Goal: Task Accomplishment & Management: Manage account settings

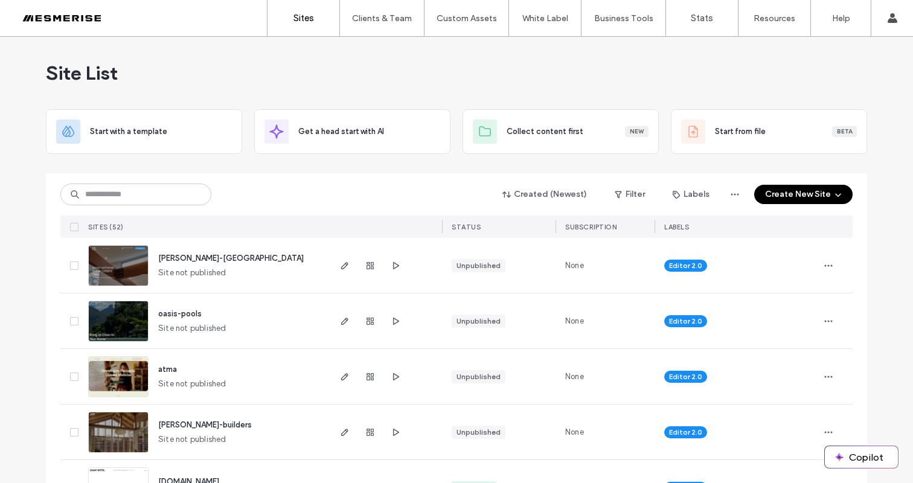
scroll to position [93, 0]
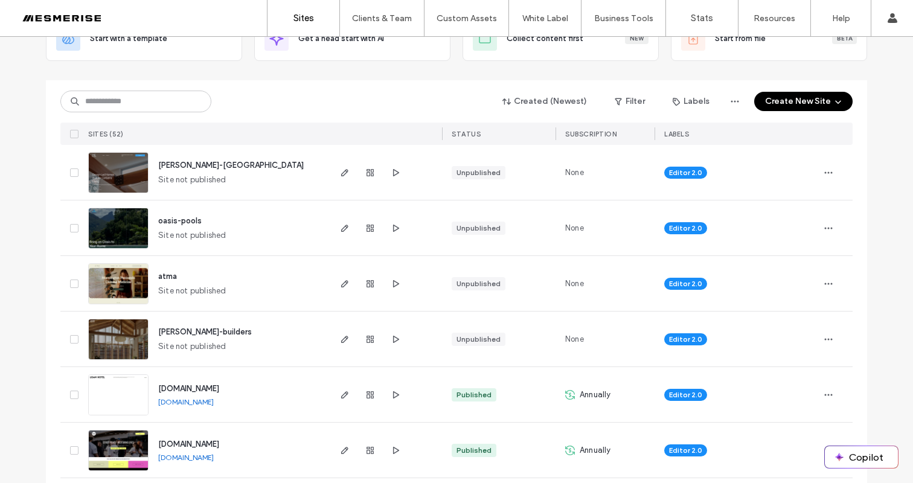
click at [186, 164] on span "billington-dc" at bounding box center [231, 165] width 146 height 9
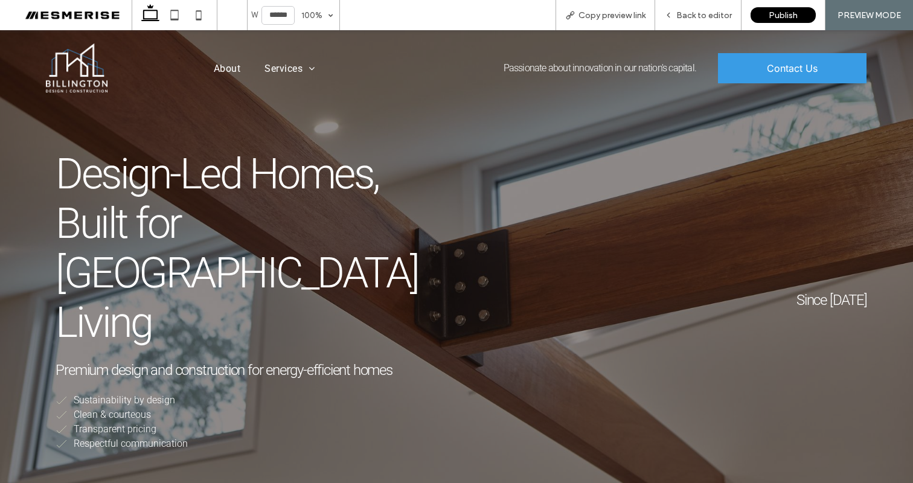
click at [843, 292] on span "Since 2013" at bounding box center [832, 300] width 71 height 17
drag, startPoint x: 843, startPoint y: 277, endPoint x: 833, endPoint y: 275, distance: 9.8
click at [843, 292] on span "Since 2013" at bounding box center [832, 300] width 71 height 17
click at [790, 275] on div "Since [DATE] Design-Led Homes, Built for [GEOGRAPHIC_DATA] Living ﻿ Premium des…" at bounding box center [456, 300] width 840 height 321
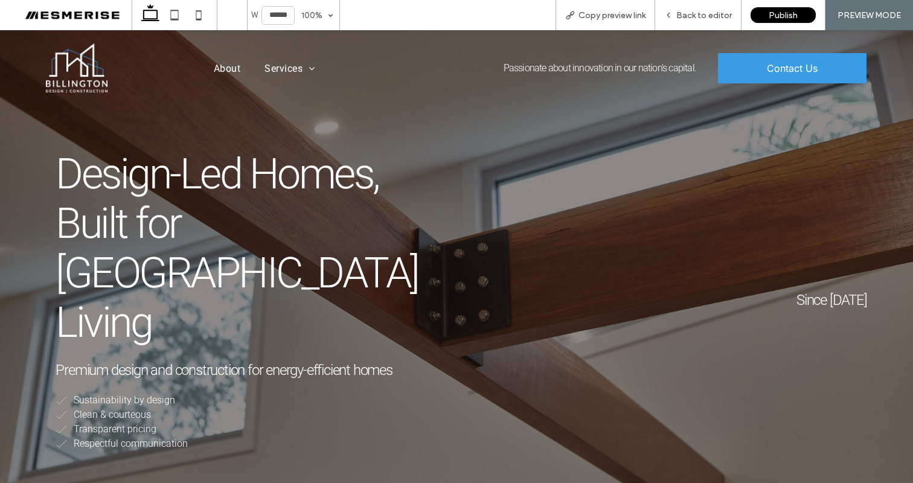
click at [359, 168] on span "Design-Led Homes, Built for [GEOGRAPHIC_DATA] Living" at bounding box center [237, 248] width 363 height 198
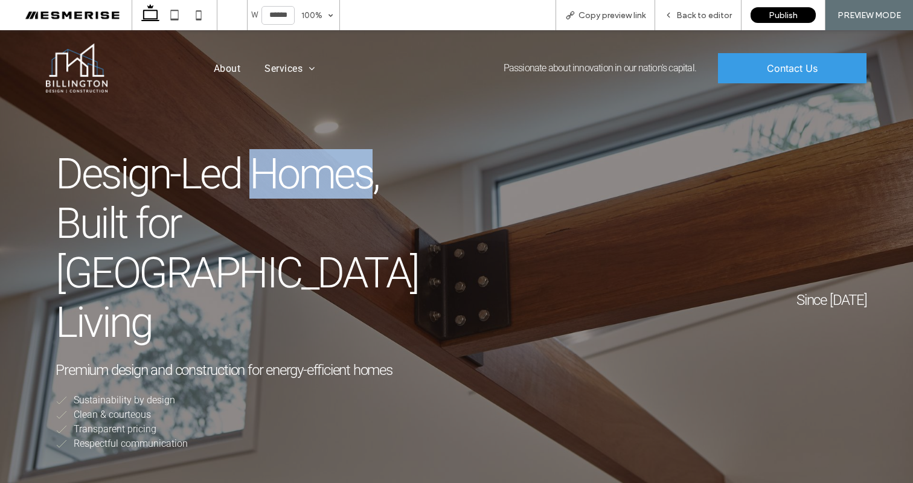
click at [359, 168] on span "Design-Led Homes, Built for [GEOGRAPHIC_DATA] Living" at bounding box center [237, 248] width 363 height 198
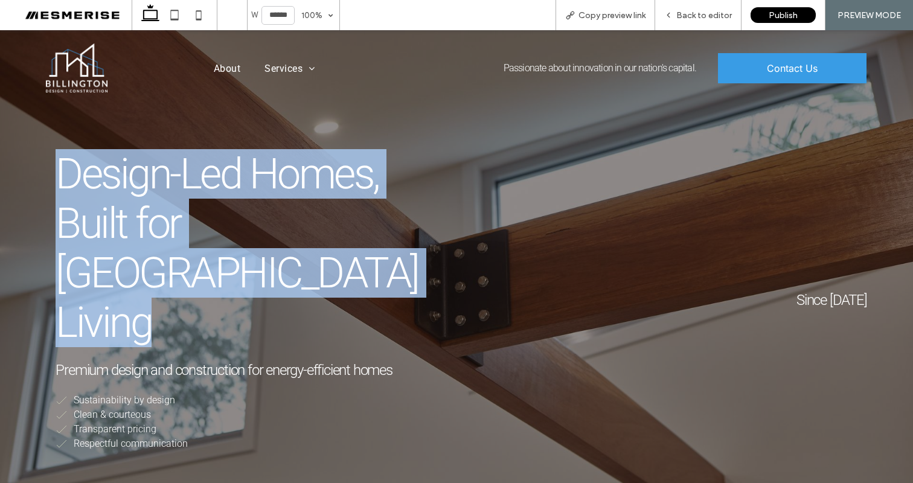
click at [359, 168] on span "Design-Led Homes, Built for [GEOGRAPHIC_DATA] Living" at bounding box center [237, 248] width 363 height 198
click at [390, 188] on h1 "Design-Led Homes, Built for Canberra Living ﻿" at bounding box center [251, 248] width 391 height 198
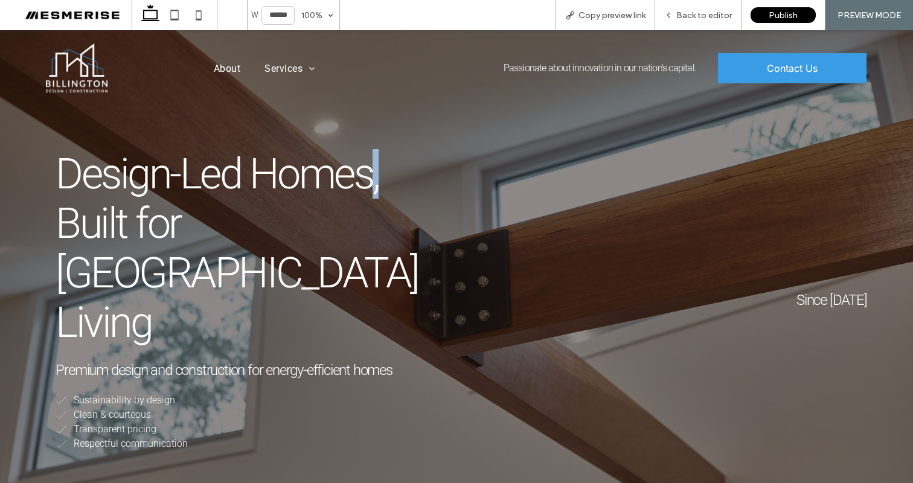
click at [390, 188] on h1 "Design-Led Homes, Built for Canberra Living ﻿" at bounding box center [251, 248] width 391 height 198
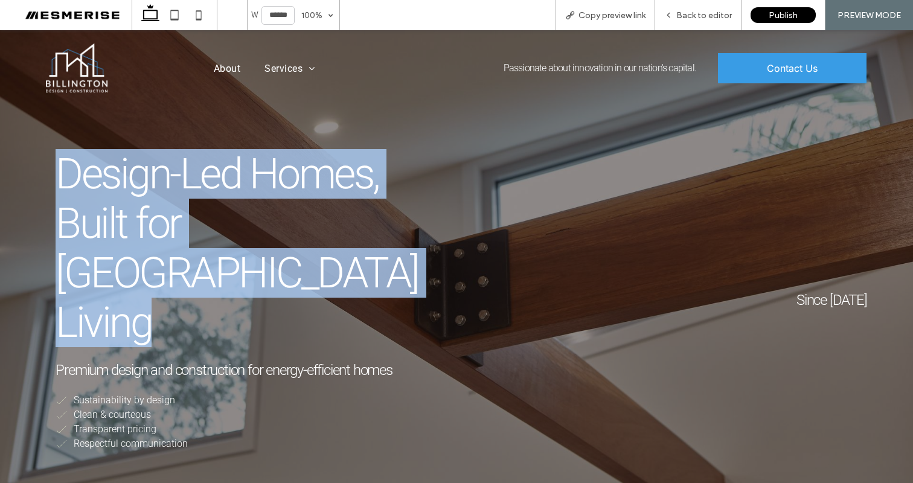
click at [390, 188] on h1 "Design-Led Homes, Built for Canberra Living ﻿" at bounding box center [251, 248] width 391 height 198
click at [320, 183] on span "Design-Led Homes, Built for Canberra Living" at bounding box center [237, 248] width 363 height 198
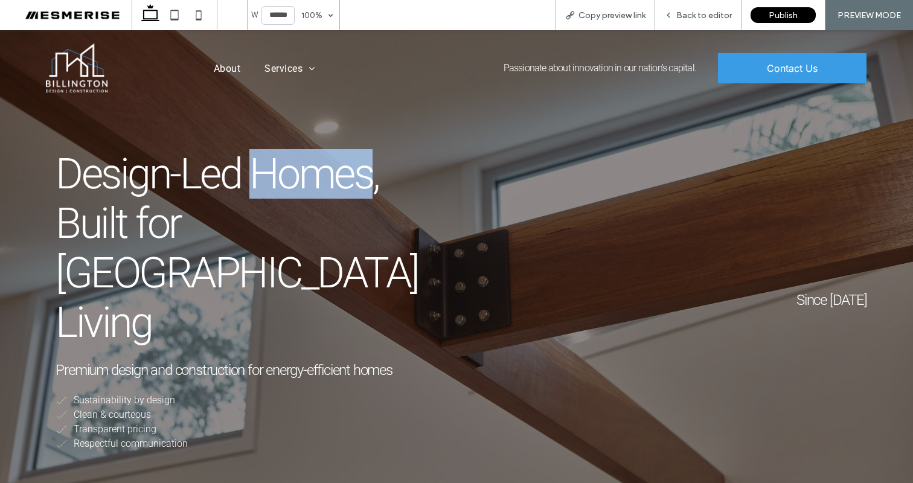
click at [320, 183] on span "Design-Led Homes, Built for Canberra Living" at bounding box center [237, 248] width 363 height 198
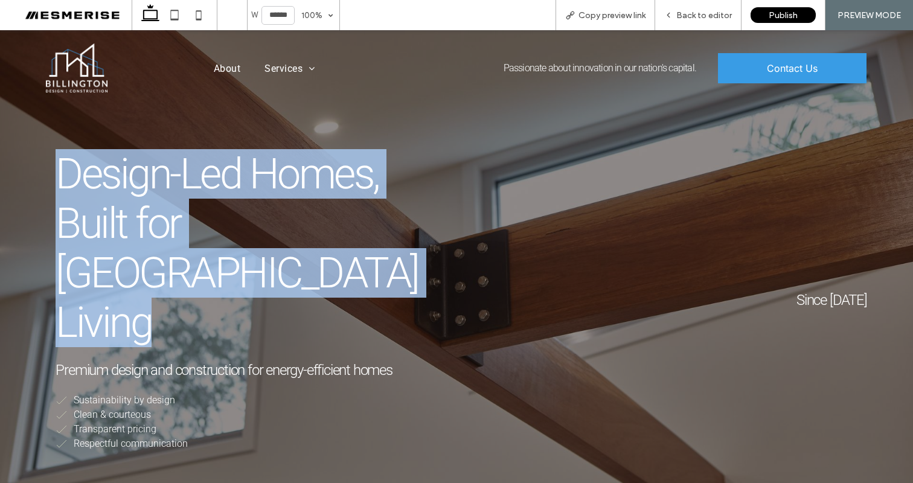
click at [320, 183] on span "Design-Led Homes, Built for Canberra Living" at bounding box center [237, 248] width 363 height 198
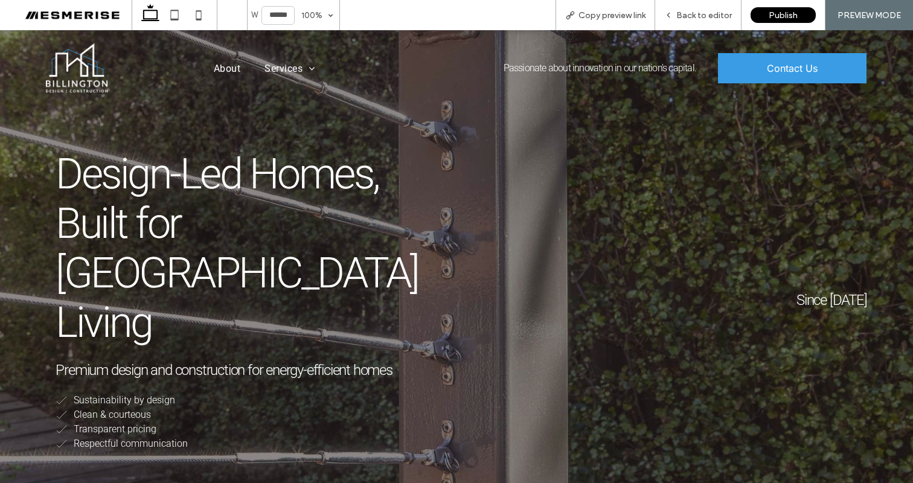
click at [342, 178] on span "Design-Led Homes, Built for Canberra Living" at bounding box center [237, 248] width 363 height 198
click at [262, 164] on span "Design-Led Homes, Built for Canberra Living" at bounding box center [237, 248] width 363 height 198
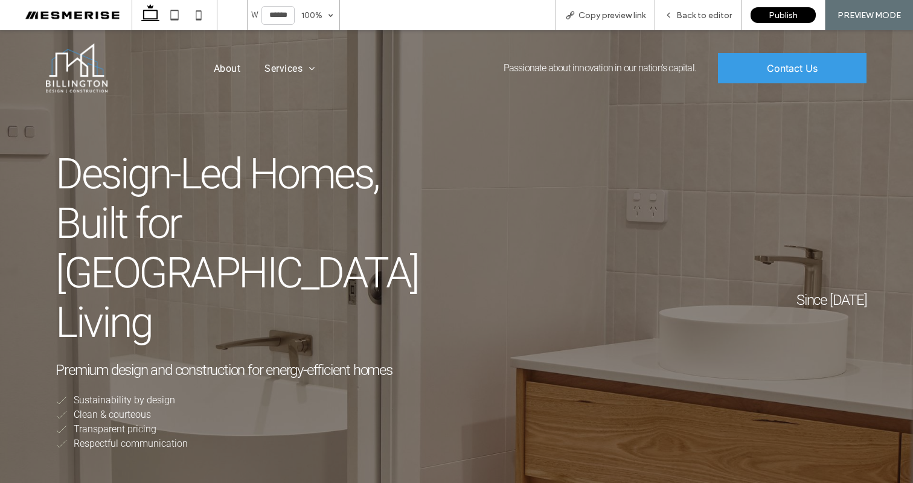
click at [573, 66] on span "Passionate about innovation in our nation's capital." at bounding box center [600, 67] width 193 height 11
click at [592, 67] on span "Passionate about innovation in our nation's capital." at bounding box center [600, 67] width 193 height 11
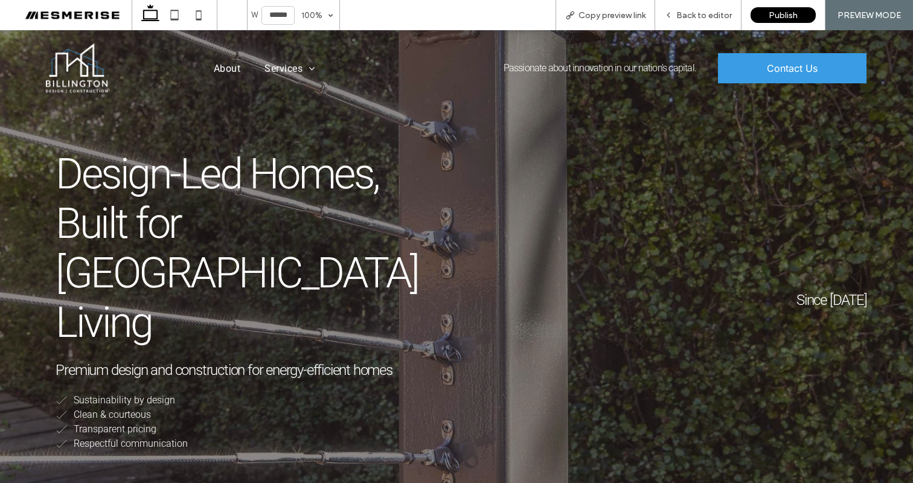
click at [306, 174] on span "Design-Led Homes, Built for Canberra Living" at bounding box center [237, 248] width 363 height 198
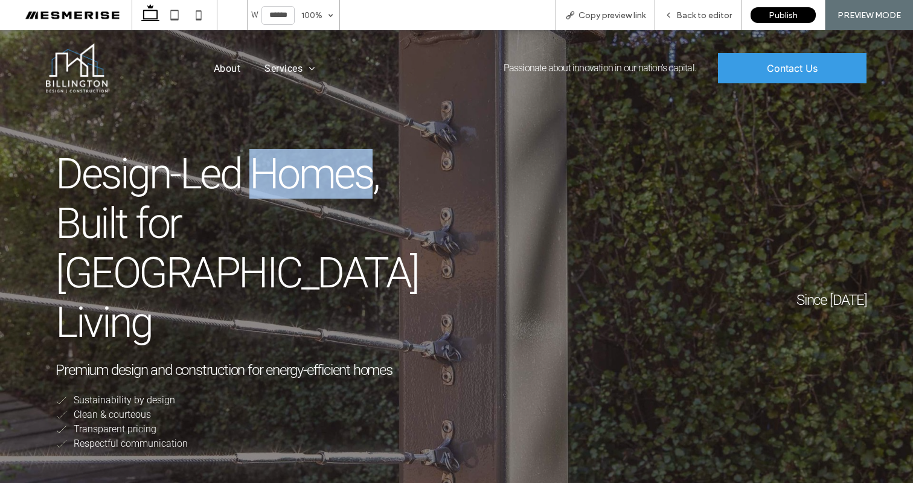
click at [306, 174] on span "Design-Led Homes, Built for Canberra Living" at bounding box center [237, 248] width 363 height 198
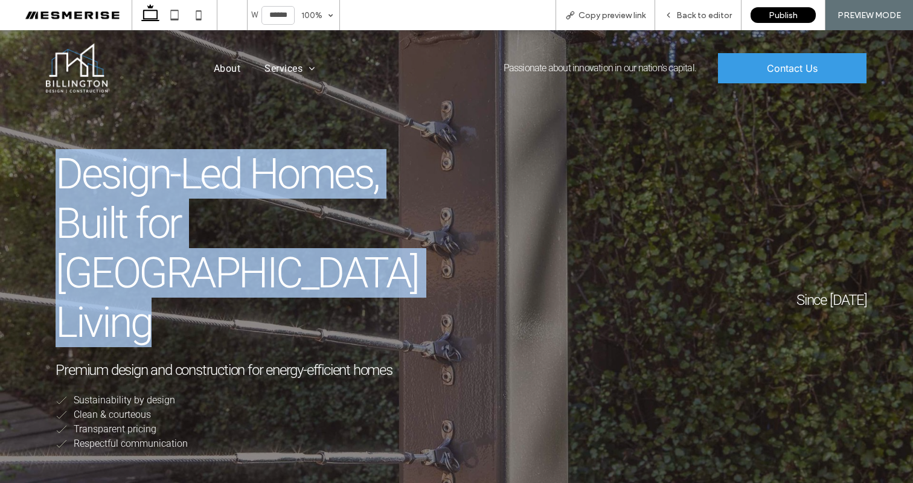
click at [306, 174] on span "Design-Led Homes, Built for Canberra Living" at bounding box center [237, 248] width 363 height 198
click at [318, 211] on span "Design-Led Homes, Built for Canberra Living" at bounding box center [237, 248] width 363 height 198
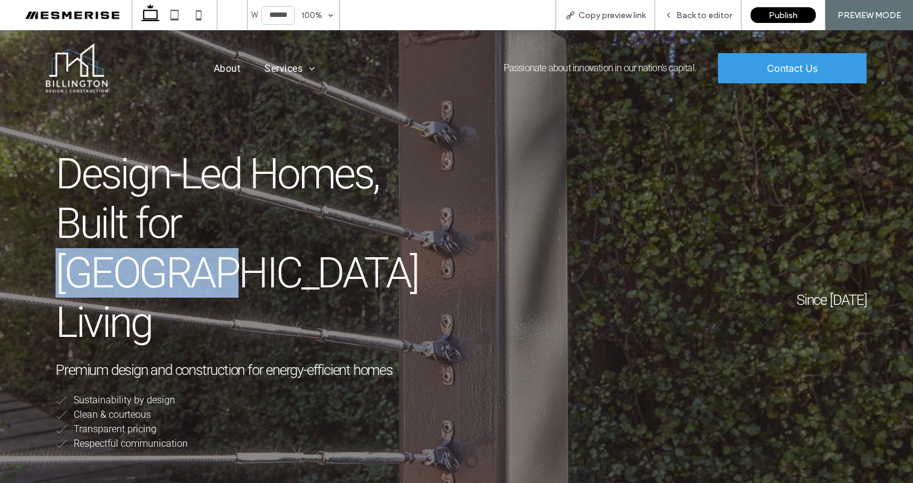
click at [318, 211] on span "Design-Led Homes, Built for Canberra Living" at bounding box center [237, 248] width 363 height 198
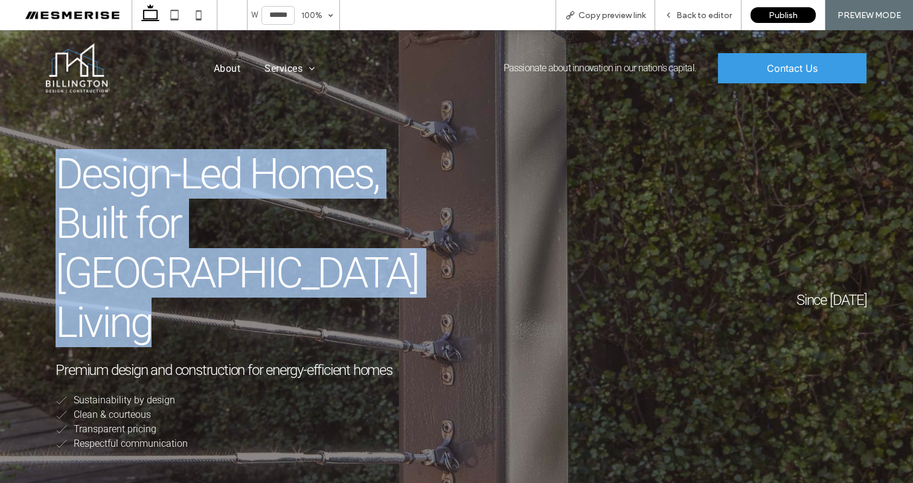
click at [318, 211] on span "Design-Led Homes, Built for Canberra Living" at bounding box center [237, 248] width 363 height 198
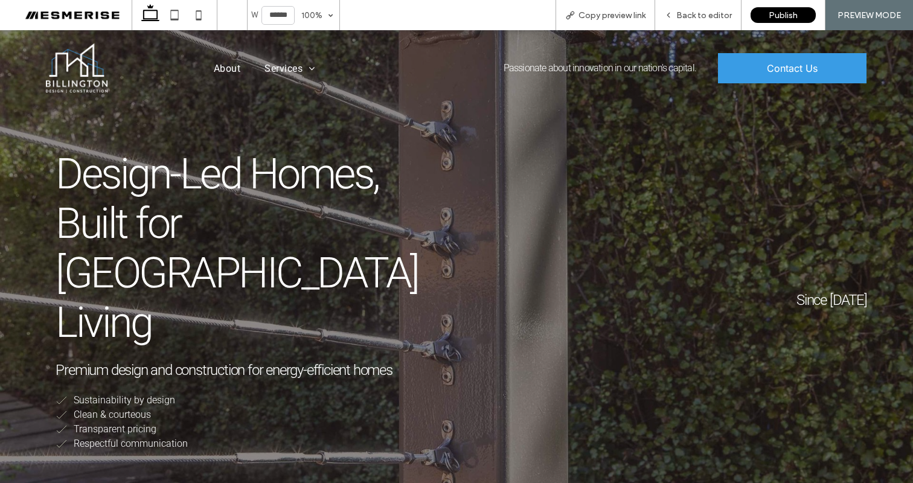
click at [461, 199] on div "Since 2013 Design-Led Homes, Built for Canberra Living ﻿ Premium design and con…" at bounding box center [456, 300] width 840 height 321
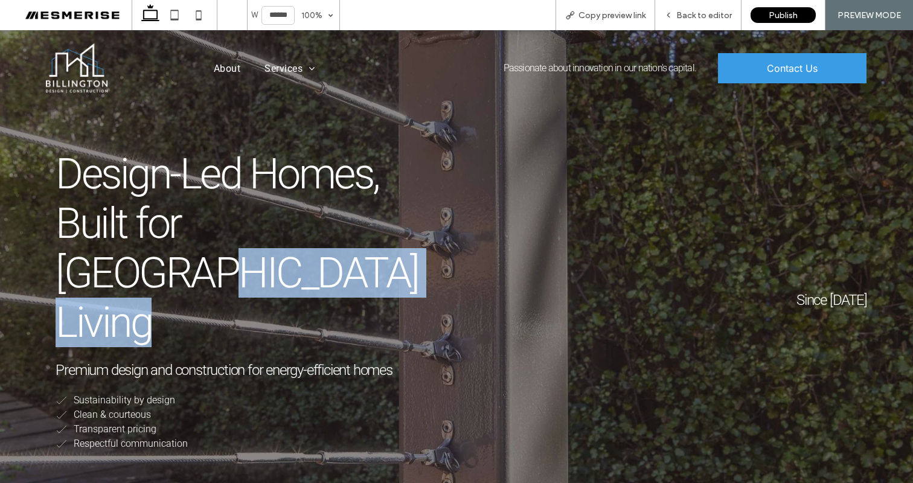
click at [461, 199] on div "Since 2013 Design-Led Homes, Built for Canberra Living ﻿ Premium design and con…" at bounding box center [456, 300] width 840 height 321
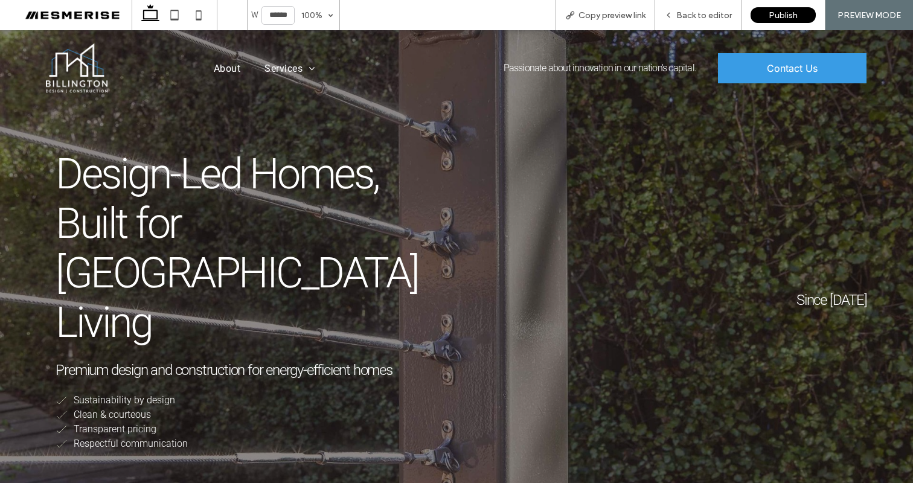
click at [274, 199] on span "Design-Led Homes, Built for Canberra Living" at bounding box center [237, 248] width 363 height 198
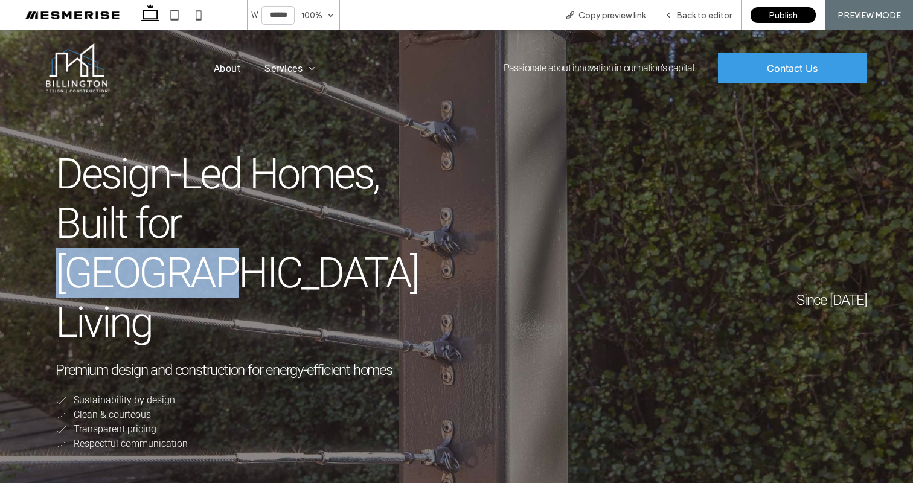
click at [274, 199] on span "Design-Led Homes, Built for Canberra Living" at bounding box center [237, 248] width 363 height 198
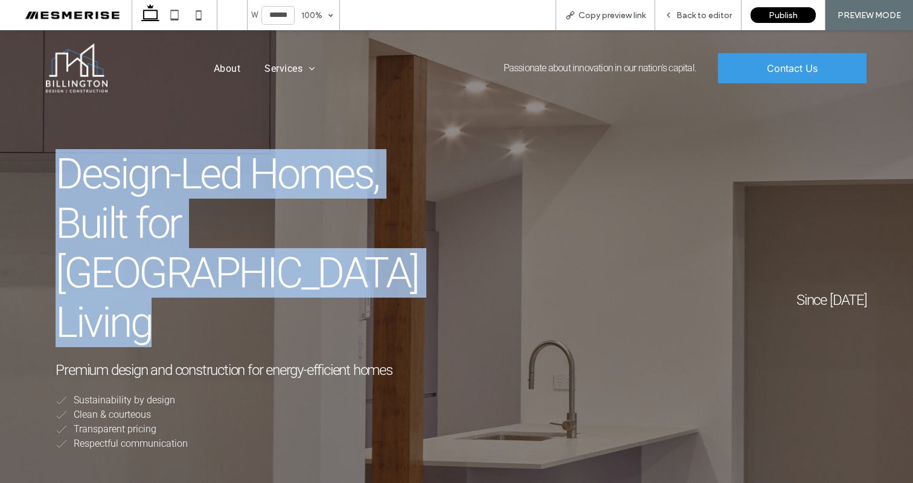
click at [274, 199] on span "Design-Led Homes, Built for Canberra Living" at bounding box center [237, 248] width 363 height 198
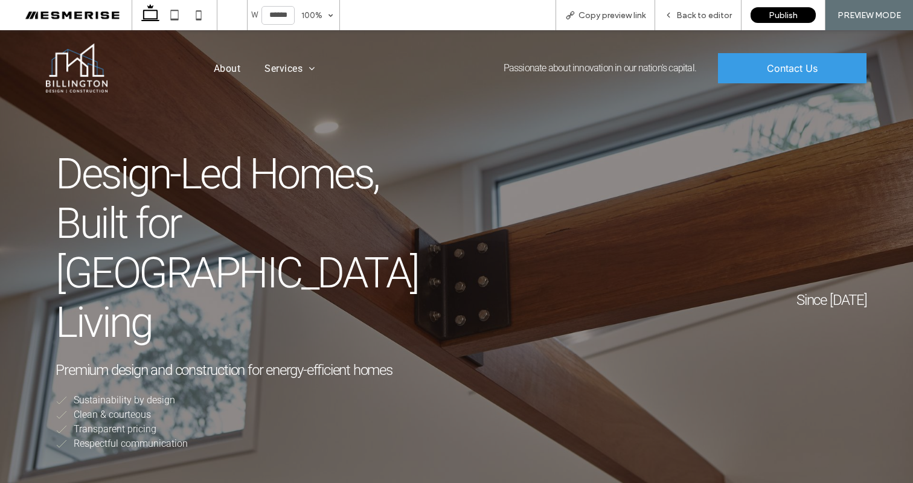
click at [490, 213] on div "Since 2013 Design-Led Homes, Built for Canberra Living ﻿ Premium design and con…" at bounding box center [456, 300] width 840 height 321
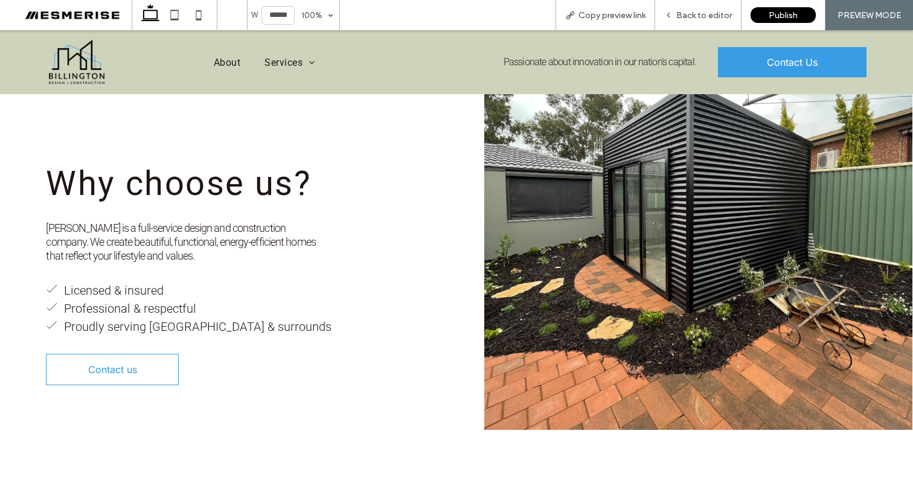
scroll to position [491, 0]
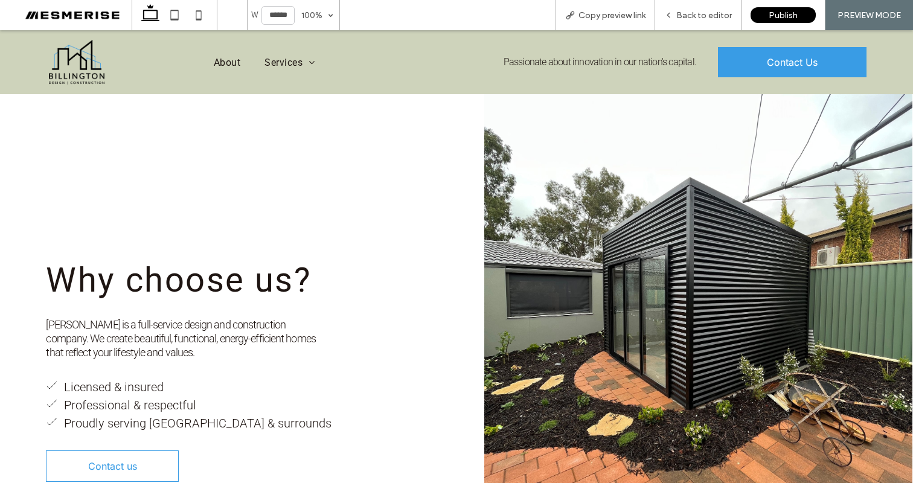
click at [266, 260] on span "Why choose us?" at bounding box center [178, 280] width 265 height 40
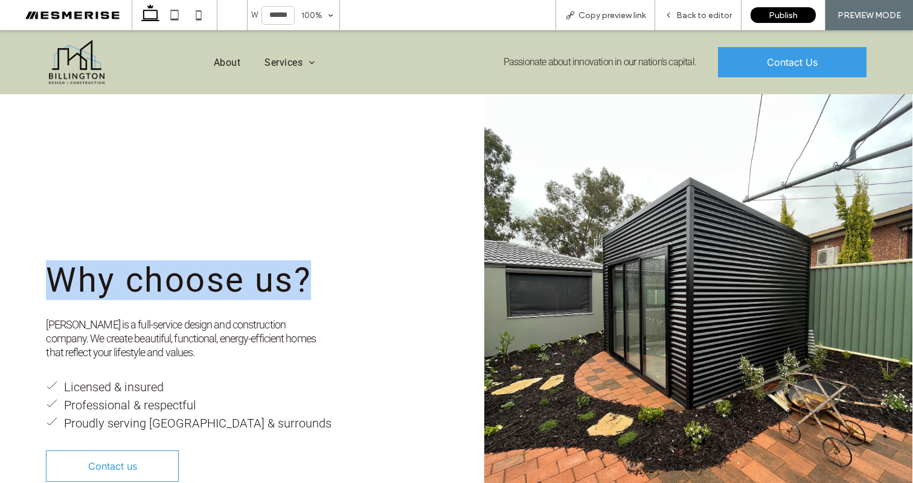
click at [266, 260] on span "Why choose us?" at bounding box center [178, 280] width 265 height 40
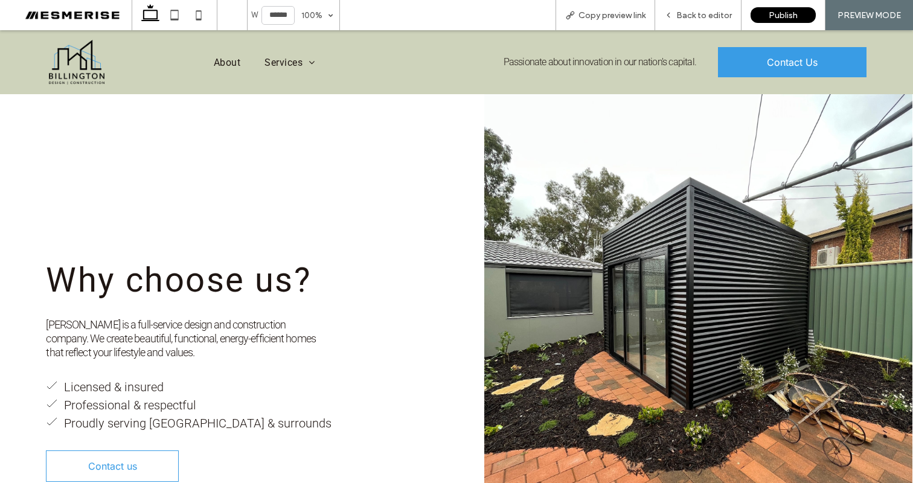
click at [258, 318] on span "Billington is a full-service design and construction company. We create beautif…" at bounding box center [180, 338] width 269 height 41
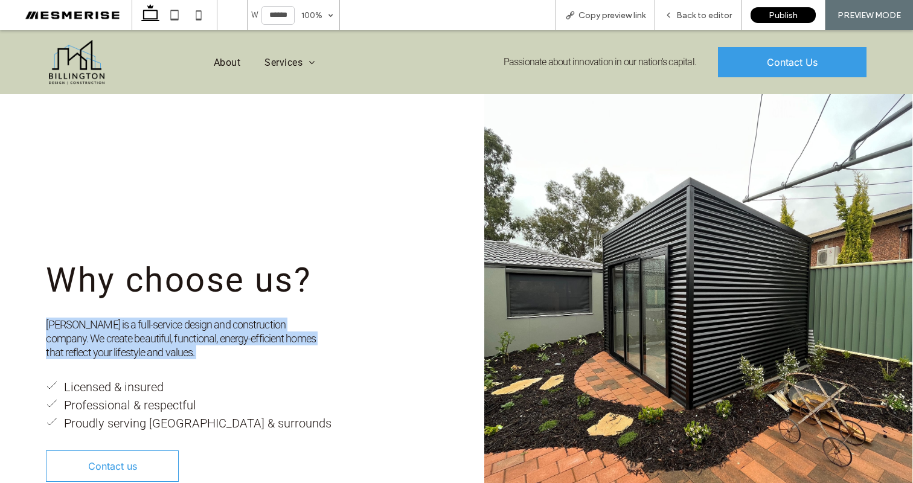
click at [258, 318] on span "Billington is a full-service design and construction company. We create beautif…" at bounding box center [180, 338] width 269 height 41
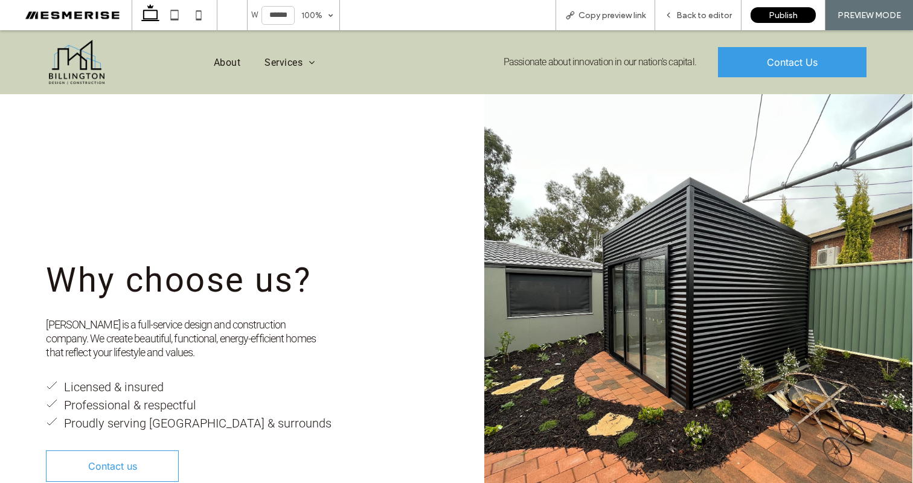
click at [414, 248] on div "Why choose us? Billington is a full-service design and construction company. We…" at bounding box center [242, 303] width 413 height 377
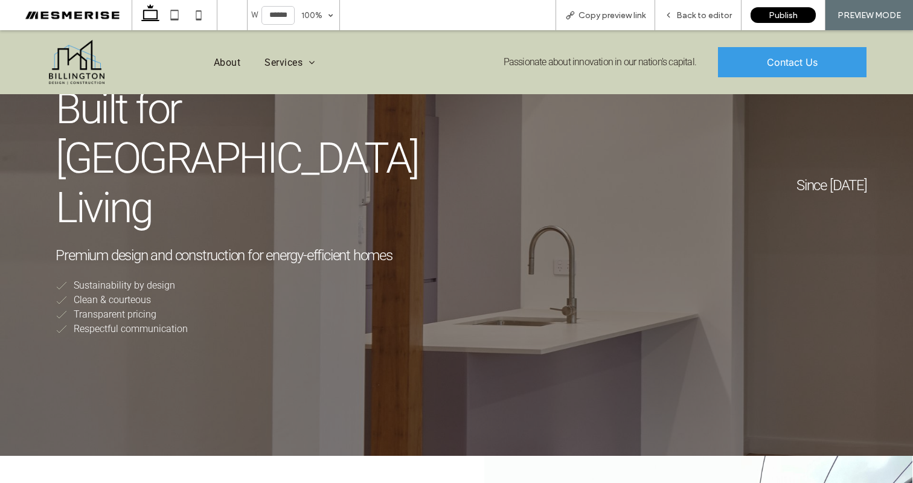
scroll to position [307, 0]
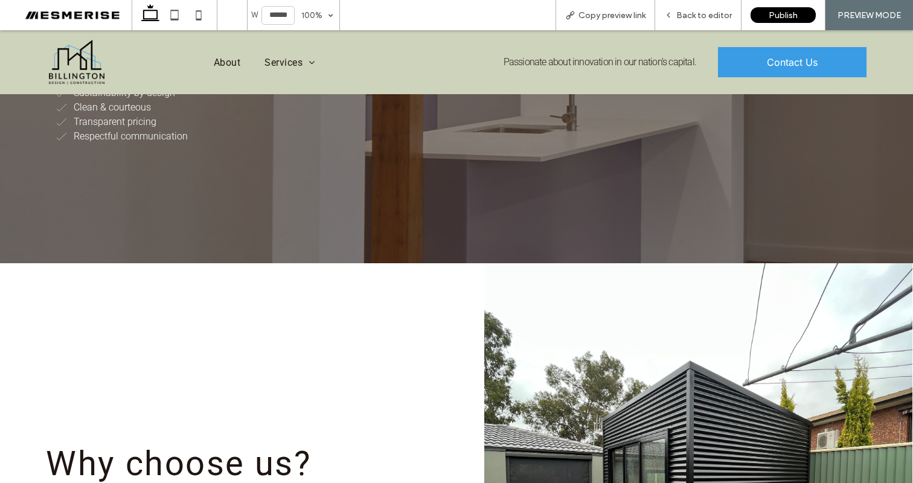
click at [547, 60] on span "Passionate about innovation in our nation's capital." at bounding box center [600, 61] width 193 height 11
drag, startPoint x: 547, startPoint y: 60, endPoint x: 541, endPoint y: 64, distance: 6.5
click at [547, 60] on span "Passionate about innovation in our nation's capital." at bounding box center [600, 61] width 193 height 11
click at [530, 67] on span "Passionate about innovation in our nation's capital." at bounding box center [600, 61] width 193 height 11
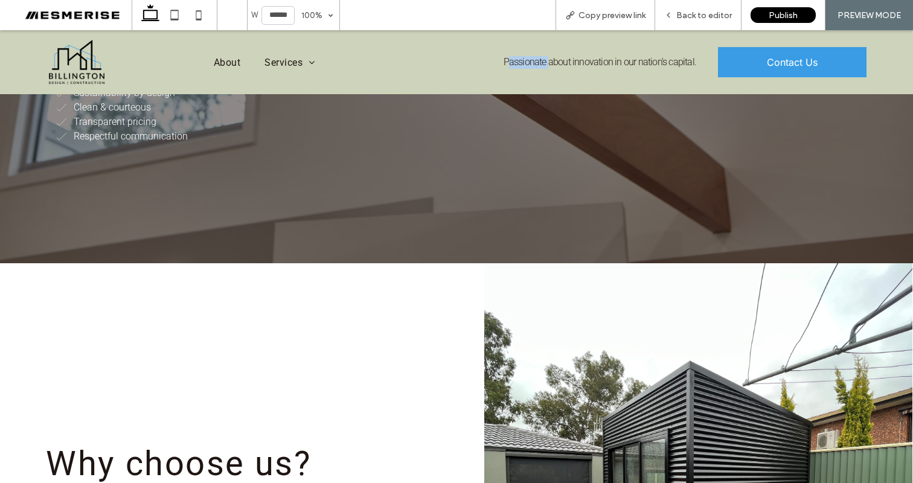
click at [530, 67] on span "Passionate about innovation in our nation's capital." at bounding box center [600, 61] width 193 height 11
click at [593, 83] on div "Passionate about innovation in our nation's capital." at bounding box center [601, 62] width 214 height 57
click at [592, 69] on div "Passionate about innovation in our nation's capital." at bounding box center [601, 62] width 214 height 57
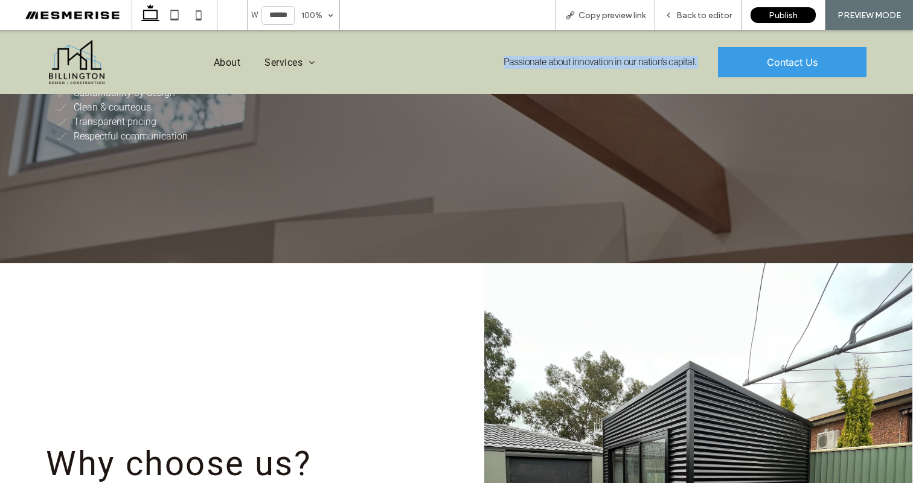
click at [592, 69] on div "Passionate about innovation in our nation's capital." at bounding box center [601, 62] width 214 height 57
click at [589, 65] on span "Passionate about innovation in our nation's capital." at bounding box center [600, 61] width 193 height 11
click at [588, 65] on span "Passionate about innovation in our nation's capital." at bounding box center [600, 61] width 193 height 11
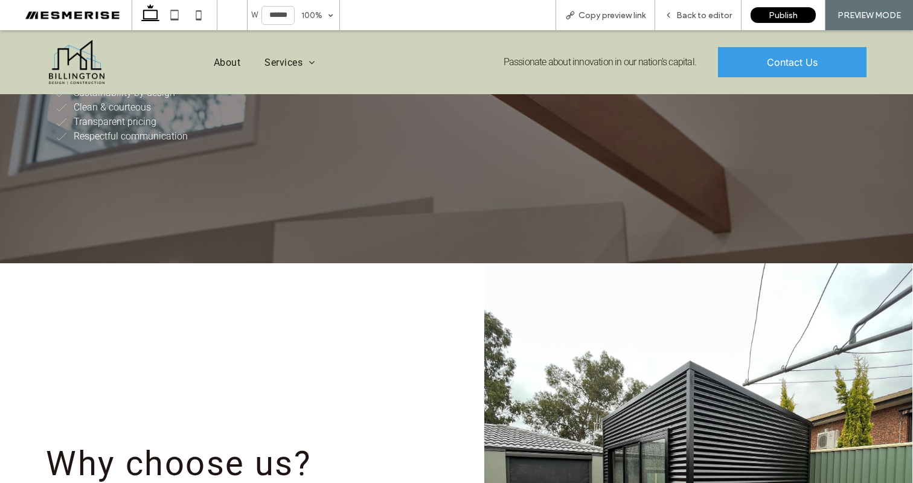
click at [599, 62] on span "Passionate about innovation in our nation's capital." at bounding box center [600, 61] width 193 height 11
click at [554, 82] on div "Passionate about innovation in our nation's capital." at bounding box center [601, 62] width 214 height 57
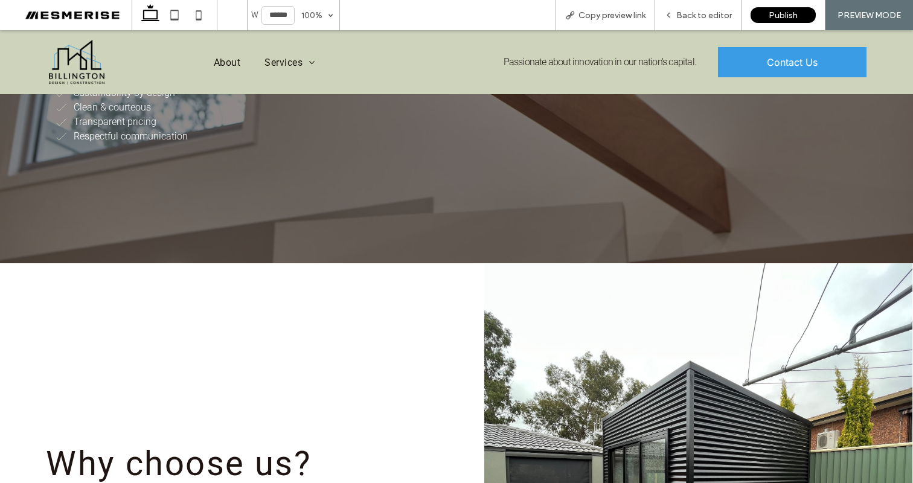
click at [579, 64] on span "Passionate about innovation in our nation's capital." at bounding box center [600, 61] width 193 height 11
click at [581, 81] on div "Passionate about innovation in our nation's capital." at bounding box center [601, 62] width 214 height 57
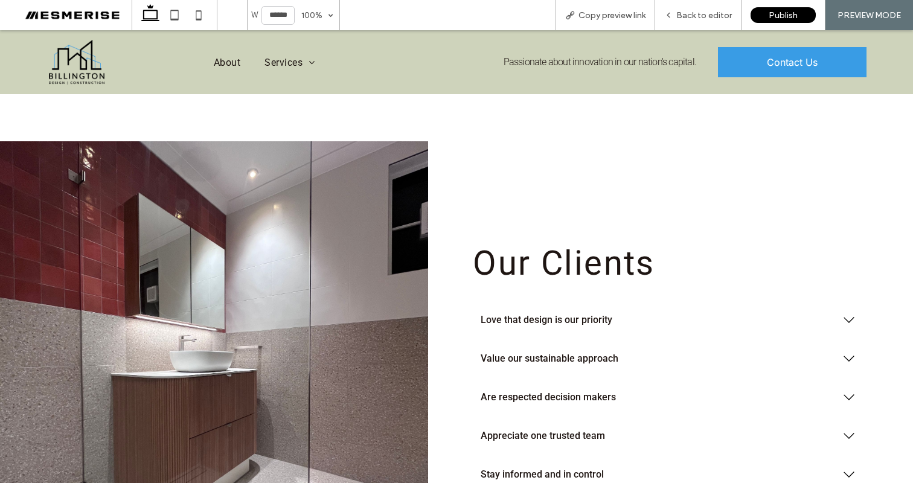
scroll to position [1738, 0]
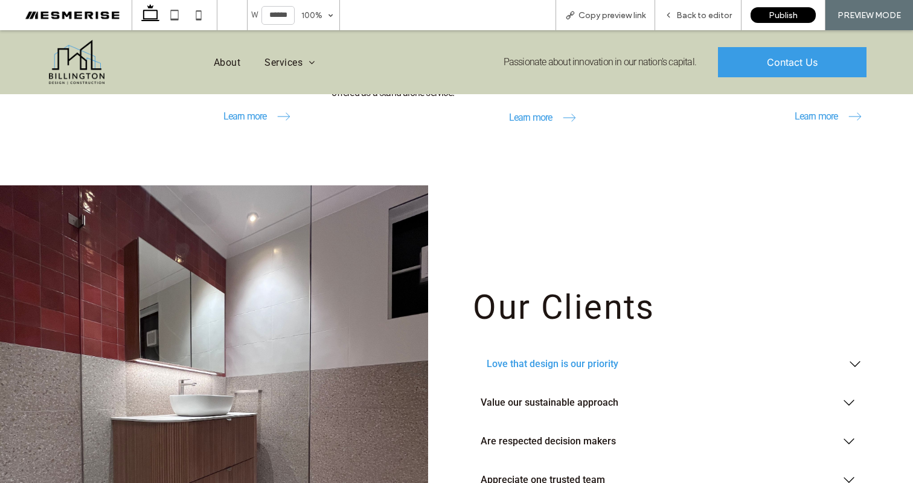
click at [591, 358] on span "Love that design is our priority" at bounding box center [662, 363] width 351 height 11
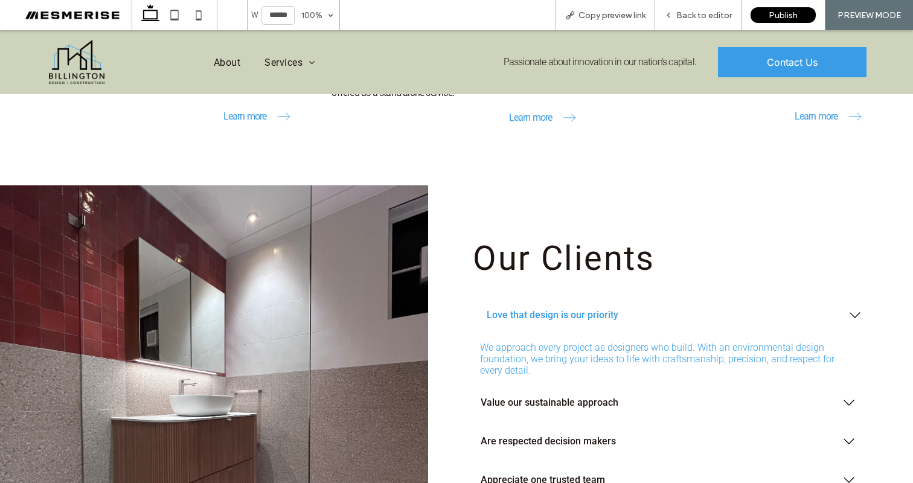
click at [585, 309] on span "Love that design is our priority" at bounding box center [662, 314] width 351 height 11
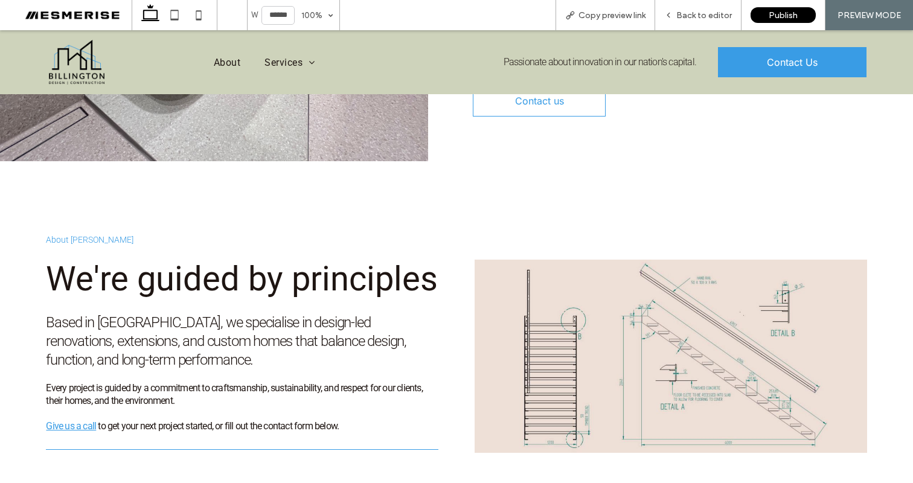
scroll to position [2225, 0]
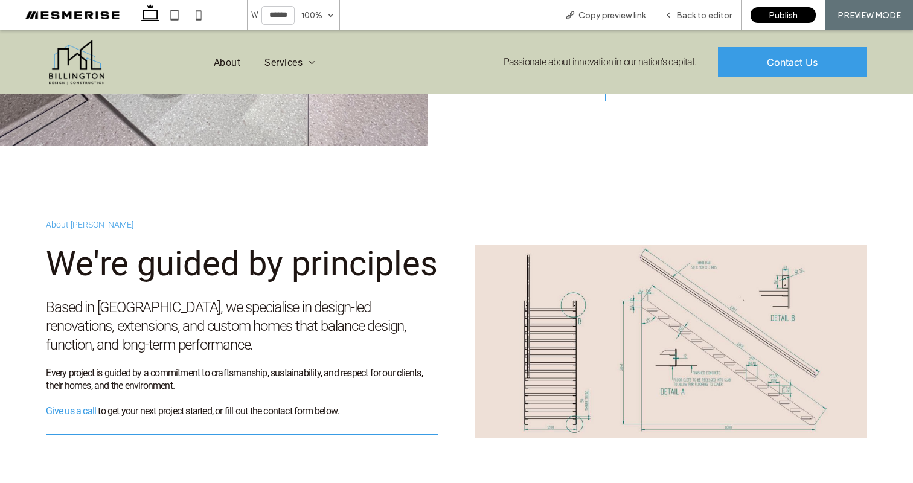
click at [244, 244] on span "We're guided by principles" at bounding box center [242, 264] width 392 height 40
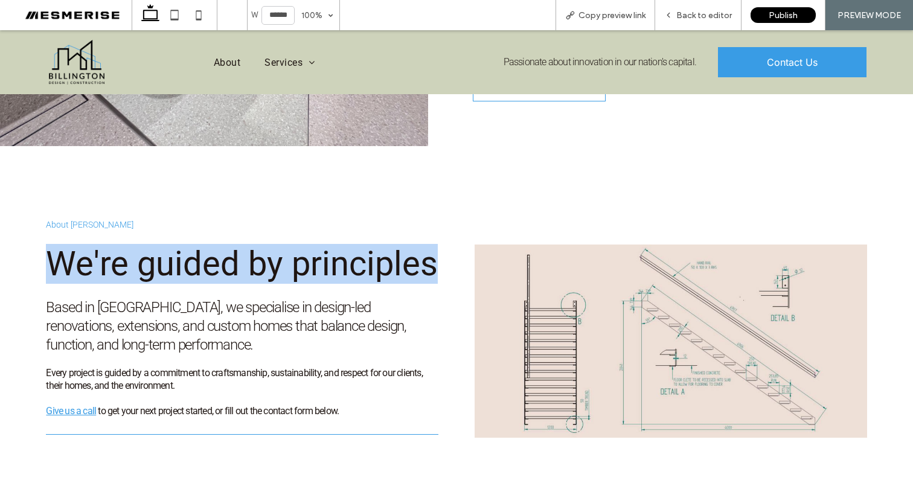
click at [244, 244] on span "We're guided by principles" at bounding box center [242, 264] width 392 height 40
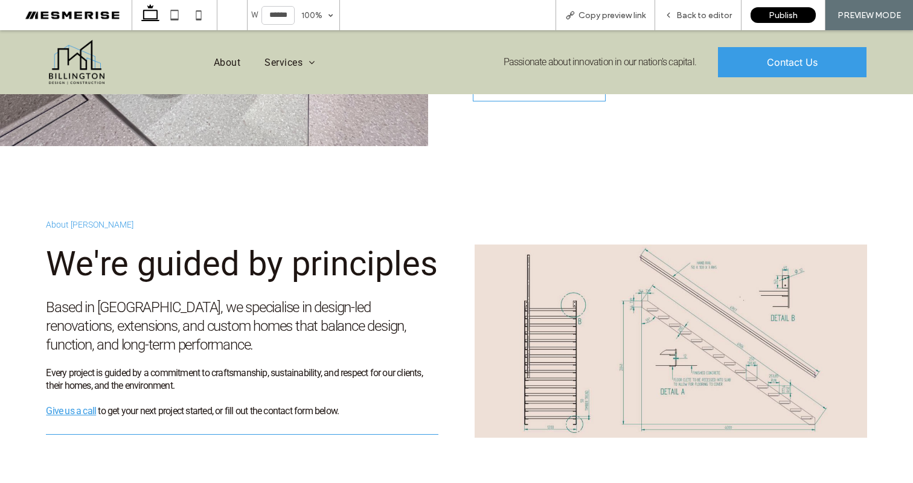
click at [232, 299] on span "Based in Canberra, we specialise in design-led renovations, extensions, and cus…" at bounding box center [226, 326] width 361 height 54
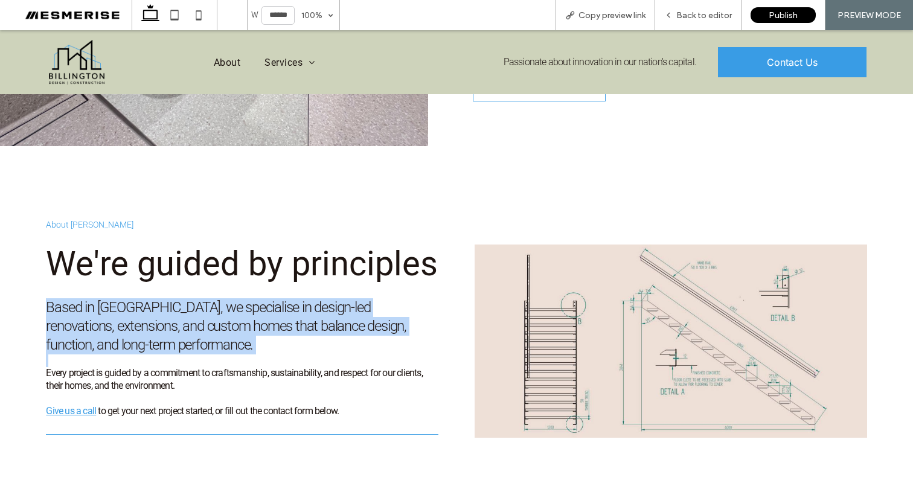
click at [232, 299] on span "Based in Canberra, we specialise in design-led renovations, extensions, and cus…" at bounding box center [226, 326] width 361 height 54
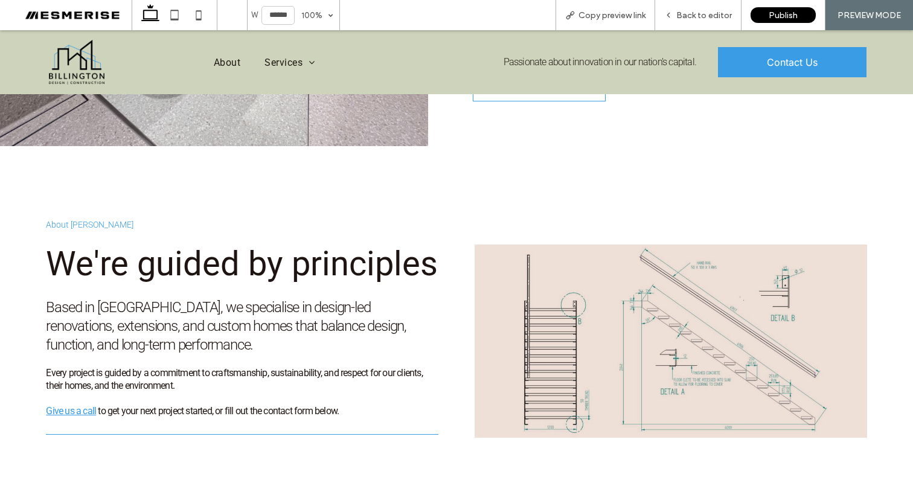
click at [233, 367] on span "Every project is guided by a commitment to craftsmanship, sustainability, and r…" at bounding box center [234, 379] width 376 height 24
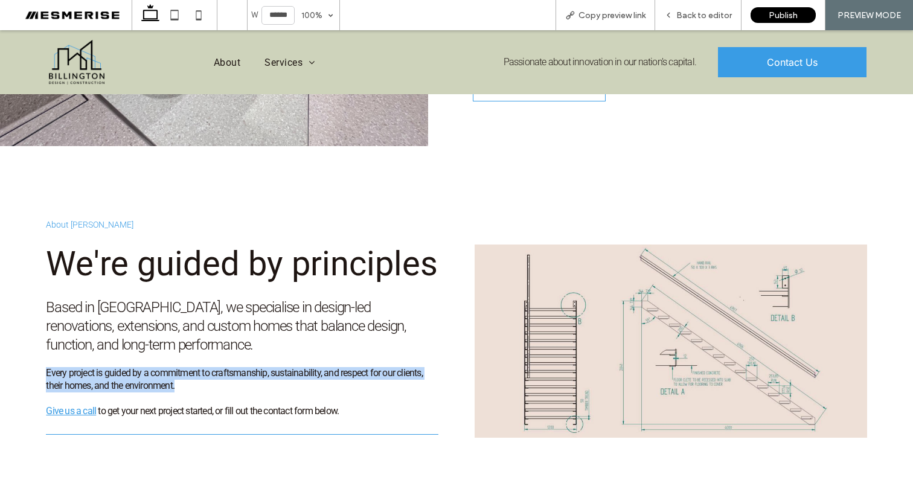
click at [233, 367] on span "Every project is guided by a commitment to craftsmanship, sustainability, and r…" at bounding box center [234, 379] width 376 height 24
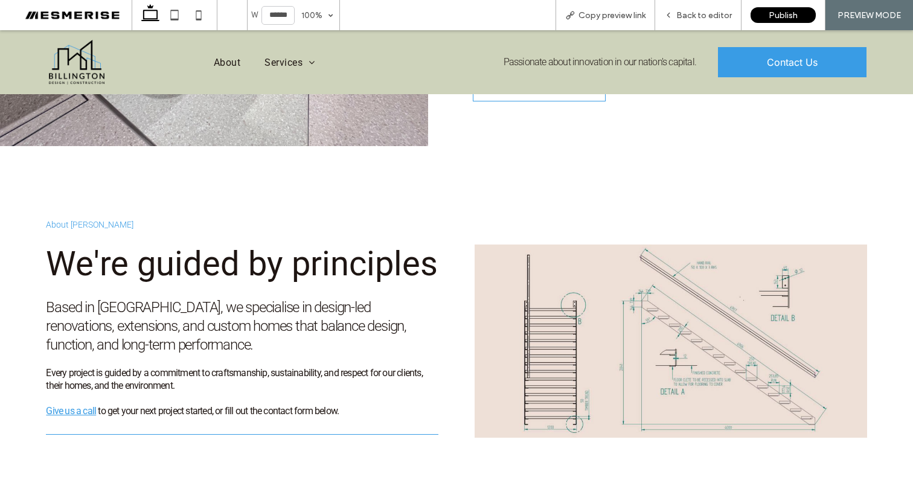
click at [294, 299] on span "Based in Canberra, we specialise in design-led renovations, extensions, and cus…" at bounding box center [226, 326] width 361 height 54
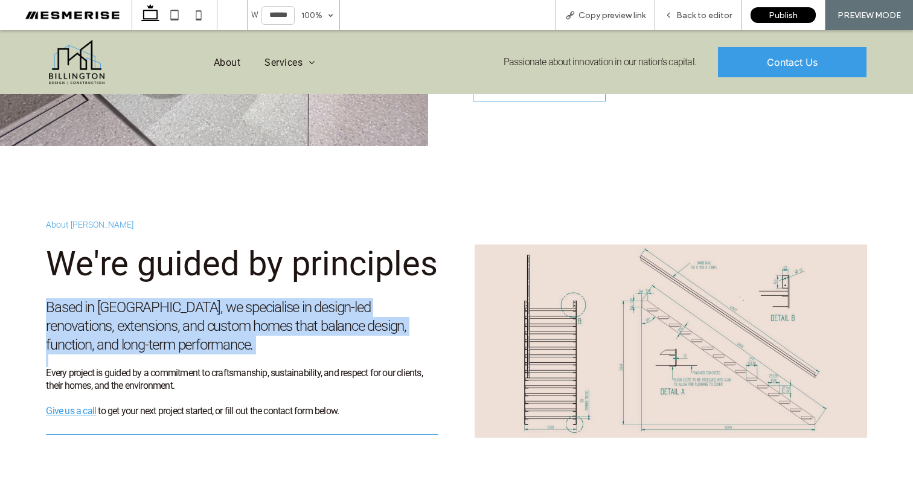
click at [294, 299] on span "Based in Canberra, we specialise in design-led renovations, extensions, and cus…" at bounding box center [226, 326] width 361 height 54
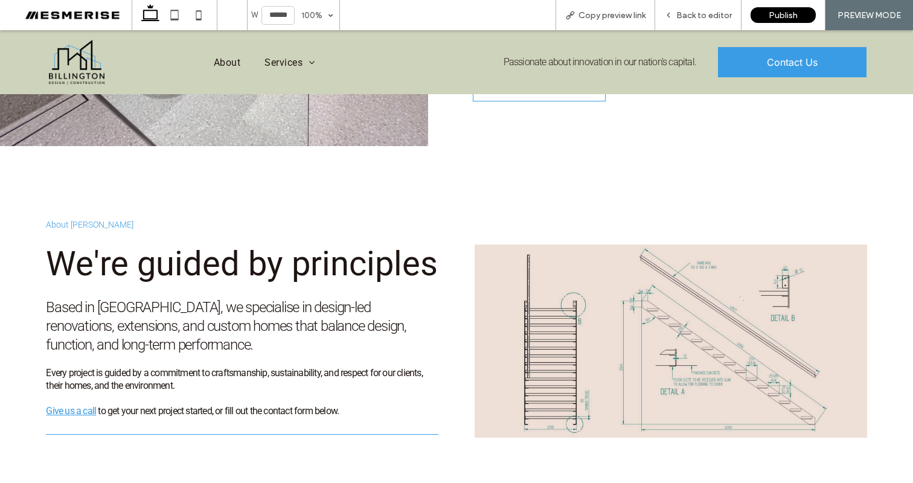
click at [272, 367] on span "Every project is guided by a commitment to craftsmanship, sustainability, and r…" at bounding box center [234, 379] width 376 height 24
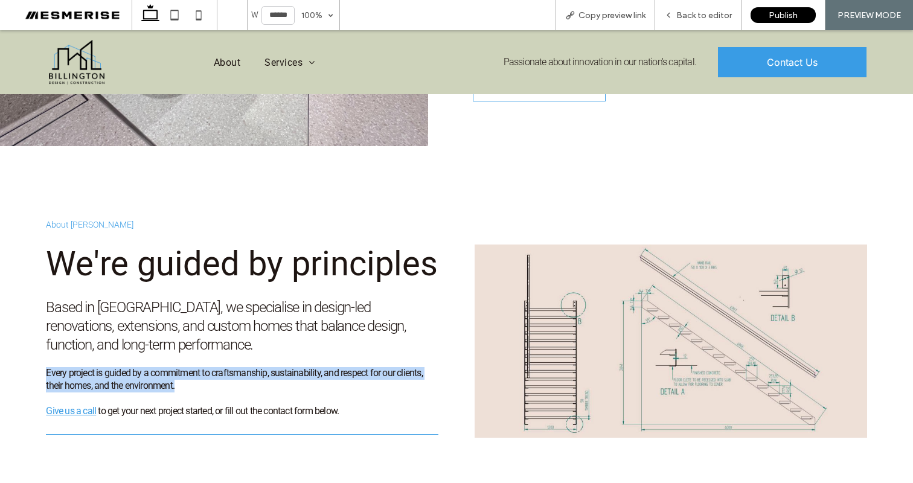
click at [272, 367] on span "Every project is guided by a commitment to craftsmanship, sustainability, and r…" at bounding box center [234, 379] width 376 height 24
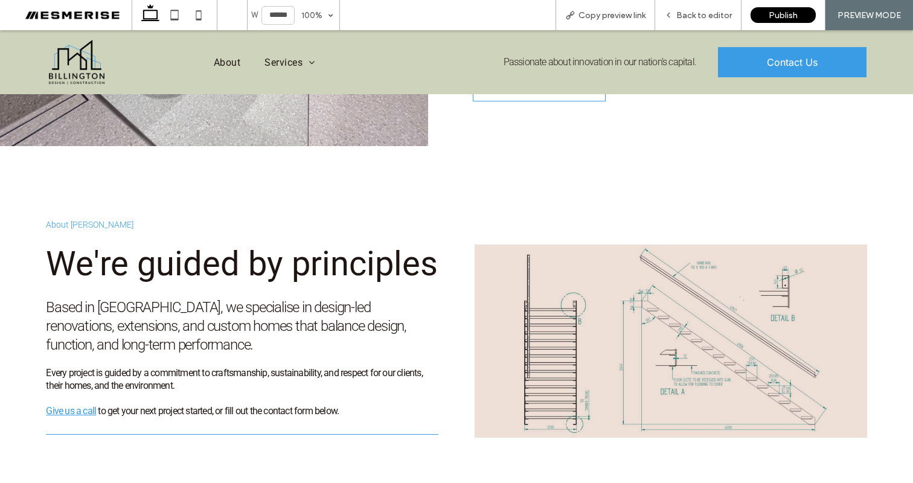
click at [303, 299] on span "Based in Canberra, we specialise in design-led renovations, extensions, and cus…" at bounding box center [226, 326] width 361 height 54
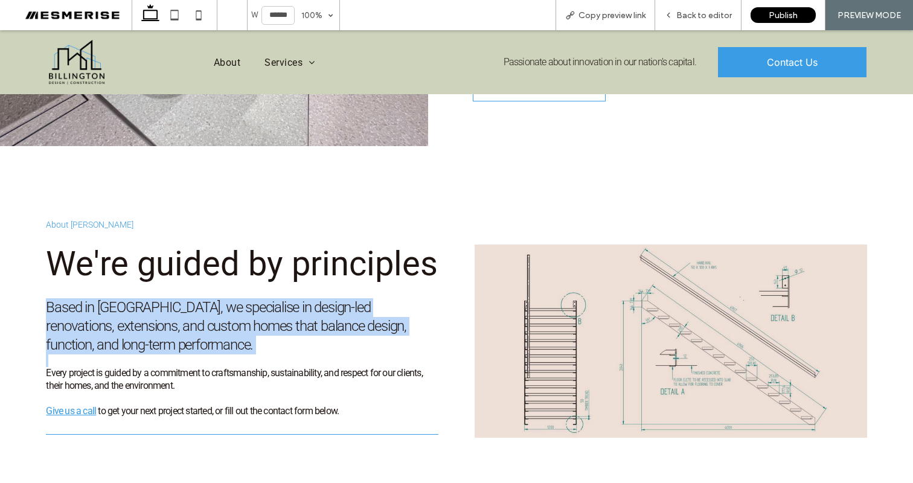
click at [303, 299] on span "Based in Canberra, we specialise in design-led renovations, extensions, and cus…" at bounding box center [226, 326] width 361 height 54
click at [351, 299] on span "Based in Canberra, we specialise in design-led renovations, extensions, and cus…" at bounding box center [226, 326] width 361 height 54
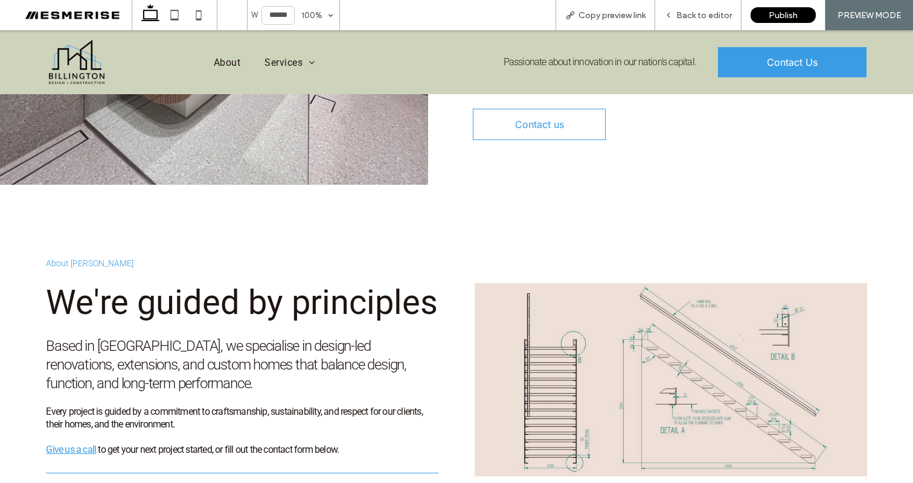
scroll to position [2171, 0]
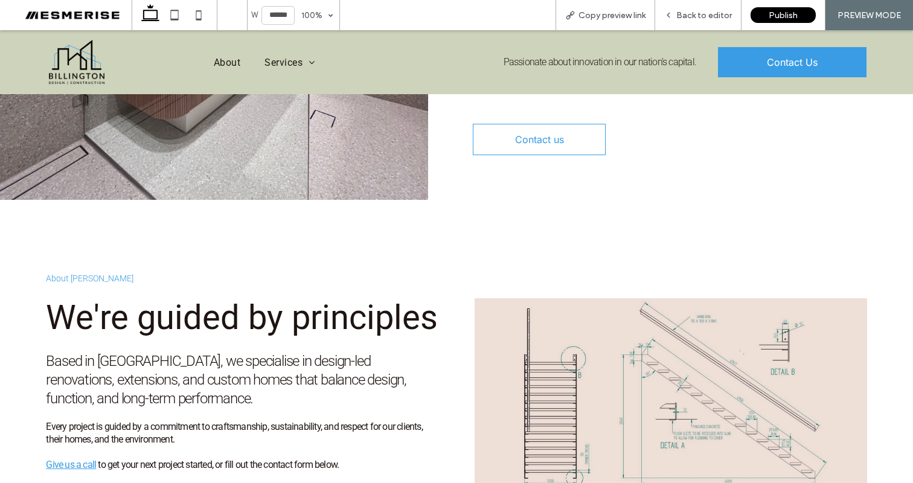
click at [188, 298] on span "We're guided by principles" at bounding box center [242, 318] width 392 height 40
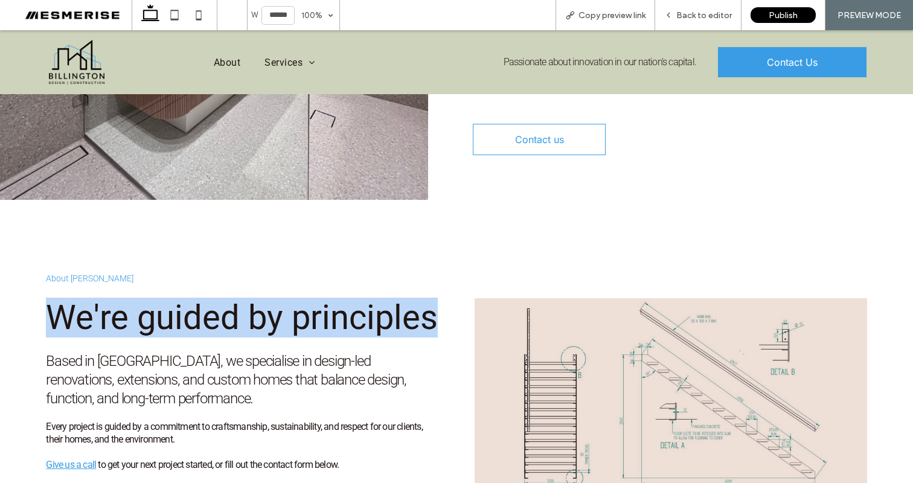
click at [188, 298] on span "We're guided by principles" at bounding box center [242, 318] width 392 height 40
click at [140, 298] on span "We're guided by principles" at bounding box center [242, 318] width 392 height 40
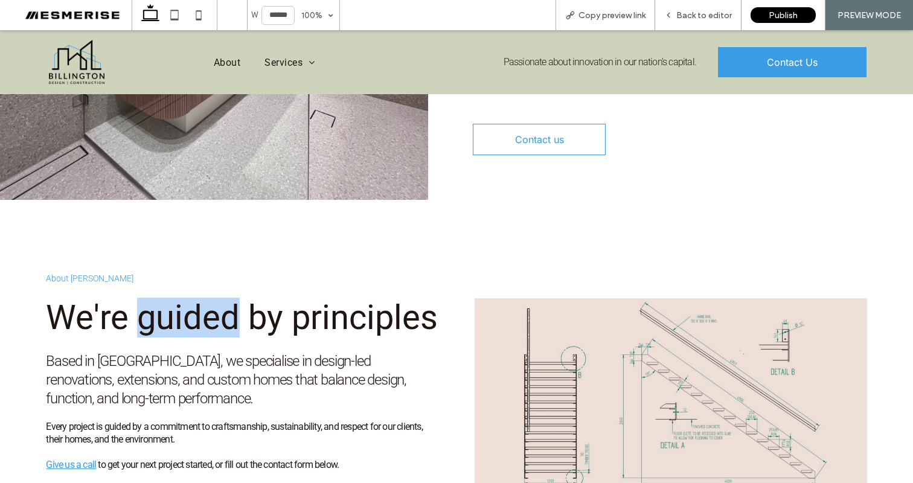
click at [140, 298] on span "We're guided by principles" at bounding box center [242, 318] width 392 height 40
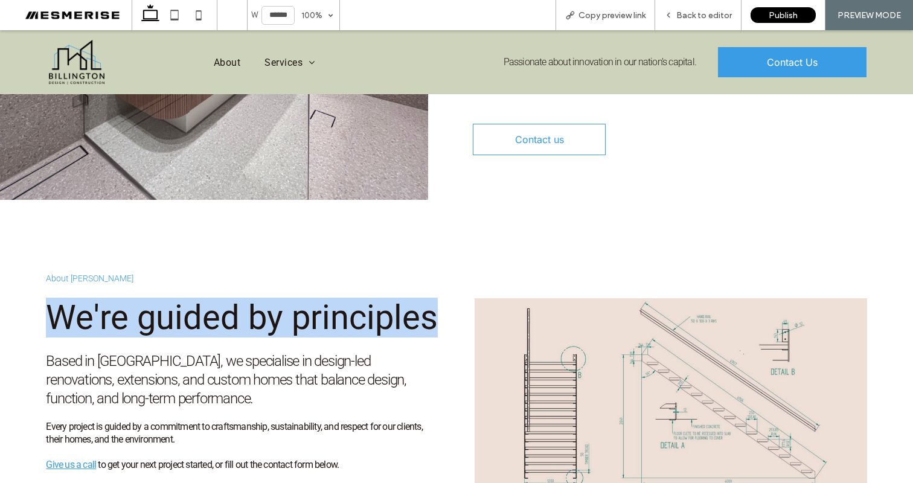
click at [140, 298] on span "We're guided by principles" at bounding box center [242, 318] width 392 height 40
click at [97, 298] on span "We're guided by principles" at bounding box center [242, 318] width 392 height 40
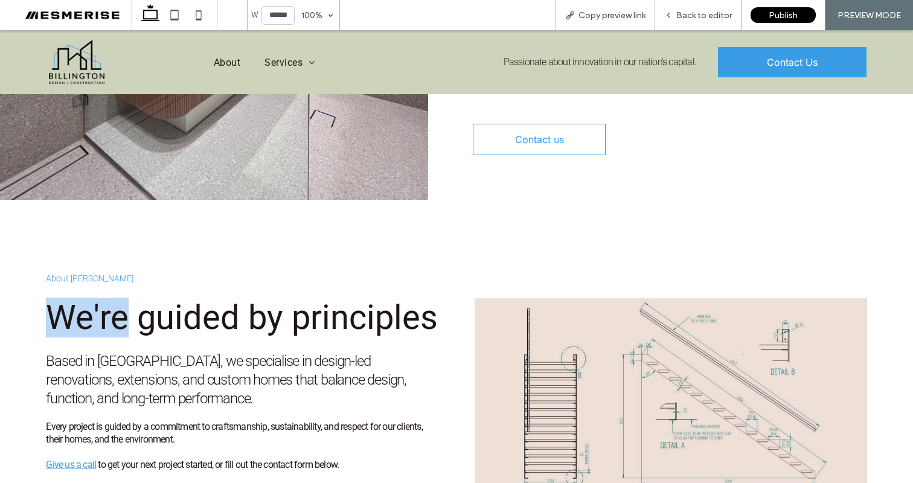
click at [97, 298] on span "We're guided by principles" at bounding box center [242, 318] width 392 height 40
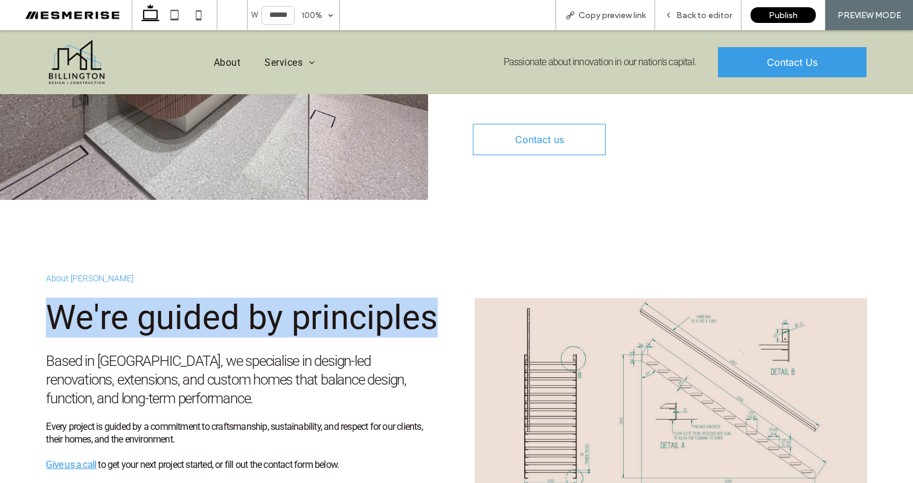
click at [97, 298] on span "We're guided by principles" at bounding box center [242, 318] width 392 height 40
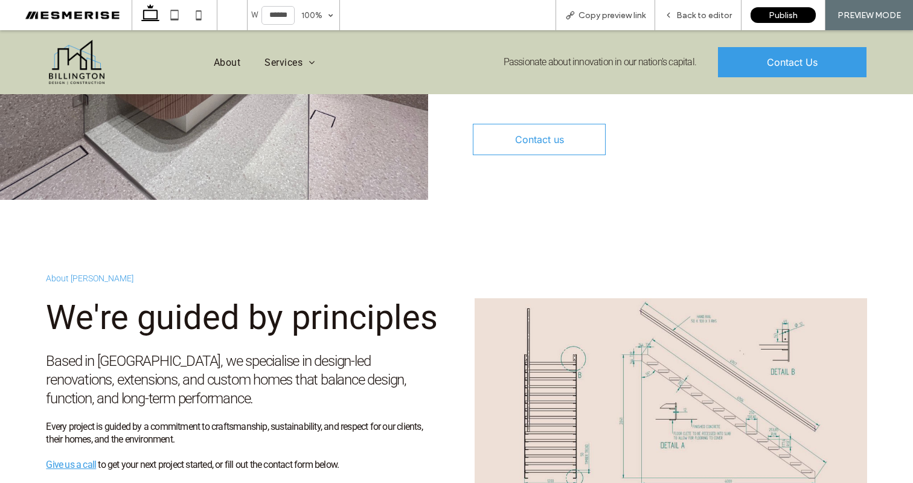
drag, startPoint x: 157, startPoint y: 241, endPoint x: 179, endPoint y: 233, distance: 23.9
click at [157, 298] on span "We're guided by principles" at bounding box center [242, 318] width 392 height 40
click at [664, 64] on span "Passionate about innovation in our nation's capital." at bounding box center [600, 61] width 193 height 11
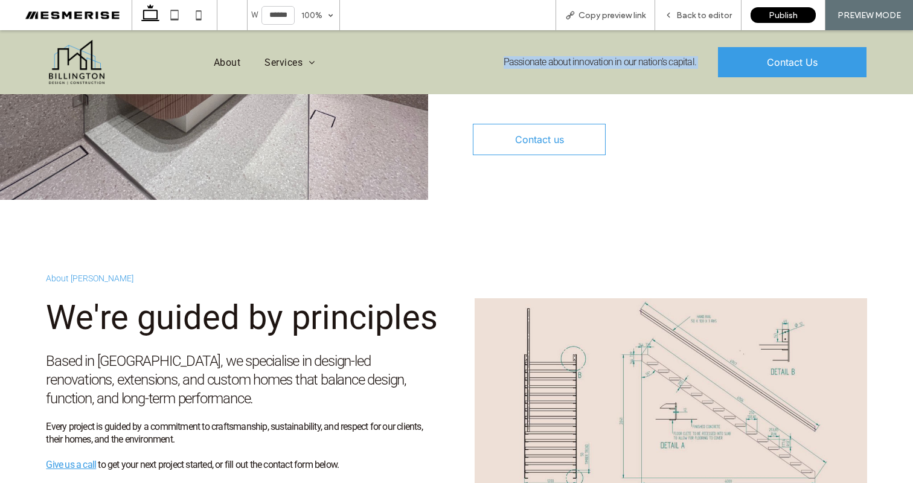
click at [608, 65] on span "Passionate about innovation in our nation's capital." at bounding box center [600, 61] width 193 height 11
click at [615, 236] on div at bounding box center [671, 368] width 412 height 265
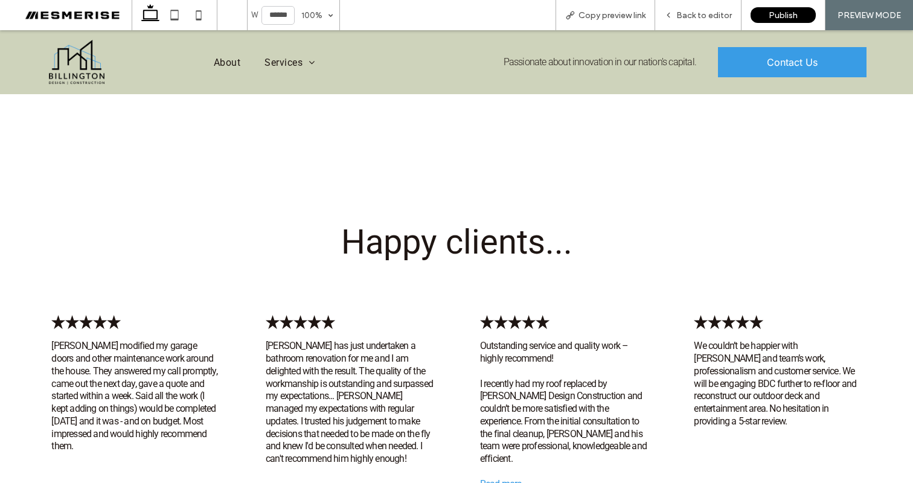
scroll to position [2659, 0]
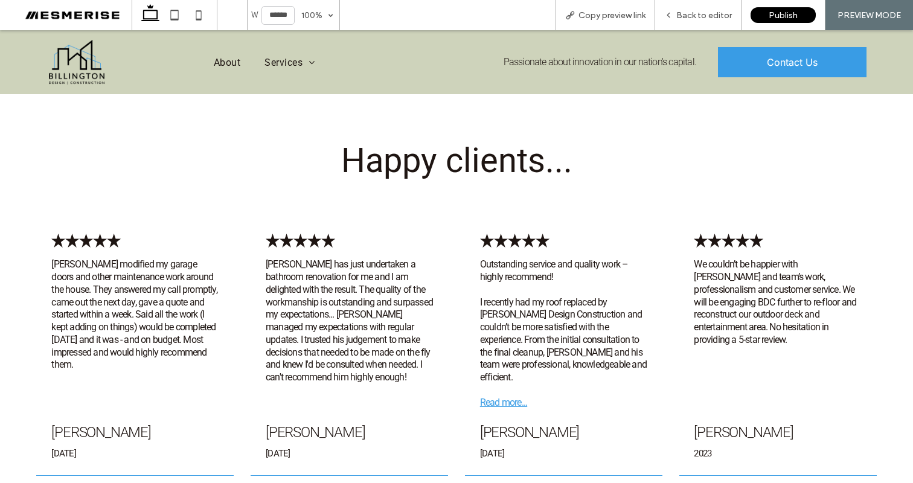
click at [541, 297] on span "I recently had my roof replaced by Billington Design Construction and couldn’t …" at bounding box center [563, 340] width 167 height 87
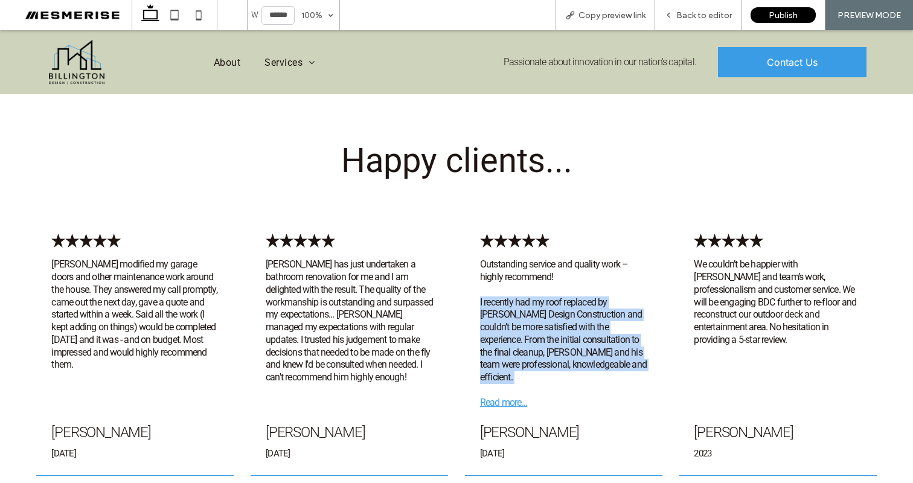
click at [541, 297] on span "I recently had my roof replaced by Billington Design Construction and couldn’t …" at bounding box center [563, 340] width 167 height 87
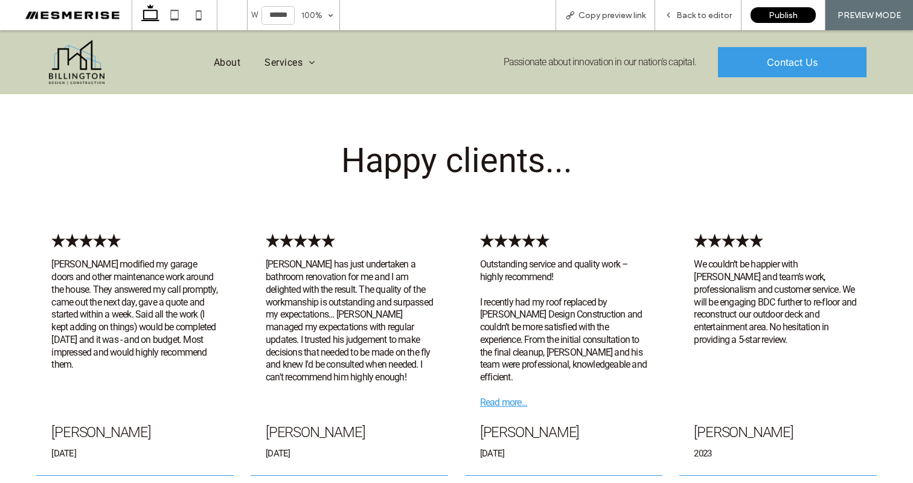
click at [371, 277] on span "Oliver Billington has just undertaken a bathroom renovation for me and I am del…" at bounding box center [349, 321] width 167 height 124
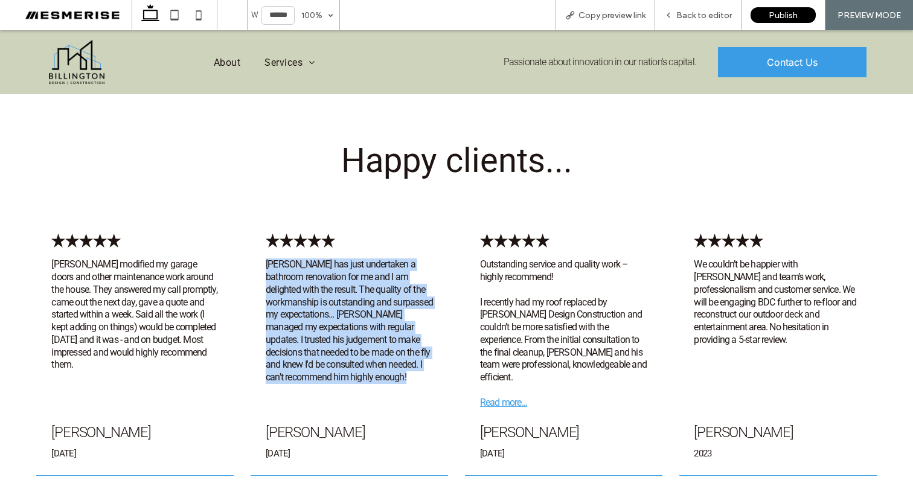
click at [371, 277] on span "Oliver Billington has just undertaken a bathroom renovation for me and I am del…" at bounding box center [349, 321] width 167 height 124
click at [371, 259] on p "Oliver Billington has just undertaken a bathroom renovation for me and I am del…" at bounding box center [349, 322] width 167 height 126
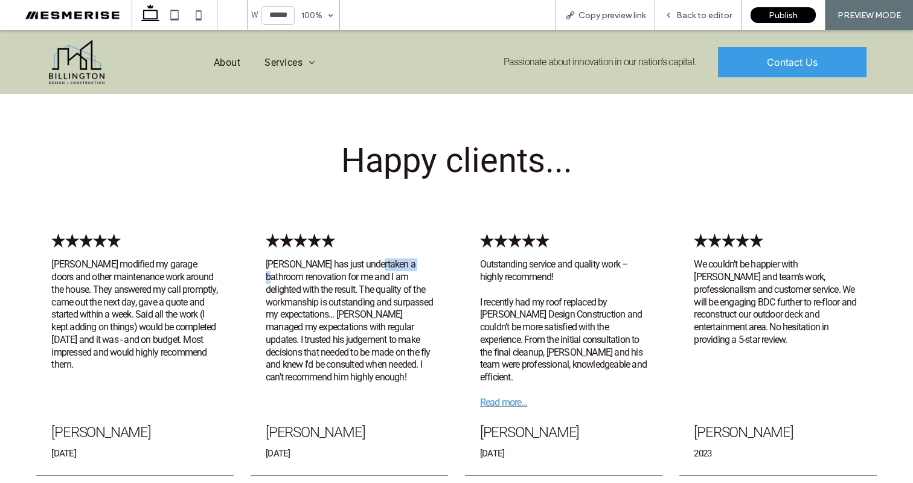
click at [371, 259] on p "Oliver Billington has just undertaken a bathroom renovation for me and I am del…" at bounding box center [349, 322] width 167 height 126
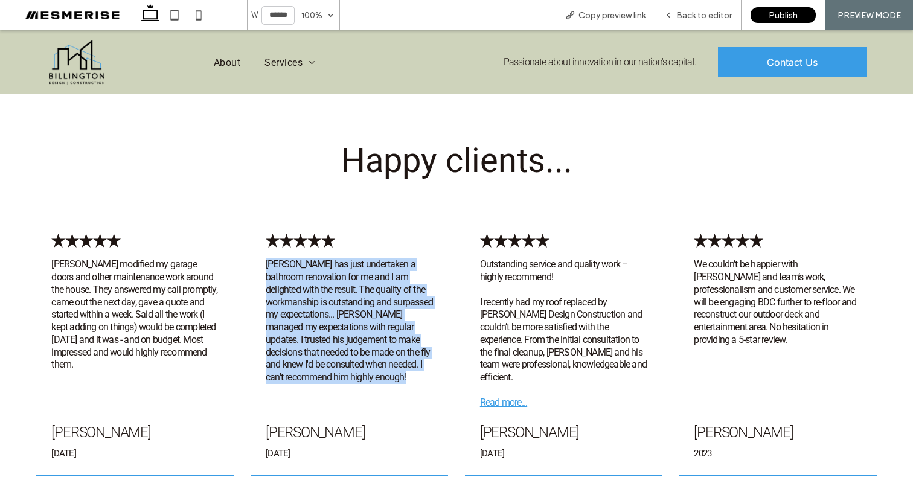
click at [371, 259] on p "Oliver Billington has just undertaken a bathroom renovation for me and I am del…" at bounding box center [349, 322] width 167 height 126
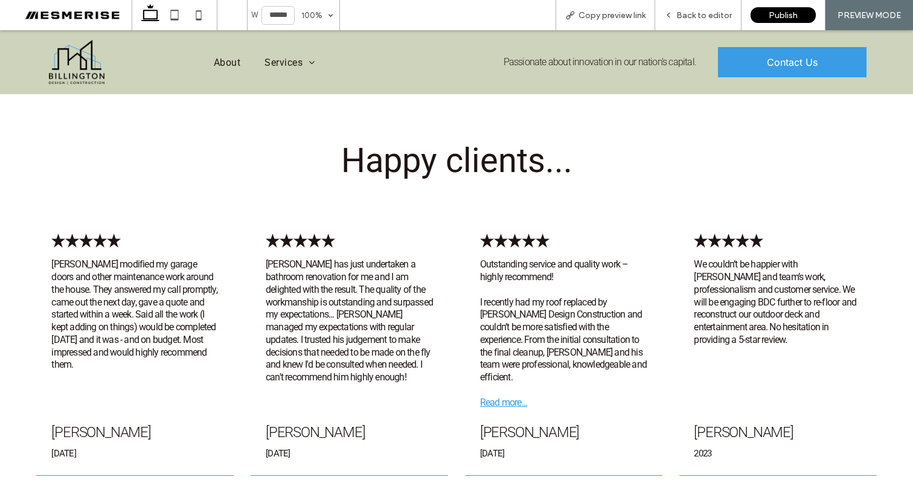
click at [489, 259] on span "Outstanding service and quality work – highly recommend!" at bounding box center [554, 271] width 149 height 24
click at [562, 297] on span "I recently had my roof replaced by Billington Design Construction and couldn’t …" at bounding box center [563, 340] width 167 height 87
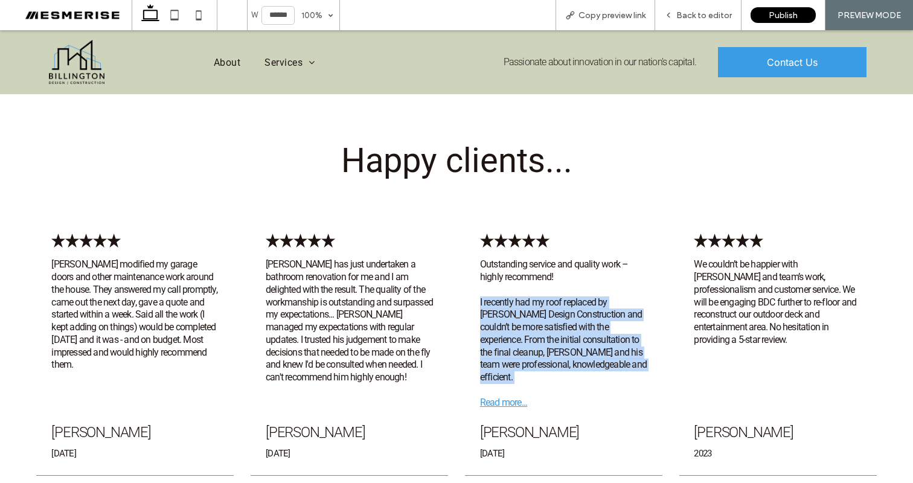
click at [562, 297] on span "I recently had my roof replaced by Billington Design Construction and couldn’t …" at bounding box center [563, 340] width 167 height 87
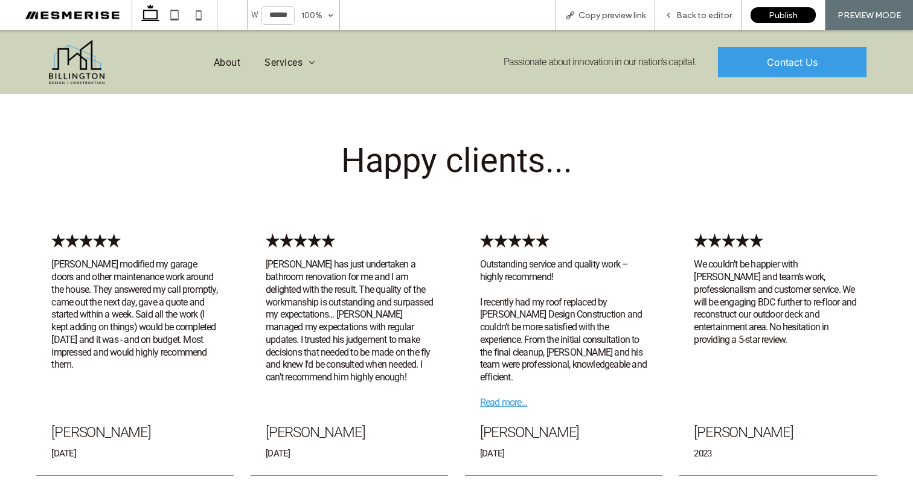
click at [701, 259] on span "We couldn’t be happier with Oliver and team’s work, professionalism and custome…" at bounding box center [775, 302] width 162 height 87
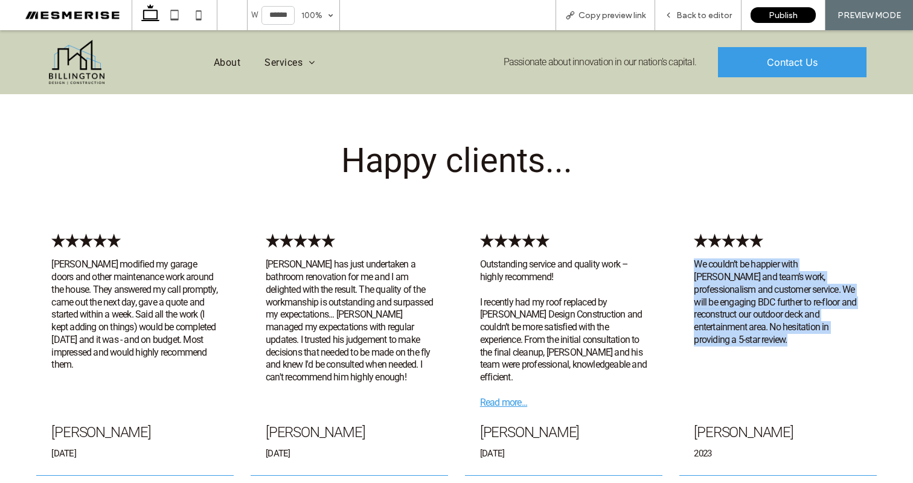
click at [701, 259] on span "We couldn’t be happier with Oliver and team’s work, professionalism and custome…" at bounding box center [775, 302] width 162 height 87
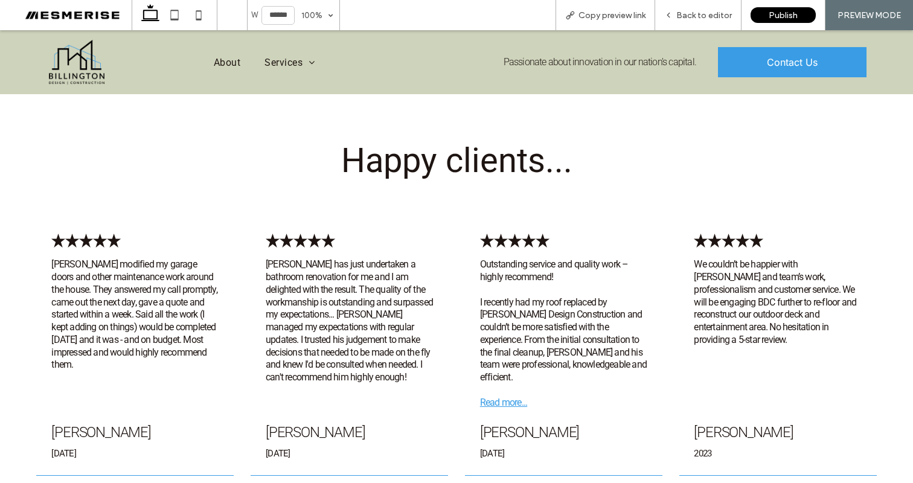
click at [559, 297] on span "I recently had my roof replaced by Billington Design Construction and couldn’t …" at bounding box center [563, 340] width 167 height 87
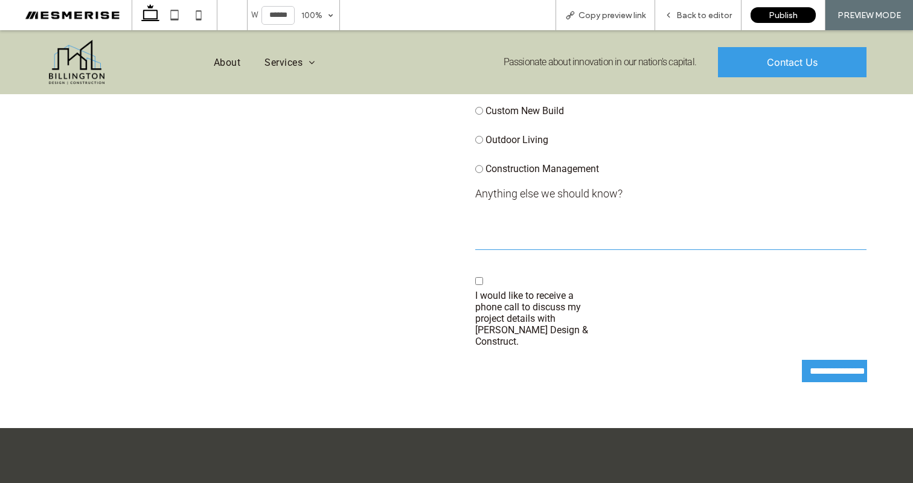
scroll to position [3457, 0]
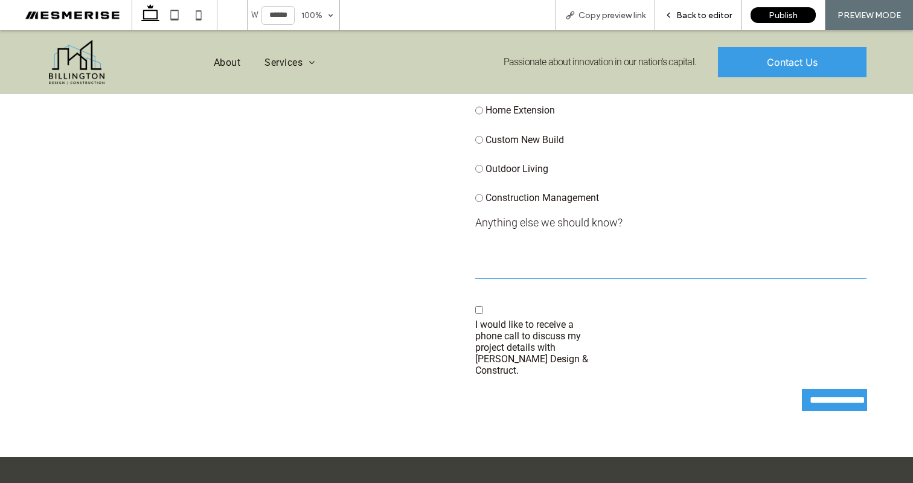
click at [690, 13] on span "Back to editor" at bounding box center [705, 15] width 56 height 10
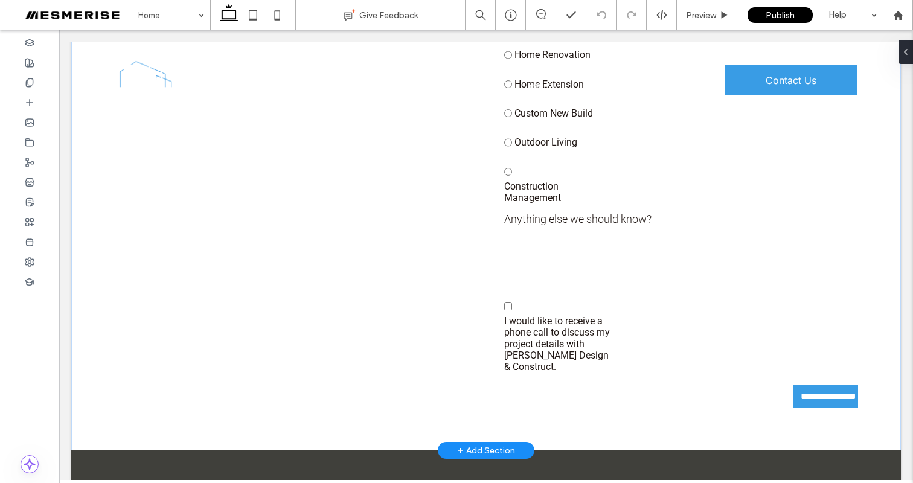
scroll to position [3405, 0]
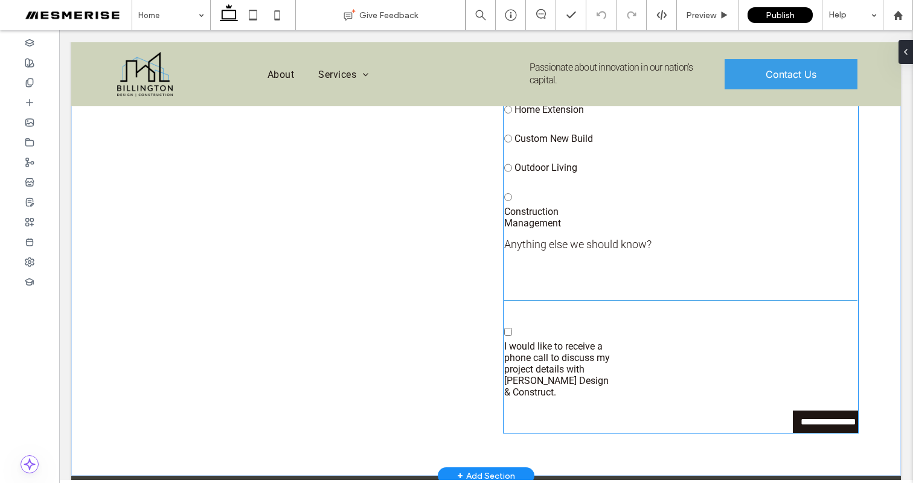
click at [823, 411] on input "**********" at bounding box center [827, 422] width 64 height 22
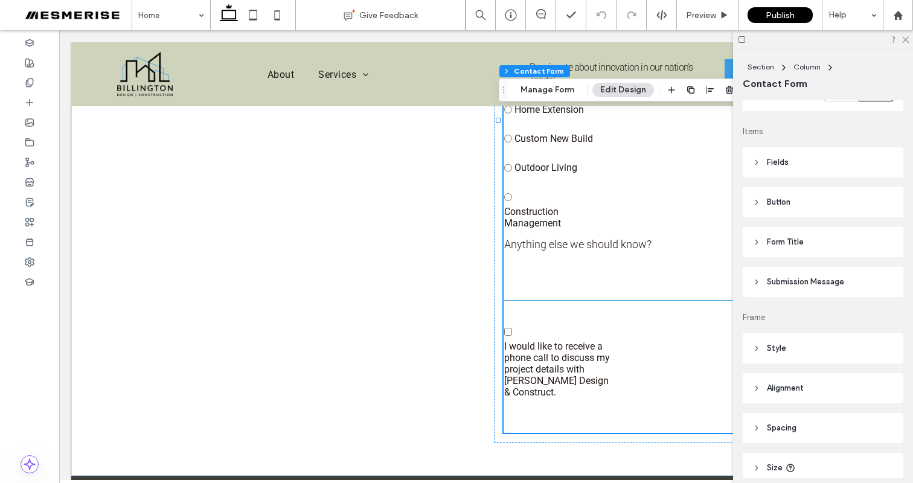
scroll to position [271, 0]
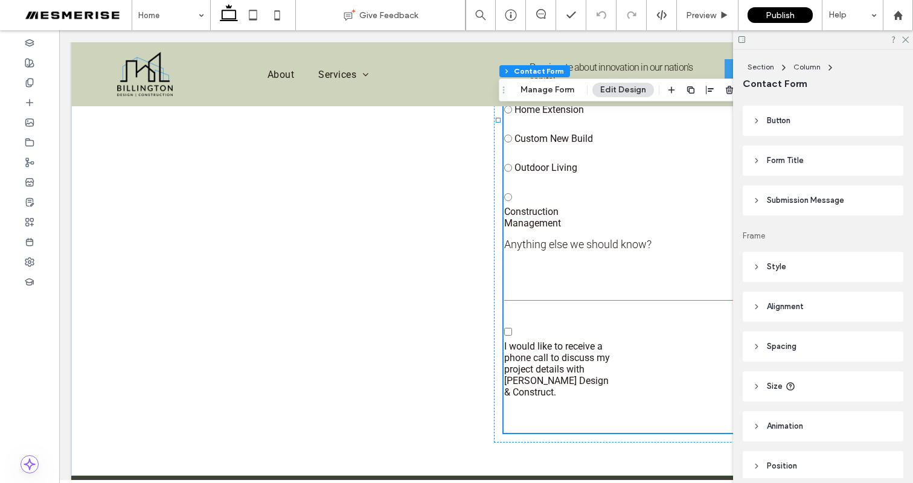
click at [757, 118] on icon at bounding box center [757, 121] width 8 height 8
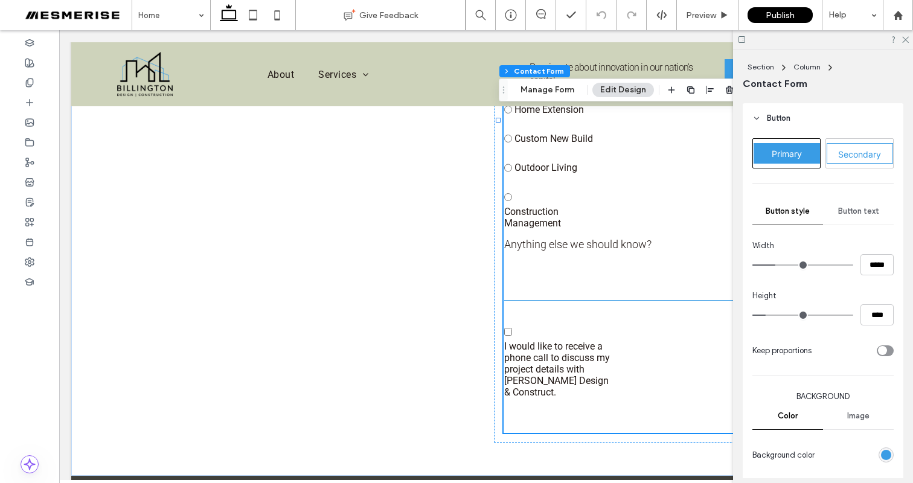
scroll to position [278, 0]
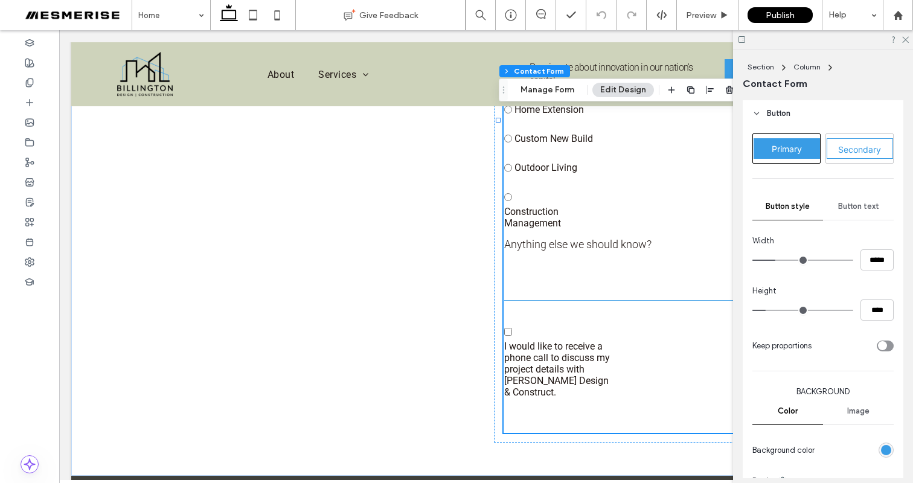
drag, startPoint x: 902, startPoint y: 39, endPoint x: 868, endPoint y: 37, distance: 34.5
click at [902, 39] on icon at bounding box center [905, 39] width 8 height 8
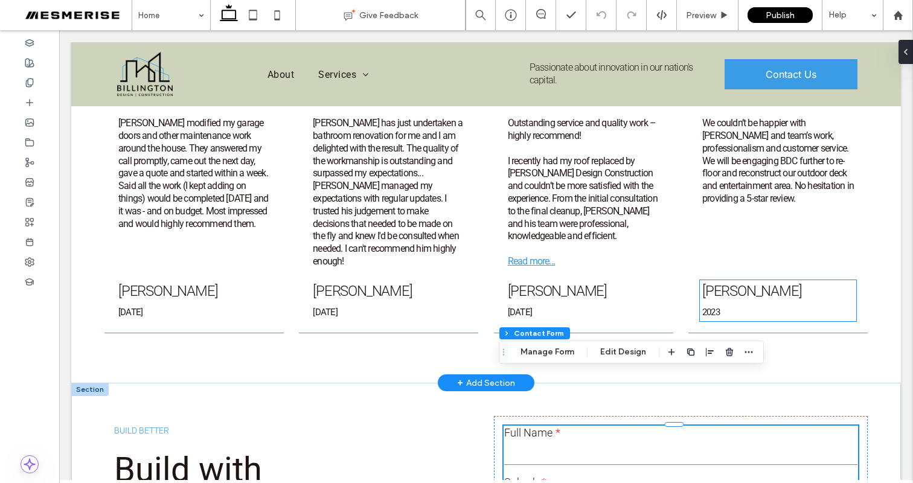
scroll to position [2905, 0]
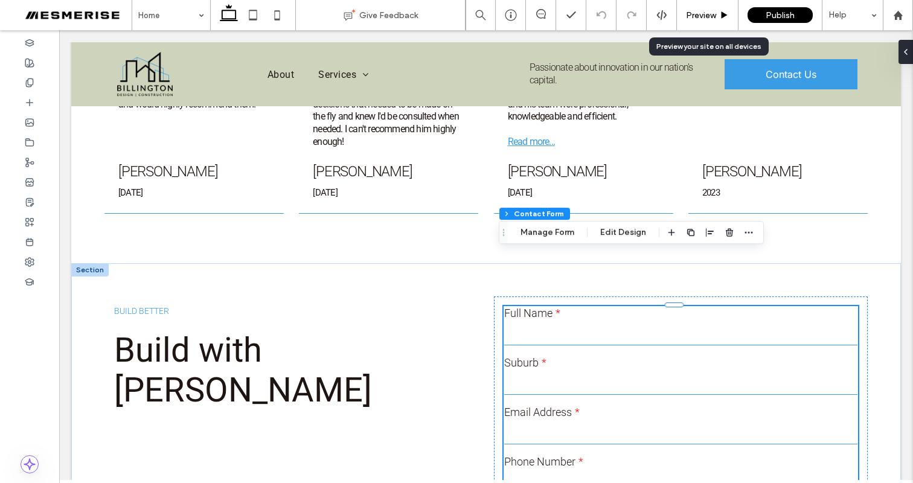
click at [703, 16] on span "Preview" at bounding box center [701, 15] width 30 height 10
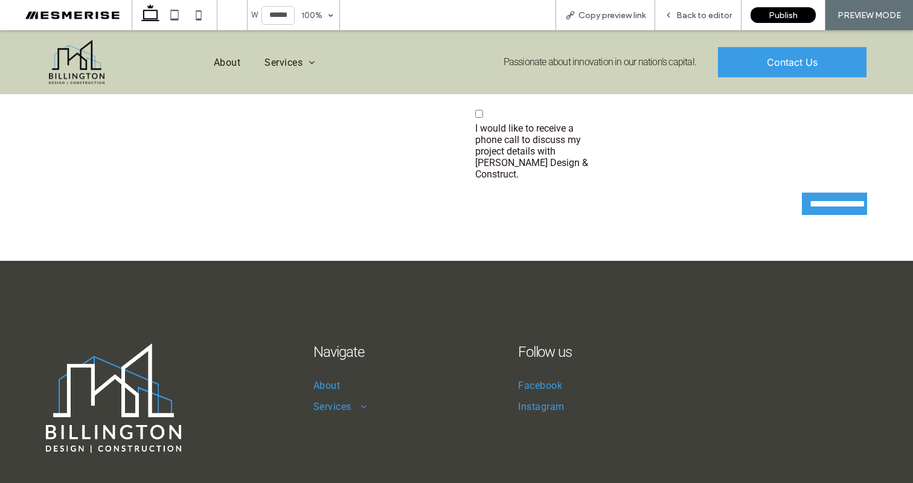
scroll to position [3746, 0]
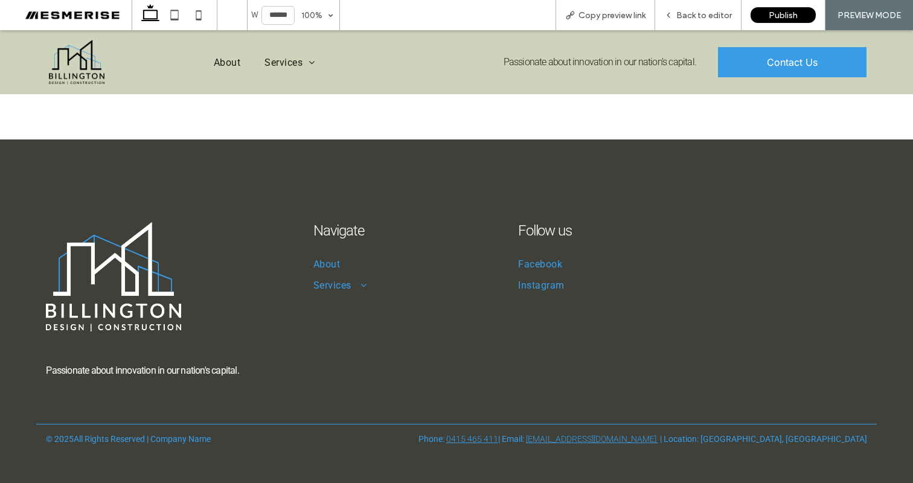
click at [196, 365] on font "Passionate about innovation in our nation's capital." at bounding box center [142, 370] width 193 height 11
click at [208, 365] on font "Passionate about innovation in our nation's capital." at bounding box center [142, 370] width 193 height 11
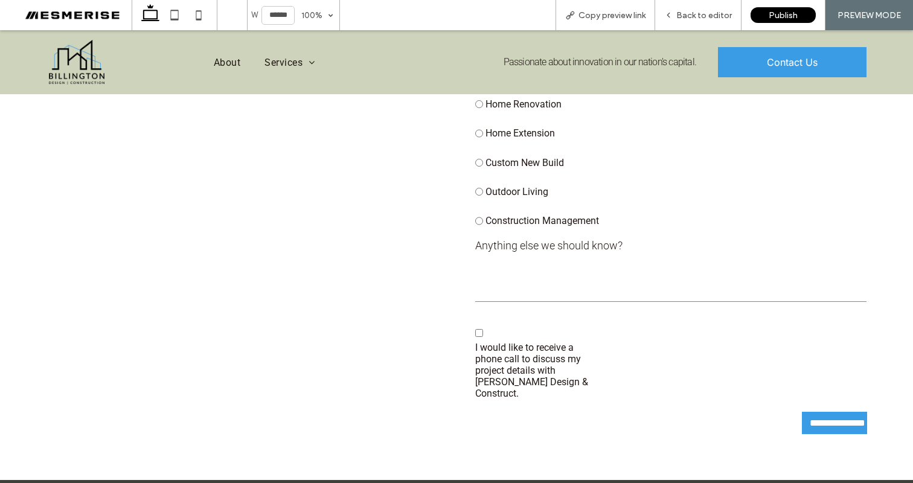
click at [371, 297] on div "BUILD BETTER Build with Billington" at bounding box center [242, 132] width 412 height 623
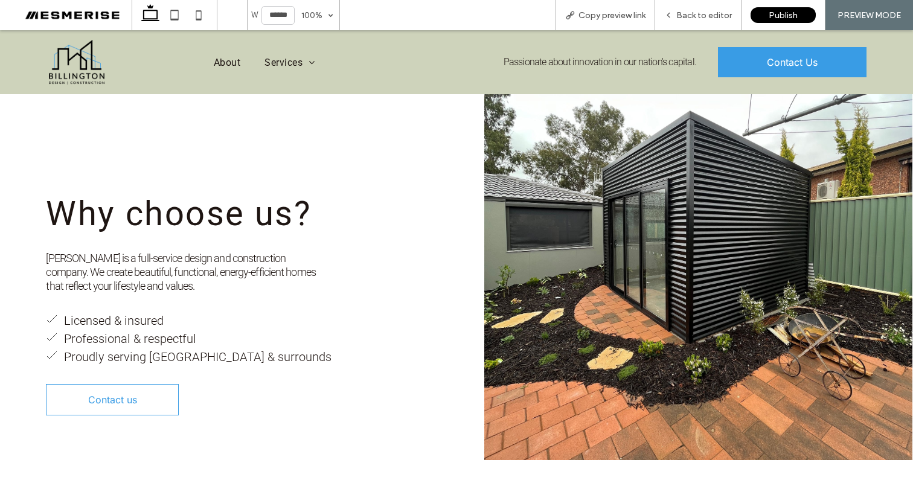
scroll to position [0, 0]
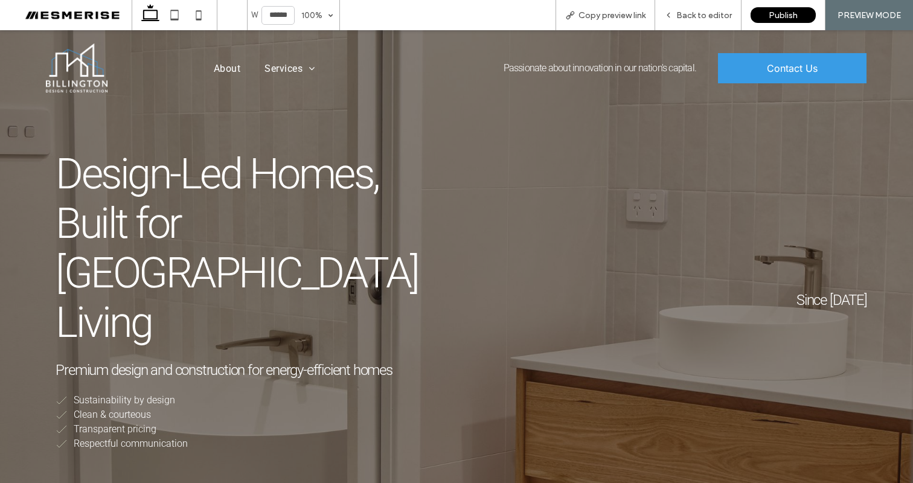
click at [356, 362] on span "Premium design and construction for energy-efficient homes" at bounding box center [224, 370] width 336 height 17
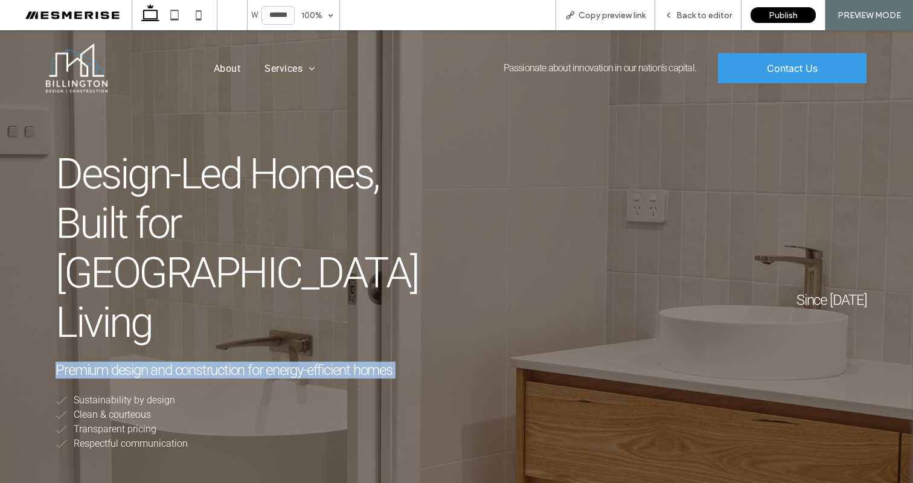
click at [356, 362] on span "Premium design and construction for energy-efficient homes" at bounding box center [224, 370] width 336 height 17
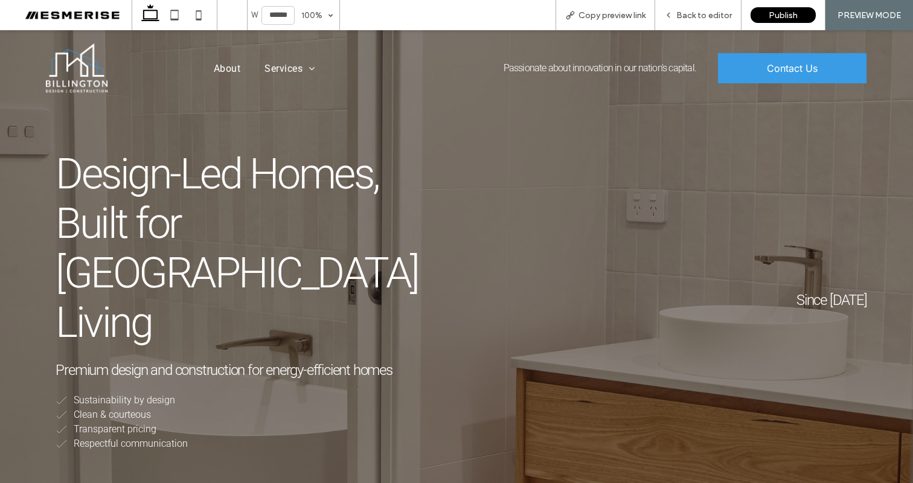
click at [306, 216] on span "Design-Led Homes, Built for Canberra Living" at bounding box center [237, 248] width 363 height 198
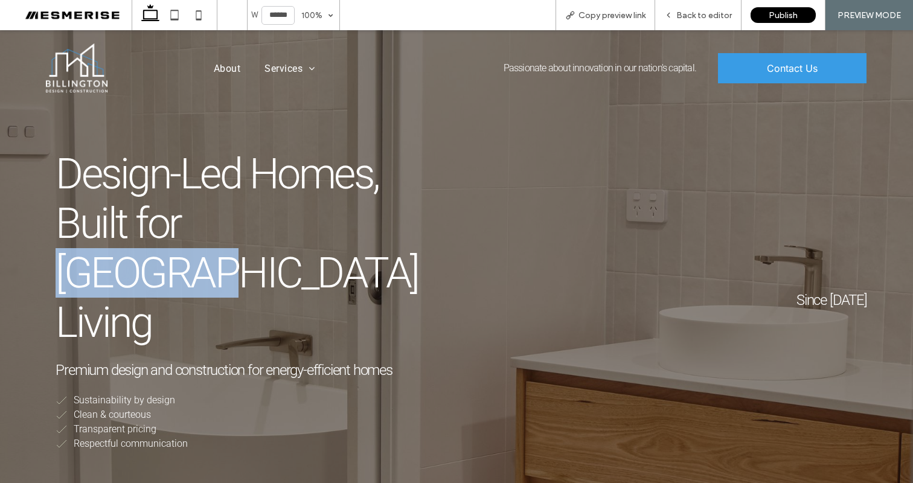
click at [306, 216] on span "Design-Led Homes, Built for Canberra Living" at bounding box center [237, 248] width 363 height 198
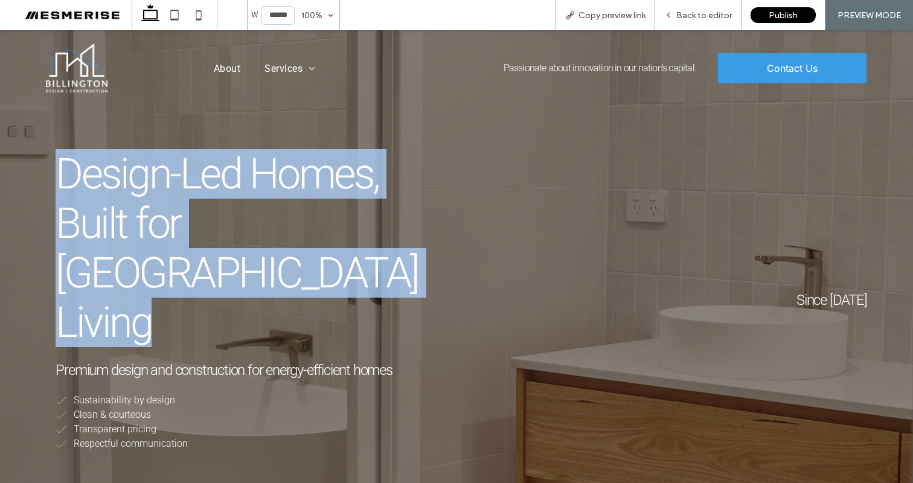
click at [306, 216] on span "Design-Led Homes, Built for Canberra Living" at bounding box center [237, 248] width 363 height 198
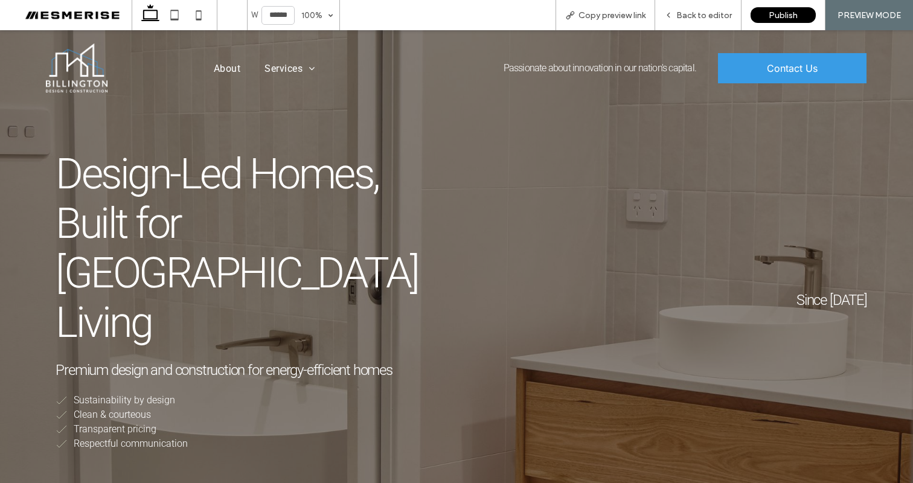
click at [323, 182] on span "Design-Led Homes, Built for Canberra Living" at bounding box center [237, 248] width 363 height 198
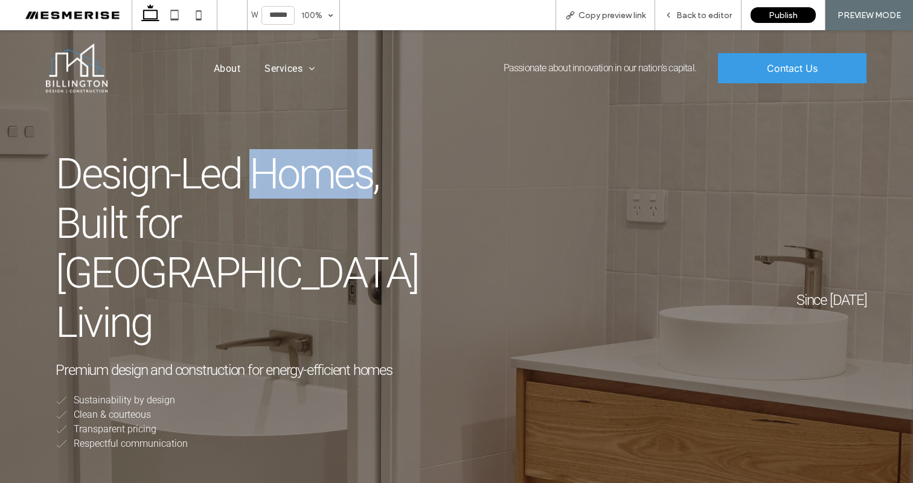
click at [323, 182] on span "Design-Led Homes, Built for Canberra Living" at bounding box center [237, 248] width 363 height 198
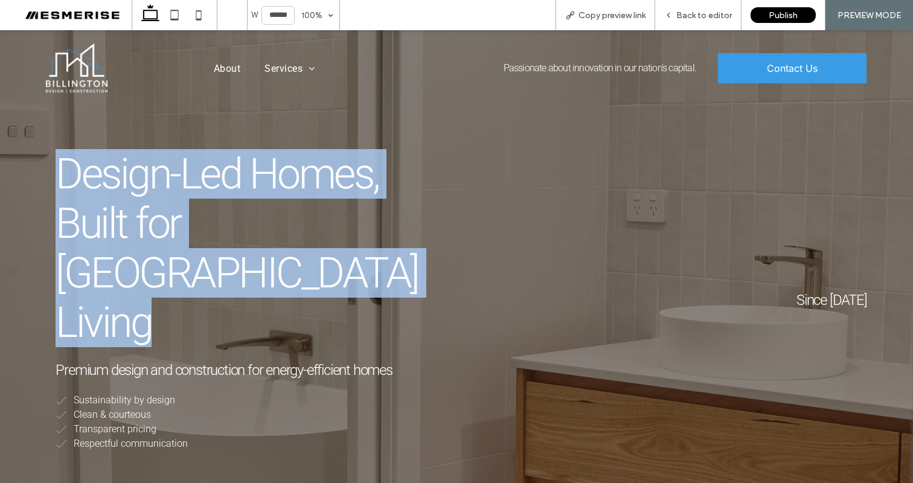
click at [323, 182] on span "Design-Led Homes, Built for Canberra Living" at bounding box center [237, 248] width 363 height 198
click at [317, 220] on span "Design-Led Homes, Built for Canberra Living" at bounding box center [237, 248] width 363 height 198
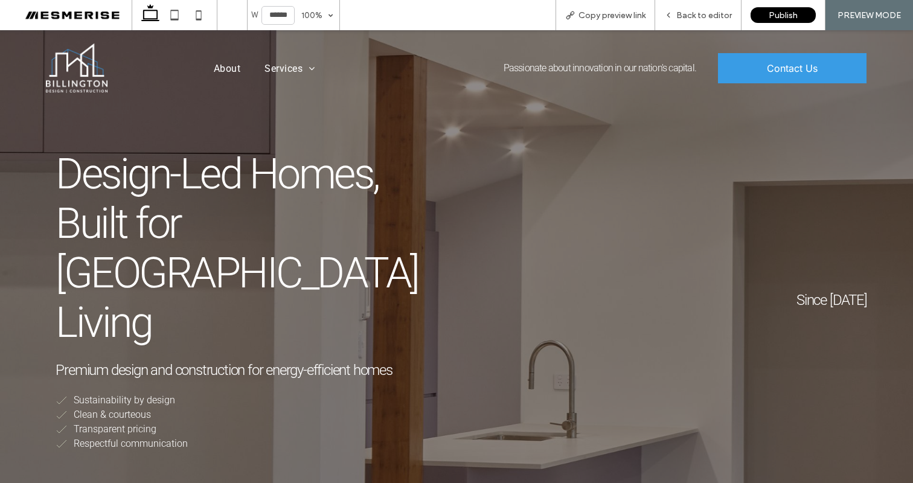
click at [567, 66] on span "Passionate about innovation in our nation's capital." at bounding box center [600, 67] width 193 height 11
click at [528, 128] on div "Since 2013 Design-Led Homes, Built for Canberra Living ﻿ Premium design and con…" at bounding box center [456, 300] width 913 height 541
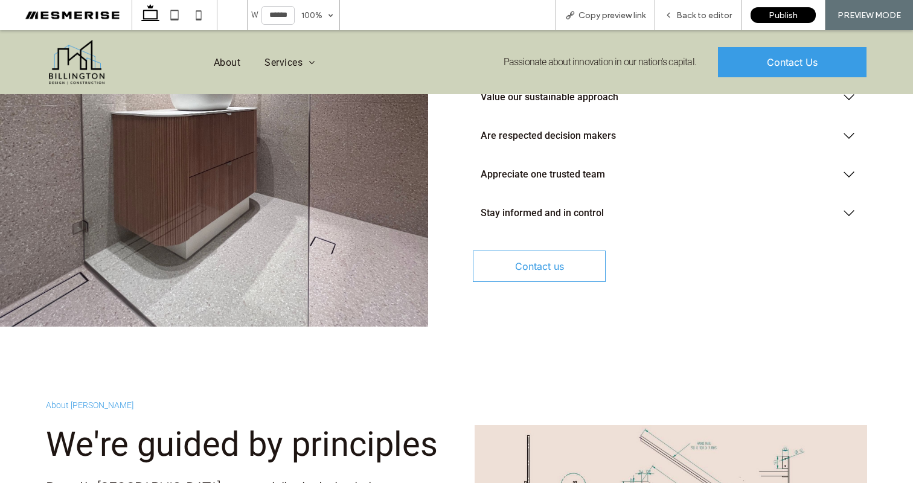
scroll to position [2059, 0]
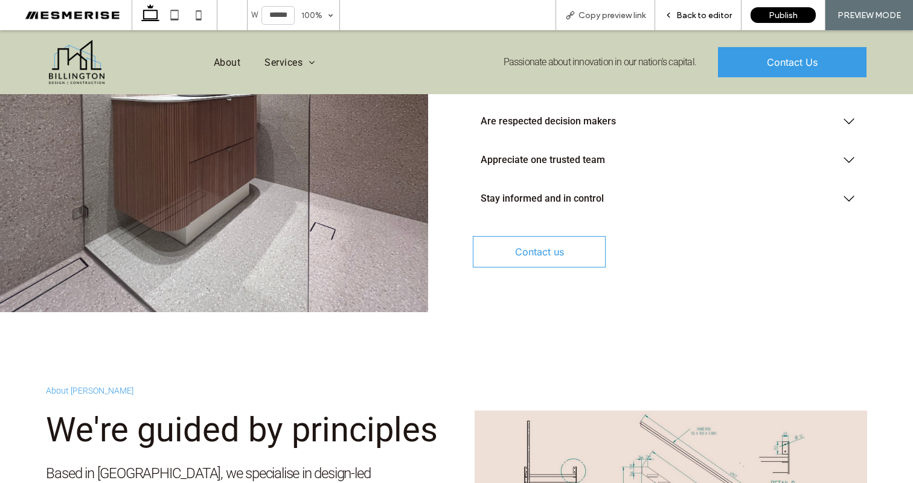
click at [690, 13] on span "Back to editor" at bounding box center [705, 15] width 56 height 10
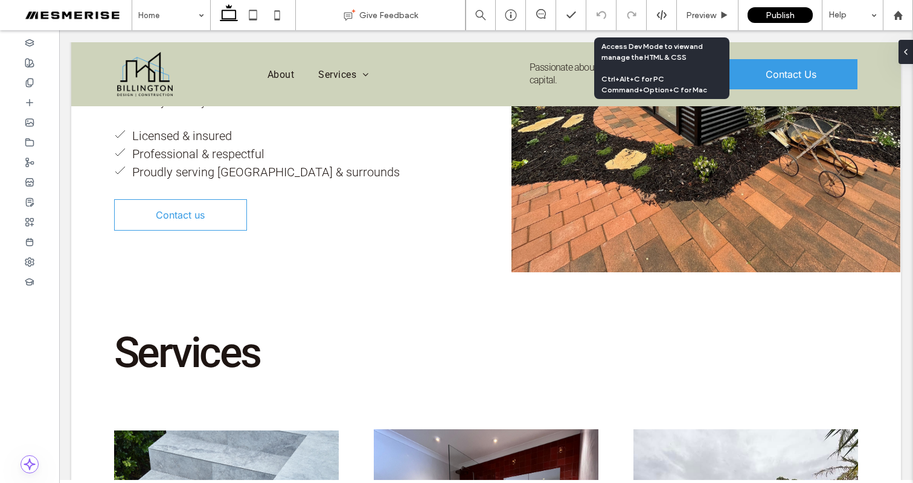
scroll to position [545, 0]
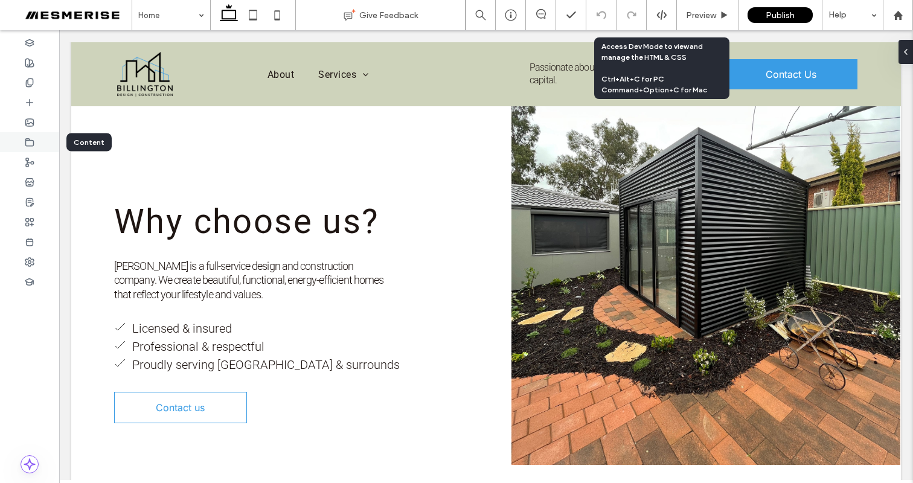
click at [33, 139] on icon at bounding box center [30, 143] width 10 height 10
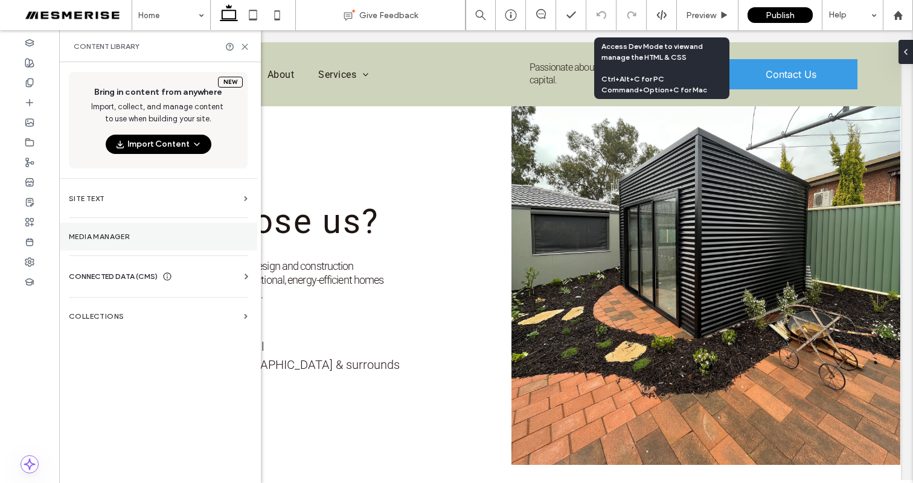
click at [123, 231] on section "Media Manager" at bounding box center [158, 237] width 198 height 28
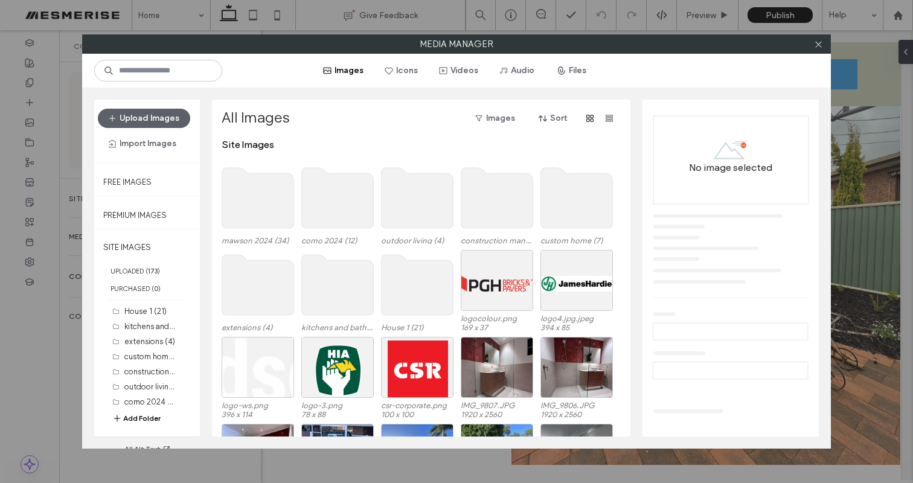
click at [407, 198] on use at bounding box center [418, 198] width 72 height 60
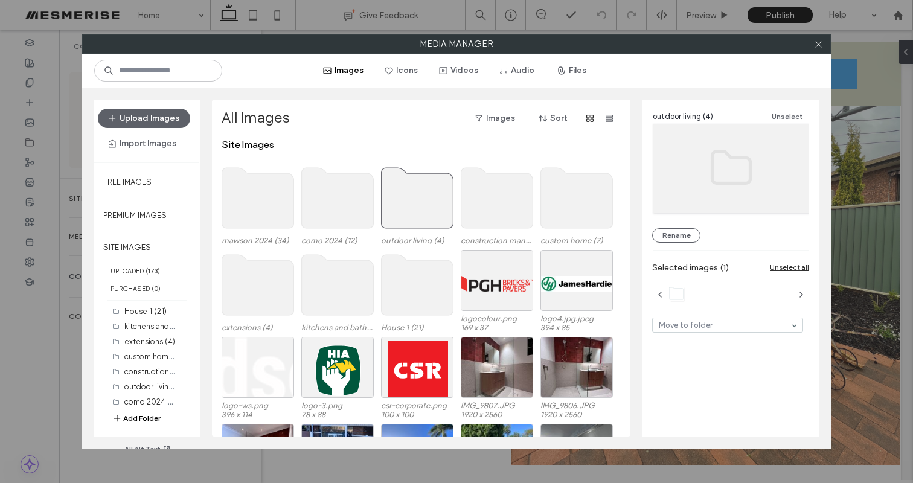
click at [407, 198] on use at bounding box center [418, 198] width 72 height 60
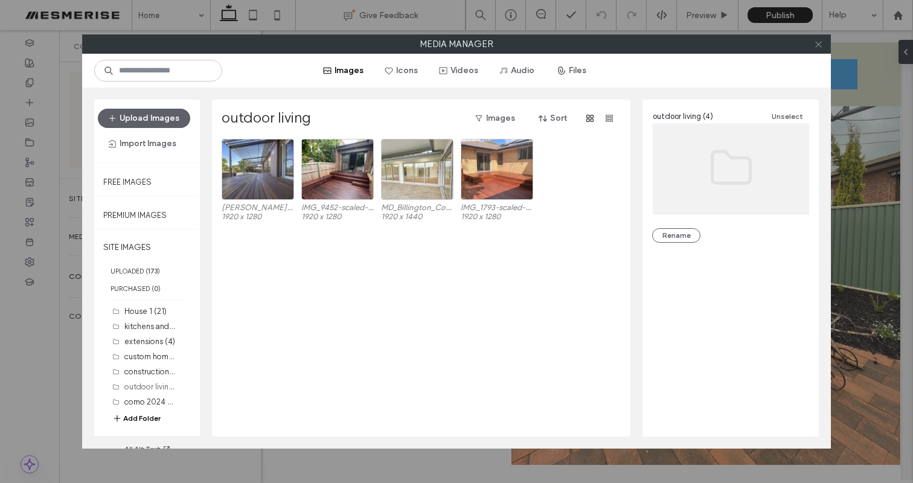
click at [818, 45] on icon at bounding box center [818, 44] width 9 height 9
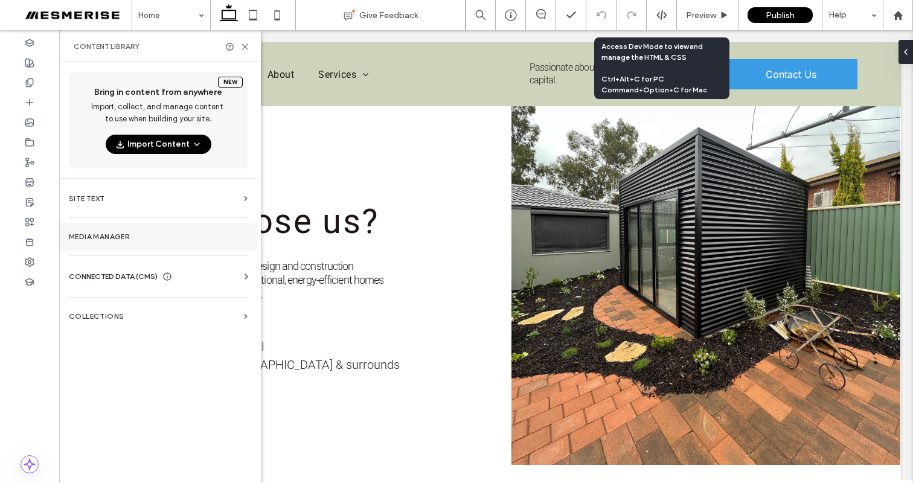
click at [125, 235] on label "Media Manager" at bounding box center [158, 237] width 179 height 8
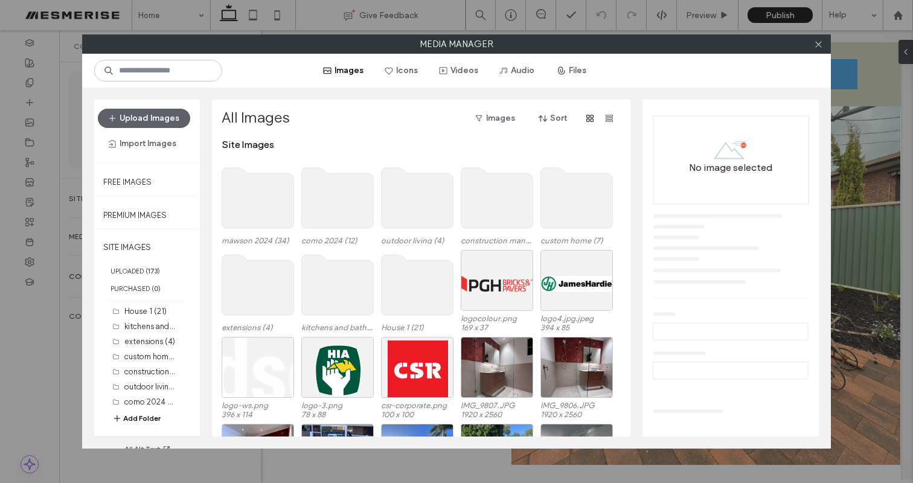
click at [273, 208] on use at bounding box center [258, 198] width 72 height 60
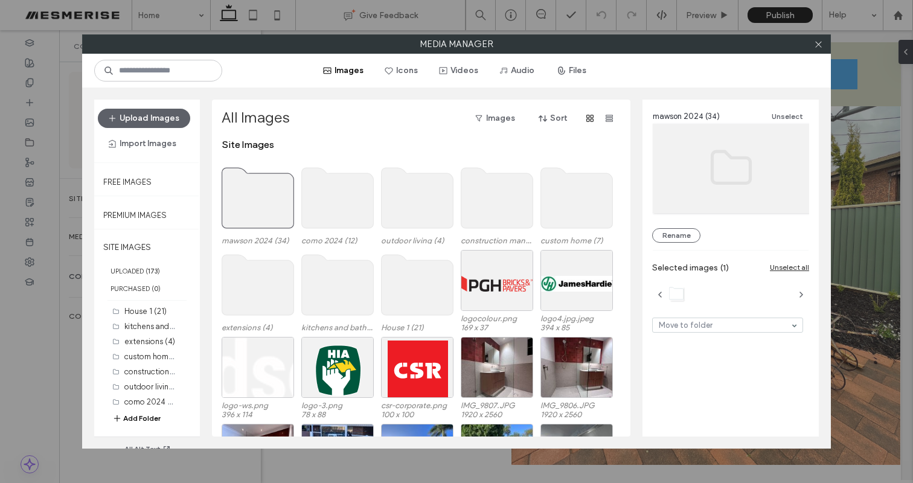
click at [273, 208] on use at bounding box center [258, 198] width 72 height 60
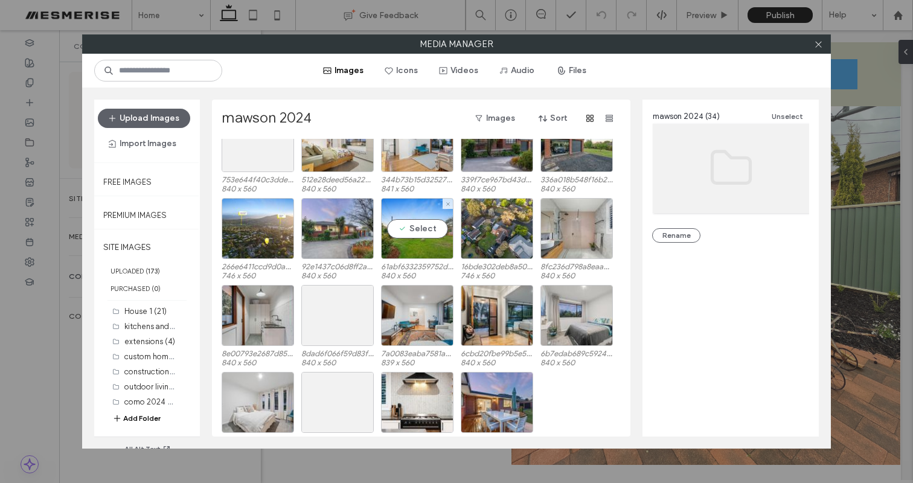
scroll to position [311, 0]
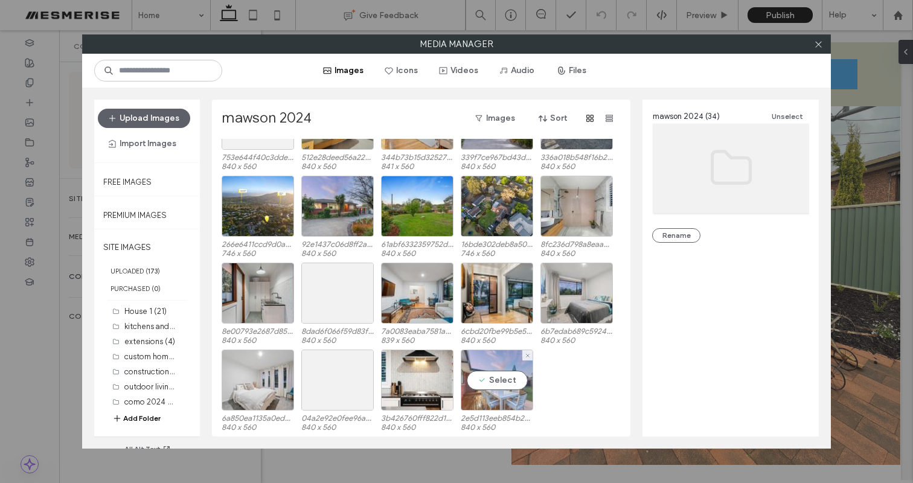
click at [498, 384] on div "Select" at bounding box center [497, 380] width 72 height 61
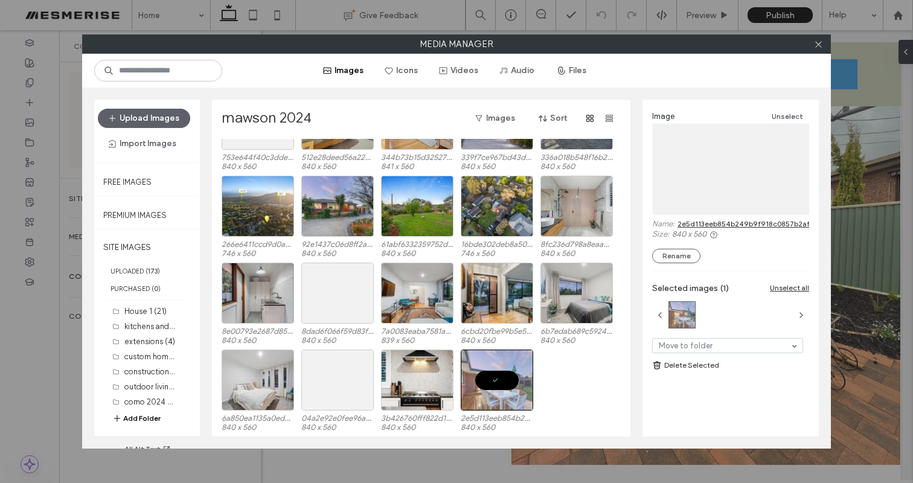
scroll to position [0, 0]
click at [588, 285] on div "Select" at bounding box center [577, 293] width 72 height 61
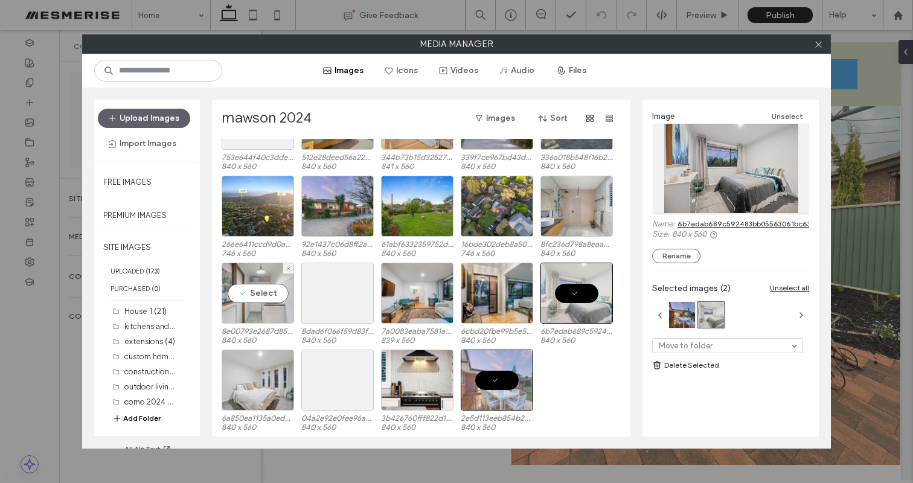
click at [280, 303] on div "Select" at bounding box center [258, 293] width 72 height 61
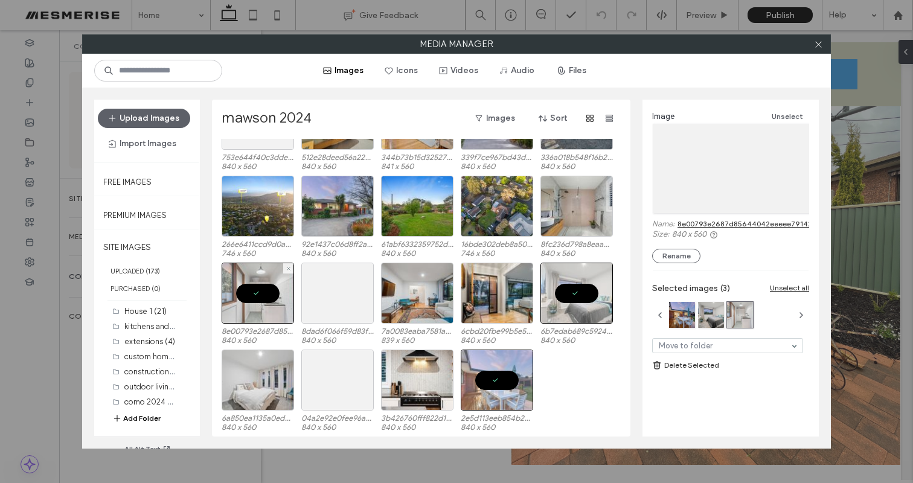
click at [269, 288] on div at bounding box center [258, 293] width 72 height 61
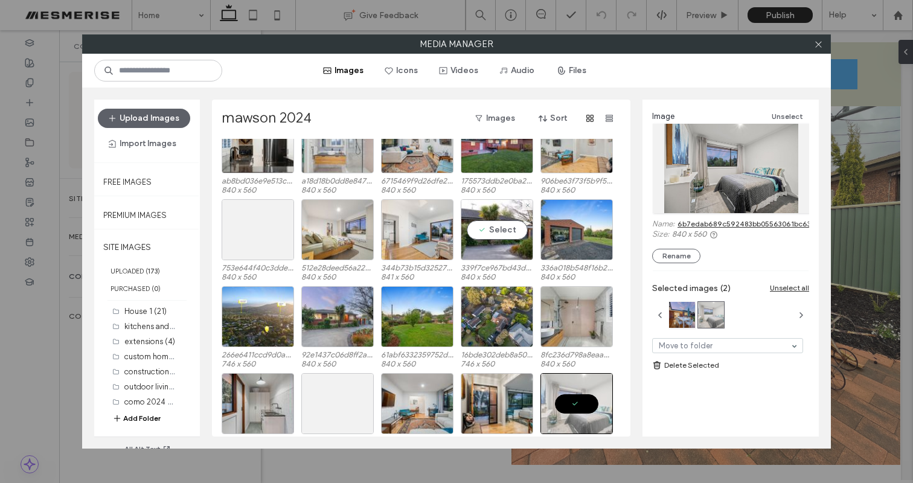
scroll to position [147, 0]
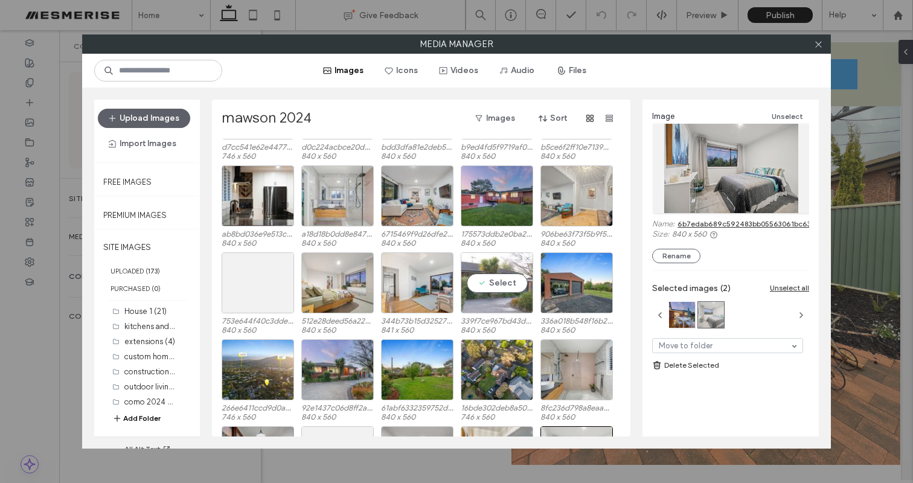
click at [487, 290] on div "Select" at bounding box center [497, 282] width 72 height 61
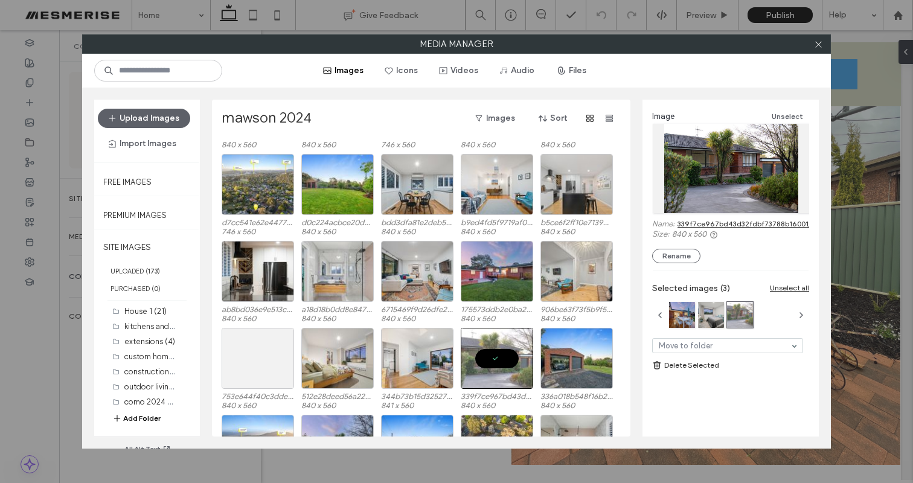
scroll to position [0, 0]
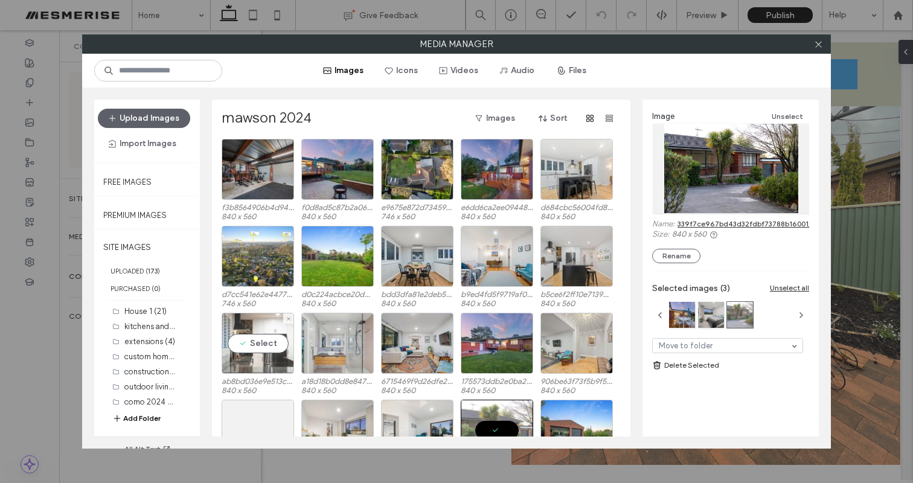
click at [253, 338] on div "Select" at bounding box center [258, 343] width 72 height 61
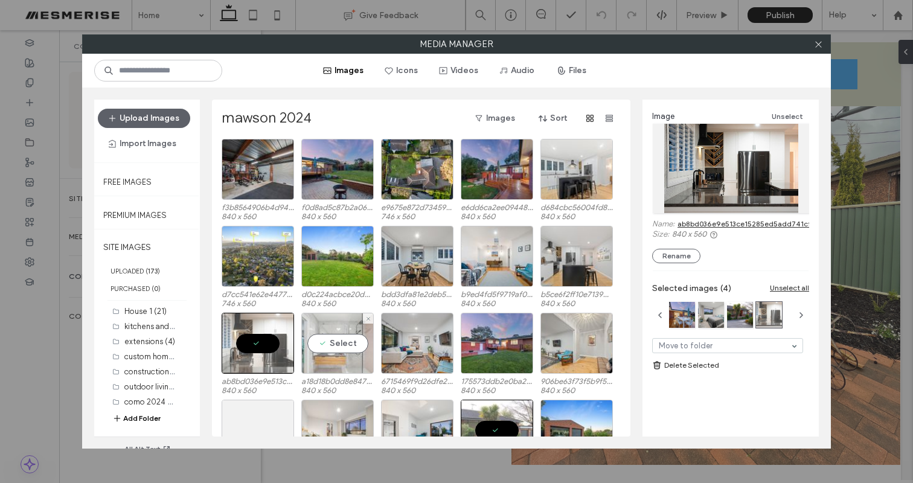
click at [333, 341] on div "Select" at bounding box center [337, 343] width 72 height 61
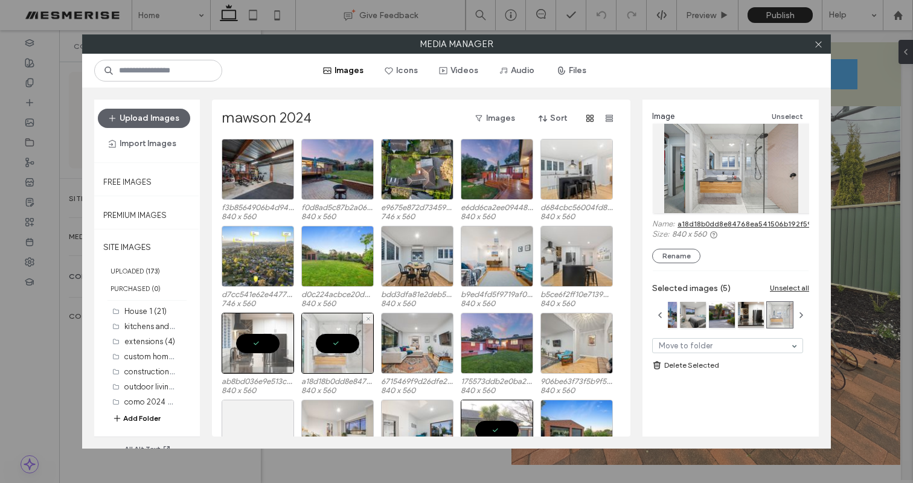
click at [345, 338] on div at bounding box center [337, 343] width 72 height 61
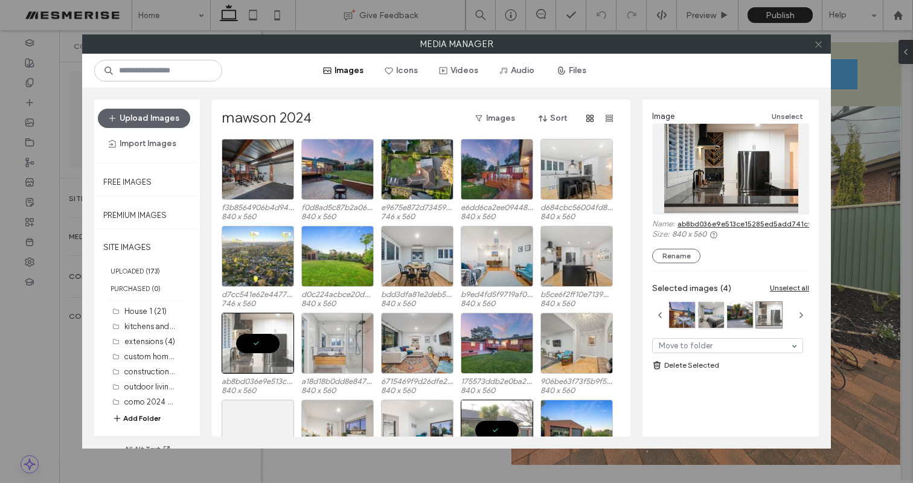
drag, startPoint x: 827, startPoint y: 41, endPoint x: 820, endPoint y: 44, distance: 7.3
click at [827, 40] on div at bounding box center [818, 44] width 18 height 18
click at [813, 48] on div at bounding box center [818, 44] width 18 height 18
click at [815, 45] on icon at bounding box center [818, 44] width 9 height 9
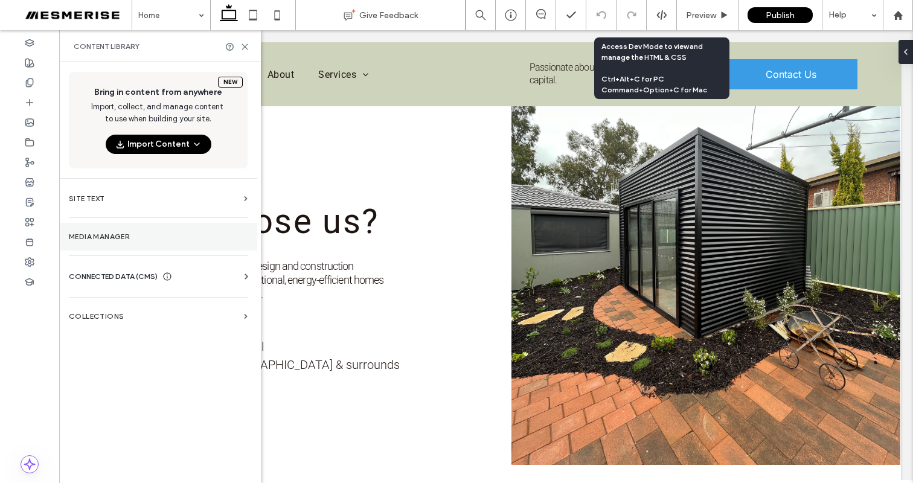
click at [132, 243] on section "Media Manager" at bounding box center [158, 237] width 198 height 28
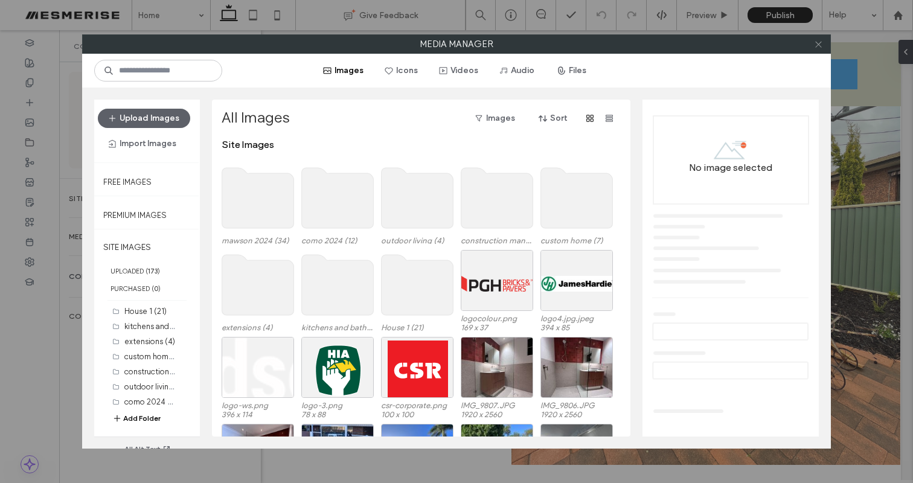
click at [817, 44] on icon at bounding box center [818, 44] width 9 height 9
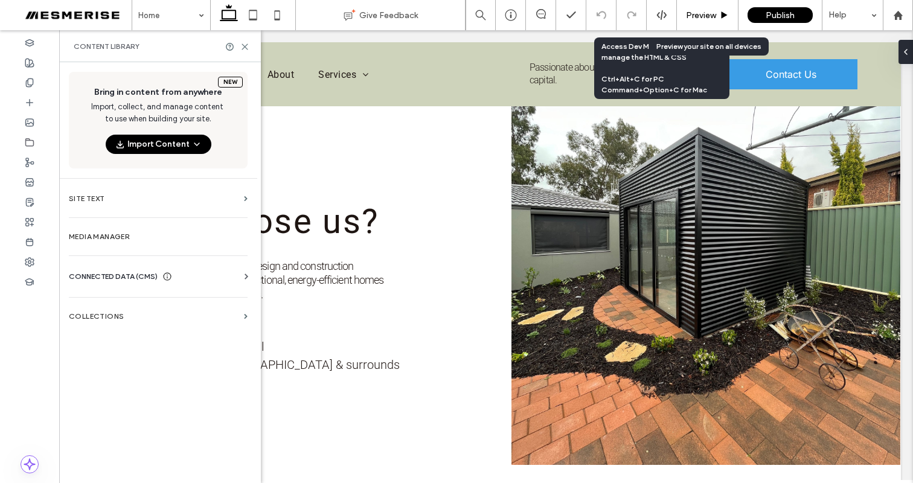
click at [700, 10] on span "Preview" at bounding box center [701, 15] width 30 height 10
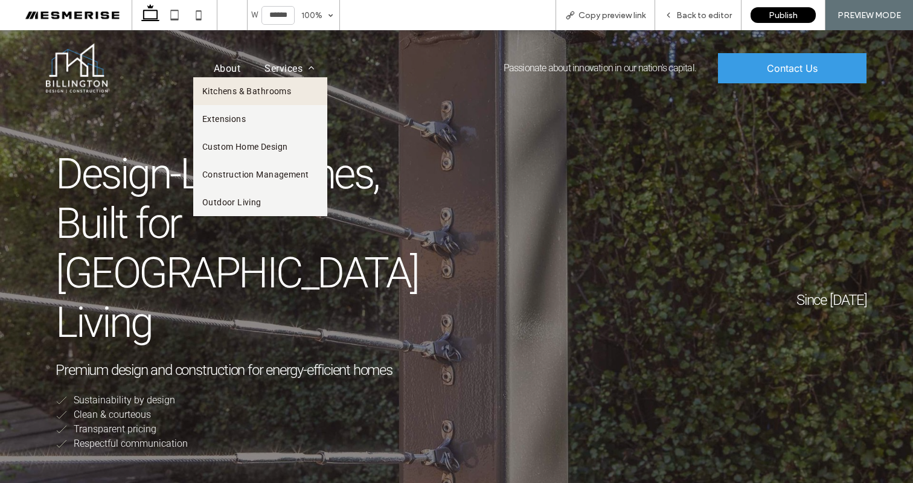
click at [268, 100] on link "Kitchens & Bathrooms" at bounding box center [260, 91] width 134 height 28
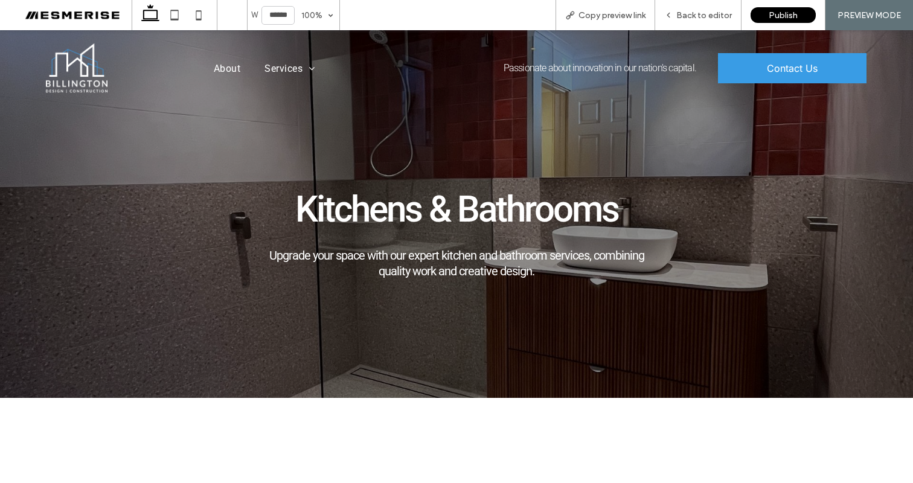
click at [74, 76] on img at bounding box center [77, 68] width 62 height 50
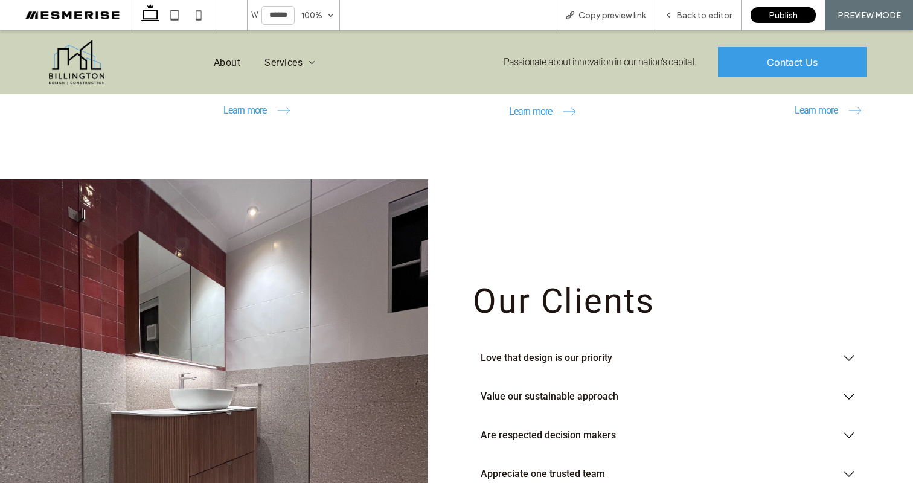
scroll to position [1862, 0]
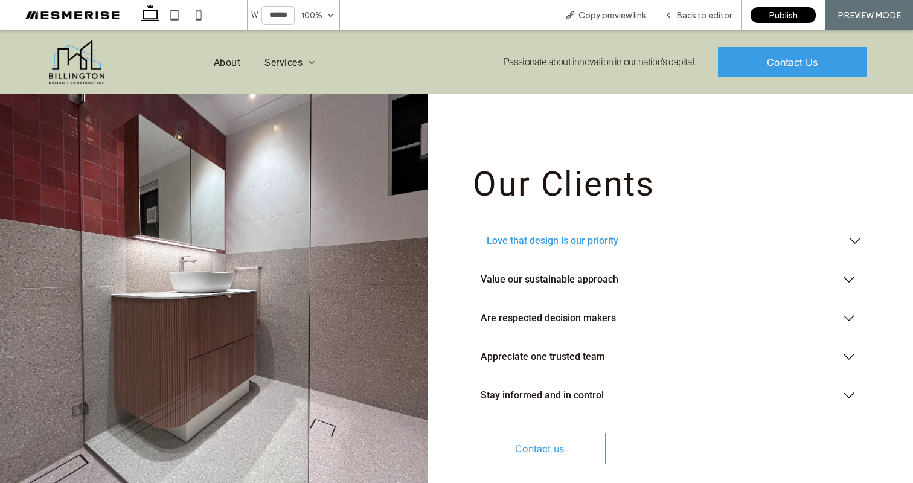
click at [586, 235] on span "Love that design is our priority" at bounding box center [662, 240] width 351 height 11
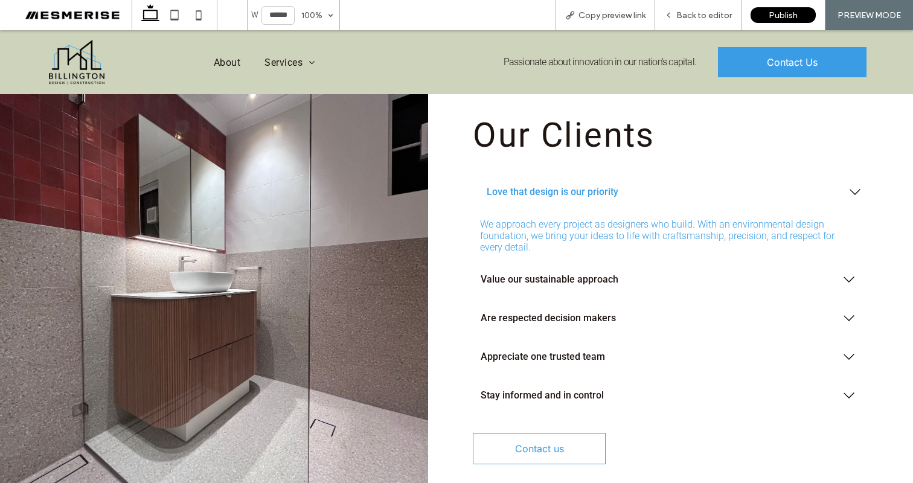
click at [560, 173] on div "Love that design is our priority" at bounding box center [670, 192] width 394 height 39
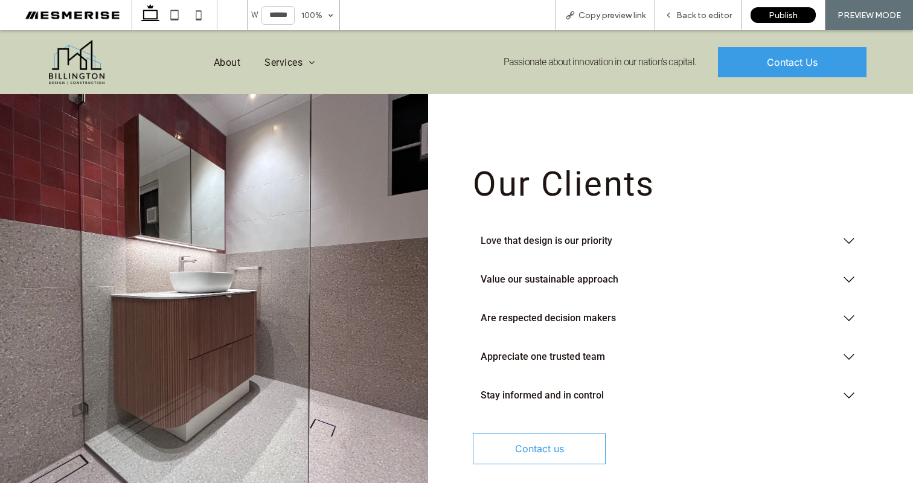
scroll to position [1557, 0]
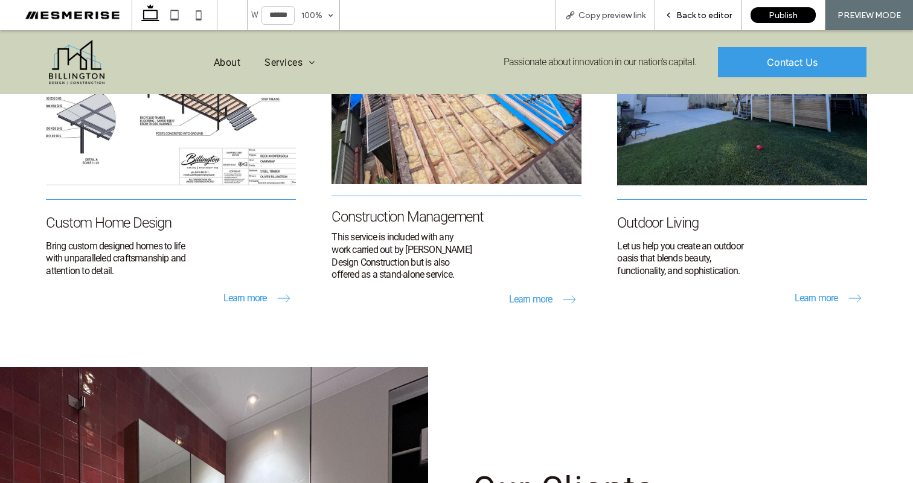
click at [701, 13] on span "Back to editor" at bounding box center [705, 15] width 56 height 10
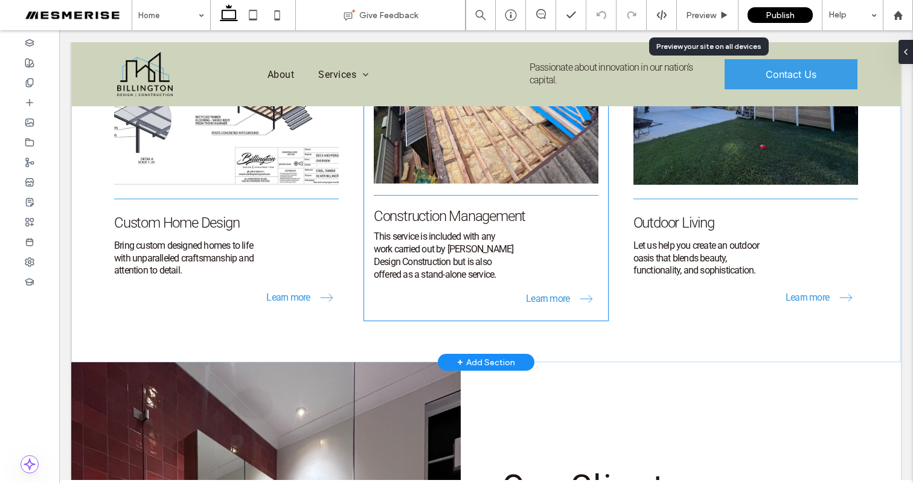
scroll to position [1711, 0]
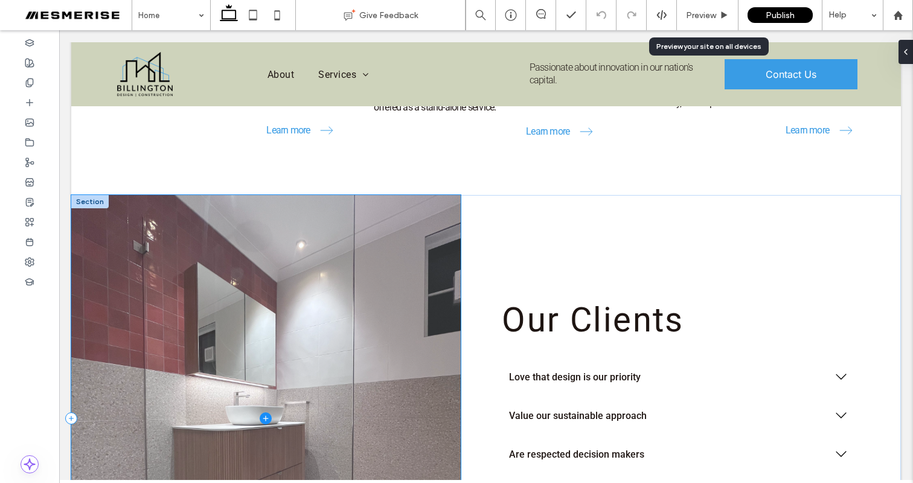
click at [381, 260] on span at bounding box center [266, 418] width 390 height 447
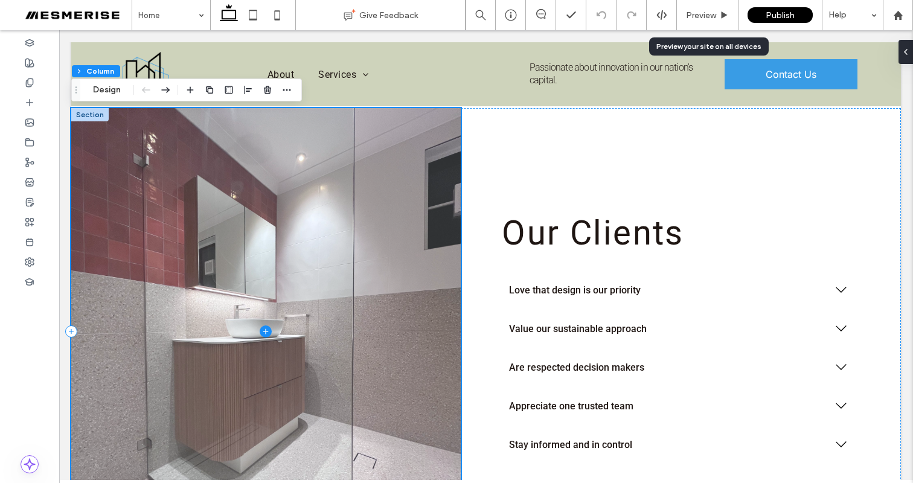
scroll to position [1842, 0]
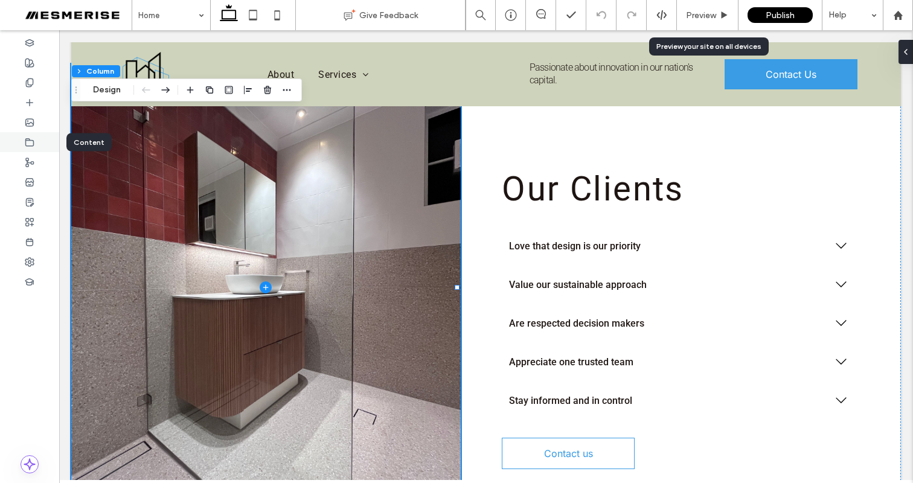
click at [28, 139] on icon at bounding box center [30, 143] width 10 height 10
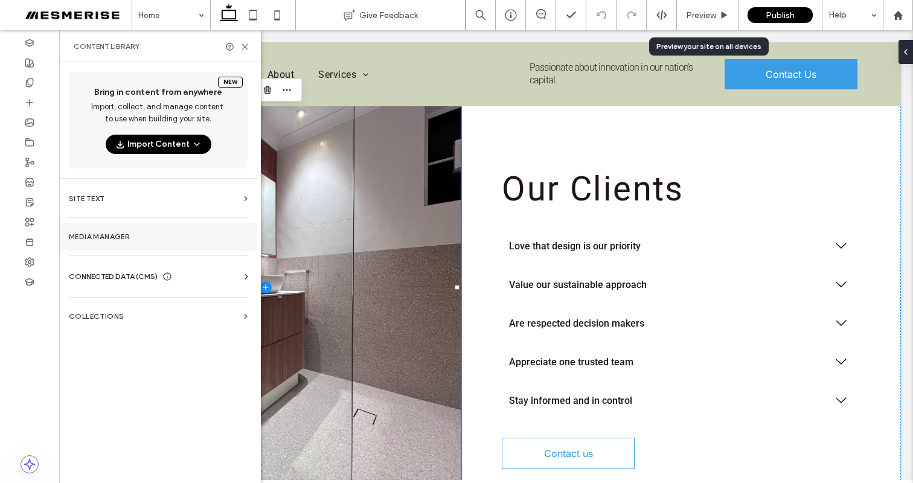
click at [132, 235] on label "Media Manager" at bounding box center [158, 237] width 179 height 8
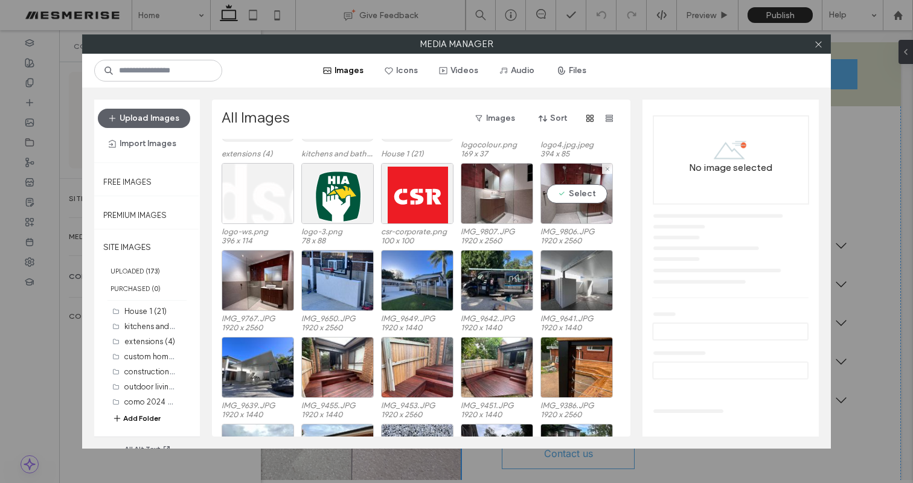
scroll to position [220, 0]
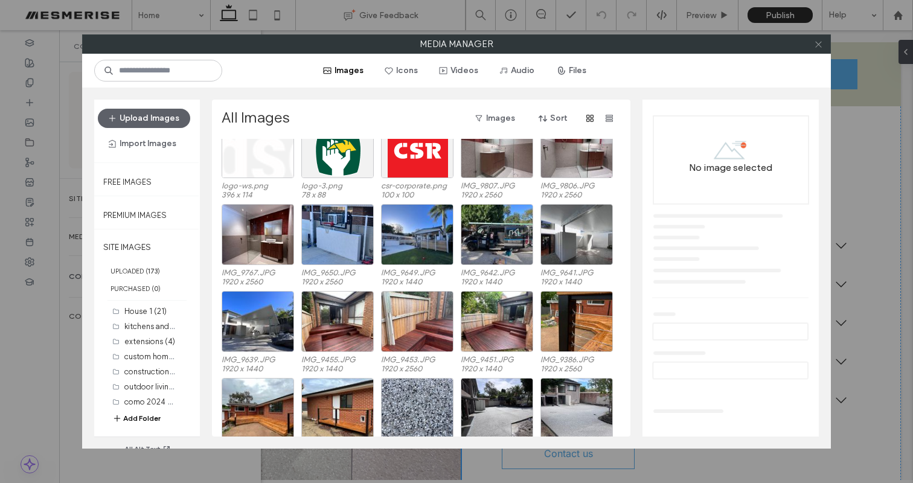
click at [822, 46] on icon at bounding box center [818, 44] width 9 height 9
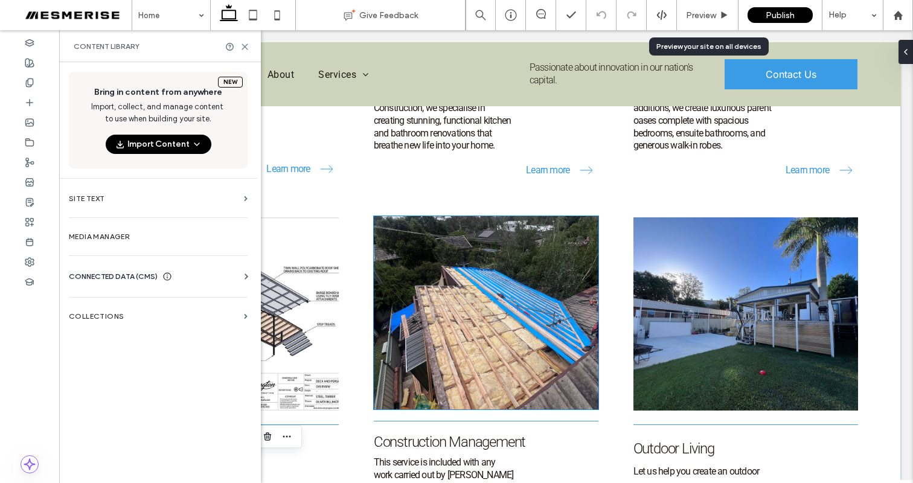
scroll to position [1267, 0]
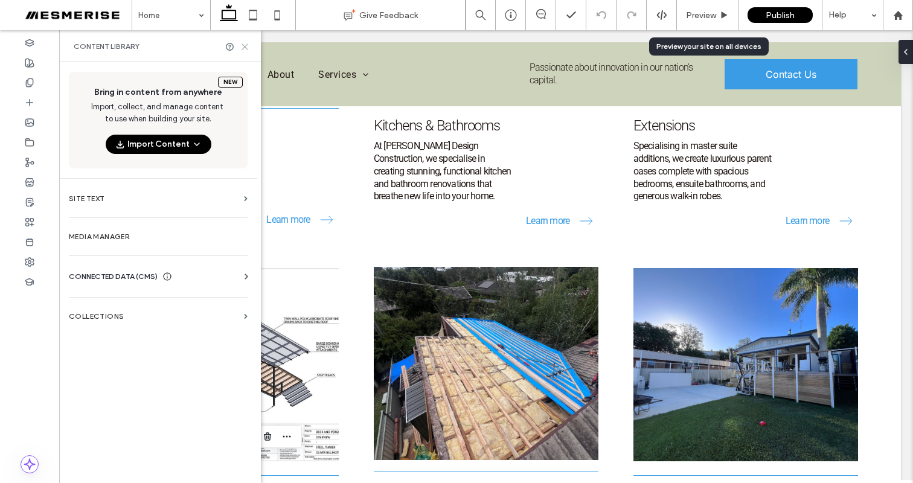
click at [246, 50] on icon at bounding box center [244, 46] width 9 height 9
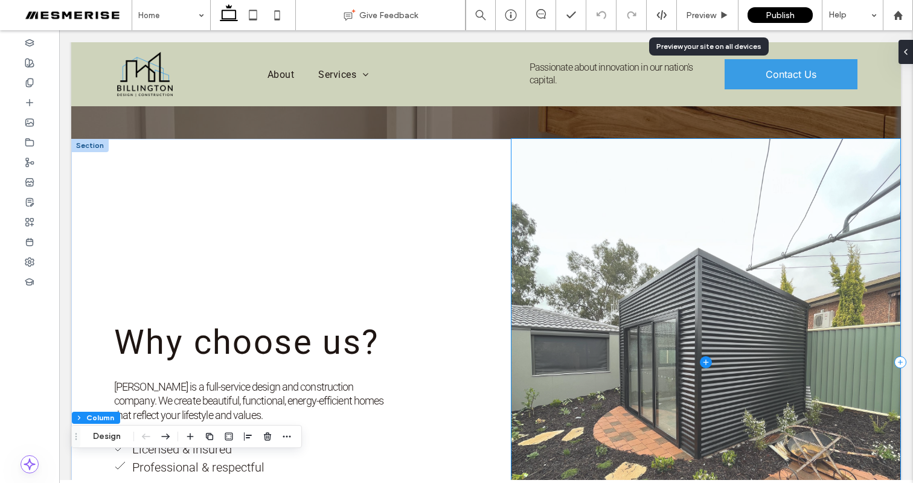
scroll to position [431, 0]
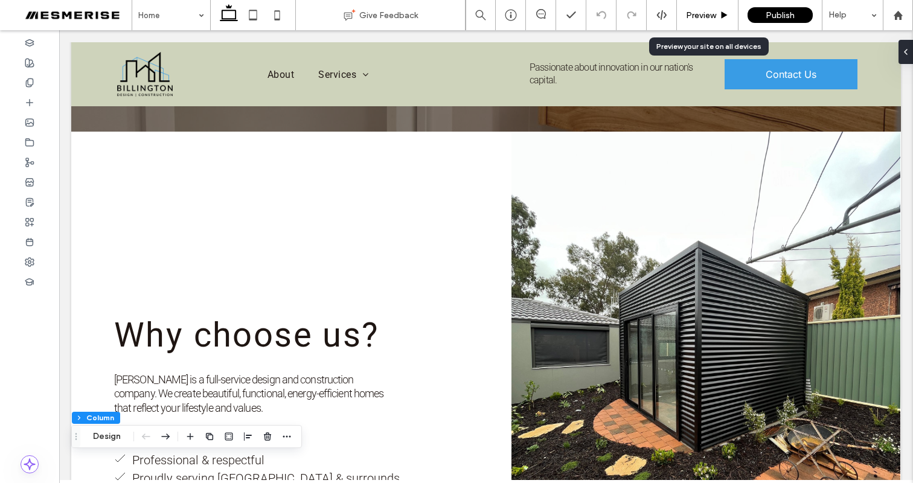
click at [711, 13] on span "Preview" at bounding box center [701, 15] width 30 height 10
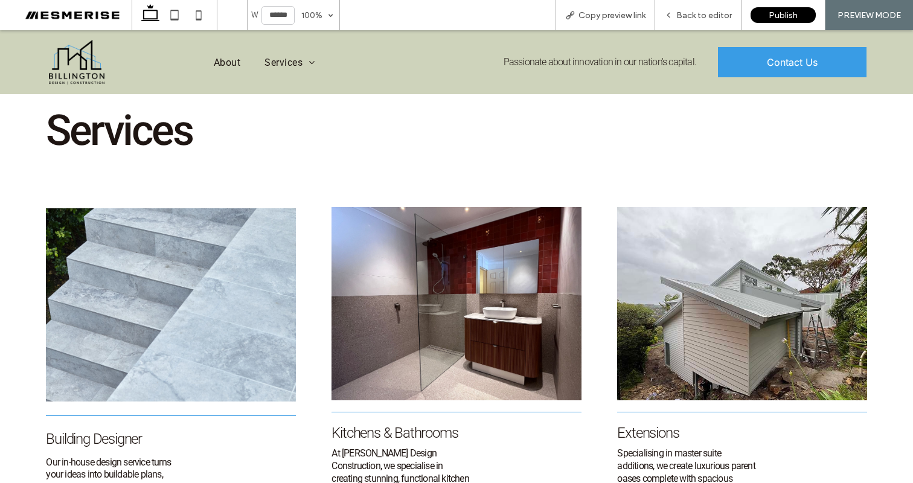
scroll to position [1084, 0]
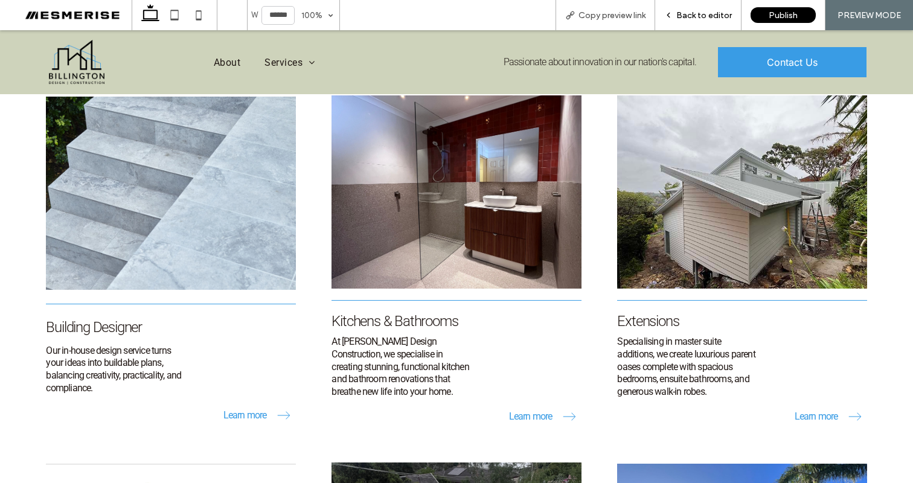
click at [704, 18] on span "Back to editor" at bounding box center [705, 15] width 56 height 10
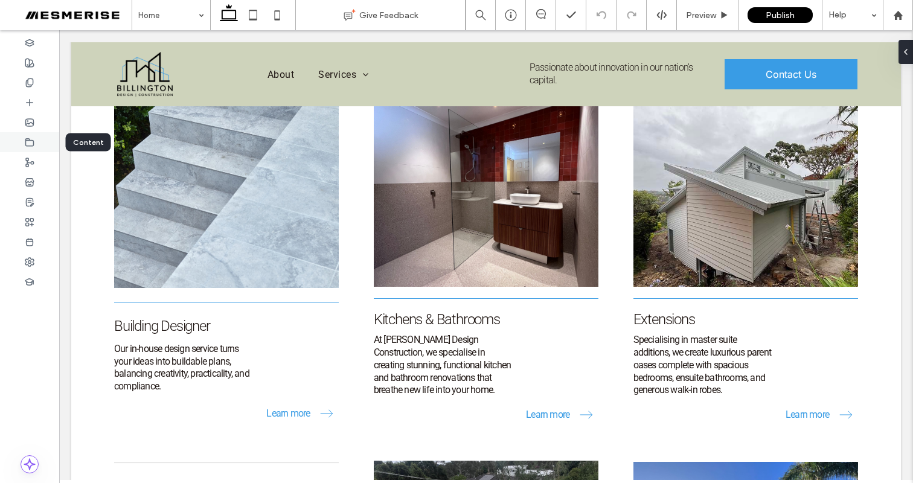
scroll to position [1072, 0]
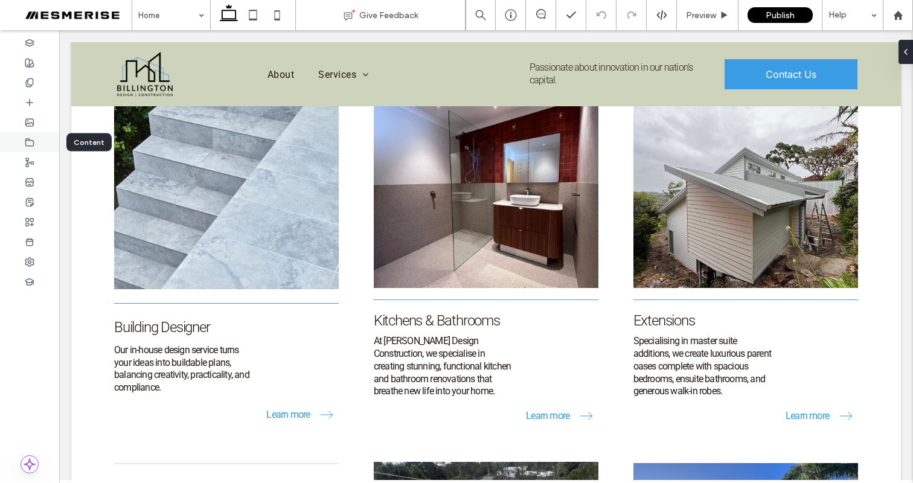
click at [37, 136] on div at bounding box center [29, 142] width 59 height 20
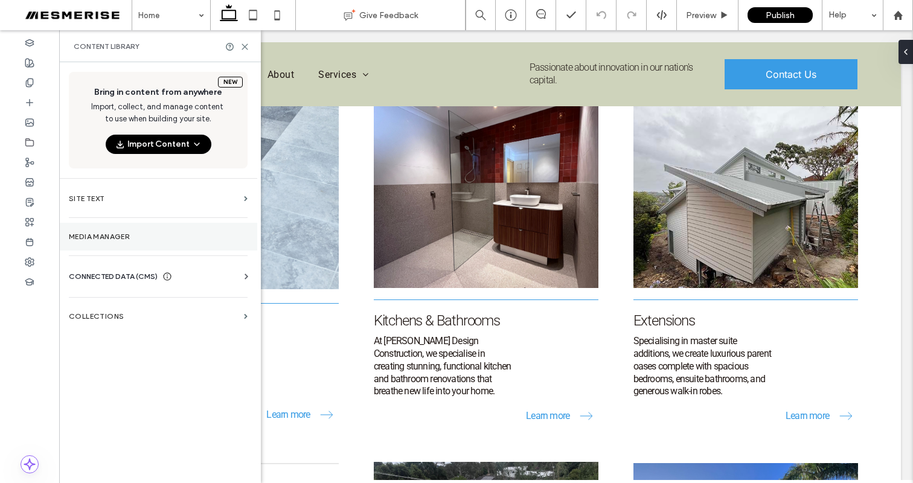
click at [151, 240] on label "Media Manager" at bounding box center [158, 237] width 179 height 8
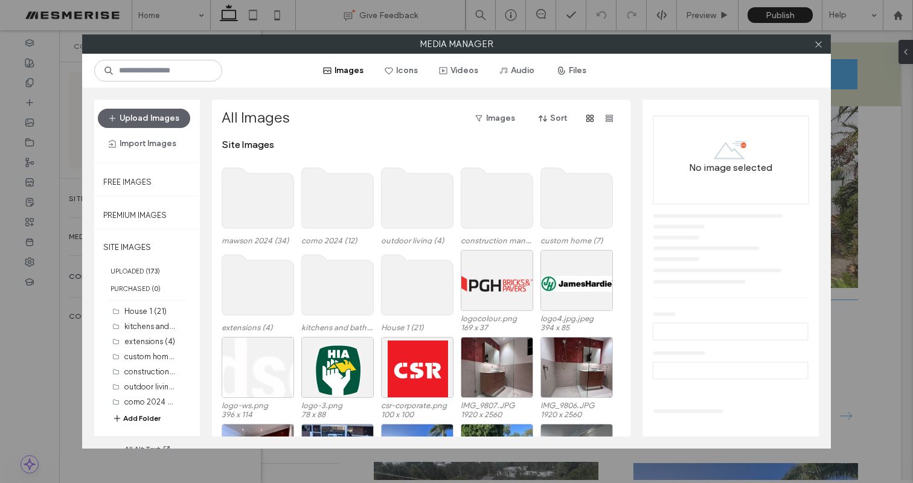
click at [390, 296] on use at bounding box center [418, 285] width 72 height 60
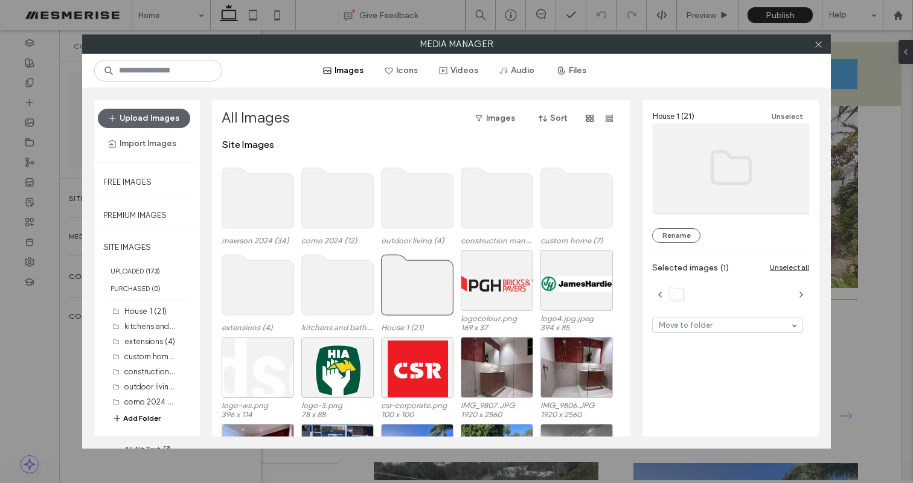
click at [342, 292] on use at bounding box center [338, 285] width 72 height 60
click at [476, 214] on use at bounding box center [497, 198] width 72 height 60
click at [564, 206] on use at bounding box center [577, 198] width 72 height 60
click at [507, 209] on use at bounding box center [497, 198] width 72 height 60
drag, startPoint x: 411, startPoint y: 290, endPoint x: 365, endPoint y: 290, distance: 45.3
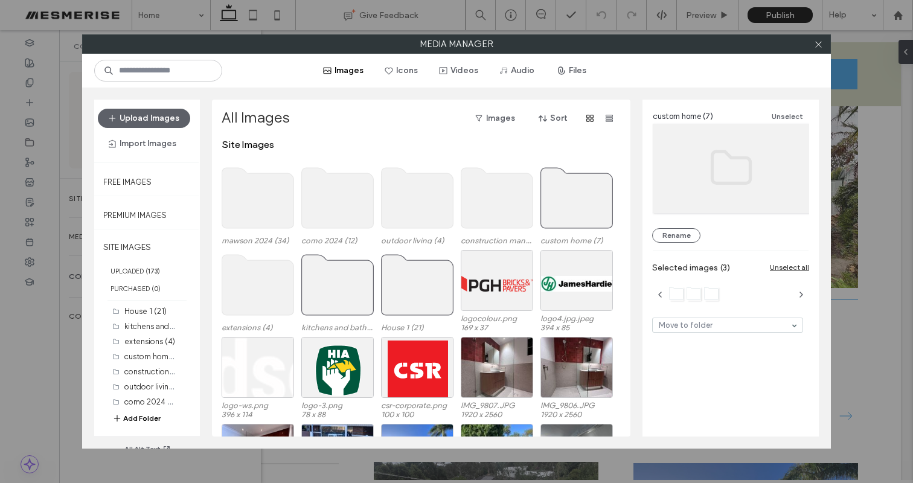
click at [411, 290] on use at bounding box center [418, 285] width 72 height 60
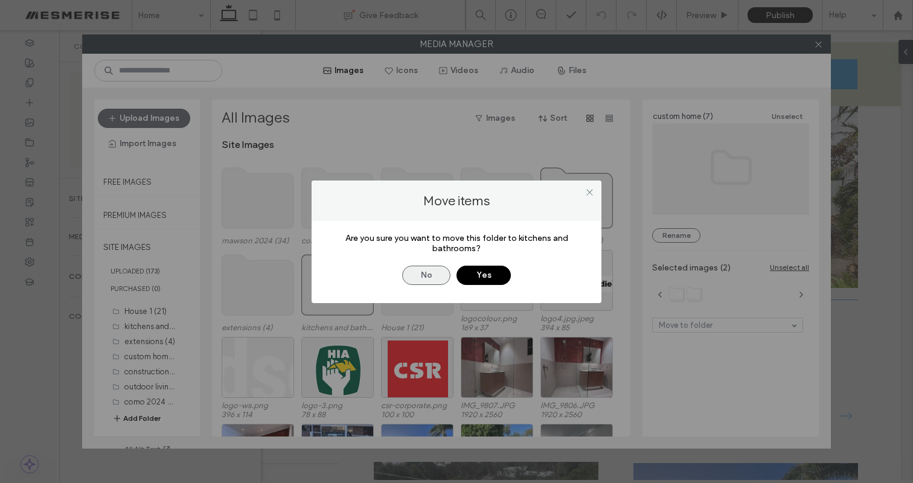
click at [431, 278] on button "No" at bounding box center [426, 275] width 48 height 19
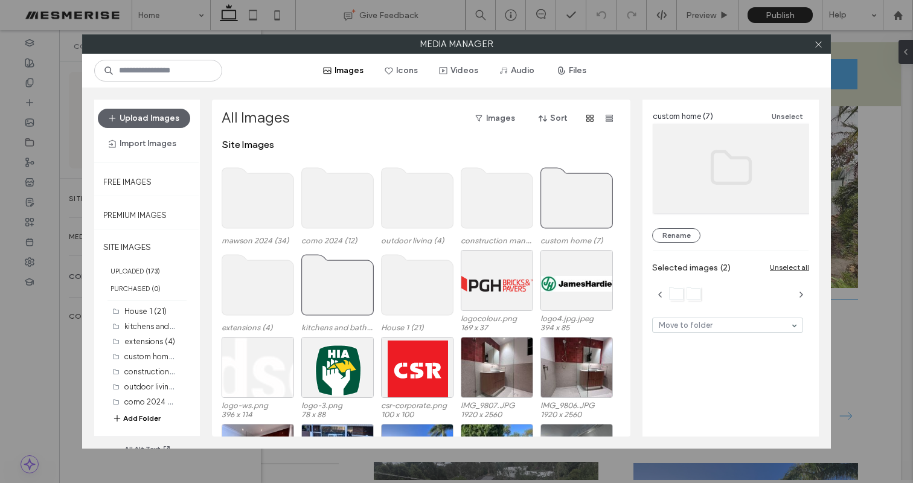
click at [568, 207] on use at bounding box center [577, 198] width 72 height 60
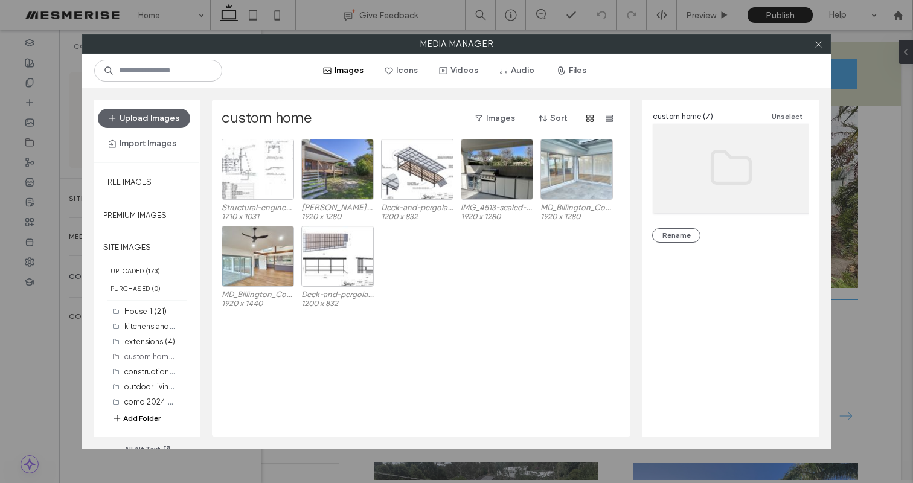
click at [138, 417] on button "Add Folder" at bounding box center [136, 419] width 48 height 12
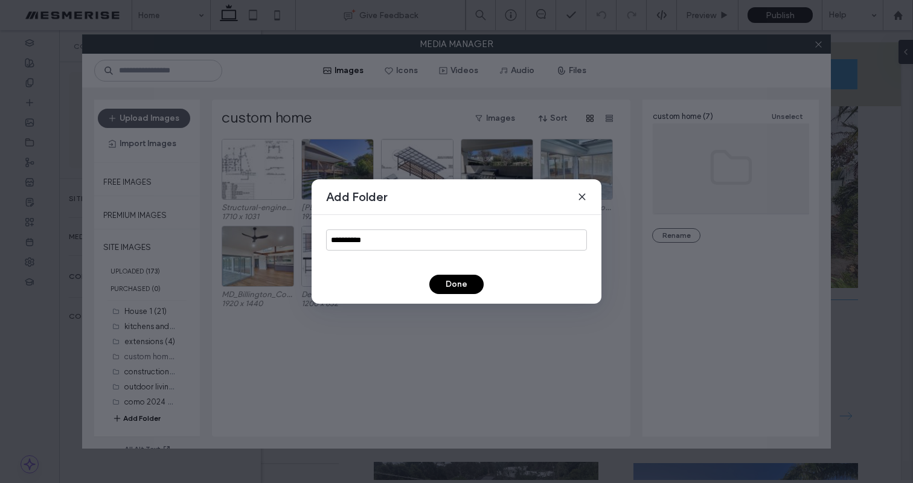
click at [580, 198] on use at bounding box center [581, 196] width 5 height 5
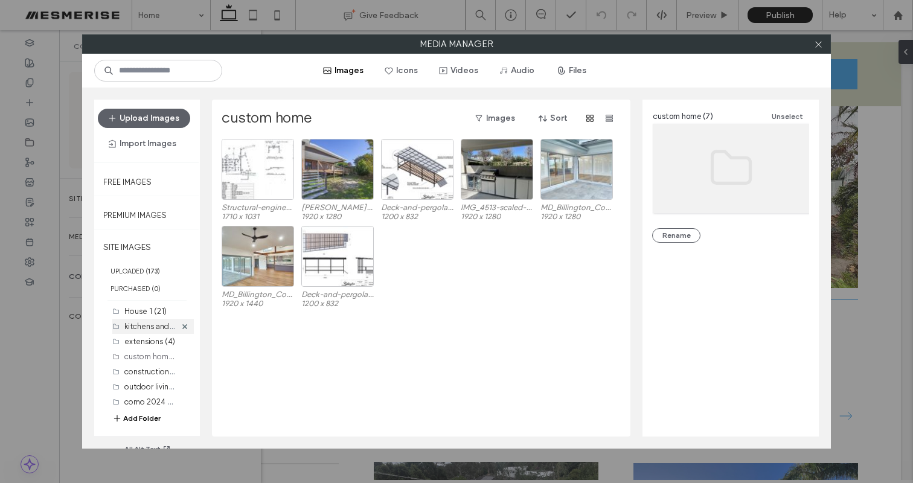
click at [150, 323] on label "kitchens and bathrooms (5)" at bounding box center [173, 325] width 98 height 11
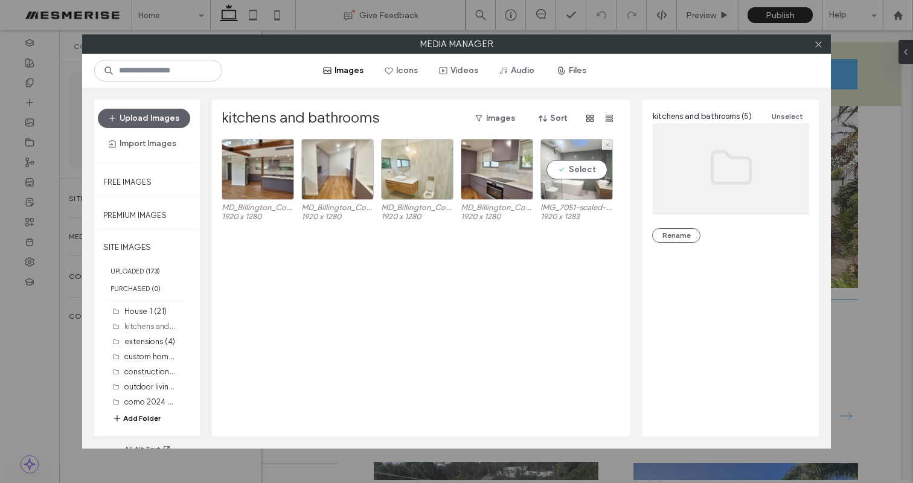
click at [592, 155] on div "Select" at bounding box center [577, 169] width 72 height 61
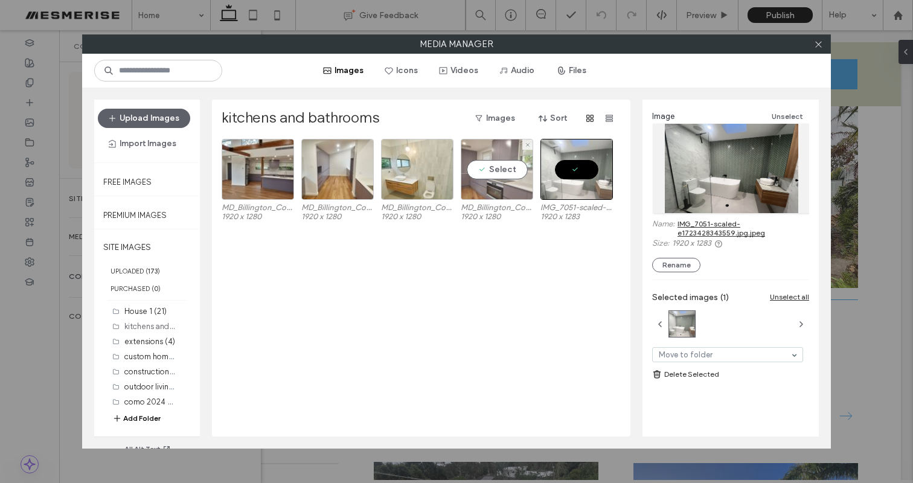
click at [495, 168] on div "Select" at bounding box center [497, 169] width 72 height 61
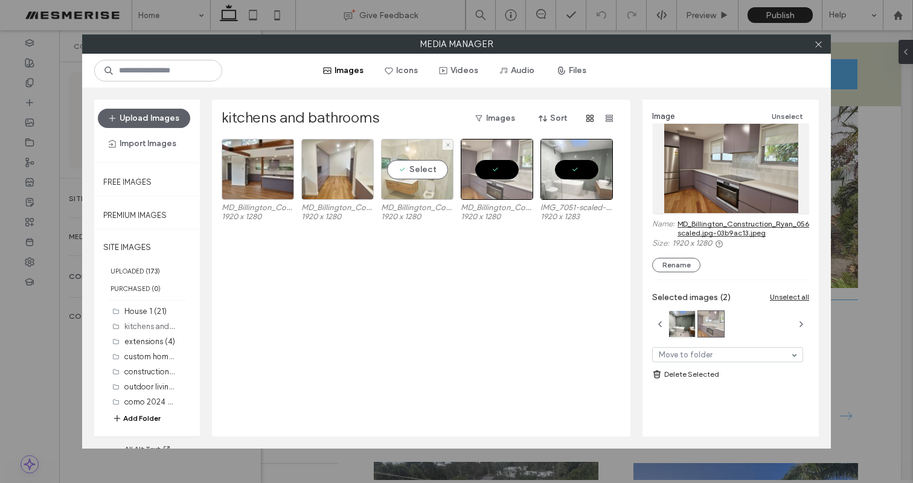
click at [415, 167] on div "Select" at bounding box center [417, 169] width 72 height 61
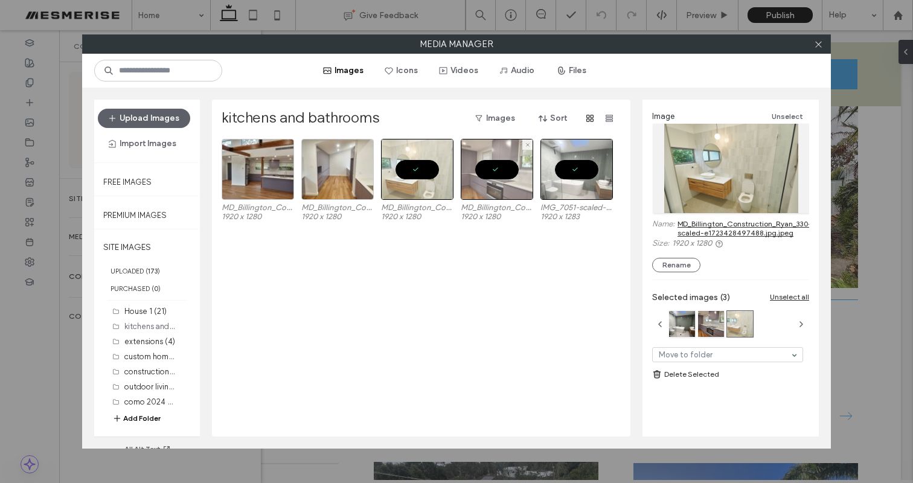
click at [485, 160] on div at bounding box center [497, 169] width 72 height 61
click at [444, 162] on div at bounding box center [417, 169] width 72 height 61
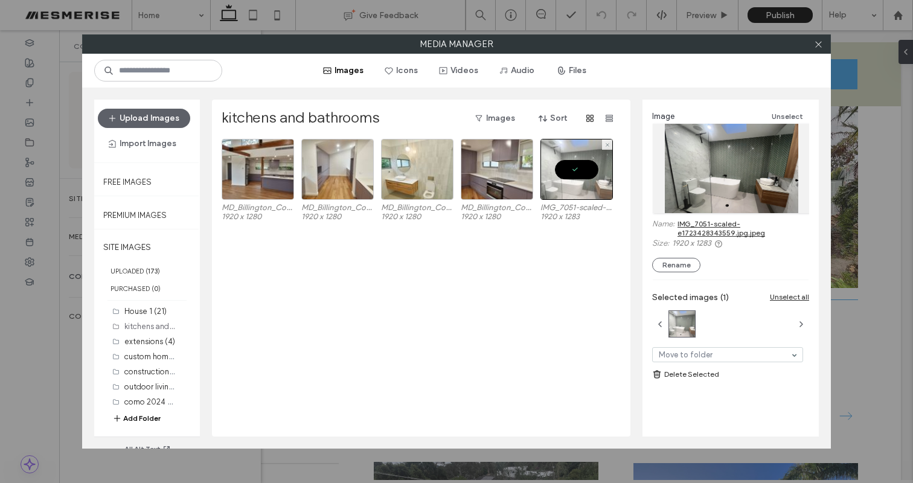
click at [570, 166] on div at bounding box center [577, 169] width 72 height 61
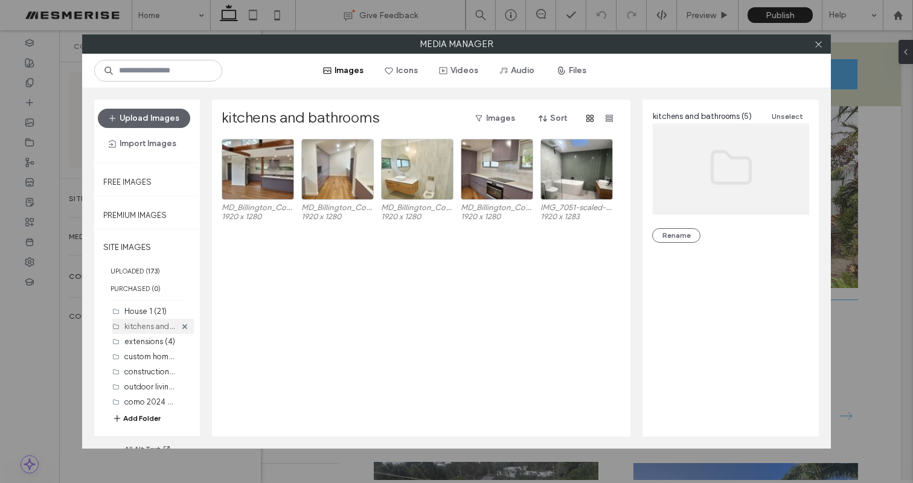
click at [123, 330] on div "kitchens and bathrooms (5)" at bounding box center [153, 326] width 82 height 15
click at [134, 343] on label "extensions (4)" at bounding box center [149, 341] width 51 height 9
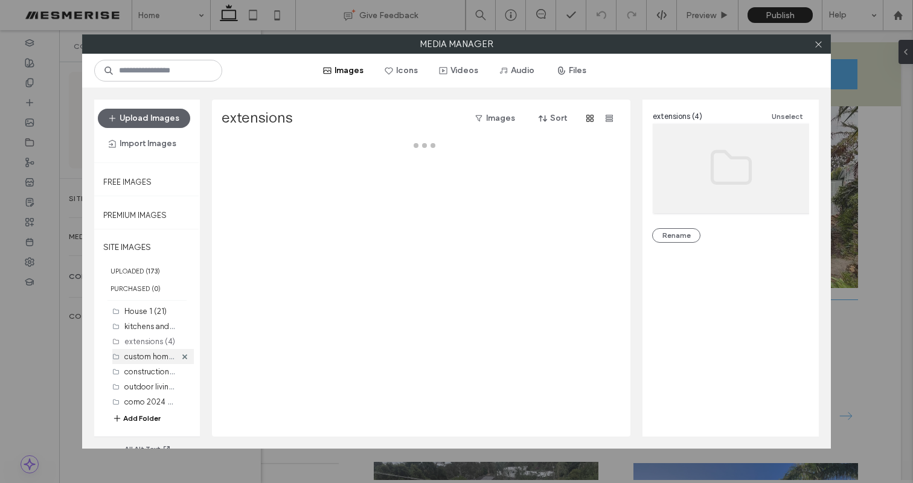
click at [138, 353] on label "custom home (7)" at bounding box center [154, 355] width 60 height 11
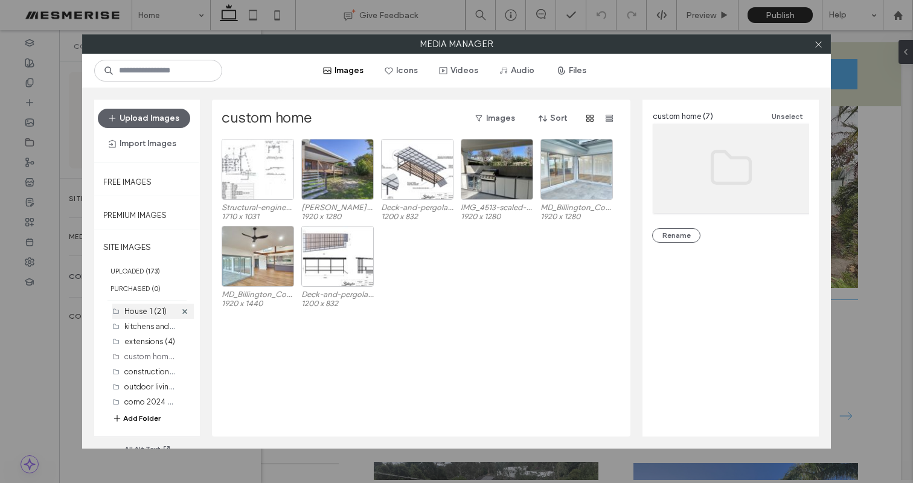
click at [148, 312] on label "House 1 (21)" at bounding box center [145, 311] width 42 height 9
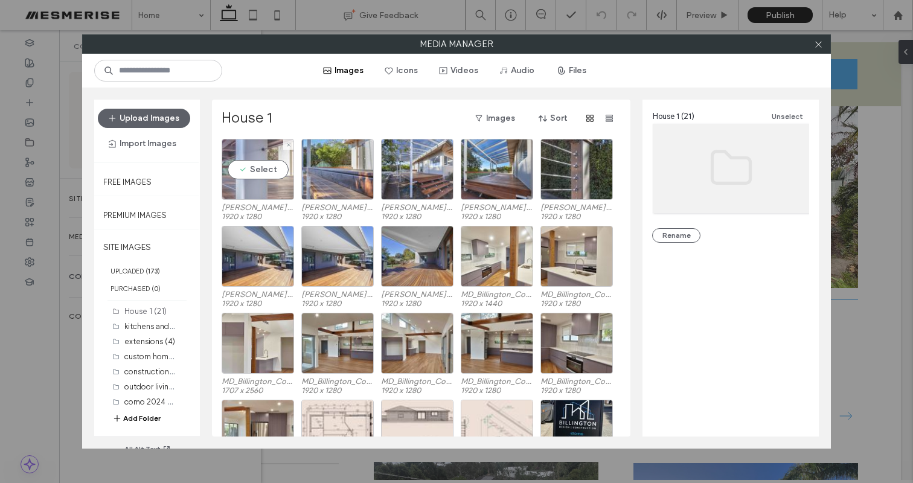
click at [273, 184] on div "Select" at bounding box center [258, 169] width 72 height 61
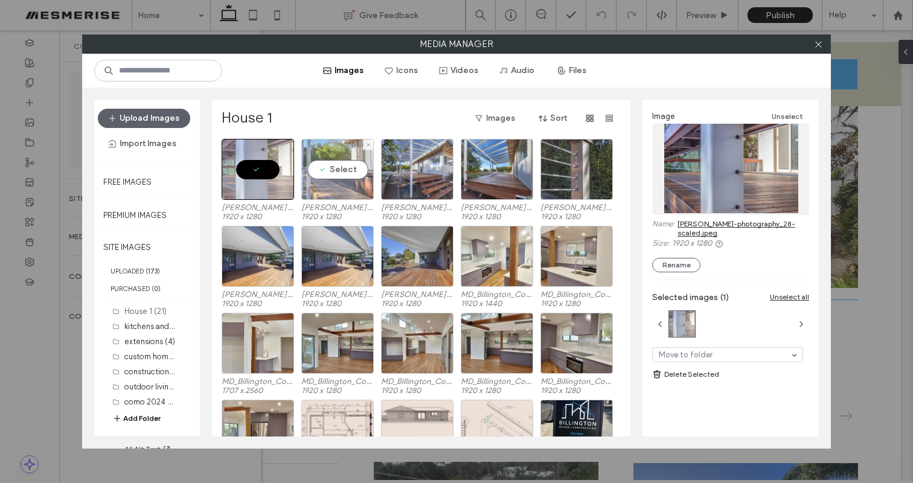
drag, startPoint x: 329, startPoint y: 178, endPoint x: 312, endPoint y: 175, distance: 17.8
click at [329, 178] on div "Select" at bounding box center [337, 169] width 72 height 61
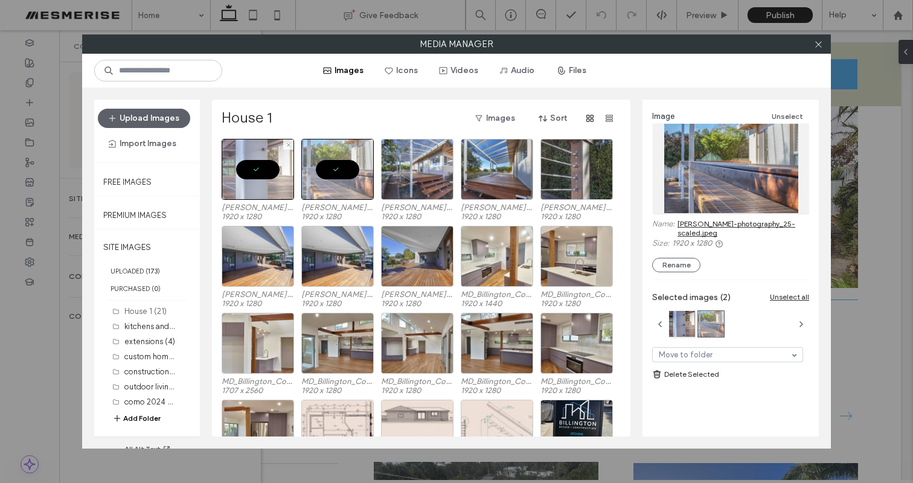
click at [258, 173] on div at bounding box center [258, 169] width 72 height 61
drag, startPoint x: 332, startPoint y: 172, endPoint x: 340, endPoint y: 171, distance: 8.5
click at [332, 172] on div at bounding box center [337, 169] width 72 height 61
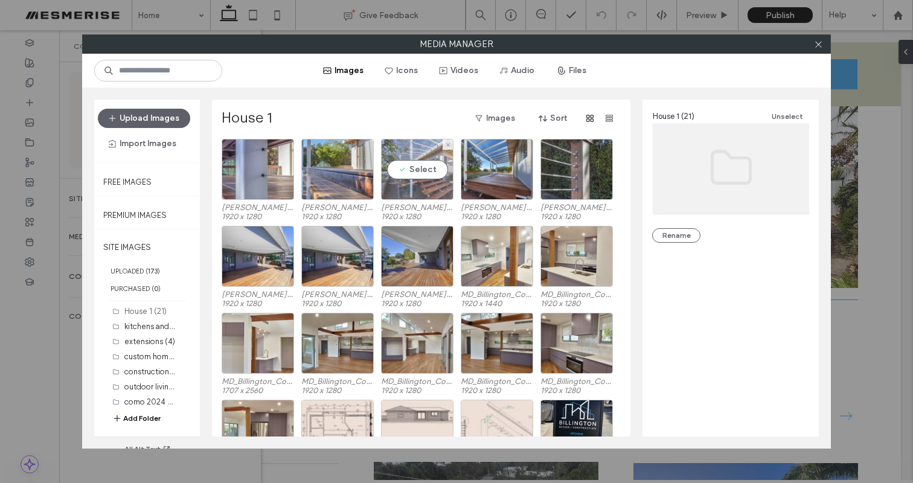
click at [429, 173] on div "Select" at bounding box center [417, 169] width 72 height 61
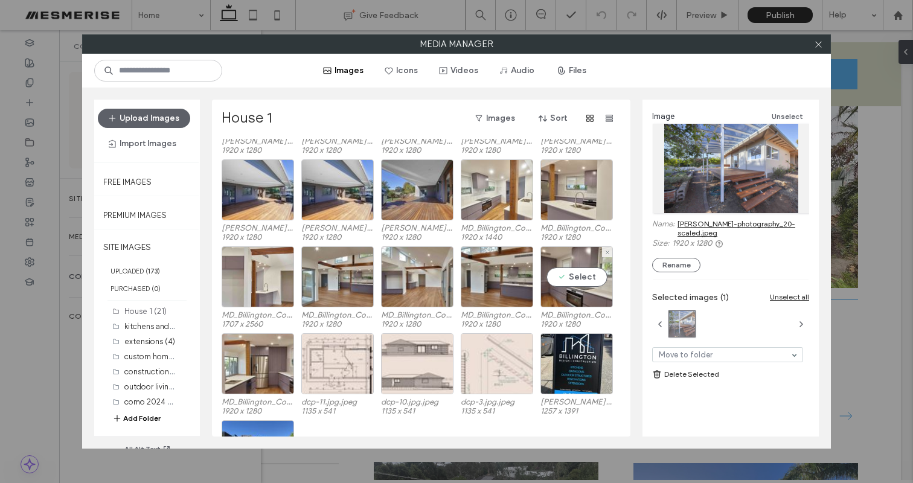
scroll to position [0, 0]
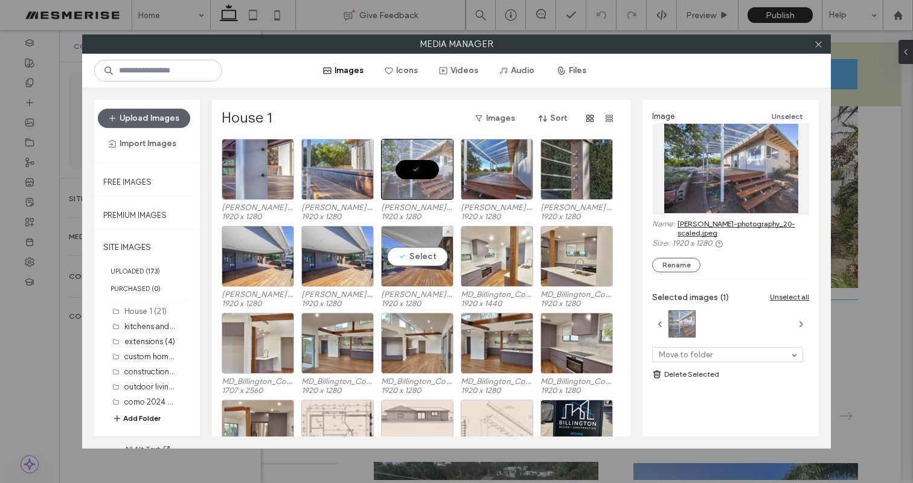
drag, startPoint x: 424, startPoint y: 253, endPoint x: 417, endPoint y: 223, distance: 30.5
click at [424, 252] on div "Select" at bounding box center [417, 256] width 72 height 61
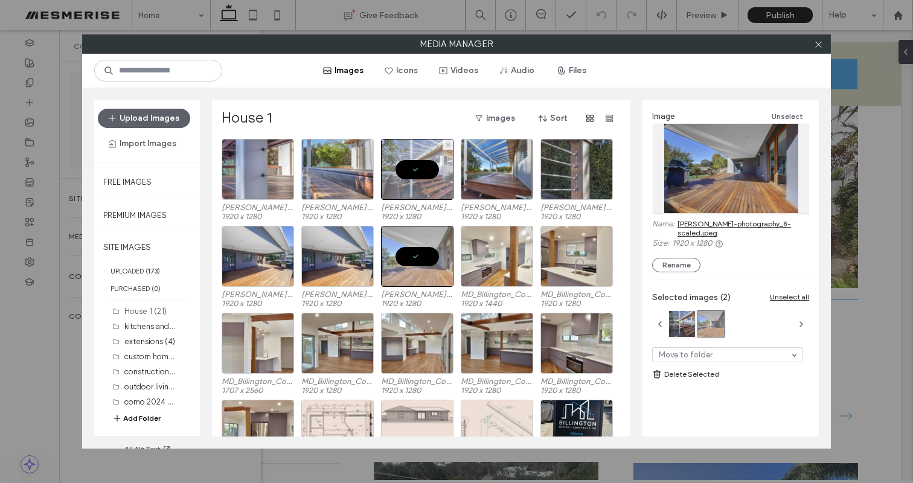
click at [418, 172] on div at bounding box center [417, 169] width 72 height 61
click at [818, 45] on icon at bounding box center [818, 44] width 9 height 9
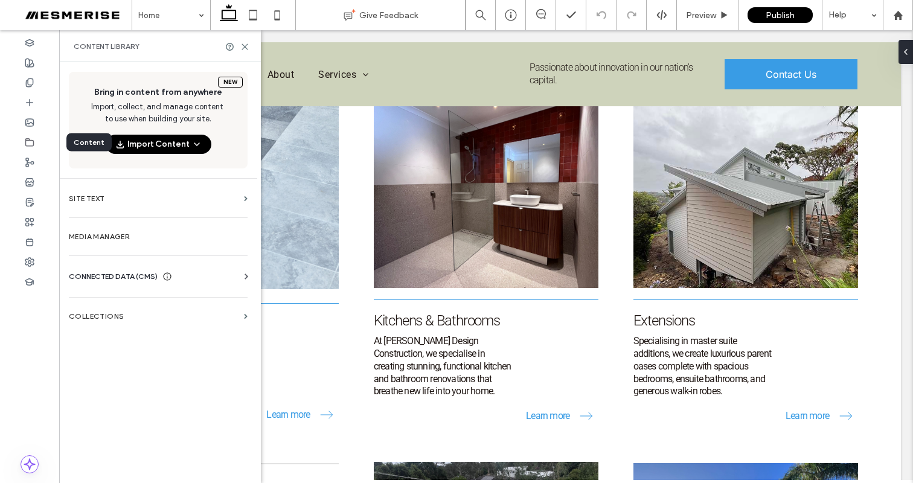
click at [38, 150] on div at bounding box center [29, 142] width 59 height 20
click at [34, 144] on div at bounding box center [29, 142] width 59 height 20
click at [23, 143] on div at bounding box center [29, 142] width 59 height 20
click at [30, 142] on icon at bounding box center [30, 143] width 10 height 10
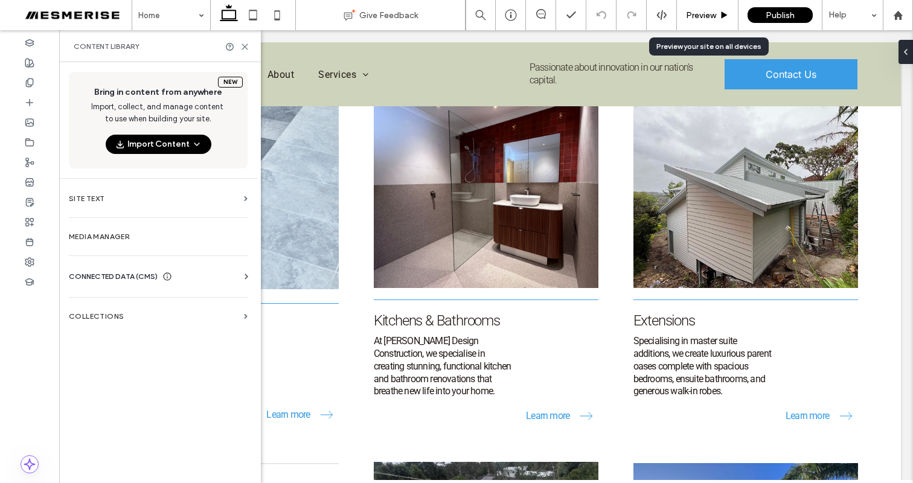
click at [718, 13] on div "Preview" at bounding box center [707, 15] width 61 height 10
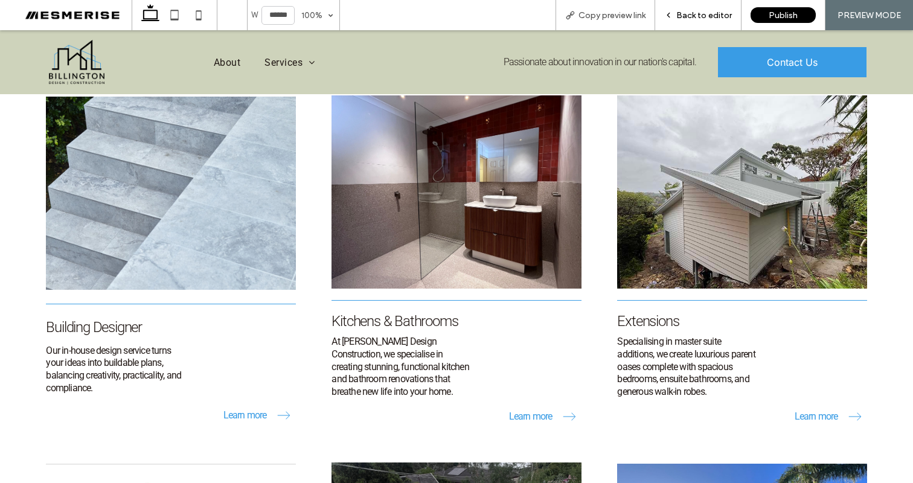
click at [692, 14] on span "Back to editor" at bounding box center [705, 15] width 56 height 10
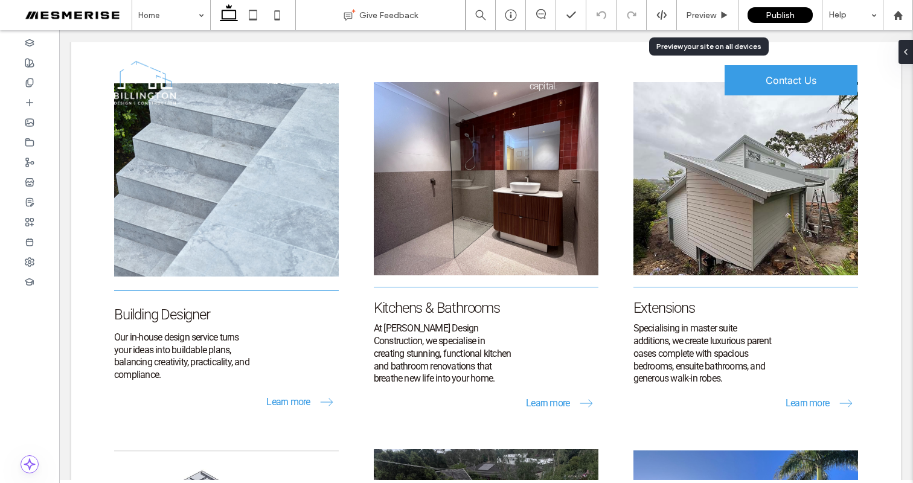
scroll to position [1072, 0]
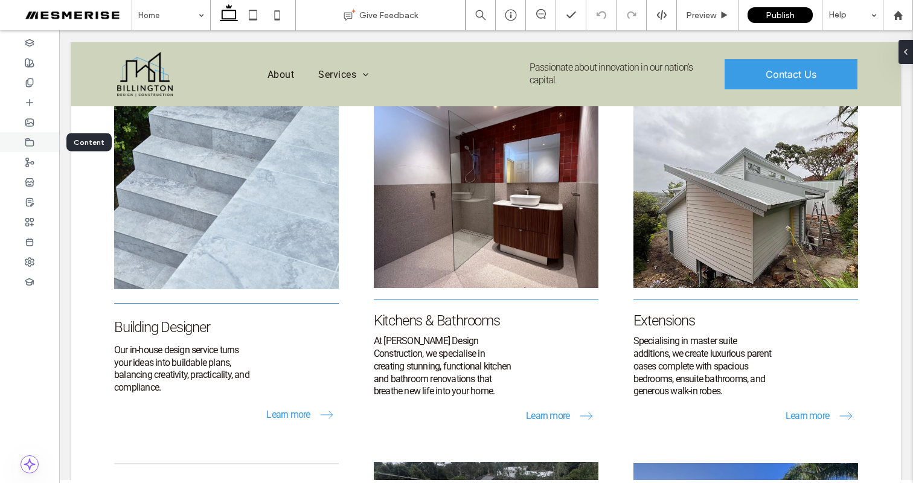
click at [34, 146] on icon at bounding box center [30, 143] width 10 height 10
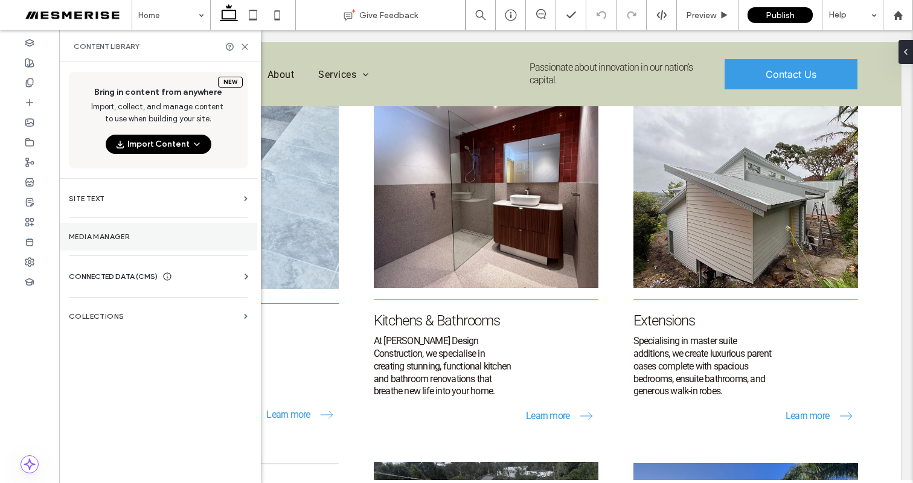
click at [129, 234] on label "Media Manager" at bounding box center [158, 237] width 179 height 8
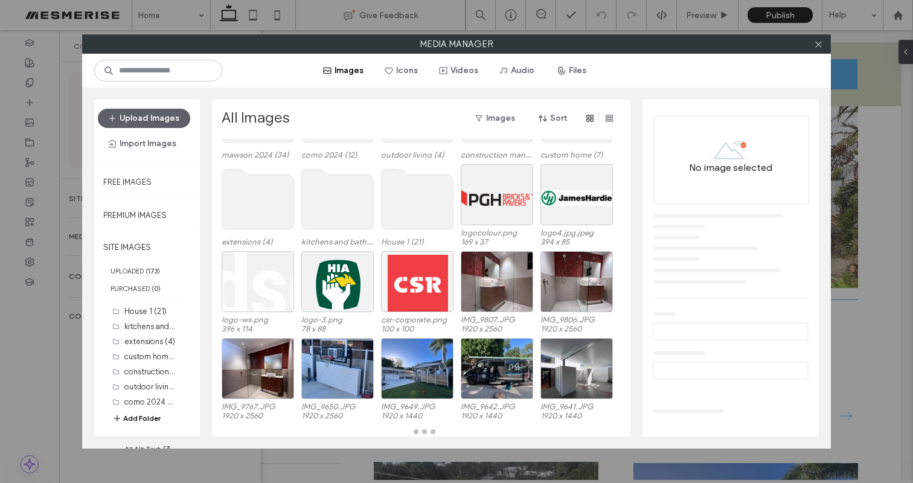
scroll to position [0, 0]
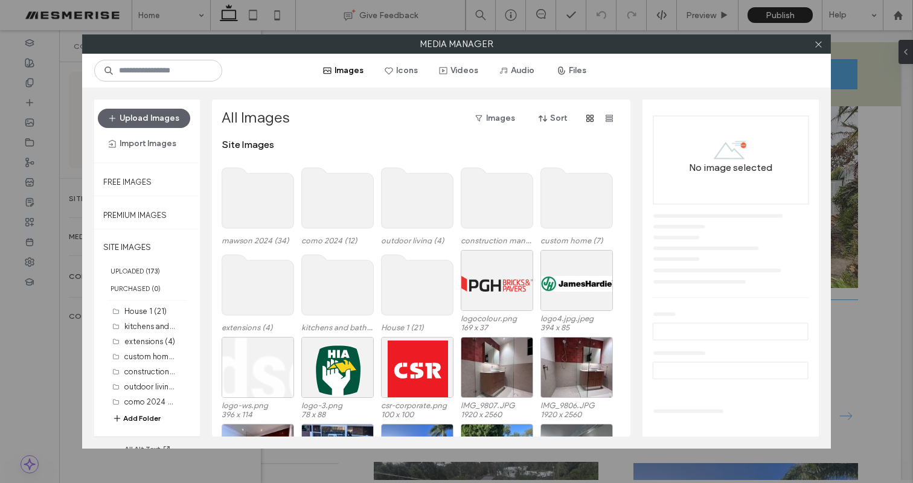
click at [417, 211] on use at bounding box center [418, 198] width 72 height 60
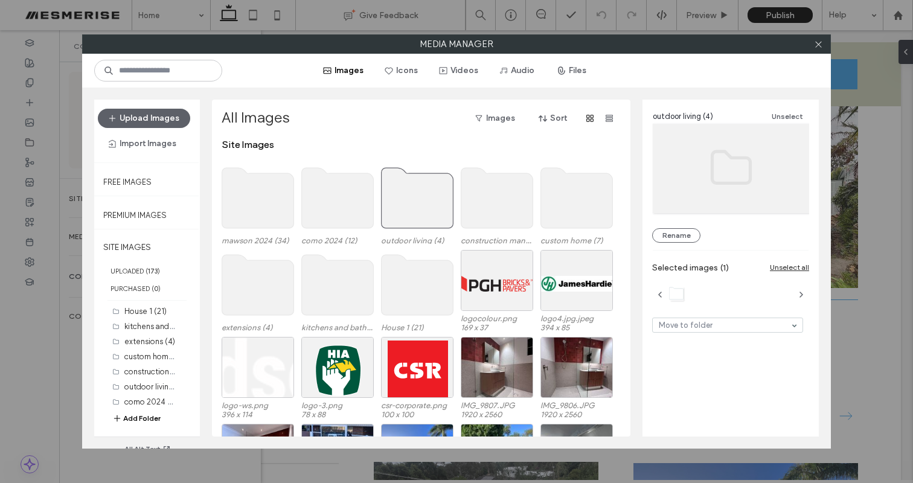
click at [341, 212] on use at bounding box center [338, 198] width 72 height 60
click at [527, 192] on use at bounding box center [497, 198] width 72 height 60
click at [568, 193] on use at bounding box center [577, 198] width 72 height 60
click at [266, 202] on use at bounding box center [258, 198] width 72 height 60
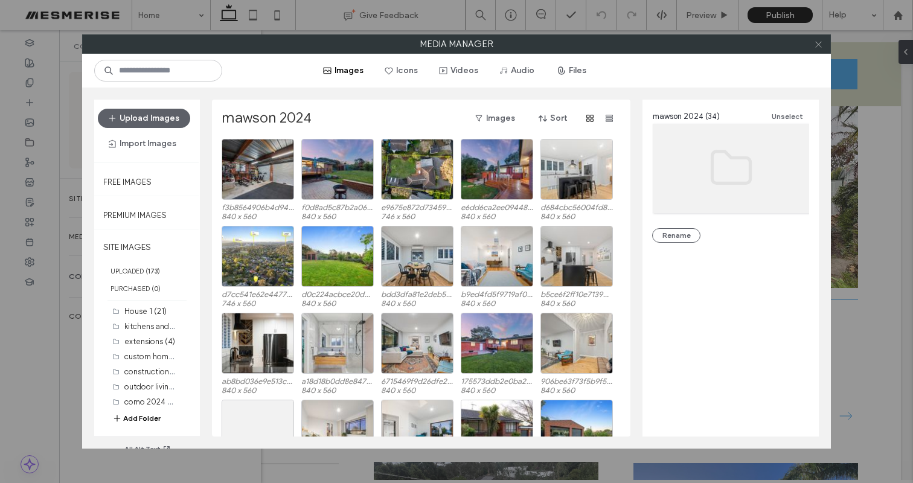
click at [815, 45] on icon at bounding box center [818, 44] width 9 height 9
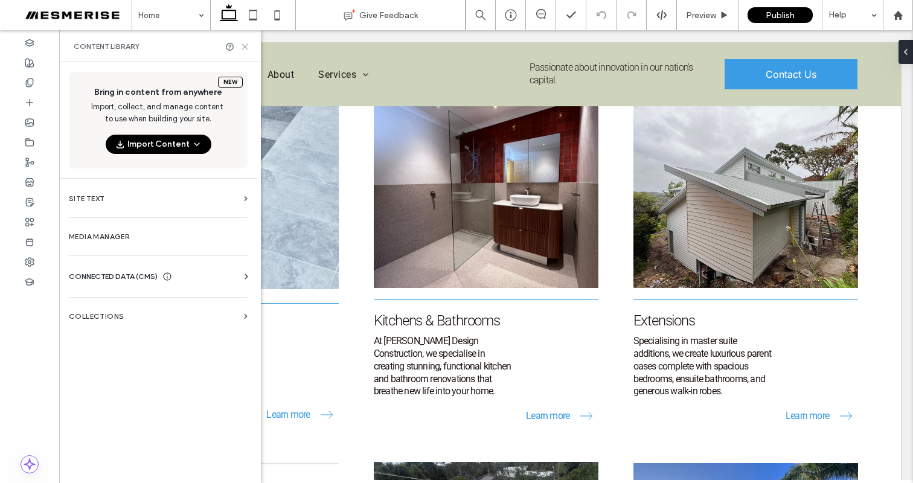
click at [247, 45] on icon at bounding box center [244, 46] width 9 height 9
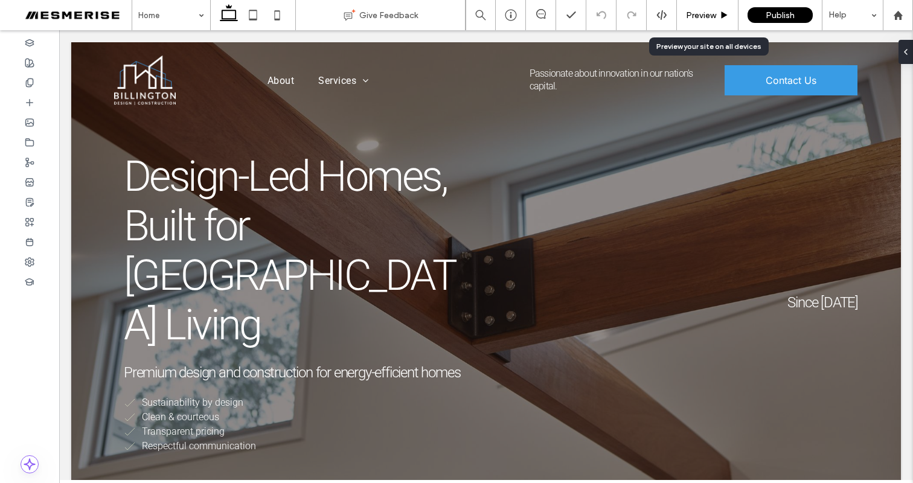
click at [700, 16] on span "Preview" at bounding box center [701, 15] width 30 height 10
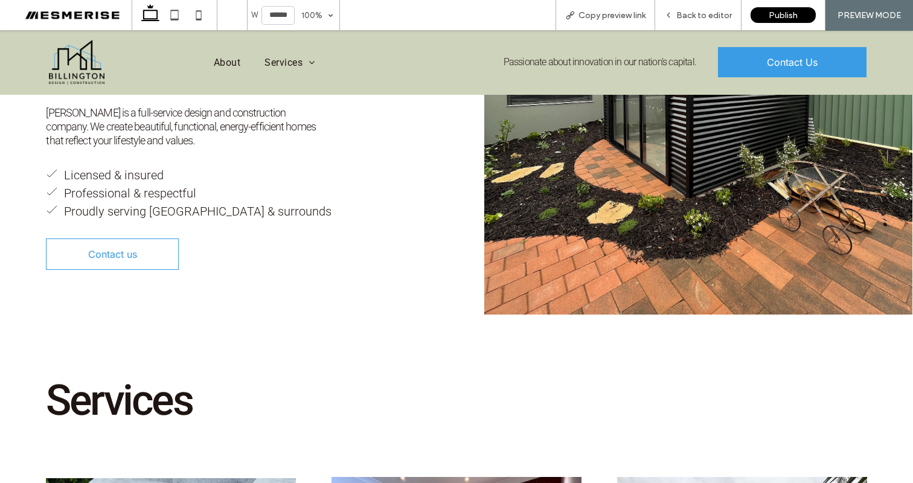
scroll to position [653, 0]
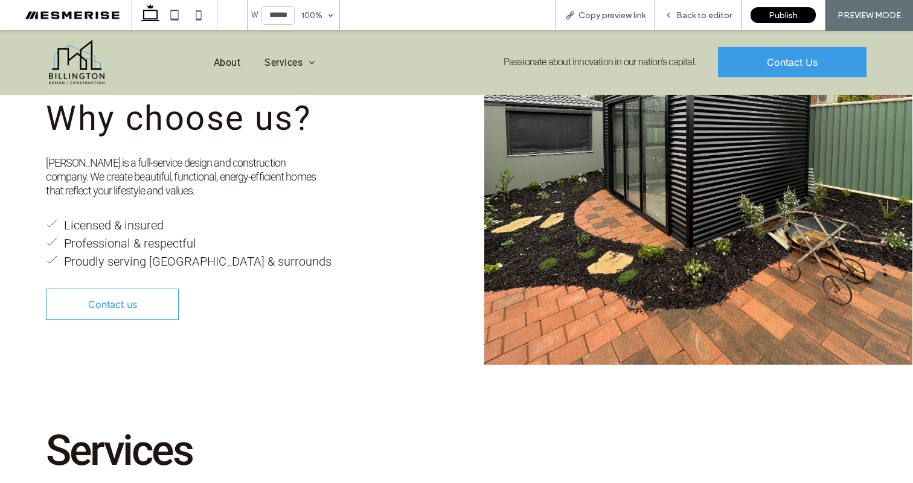
click at [163, 252] on p "Proudly serving Canberra & surrounds" at bounding box center [198, 261] width 268 height 18
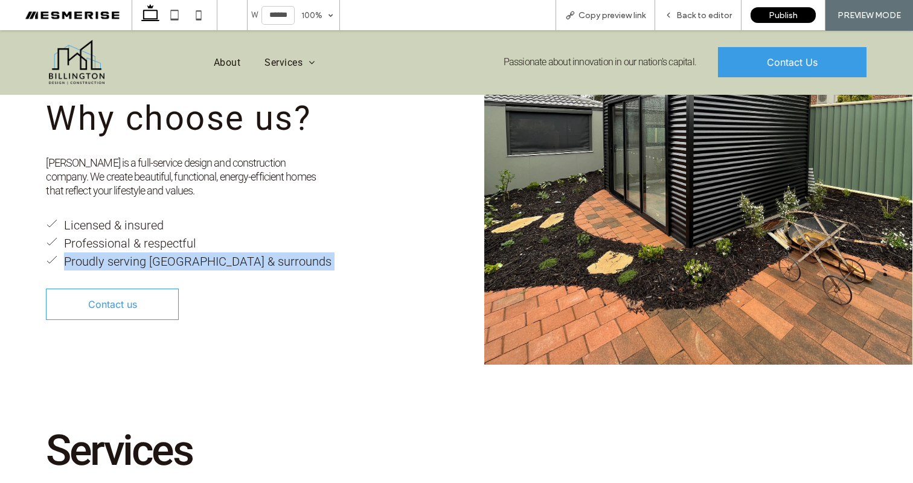
click at [163, 252] on p "Proudly serving Canberra & surrounds" at bounding box center [198, 261] width 268 height 18
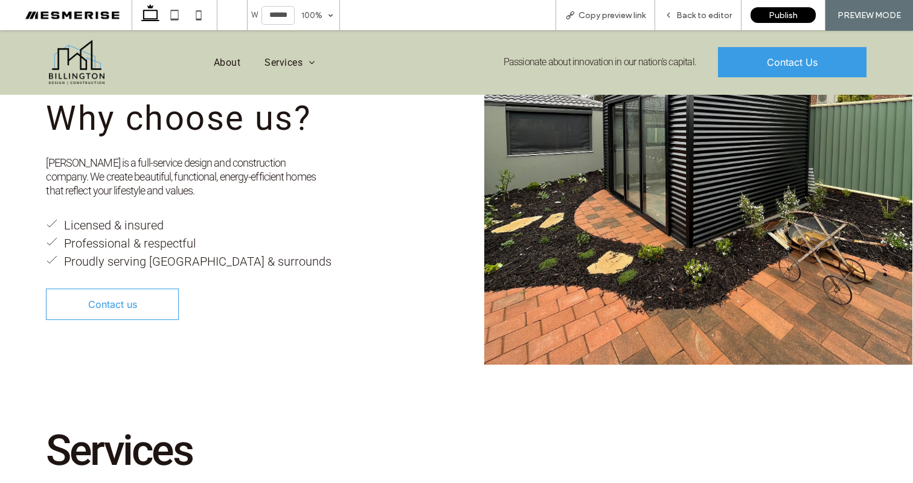
click at [157, 234] on p "Professional & respectful" at bounding box center [130, 243] width 132 height 18
click at [147, 216] on p "Licensed & insured" at bounding box center [114, 225] width 100 height 18
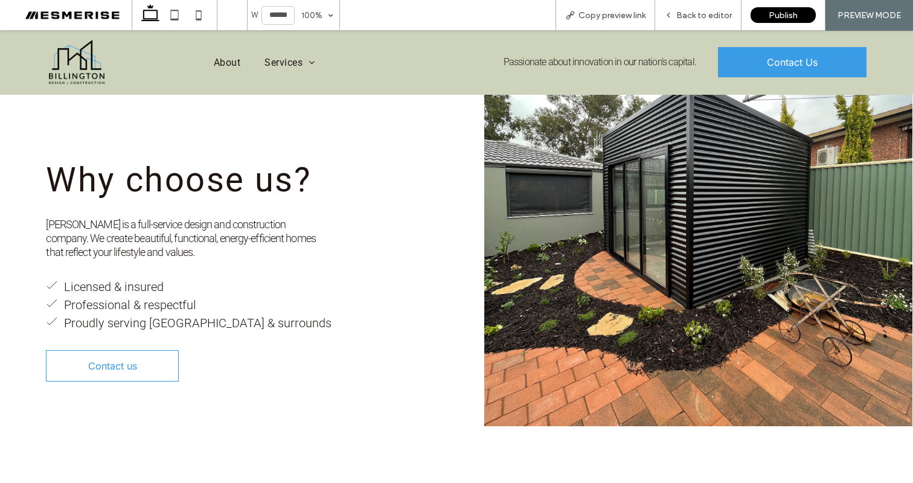
scroll to position [569, 0]
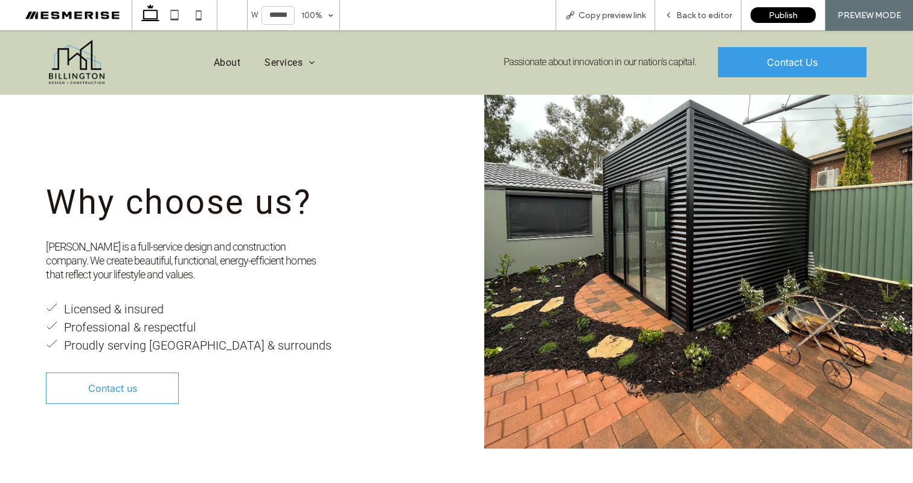
click at [205, 240] on span "Billington is a full-service design and construction company. We create beautif…" at bounding box center [180, 260] width 269 height 41
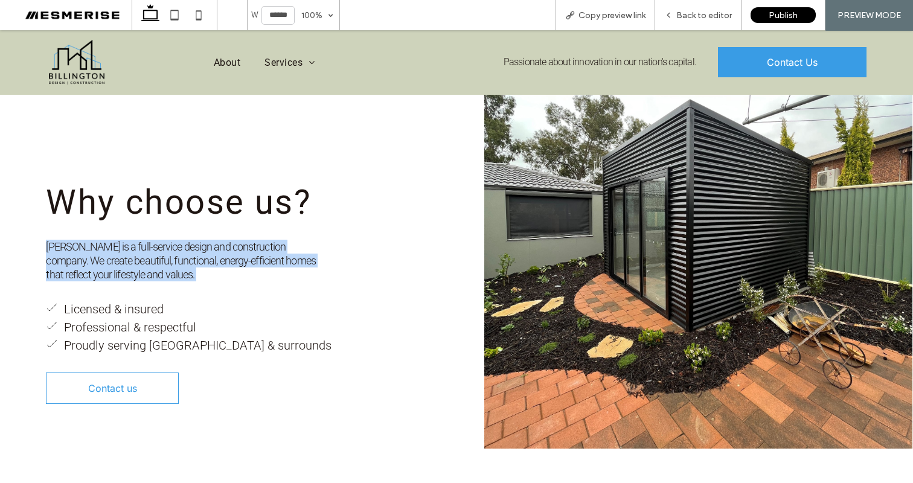
drag, startPoint x: 205, startPoint y: 211, endPoint x: 240, endPoint y: 157, distance: 64.2
click at [205, 240] on span "Billington is a full-service design and construction company. We create beautif…" at bounding box center [180, 260] width 269 height 41
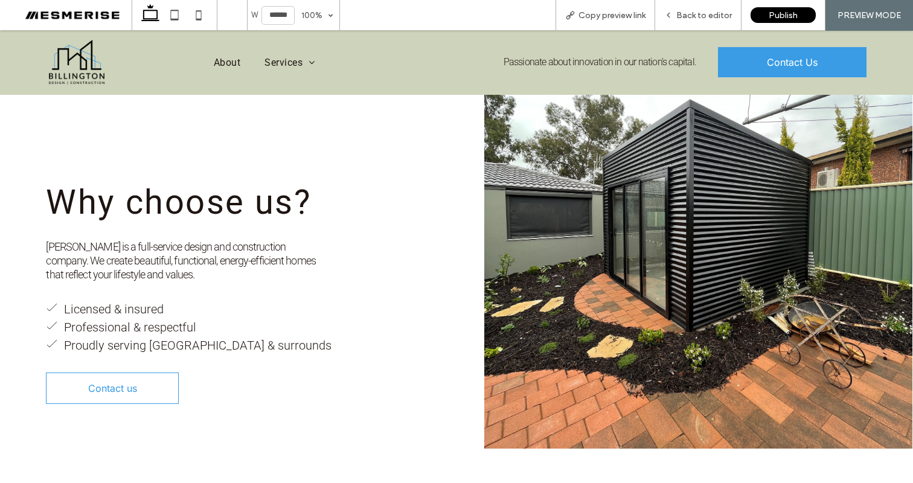
click at [246, 182] on span "Why choose us?" at bounding box center [178, 202] width 265 height 40
click at [289, 182] on span "Why choose us?" at bounding box center [178, 202] width 265 height 40
click at [306, 182] on span "Why choose us?" at bounding box center [178, 202] width 265 height 40
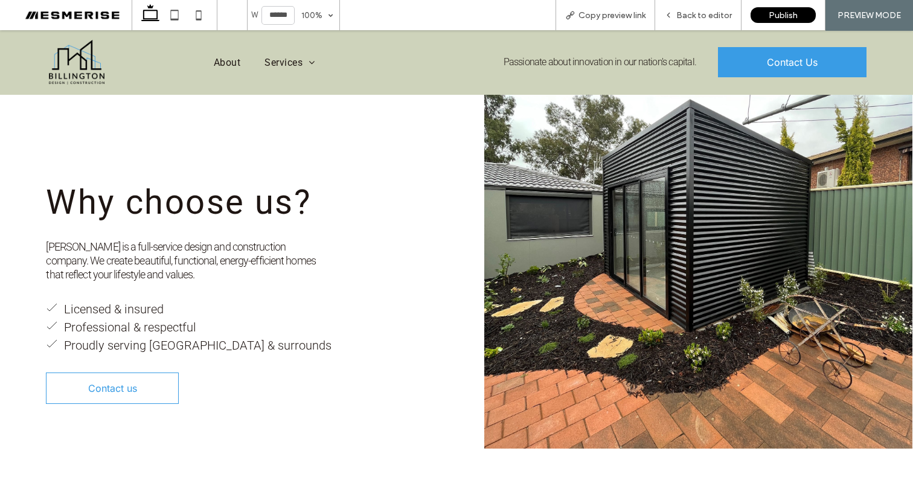
click at [306, 182] on span "Why choose us?" at bounding box center [178, 202] width 265 height 40
click at [387, 183] on h3 "Why choose us?" at bounding box center [243, 202] width 394 height 39
click at [273, 182] on span "Why choose us?" at bounding box center [178, 202] width 265 height 40
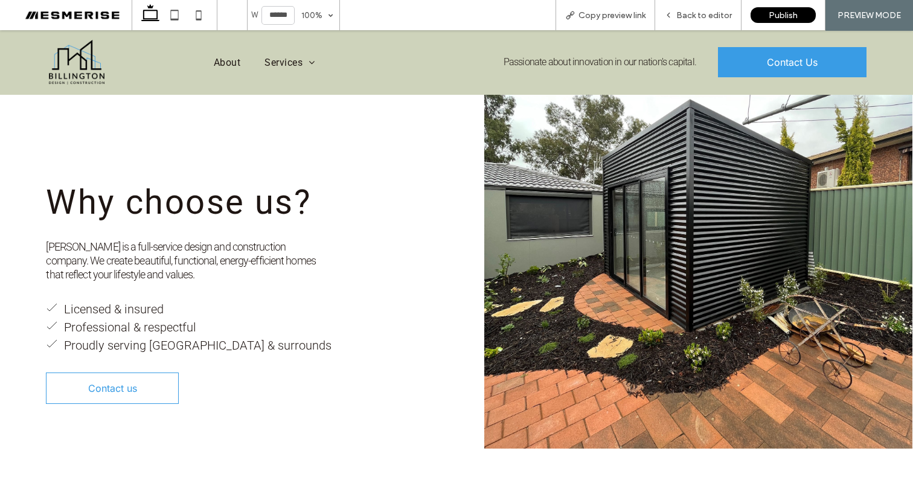
click at [205, 182] on span "Why choose us?" at bounding box center [178, 202] width 265 height 40
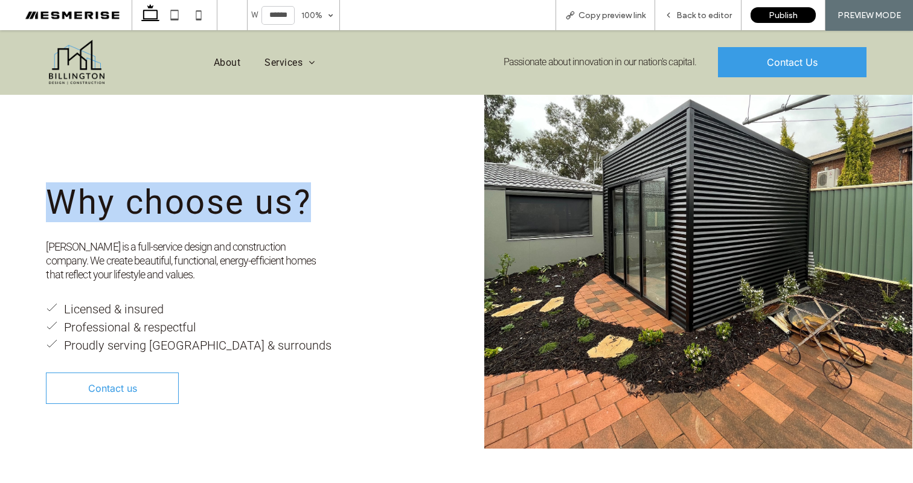
click at [205, 182] on span "Why choose us?" at bounding box center [178, 202] width 265 height 40
click at [274, 182] on span "Why choose us?" at bounding box center [178, 202] width 265 height 40
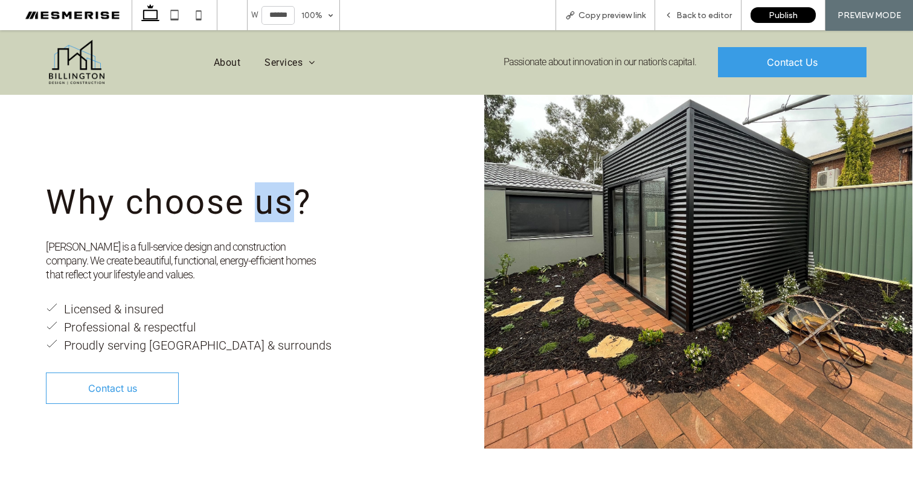
click at [274, 182] on span "Why choose us?" at bounding box center [178, 202] width 265 height 40
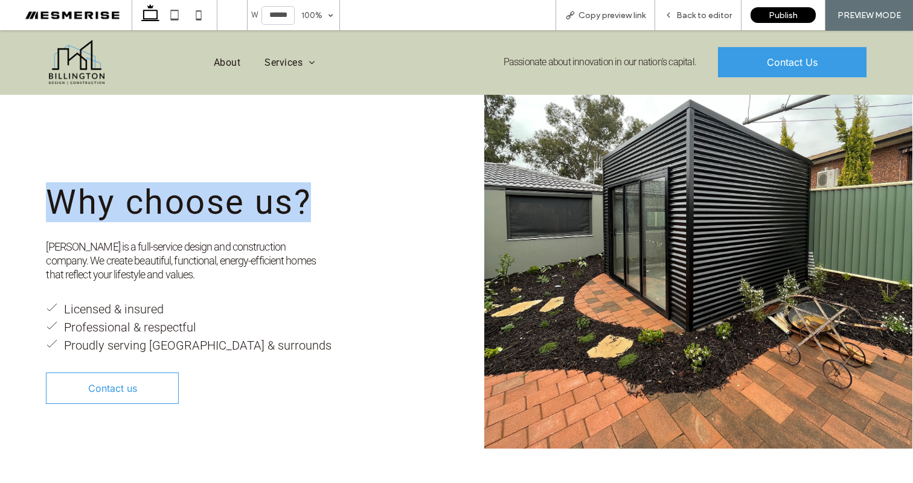
click at [274, 182] on span "Why choose us?" at bounding box center [178, 202] width 265 height 40
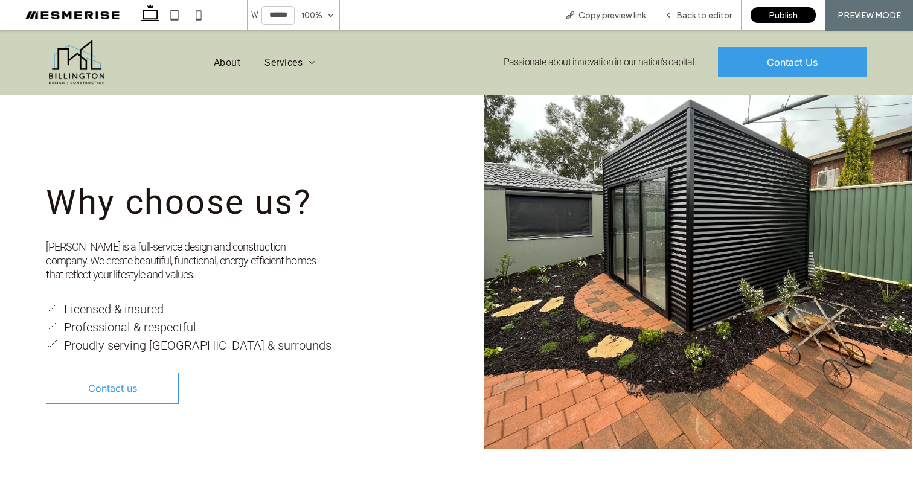
click at [312, 183] on h3 "Why choose us?" at bounding box center [243, 202] width 394 height 39
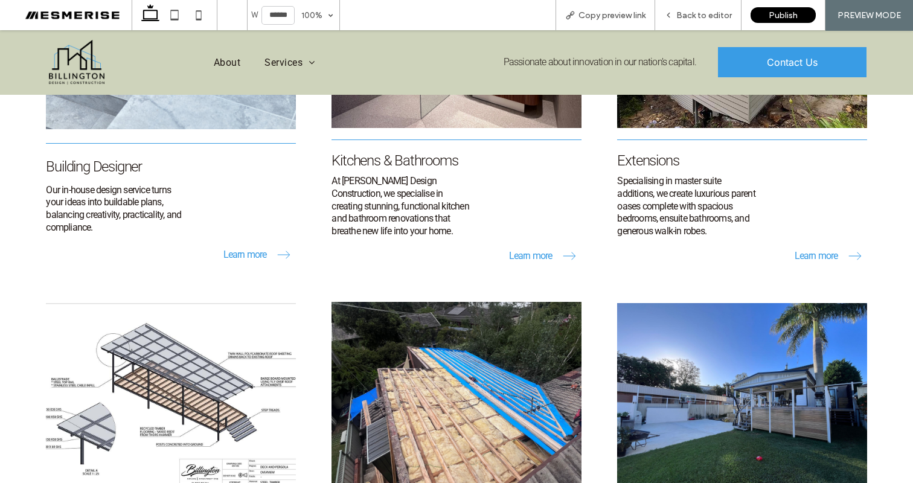
scroll to position [0, 0]
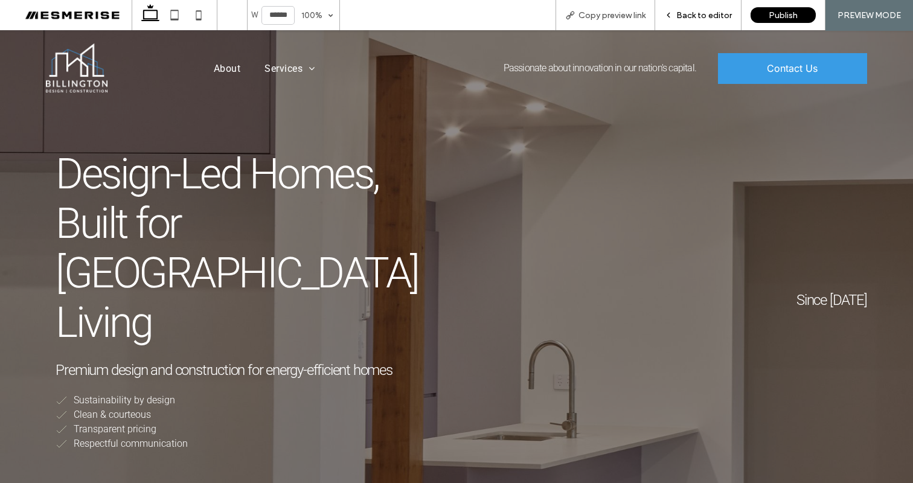
click at [698, 11] on span "Back to editor" at bounding box center [705, 15] width 56 height 10
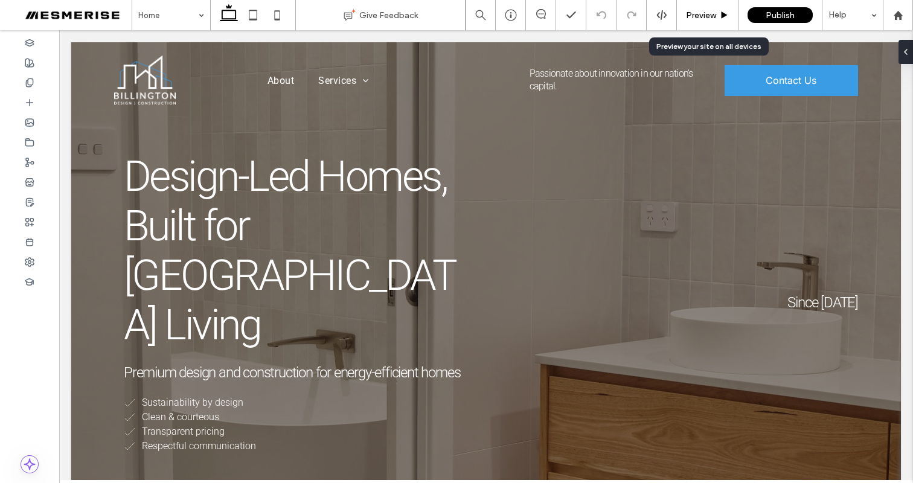
click at [698, 11] on span "Preview" at bounding box center [701, 15] width 30 height 10
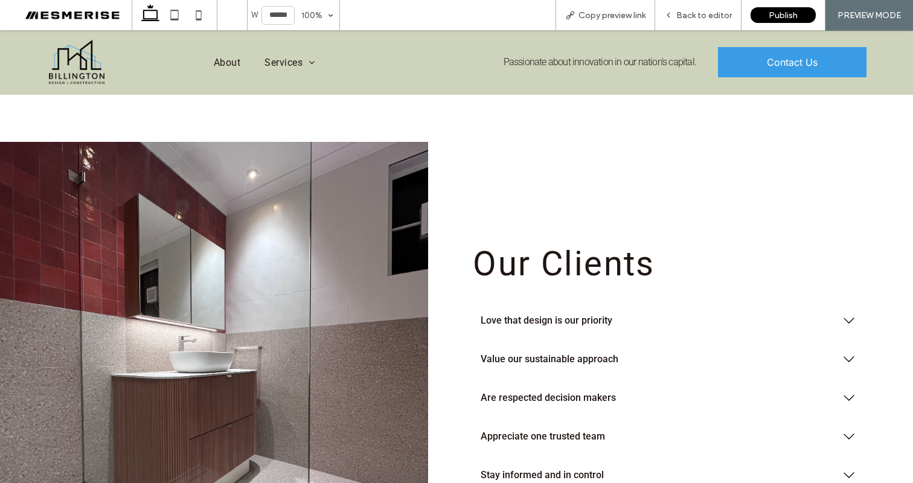
scroll to position [1871, 0]
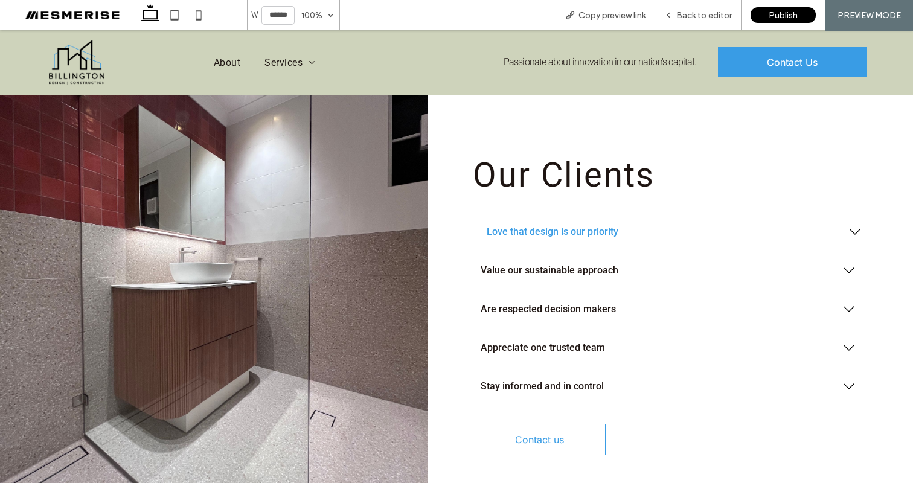
click at [583, 226] on span "Love that design is our priority" at bounding box center [662, 231] width 351 height 11
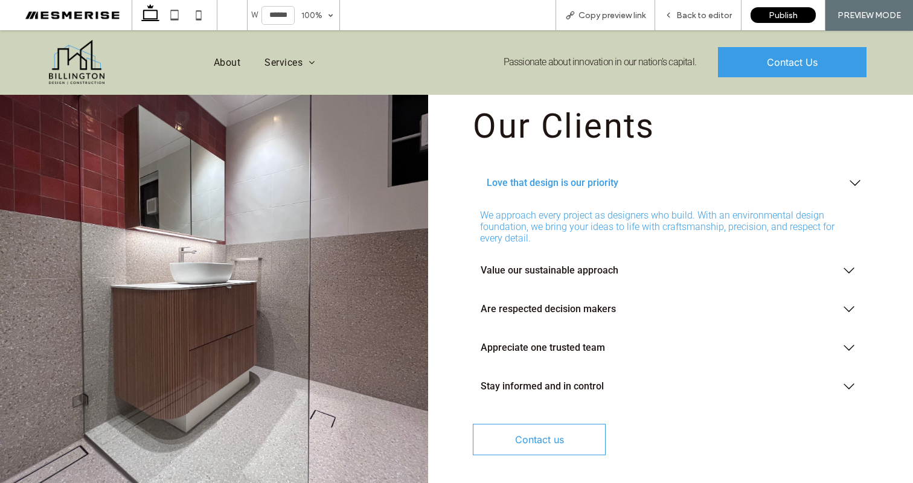
click at [579, 177] on span "Love that design is our priority" at bounding box center [662, 182] width 351 height 11
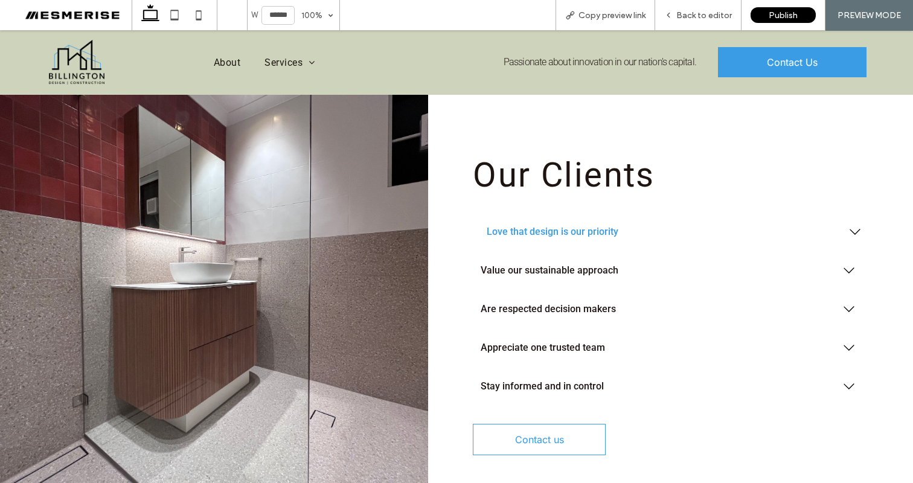
click at [588, 226] on span "Love that design is our priority" at bounding box center [662, 231] width 351 height 11
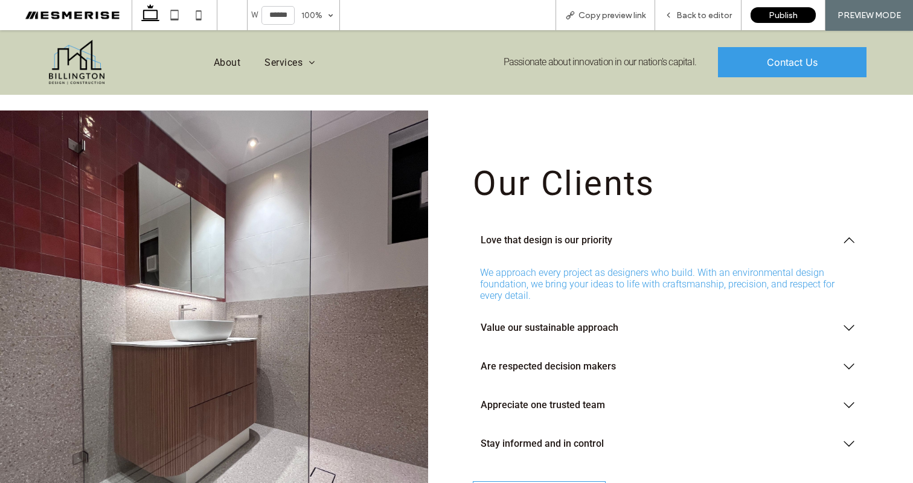
scroll to position [1886, 0]
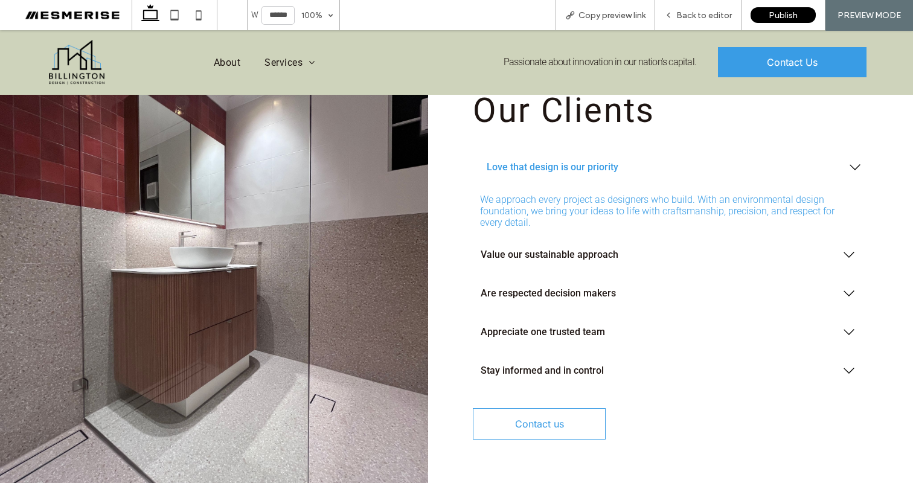
click at [586, 161] on span "Love that design is our priority" at bounding box center [662, 166] width 351 height 11
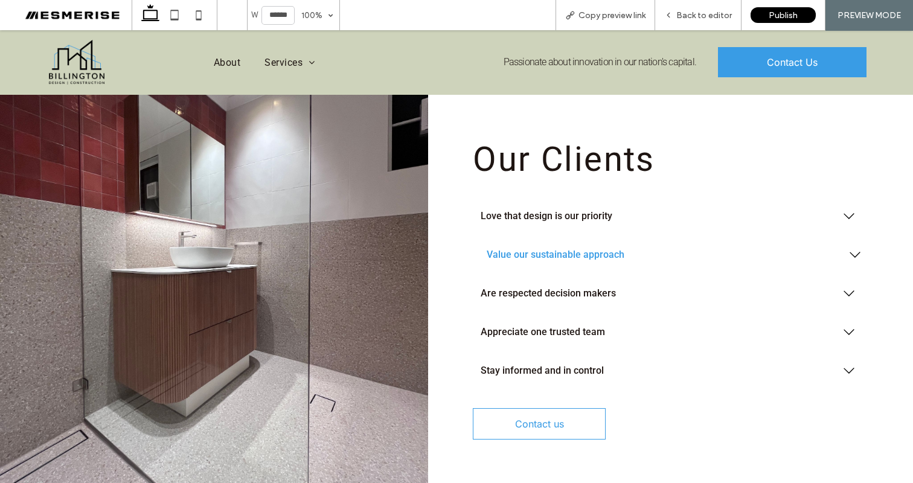
click at [561, 236] on div "Value our sustainable approach" at bounding box center [670, 255] width 394 height 39
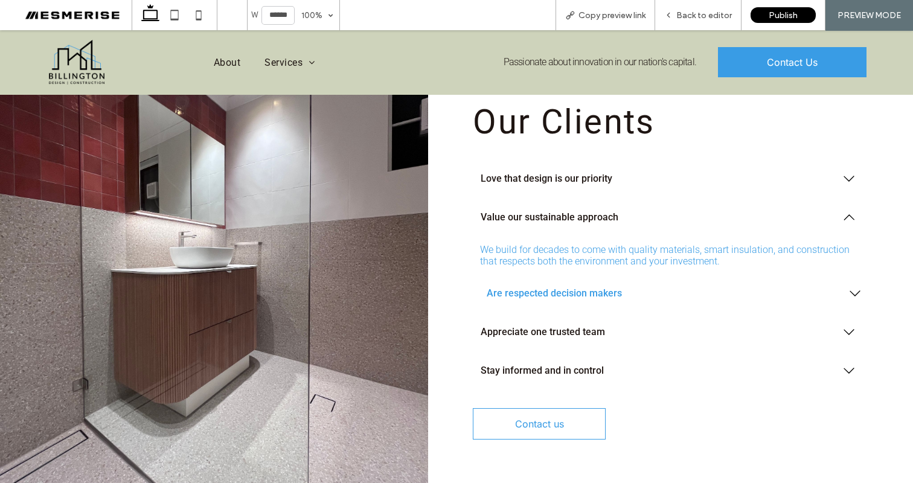
click at [564, 288] on span "Are respected decision makers" at bounding box center [662, 293] width 351 height 11
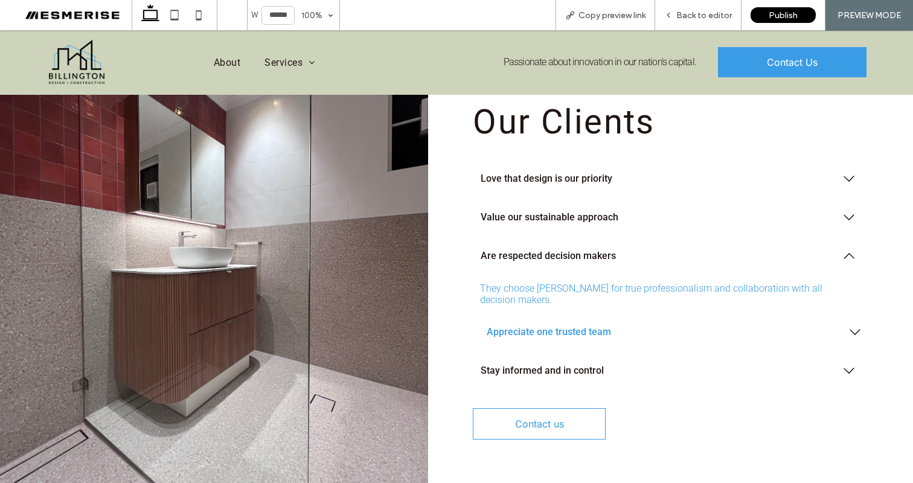
click at [565, 313] on div "Appreciate one trusted team" at bounding box center [670, 332] width 394 height 39
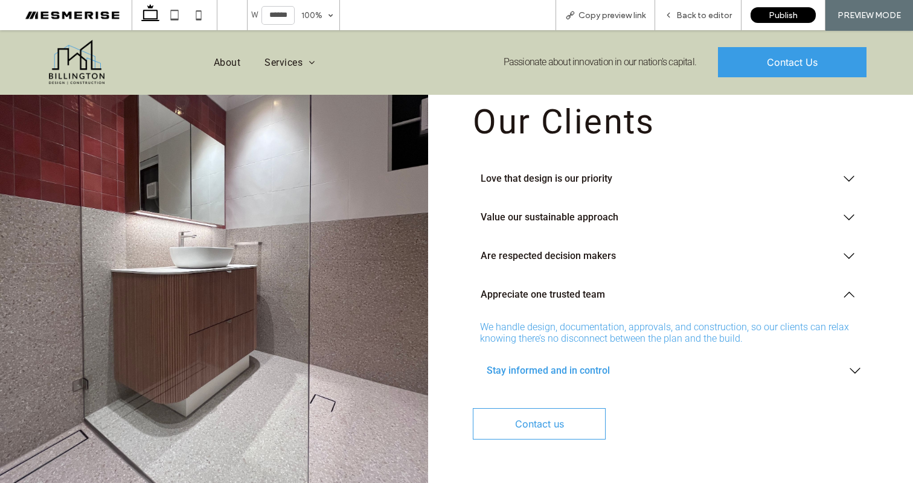
click at [552, 365] on span "Stay informed and in control" at bounding box center [662, 370] width 351 height 11
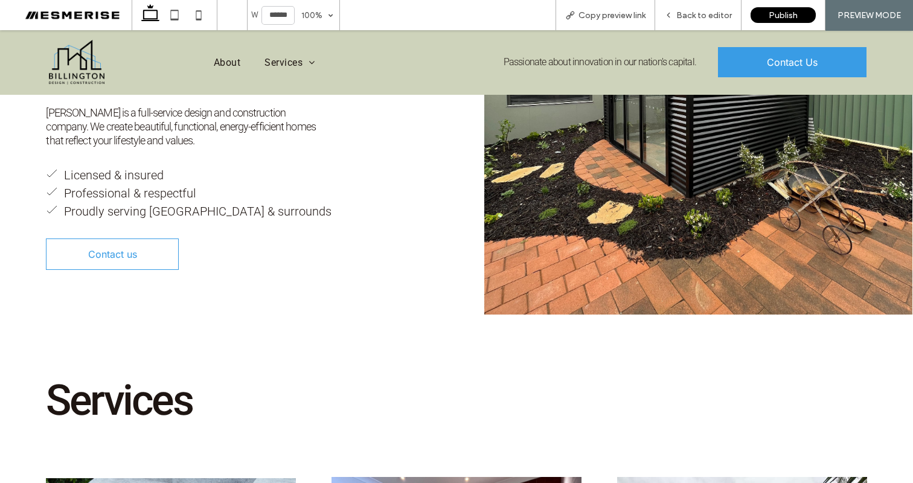
scroll to position [0, 0]
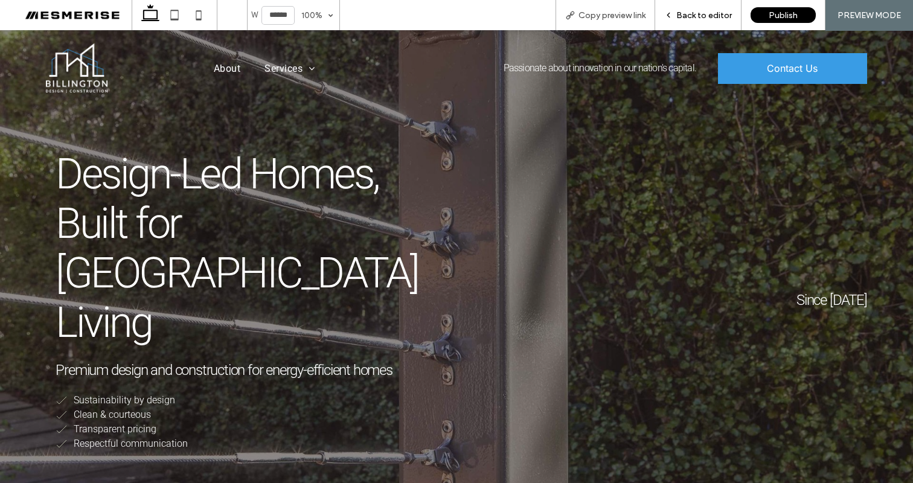
click at [702, 8] on div "Back to editor" at bounding box center [698, 15] width 86 height 30
click at [699, 17] on span "Back to editor" at bounding box center [705, 15] width 56 height 10
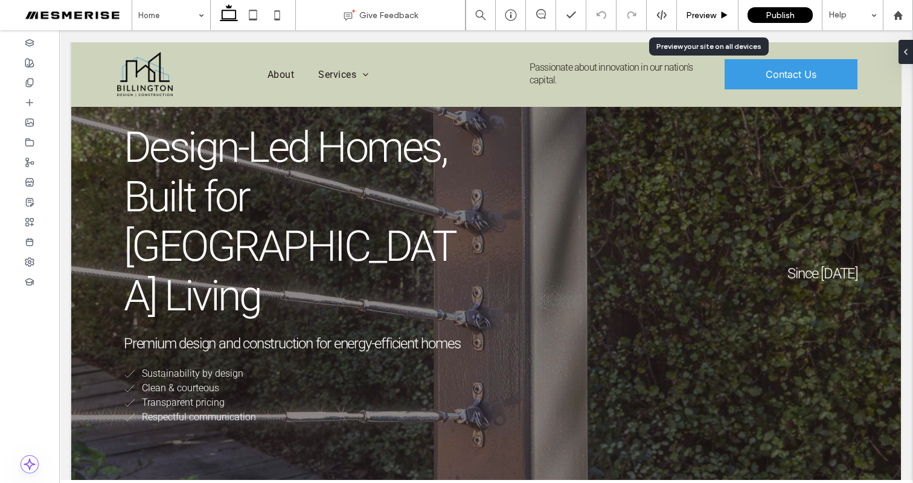
click at [696, 11] on span "Preview" at bounding box center [701, 15] width 30 height 10
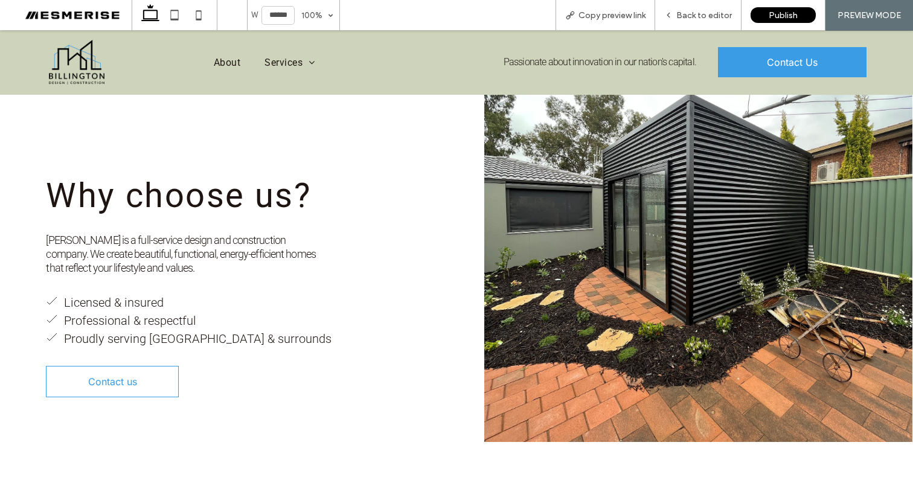
scroll to position [613, 0]
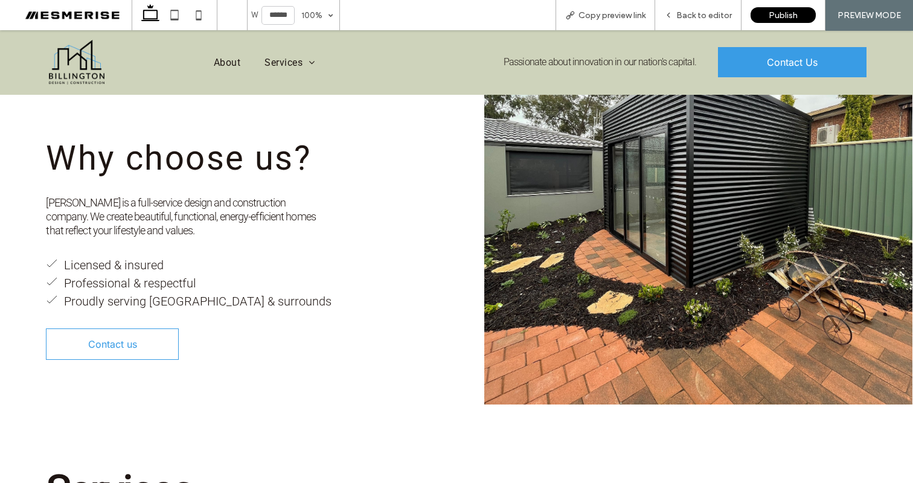
click at [591, 57] on span "Passionate about innovation in our nation's capital." at bounding box center [600, 61] width 193 height 11
click at [614, 56] on span "Passionate about innovation in our nation's capital." at bounding box center [600, 61] width 193 height 11
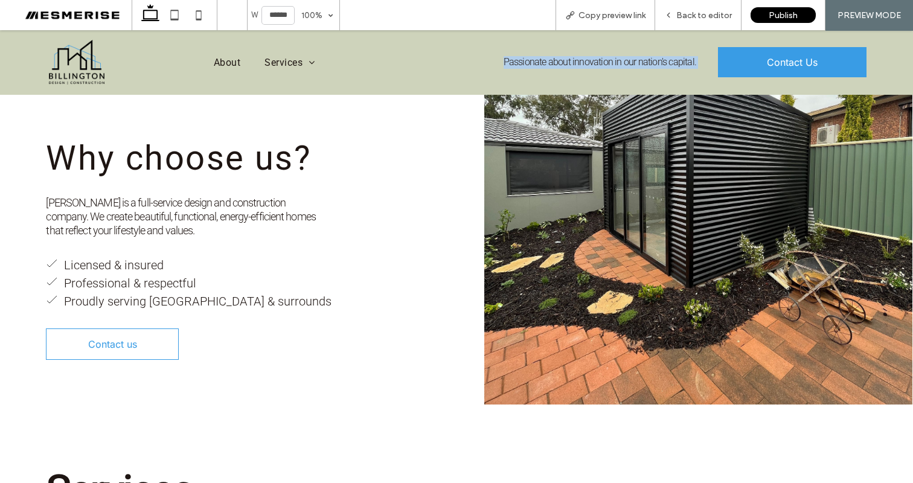
click at [614, 56] on span "Passionate about innovation in our nation's capital." at bounding box center [600, 61] width 193 height 11
click at [504, 61] on span "Passionate about innovation in our nation's capital." at bounding box center [600, 61] width 193 height 11
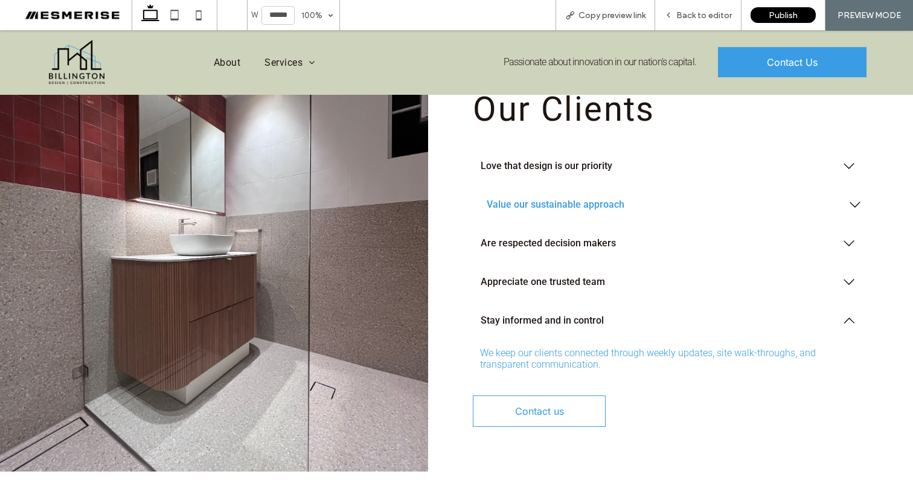
scroll to position [1900, 0]
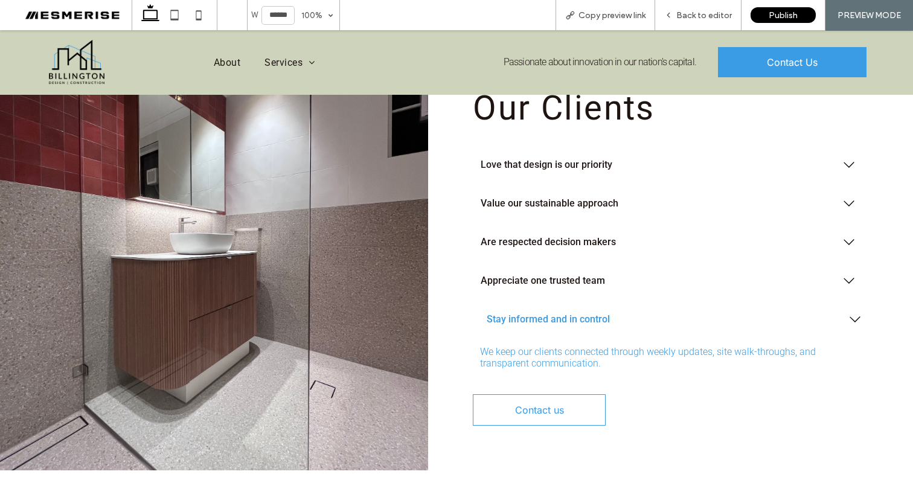
click at [568, 313] on span "Stay informed and in control" at bounding box center [662, 318] width 351 height 11
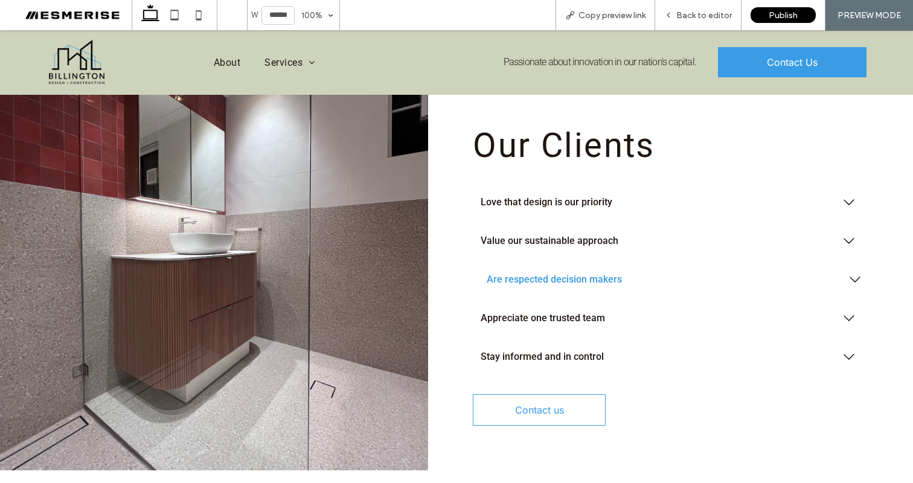
click at [577, 274] on span "Are respected decision makers" at bounding box center [662, 279] width 351 height 11
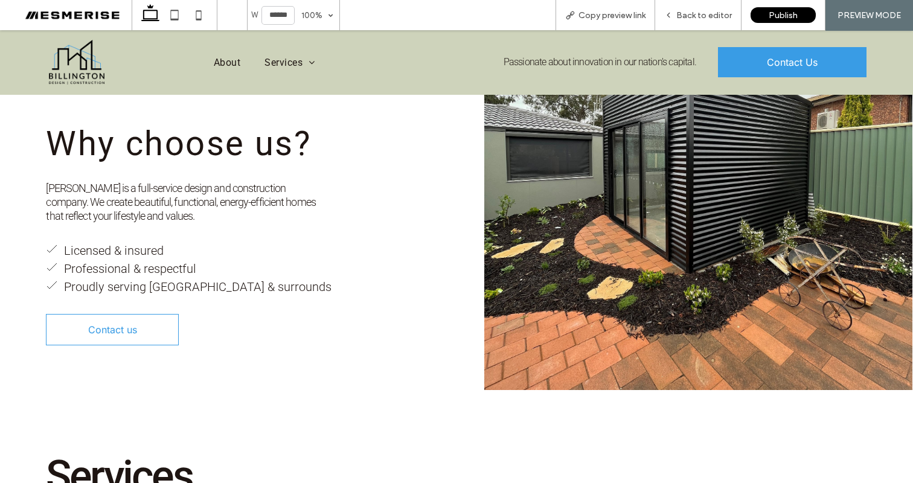
scroll to position [0, 0]
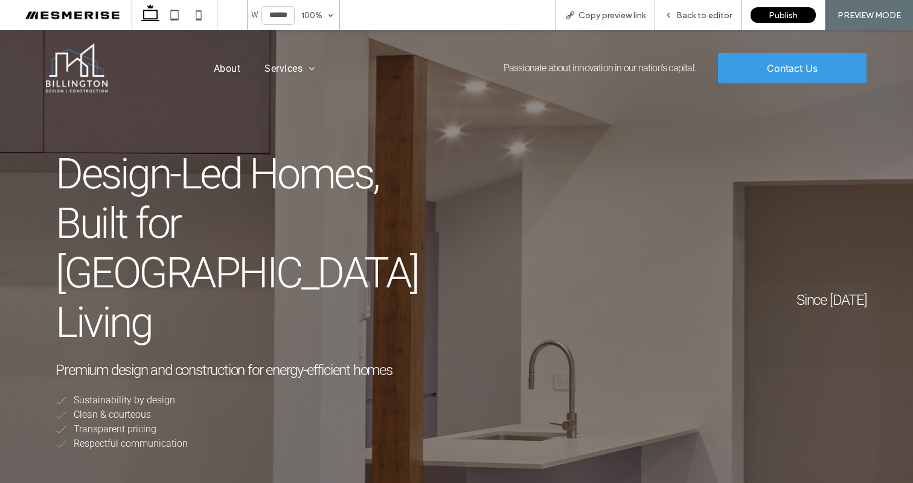
click at [648, 68] on span "Passionate about innovation in our nation's capital." at bounding box center [600, 67] width 193 height 11
click at [614, 67] on span "Passionate about innovation in our nation's capital." at bounding box center [600, 67] width 193 height 11
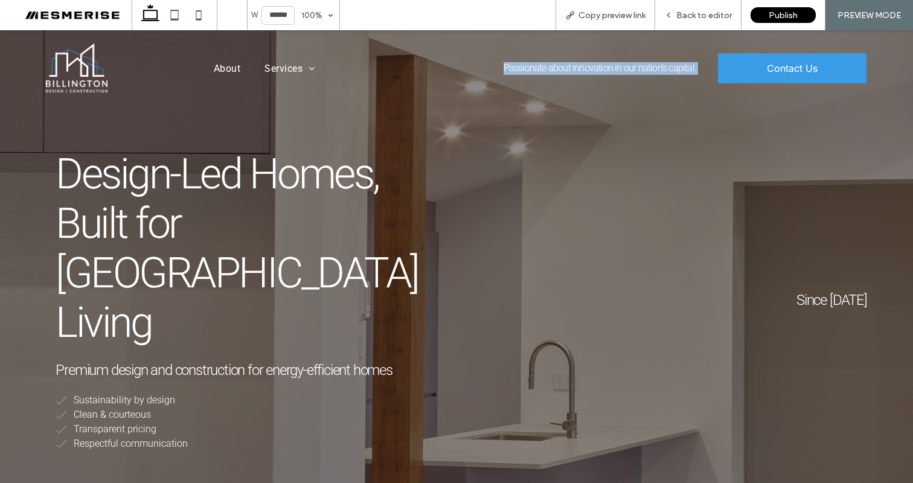
drag, startPoint x: 614, startPoint y: 67, endPoint x: 707, endPoint y: 65, distance: 93.1
click at [614, 66] on span "Passionate about innovation in our nation's capital." at bounding box center [600, 67] width 193 height 11
click at [622, 74] on p "Passionate about innovation in our nation's capital." at bounding box center [601, 68] width 195 height 13
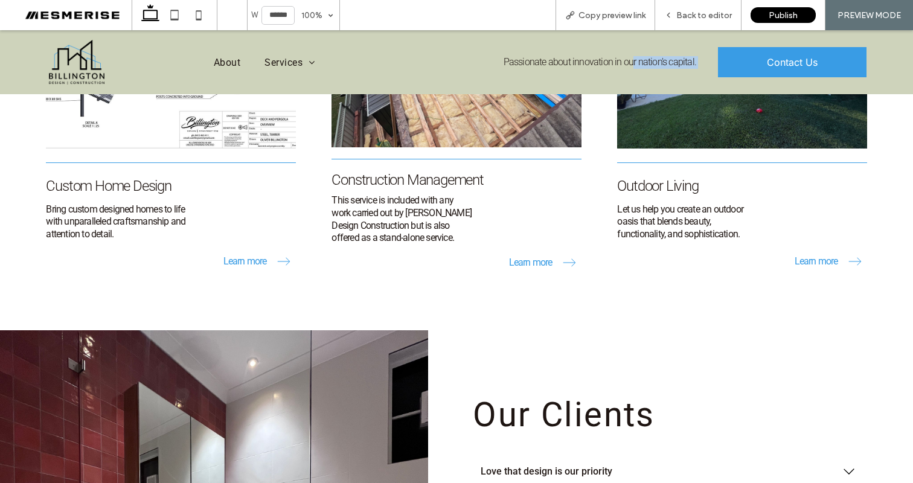
scroll to position [1772, 0]
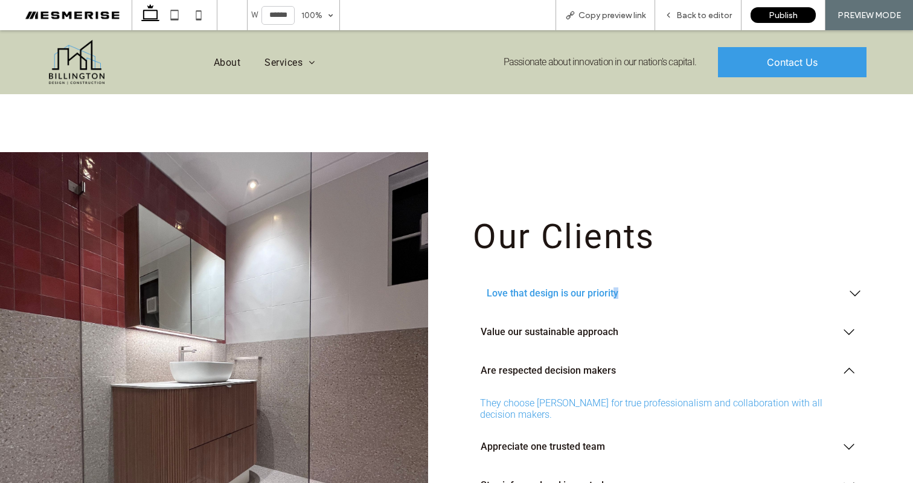
click at [612, 288] on span "Love that design is our priority" at bounding box center [662, 293] width 351 height 11
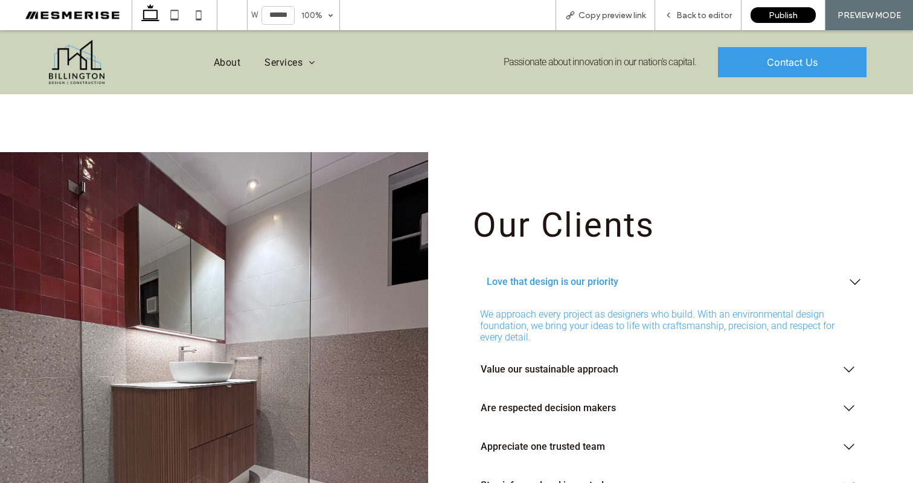
click at [606, 276] on span "Love that design is our priority" at bounding box center [662, 281] width 351 height 11
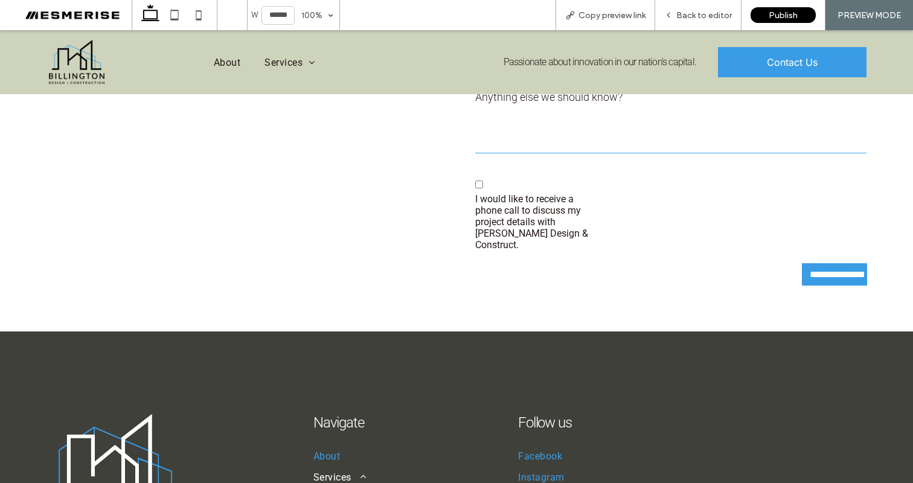
scroll to position [3732, 0]
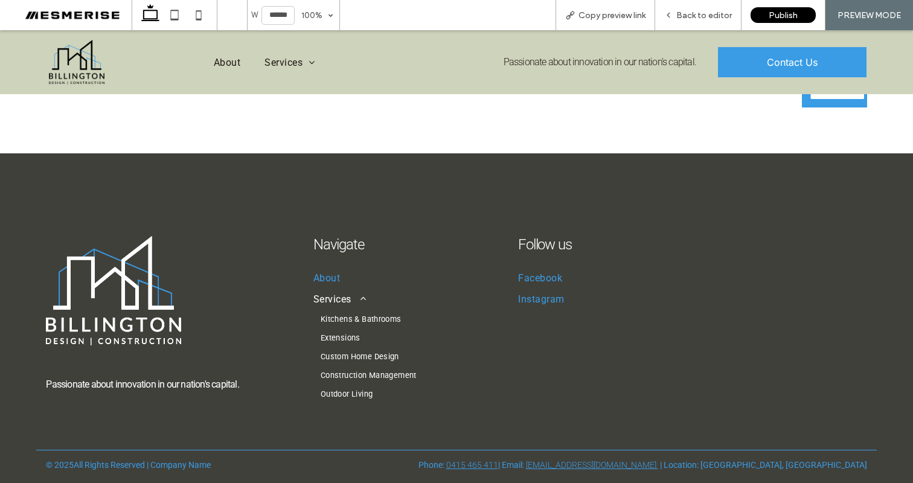
click at [356, 294] on span at bounding box center [359, 299] width 15 height 10
click at [363, 294] on span at bounding box center [359, 299] width 15 height 10
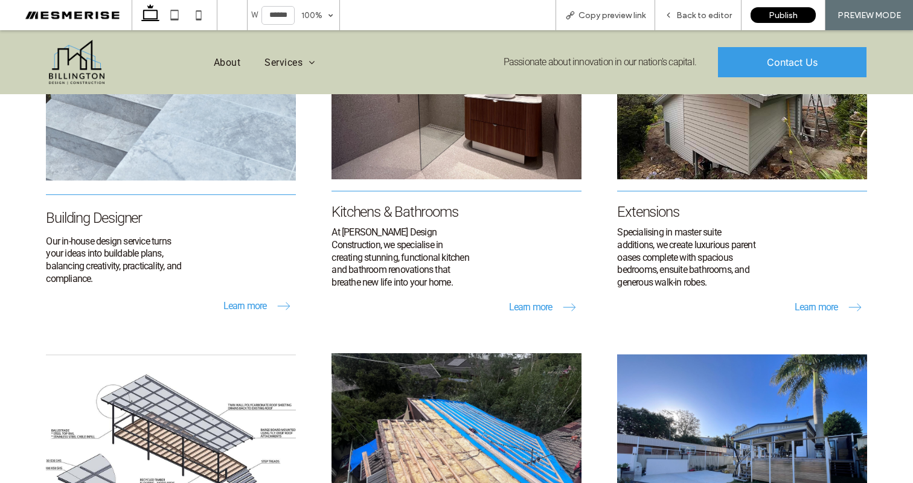
scroll to position [0, 0]
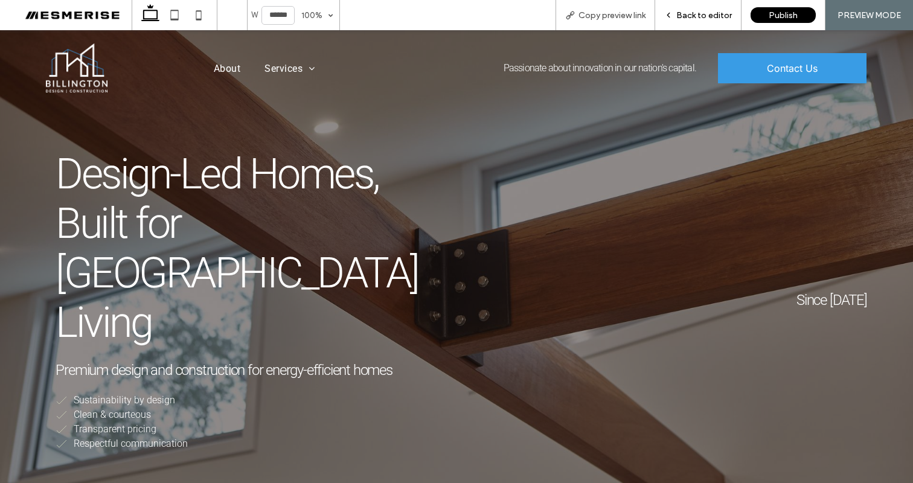
click at [707, 11] on span "Back to editor" at bounding box center [705, 15] width 56 height 10
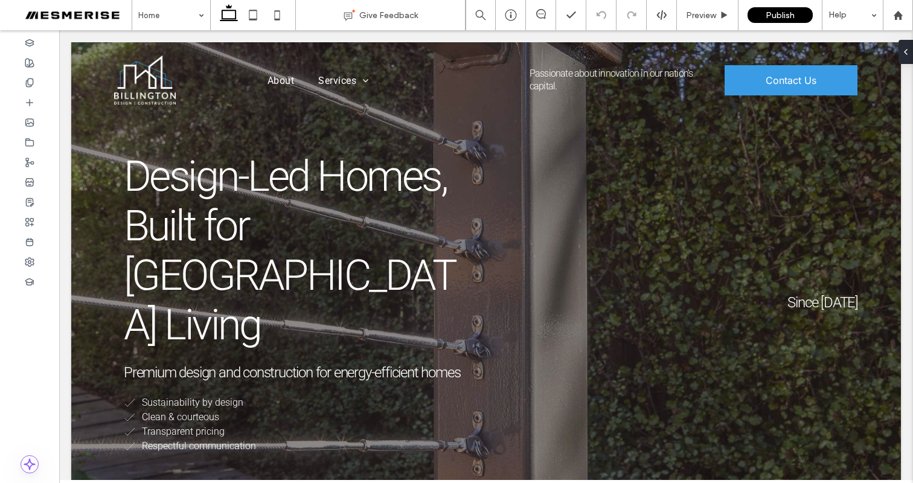
click at [74, 15] on span at bounding box center [70, 15] width 123 height 24
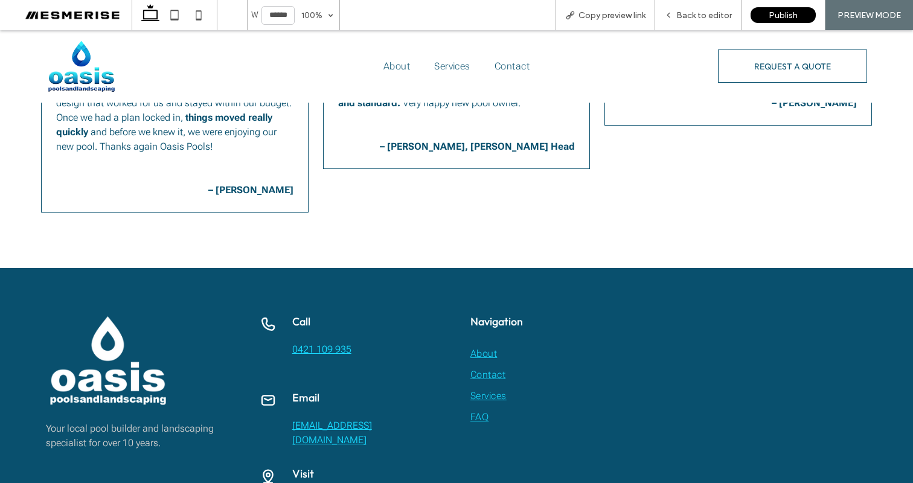
scroll to position [2021, 0]
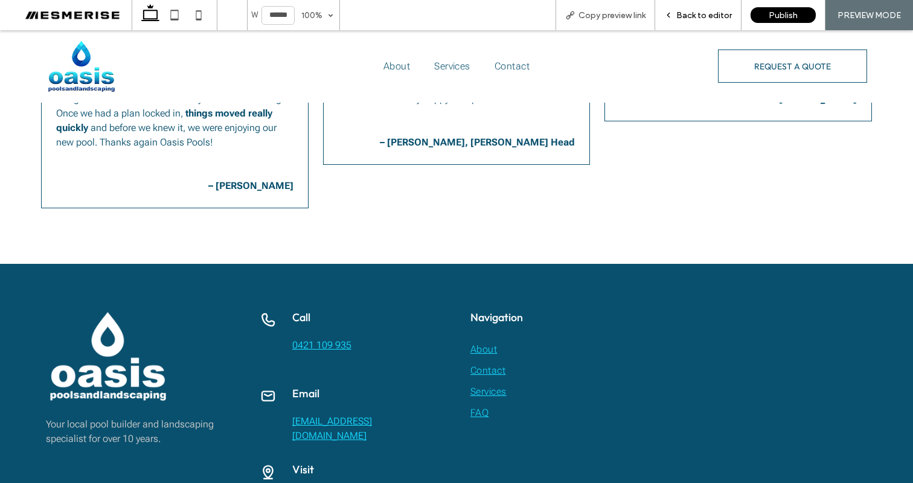
click at [715, 12] on span "Back to editor" at bounding box center [705, 15] width 56 height 10
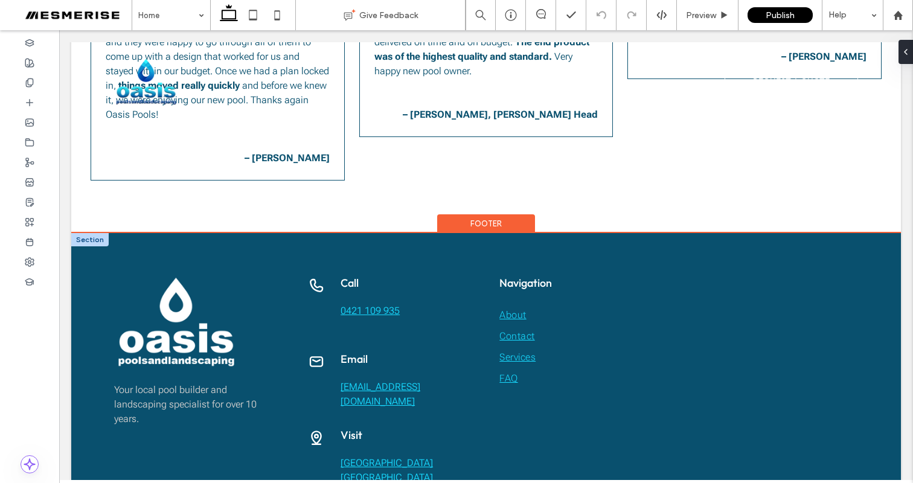
scroll to position [1962, 0]
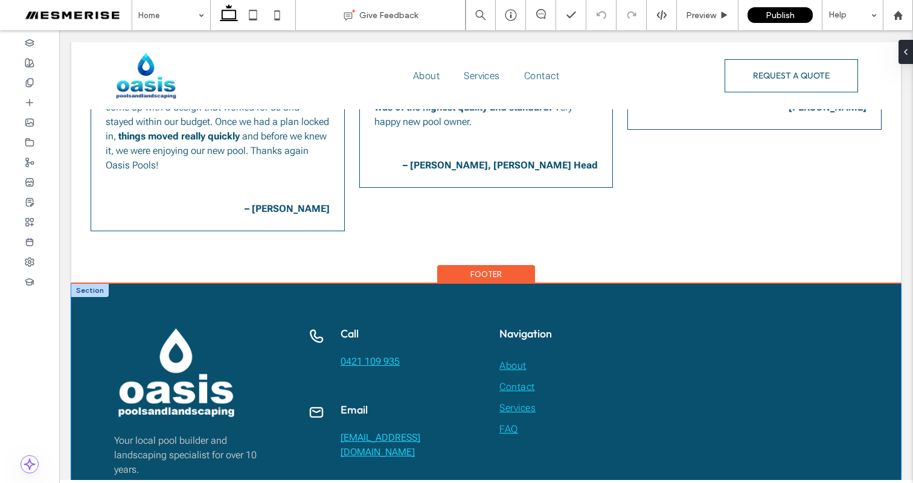
click at [484, 390] on div "Your local pool builder and landscaping specialist for over 10 years. Email oas…" at bounding box center [486, 460] width 830 height 353
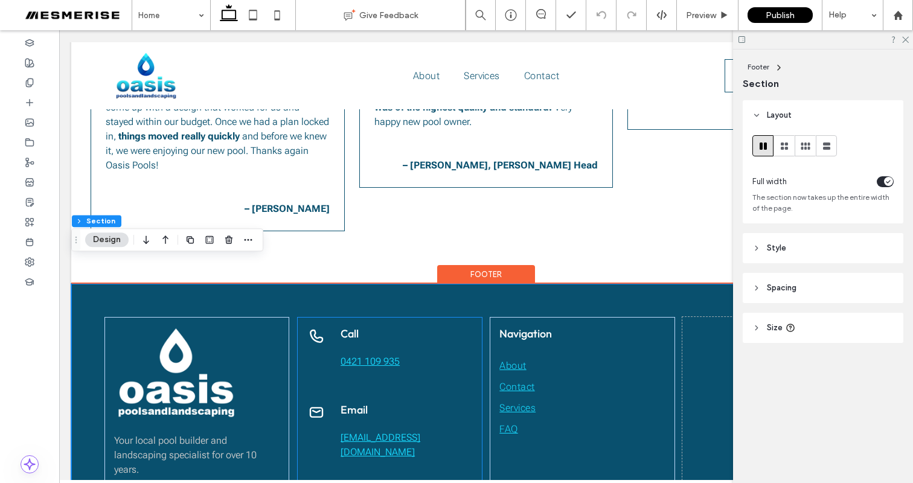
click at [475, 376] on div "Email oasispoolsandlandscaping@outlook.com Visit Rajah Road Ocean Shores NSW 24…" at bounding box center [389, 460] width 185 height 286
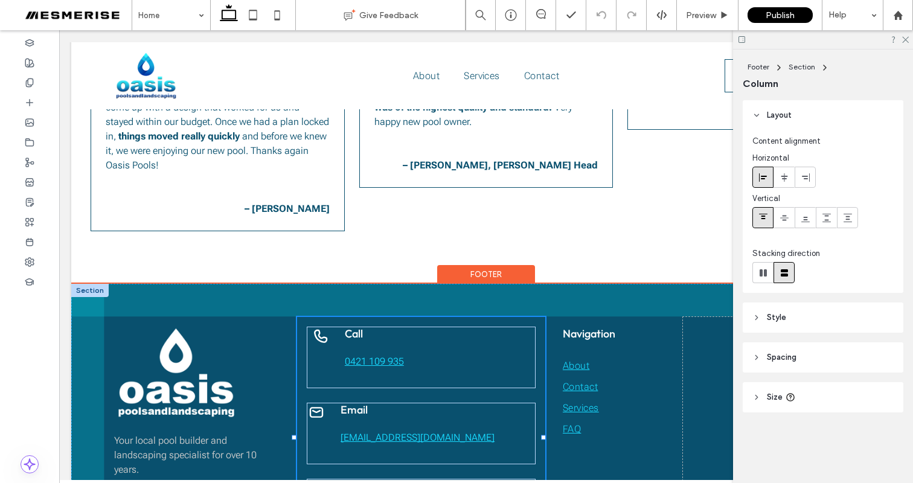
drag, startPoint x: 478, startPoint y: 415, endPoint x: 543, endPoint y: 410, distance: 65.4
click at [295, 317] on div at bounding box center [295, 317] width 1 height 1
type input "**"
type input "*****"
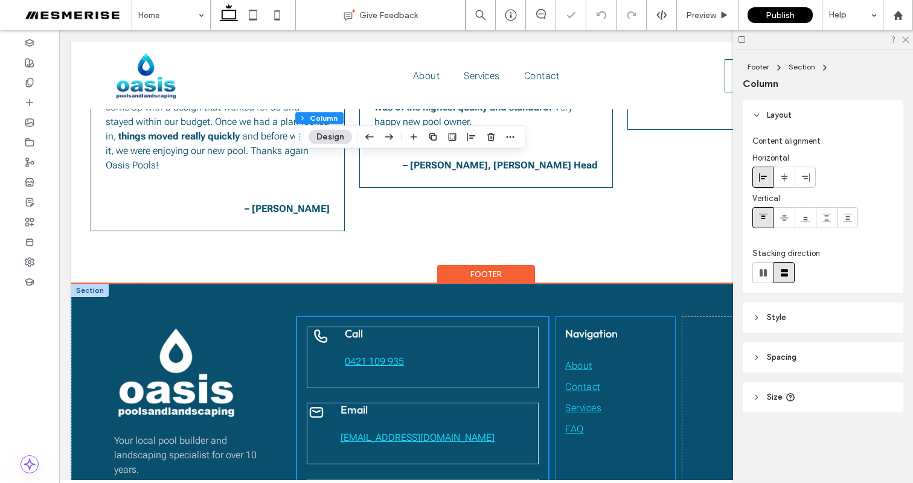
scroll to position [2098, 0]
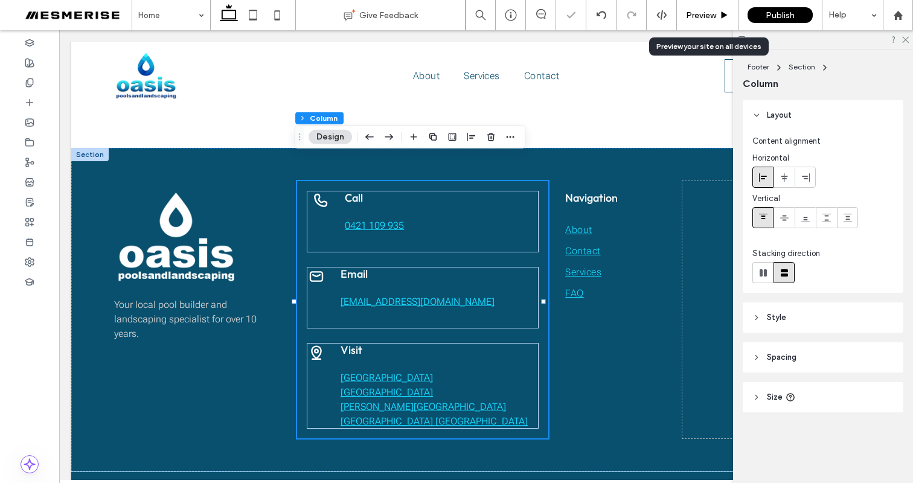
click at [695, 21] on div "Preview" at bounding box center [708, 15] width 62 height 30
click at [696, 19] on span "Preview" at bounding box center [701, 15] width 30 height 10
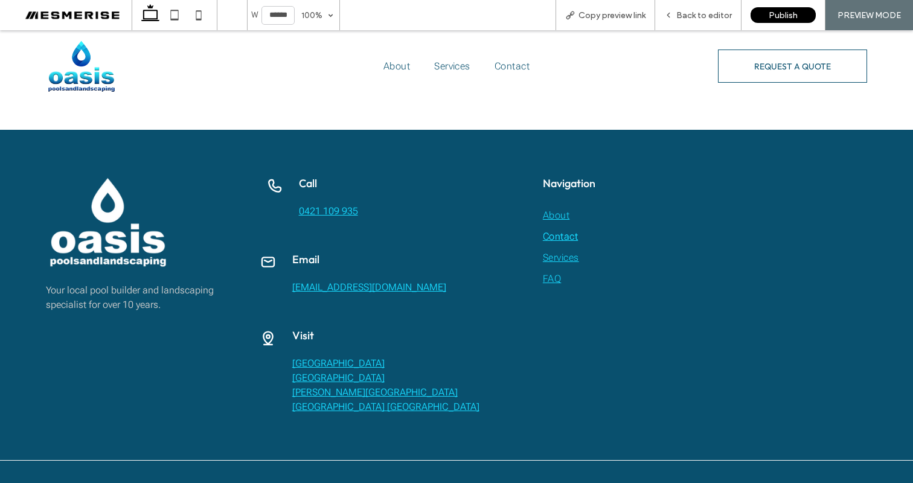
scroll to position [2141, 0]
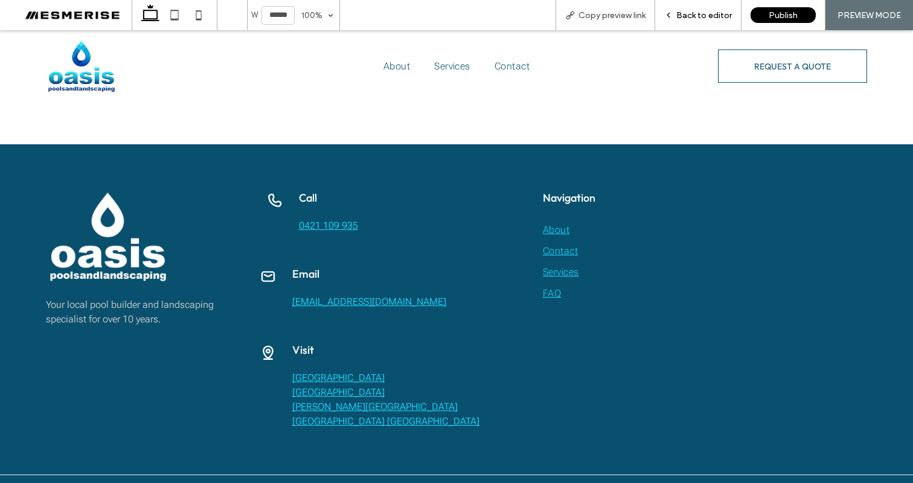
click at [694, 17] on span "Back to editor" at bounding box center [705, 15] width 56 height 10
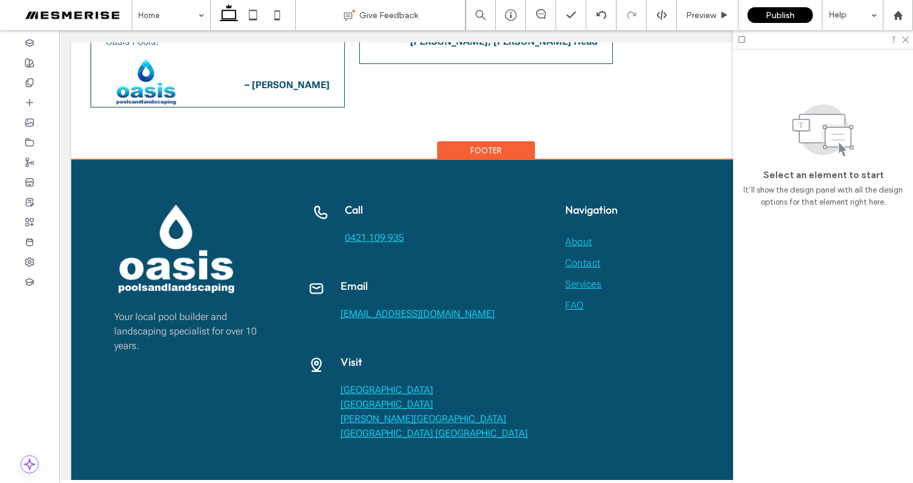
scroll to position [2084, 0]
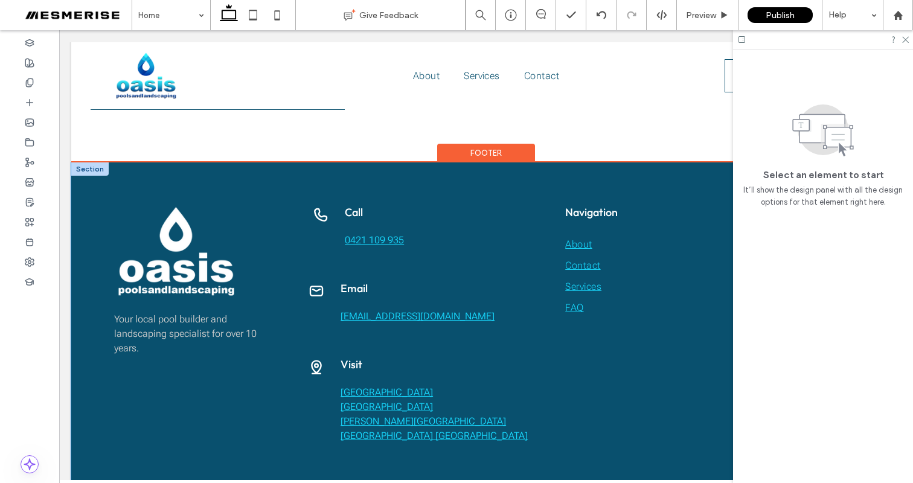
click at [352, 162] on div "Your local pool builder and landscaping specialist for over 10 years. Email oas…" at bounding box center [486, 324] width 830 height 324
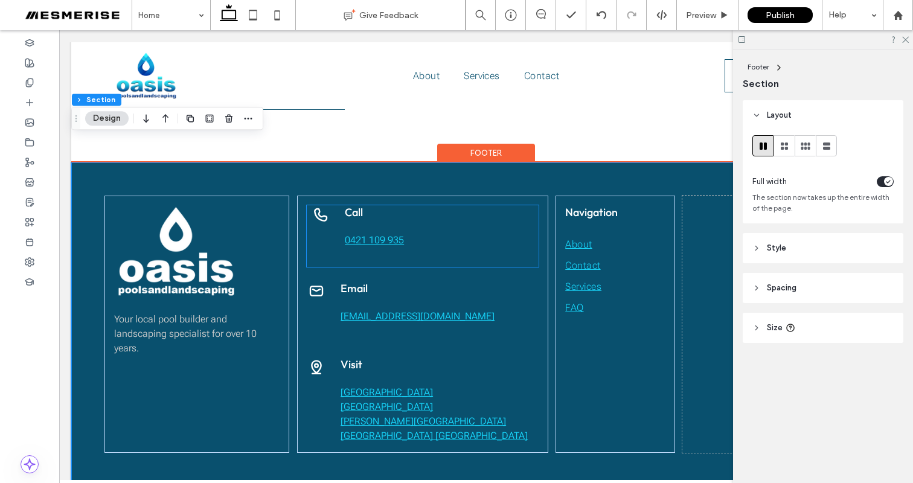
click at [519, 205] on h4 "Call" at bounding box center [439, 212] width 189 height 14
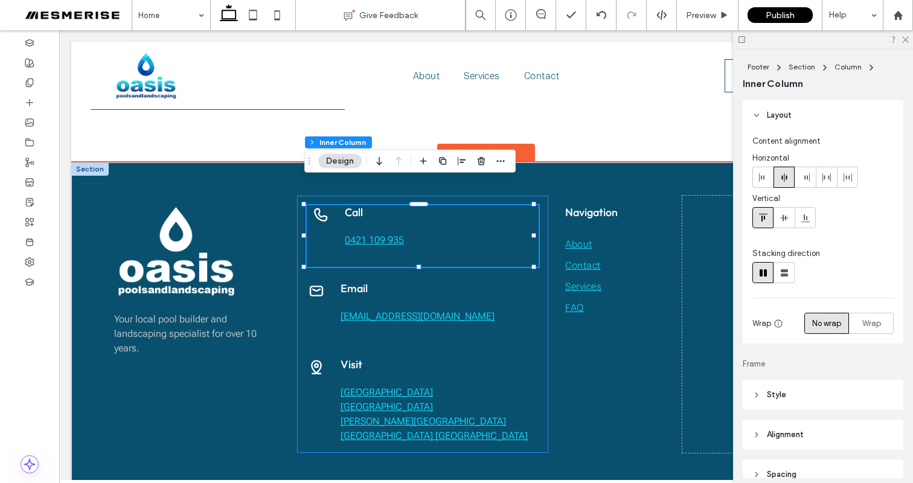
click at [530, 295] on h4 at bounding box center [440, 302] width 198 height 14
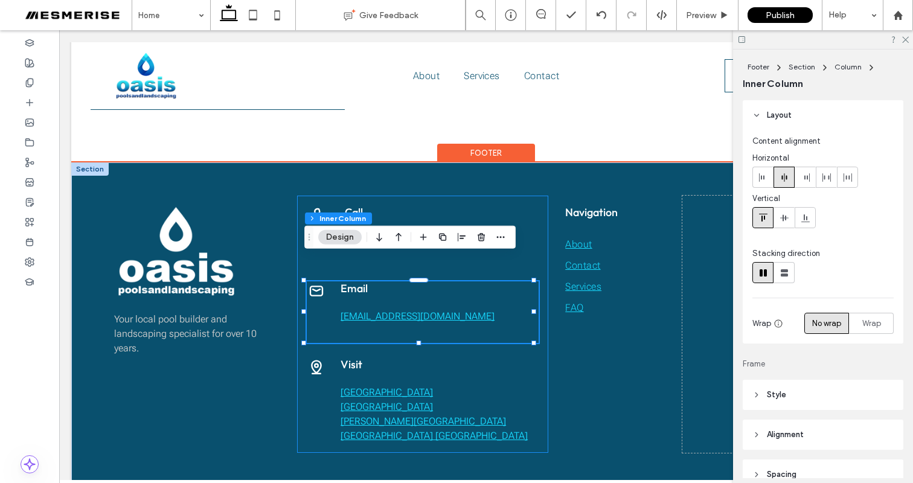
click at [538, 250] on div "Email oasispoolsandlandscaping@outlook.com Visit Rajah Road Ocean Shores NSW 24…" at bounding box center [422, 324] width 251 height 257
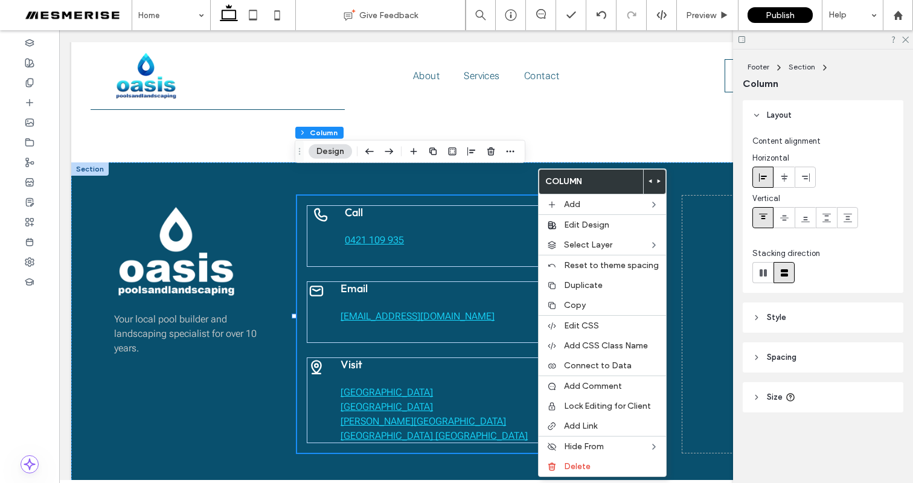
click at [657, 179] on icon at bounding box center [659, 181] width 5 height 5
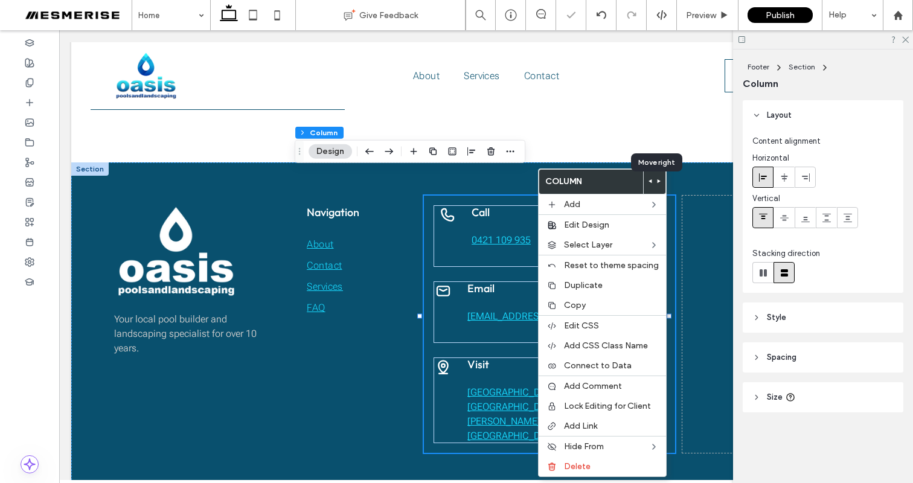
click at [657, 179] on icon at bounding box center [659, 181] width 5 height 5
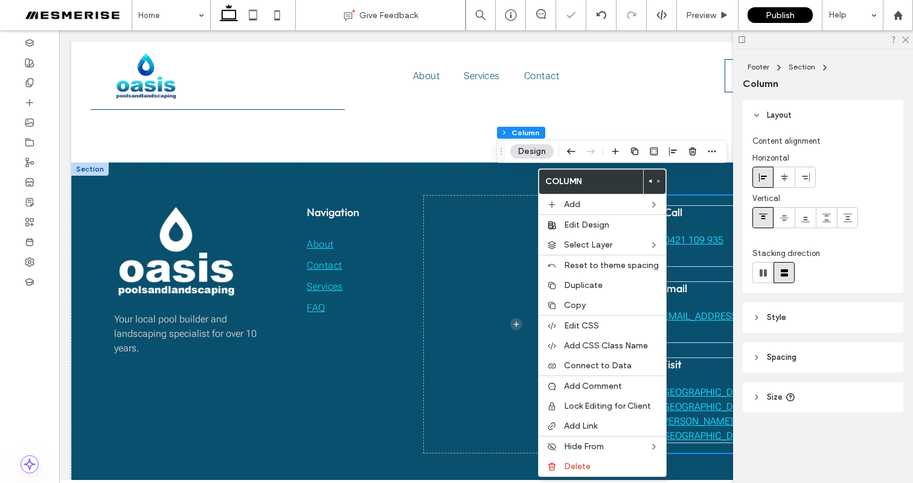
click at [648, 179] on icon at bounding box center [650, 181] width 5 height 5
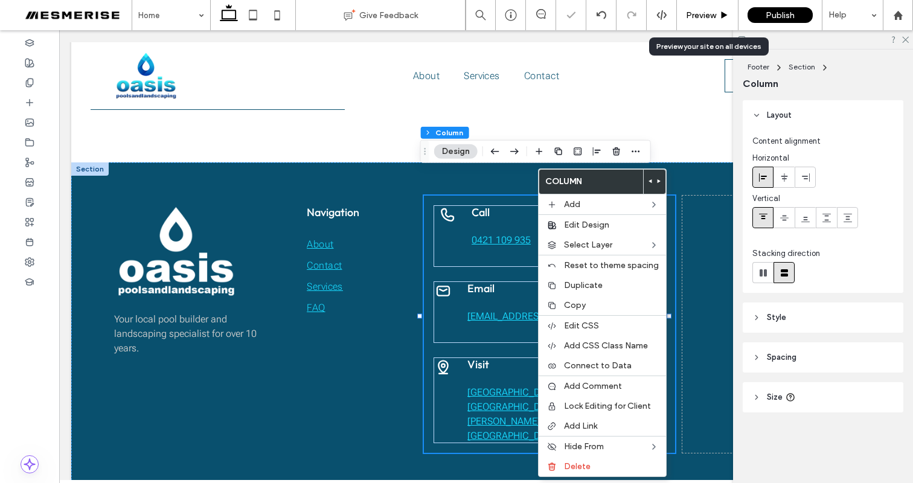
click at [701, 14] on span "Preview" at bounding box center [701, 15] width 30 height 10
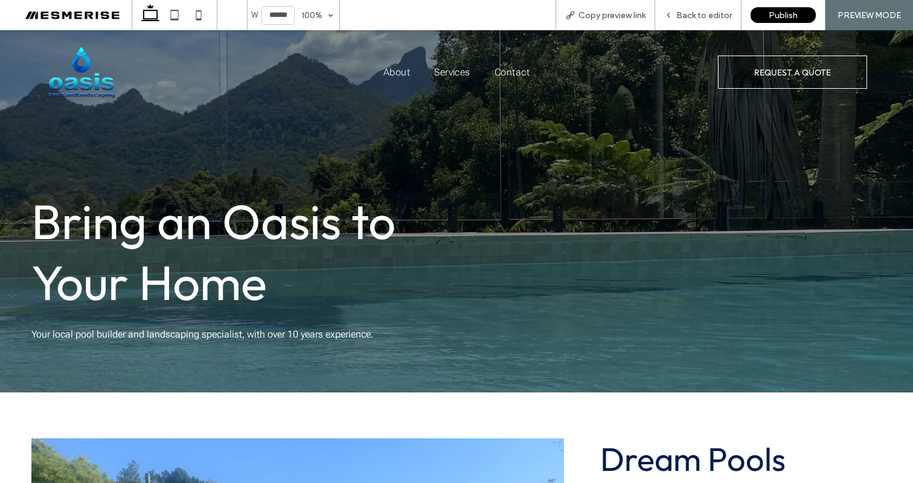
click at [93, 78] on img at bounding box center [81, 72] width 71 height 53
click at [448, 73] on span "Services" at bounding box center [452, 67] width 36 height 11
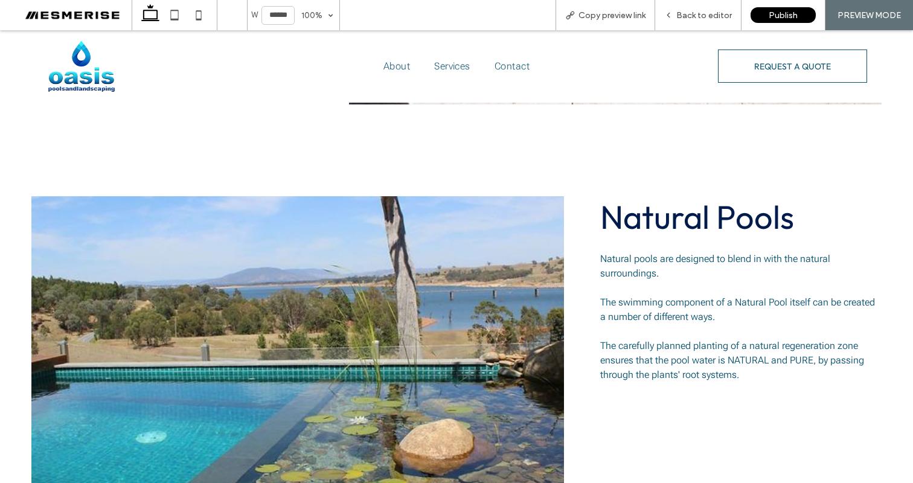
scroll to position [1139, 0]
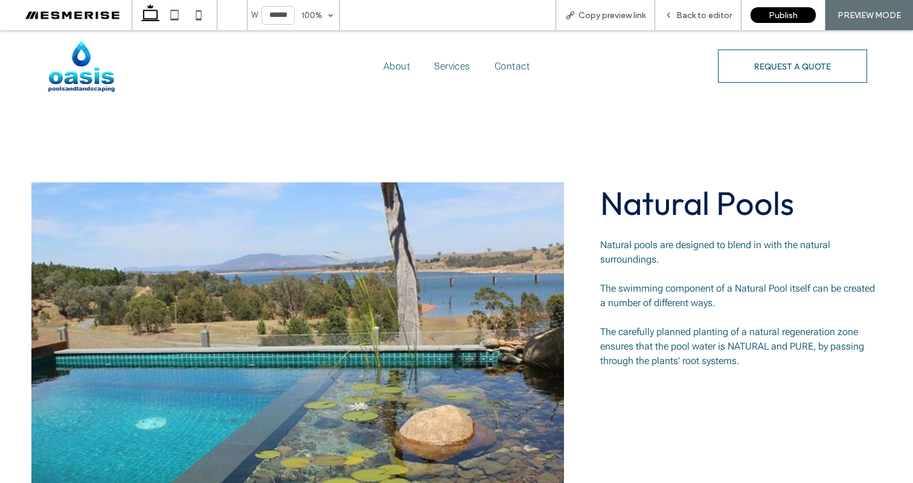
click at [637, 206] on span "Natural Pools" at bounding box center [697, 202] width 194 height 41
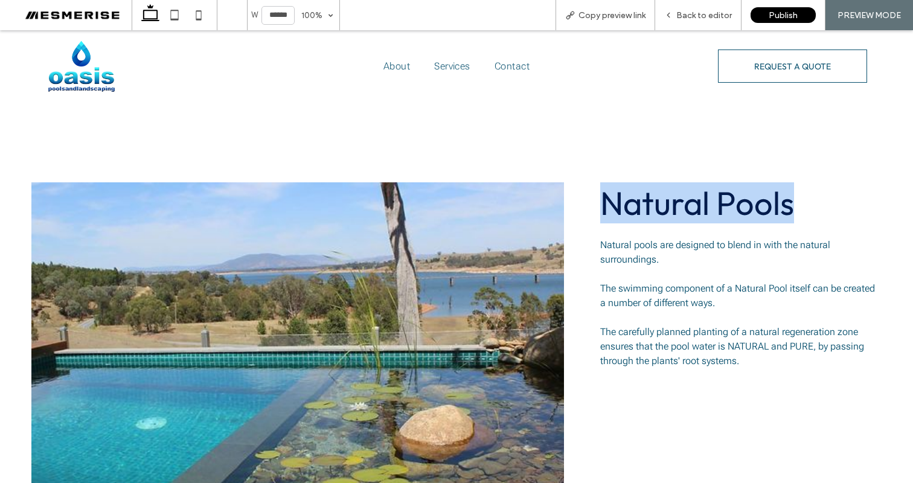
click at [637, 206] on span "Natural Pools" at bounding box center [697, 202] width 194 height 41
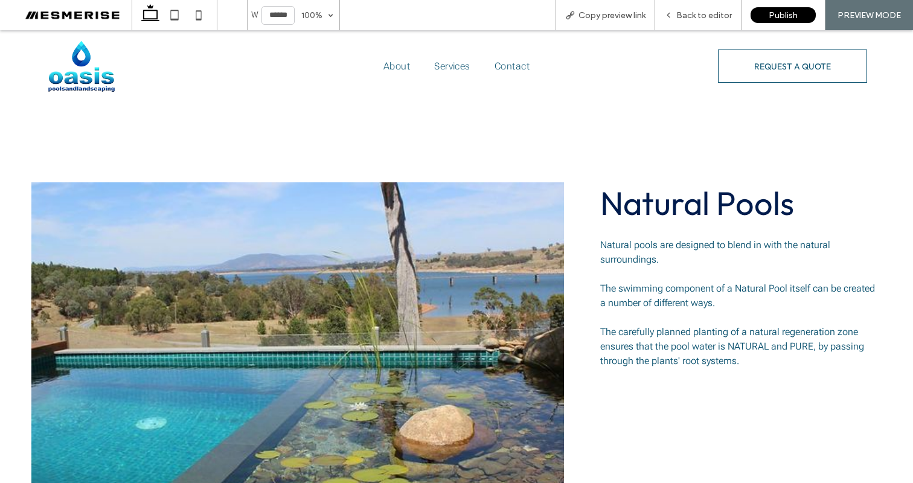
click at [621, 259] on span "Natural pools are designed to blend in with the natural surroundings." at bounding box center [715, 252] width 230 height 26
click at [620, 259] on span "Natural pools are designed to blend in with the natural surroundings." at bounding box center [715, 252] width 230 height 26
click at [629, 290] on span "The swimming component of a Natural Pool itself can be created a number of diff…" at bounding box center [737, 296] width 275 height 26
click at [628, 289] on span "The swimming component of a Natural Pool itself can be created a number of diff…" at bounding box center [737, 296] width 275 height 26
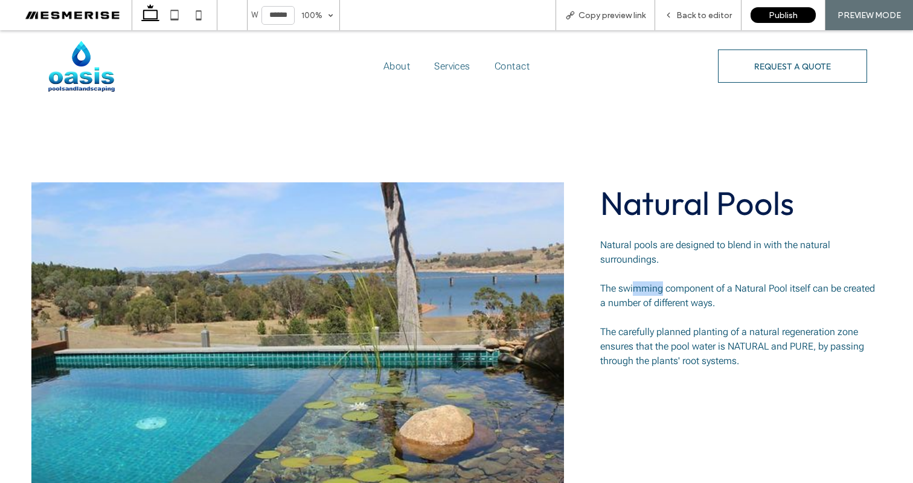
click at [628, 289] on span "The swimming component of a Natural Pool itself can be created a number of diff…" at bounding box center [737, 296] width 275 height 26
click at [633, 251] on span "Natural pools are designed to blend in with the natural surroundings." at bounding box center [715, 252] width 230 height 26
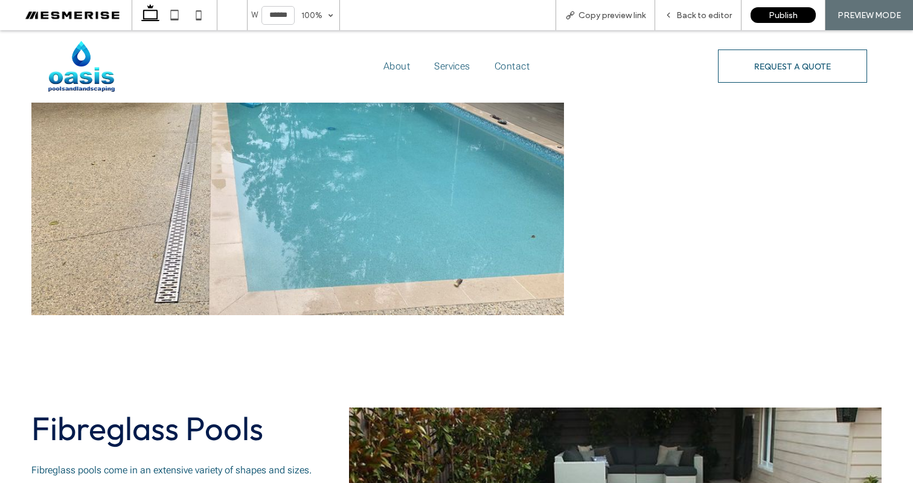
scroll to position [0, 0]
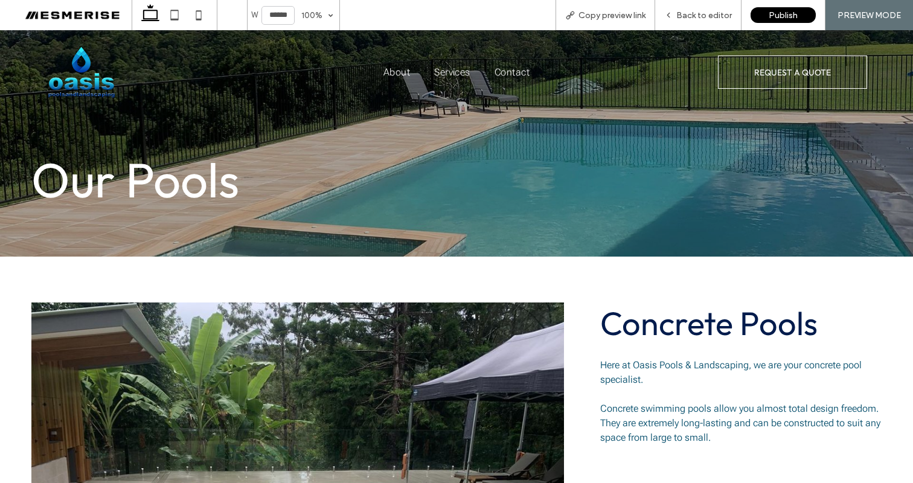
click at [65, 77] on img at bounding box center [81, 72] width 71 height 53
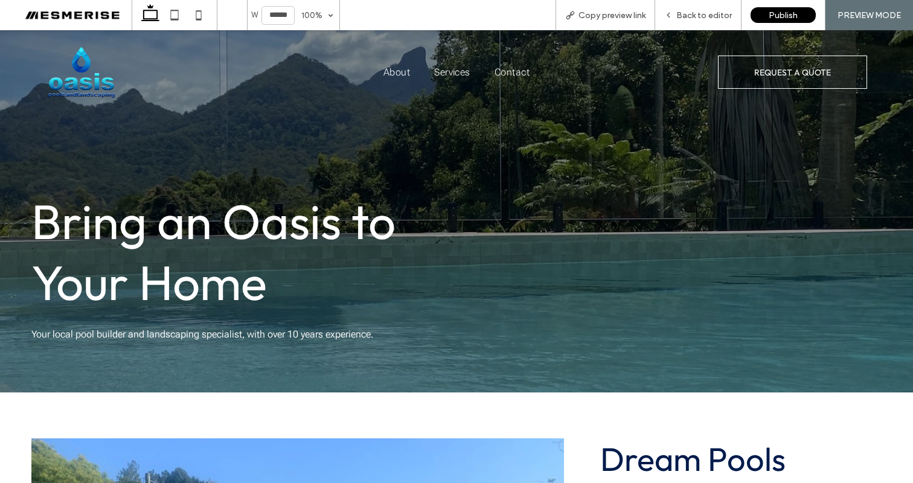
click at [79, 72] on img at bounding box center [81, 72] width 71 height 53
click at [83, 63] on div at bounding box center [456, 241] width 913 height 483
click at [709, 16] on span "Back to editor" at bounding box center [705, 15] width 56 height 10
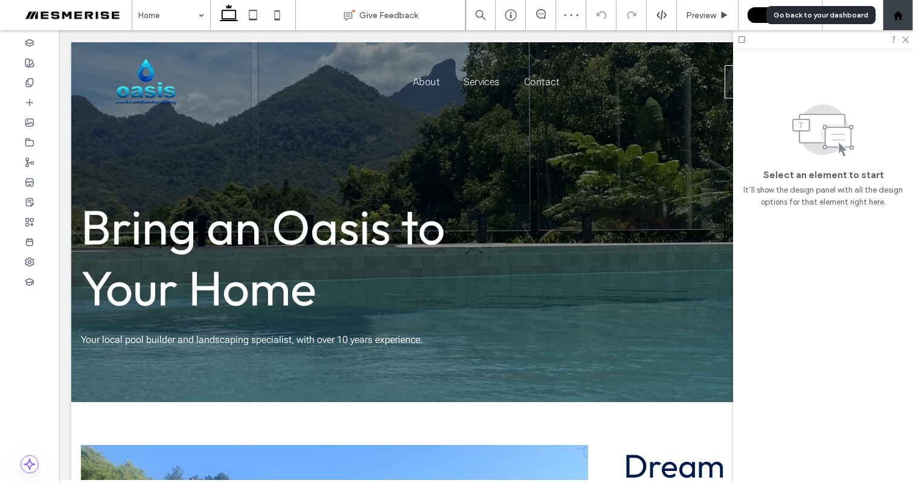
click at [892, 13] on div at bounding box center [898, 15] width 29 height 10
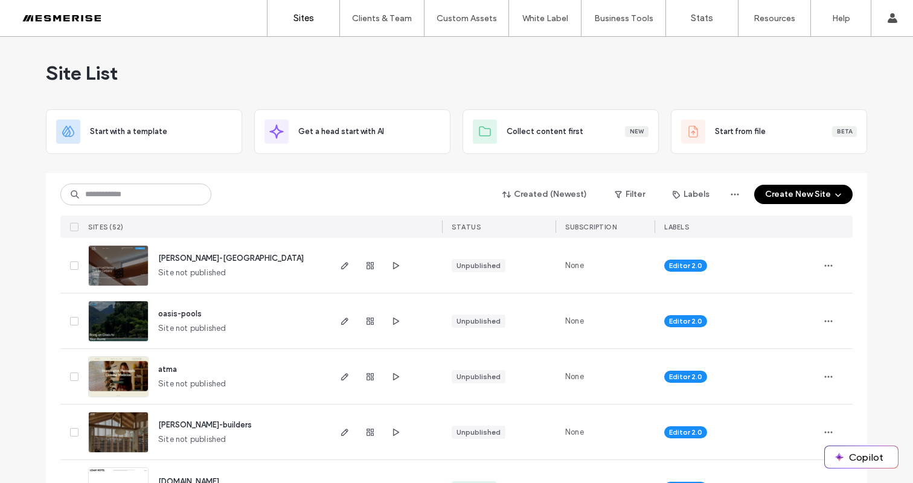
click at [193, 259] on span "[PERSON_NAME]-[GEOGRAPHIC_DATA]" at bounding box center [231, 258] width 146 height 9
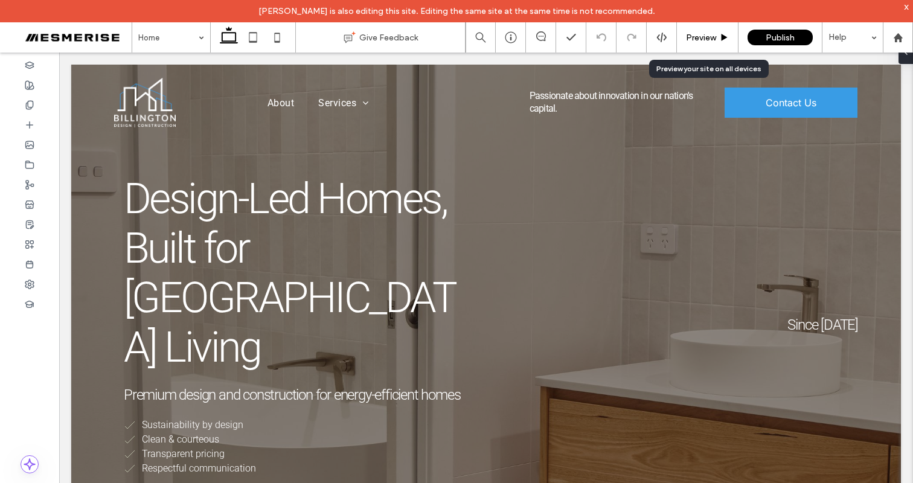
click at [705, 39] on span "Preview" at bounding box center [701, 38] width 30 height 10
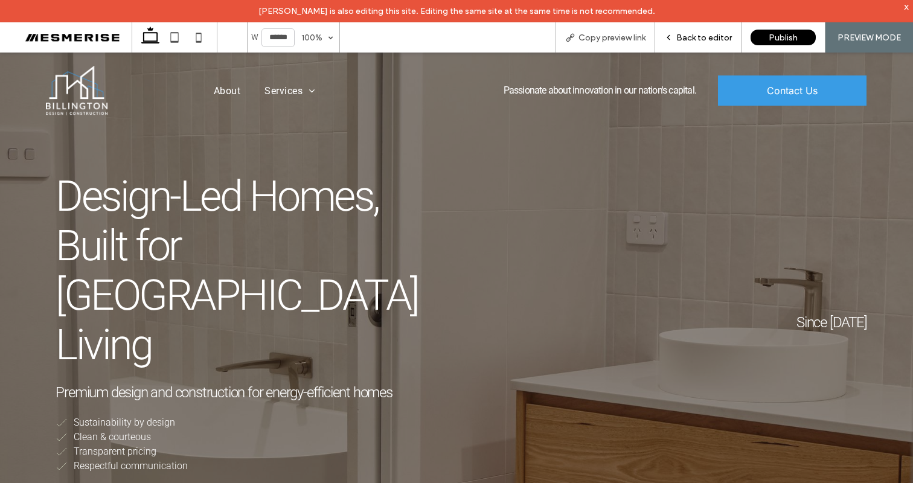
click at [687, 31] on div "Back to editor" at bounding box center [698, 37] width 86 height 30
click at [712, 29] on div "Back to editor" at bounding box center [698, 37] width 86 height 30
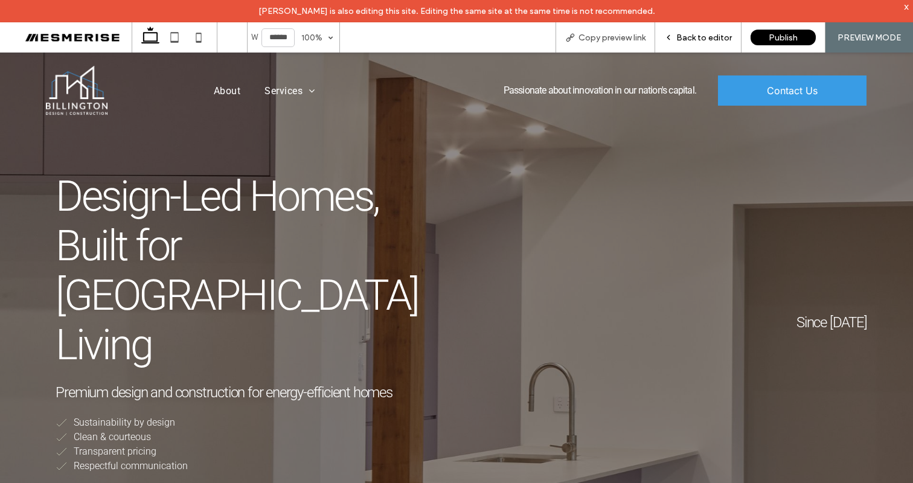
click at [687, 34] on span "Back to editor" at bounding box center [705, 38] width 56 height 10
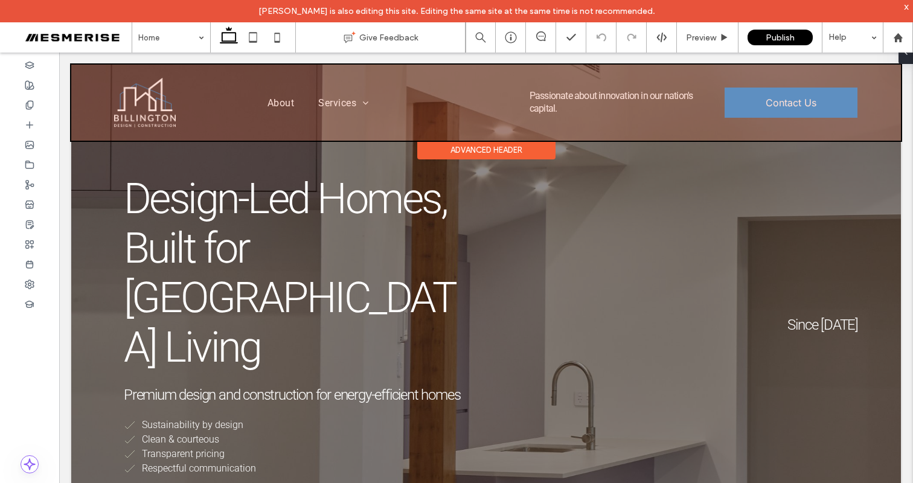
click at [574, 103] on div at bounding box center [486, 103] width 830 height 76
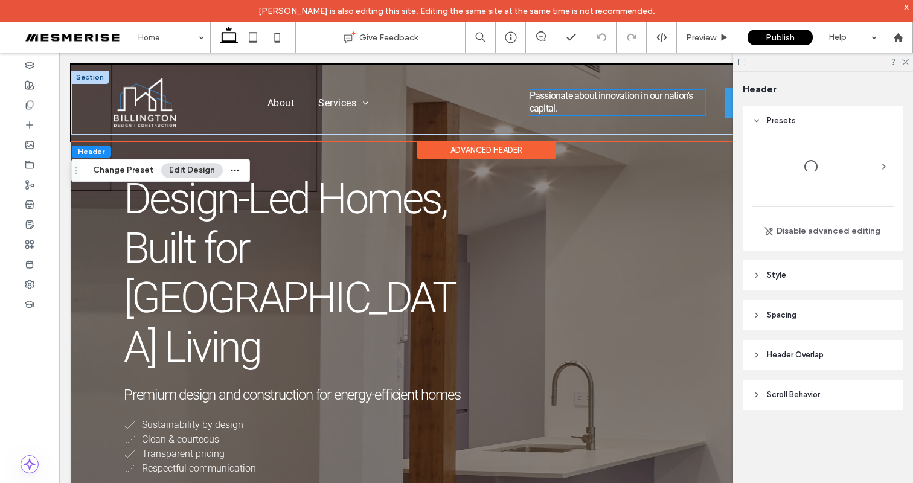
click at [552, 94] on span "Passionate about innovation in our nation's capital." at bounding box center [612, 102] width 164 height 24
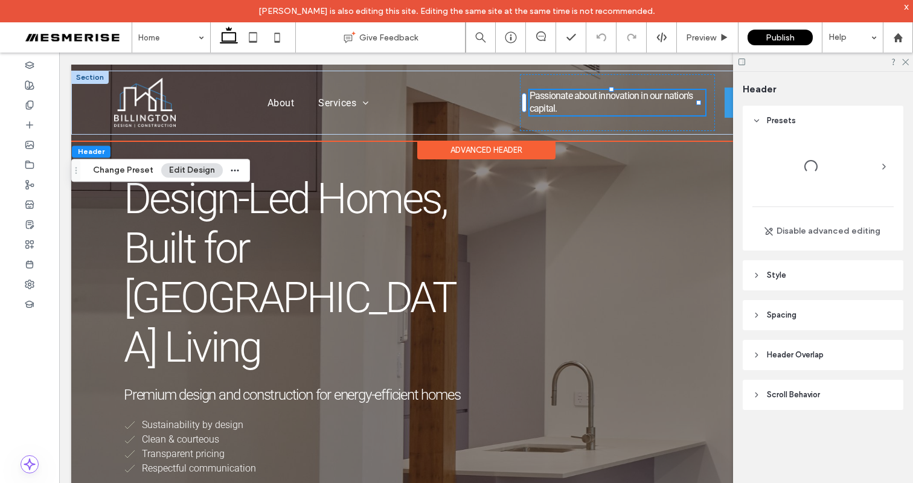
click at [552, 94] on span "Passionate about innovation in our nation's capital." at bounding box center [612, 102] width 164 height 24
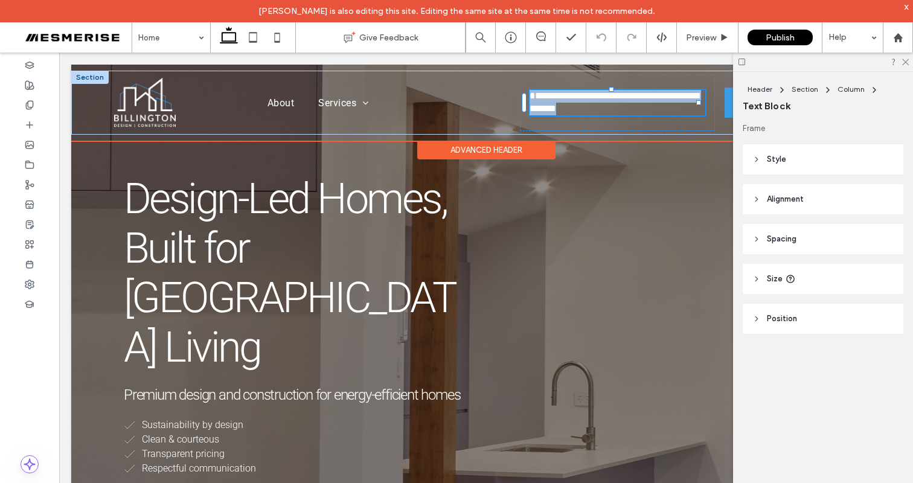
click at [550, 96] on span "**********" at bounding box center [614, 102] width 169 height 22
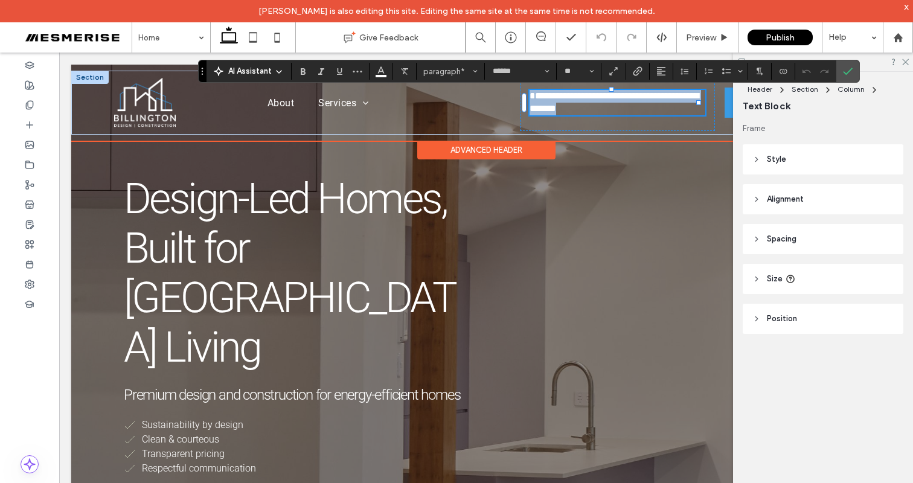
click at [542, 97] on span "**********" at bounding box center [614, 102] width 169 height 22
click at [533, 98] on span "**********" at bounding box center [614, 102] width 169 height 22
click at [530, 98] on span "**********" at bounding box center [614, 102] width 169 height 22
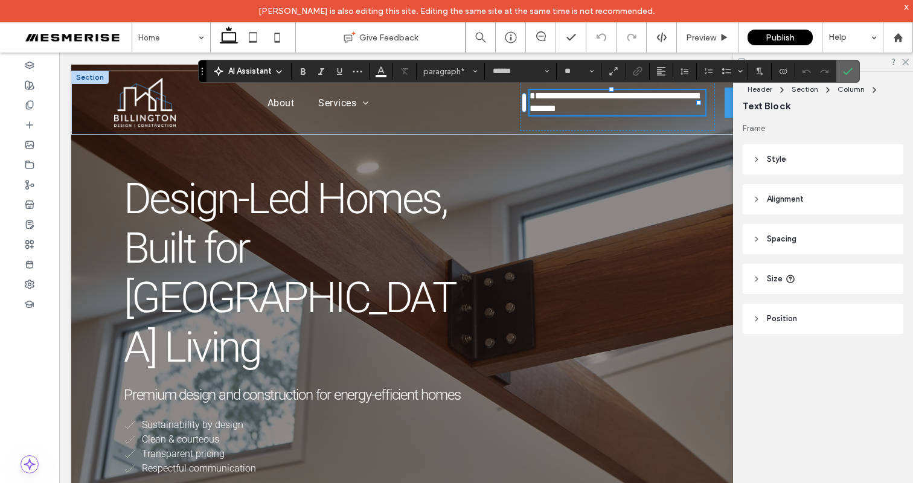
click at [852, 71] on icon "Confirm" at bounding box center [848, 71] width 10 height 10
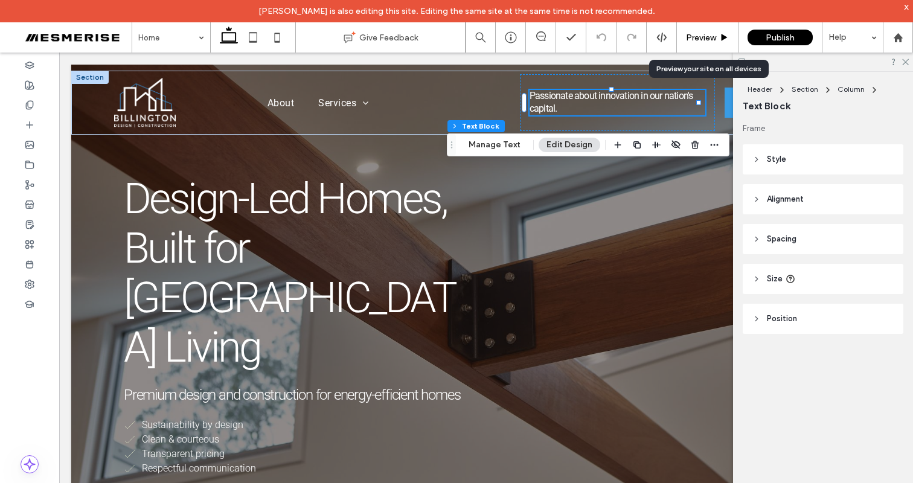
click at [704, 40] on span "Preview" at bounding box center [701, 38] width 30 height 10
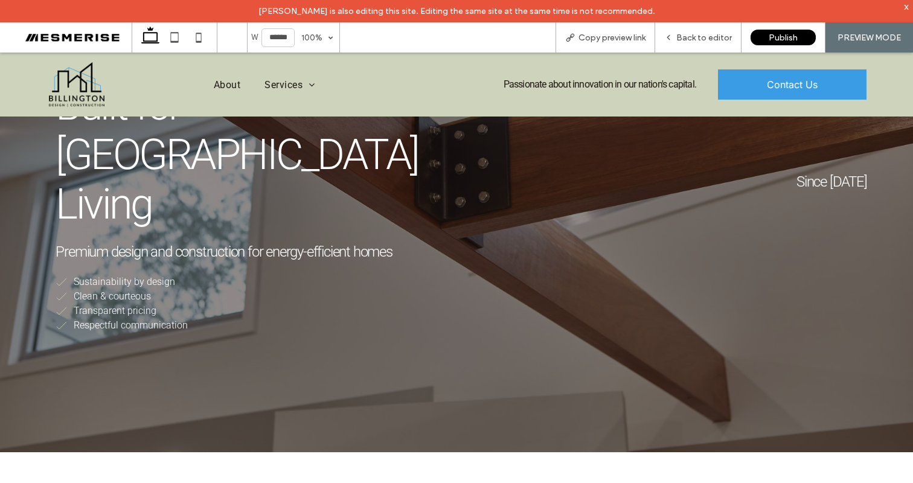
scroll to position [134, 0]
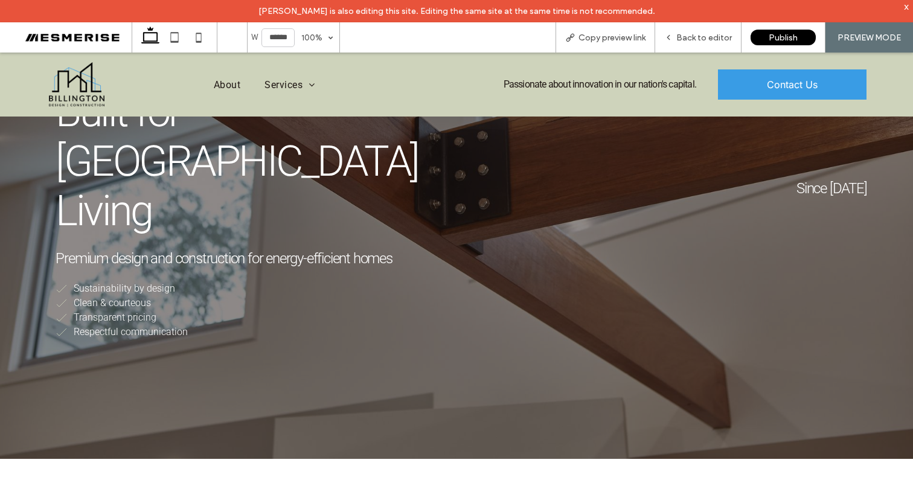
click at [378, 250] on span "Premium design and construction for energy-efficient homes" at bounding box center [224, 258] width 336 height 17
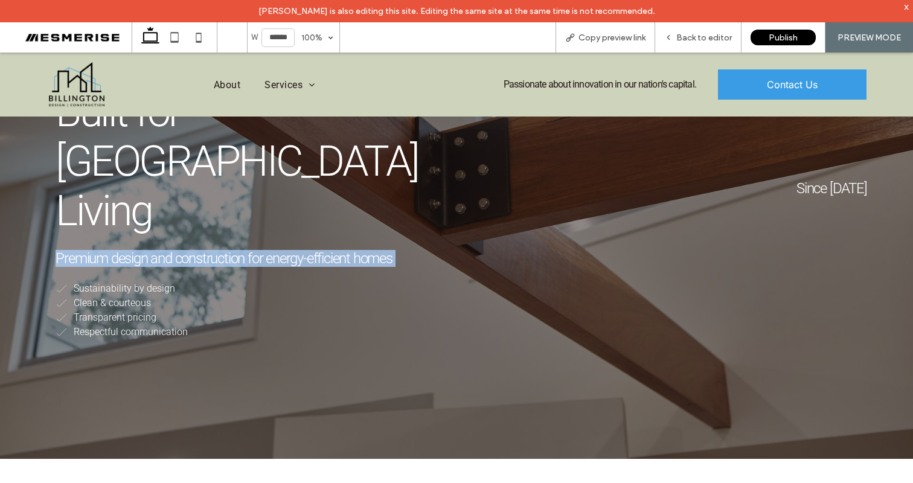
click at [378, 250] on span "Premium design and construction for energy-efficient homes" at bounding box center [224, 258] width 336 height 17
click at [376, 250] on span "Premium design and construction for energy-efficient homes" at bounding box center [224, 258] width 336 height 17
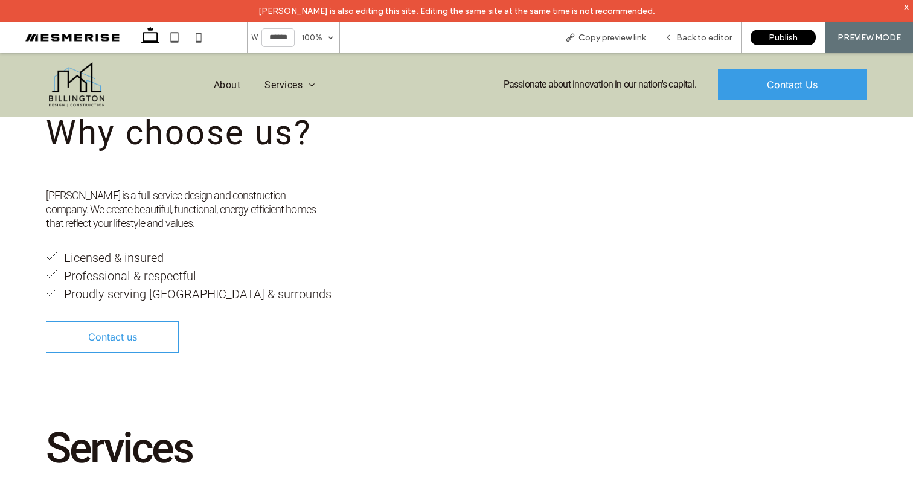
scroll to position [0, 0]
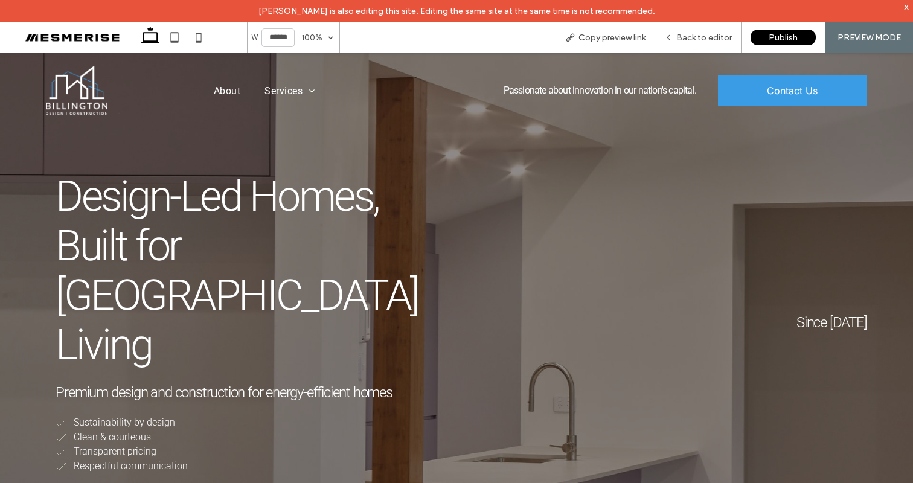
click at [314, 208] on span "Design-Led Homes, Built for Canberra Living" at bounding box center [237, 271] width 363 height 198
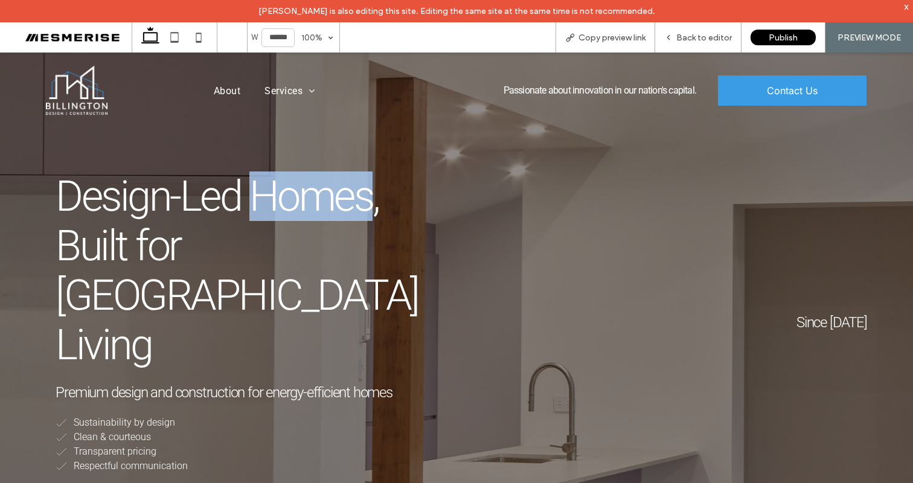
click at [314, 208] on span "Design-Led Homes, Built for Canberra Living" at bounding box center [237, 271] width 363 height 198
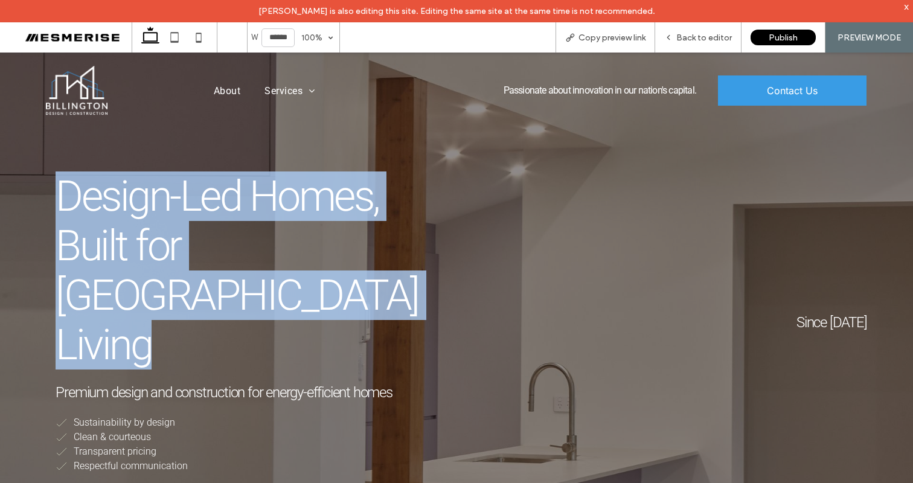
click at [314, 208] on span "Design-Led Homes, Built for Canberra Living" at bounding box center [237, 271] width 363 height 198
click at [286, 242] on span "Design-Led Homes, Built for Canberra Living" at bounding box center [237, 271] width 363 height 198
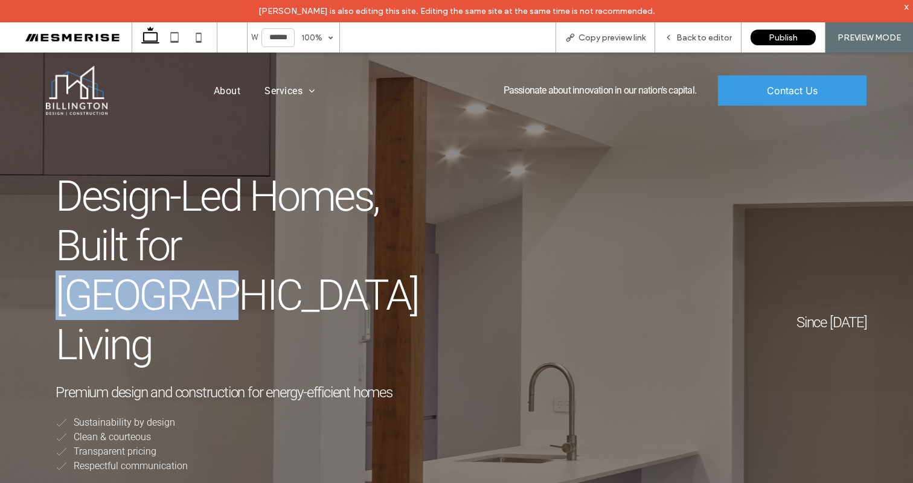
click at [286, 242] on span "Design-Led Homes, Built for Canberra Living" at bounding box center [237, 271] width 363 height 198
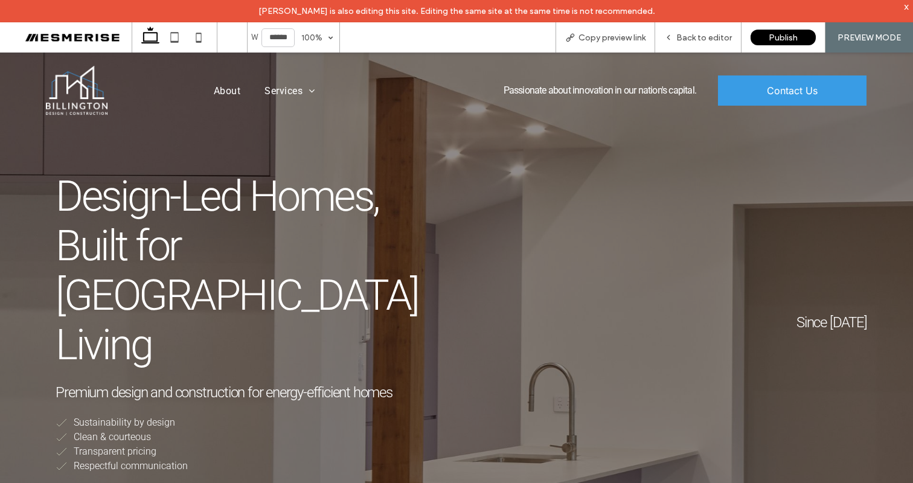
click at [301, 193] on span "Design-Led Homes, Built for Canberra Living" at bounding box center [237, 271] width 363 height 198
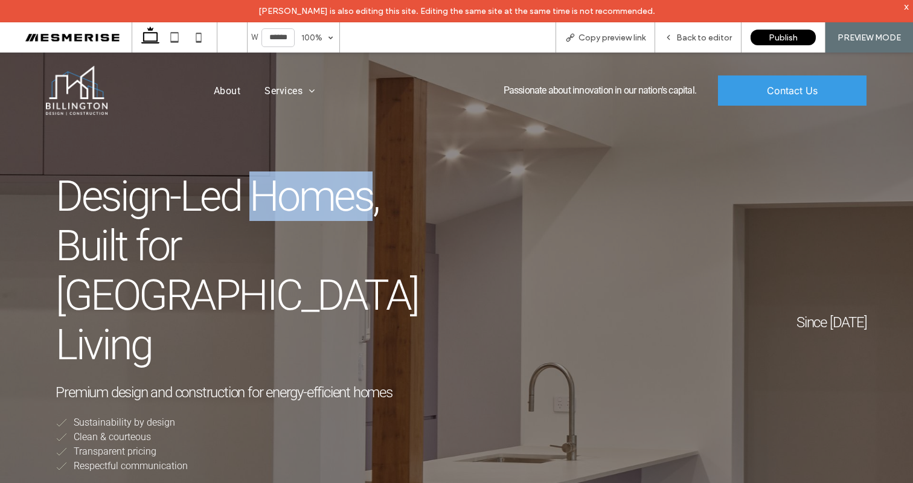
click at [301, 193] on span "Design-Led Homes, Built for Canberra Living" at bounding box center [237, 271] width 363 height 198
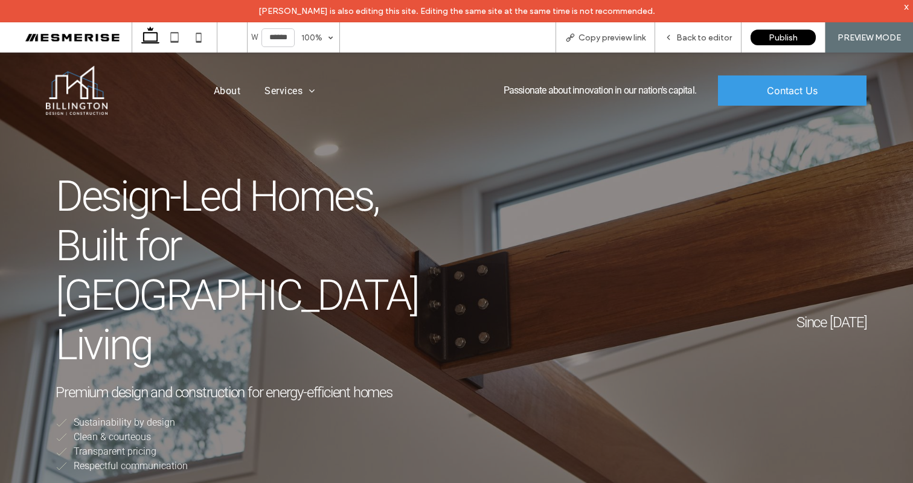
click at [223, 191] on span "Design-Led Homes, Built for Canberra Living" at bounding box center [237, 271] width 363 height 198
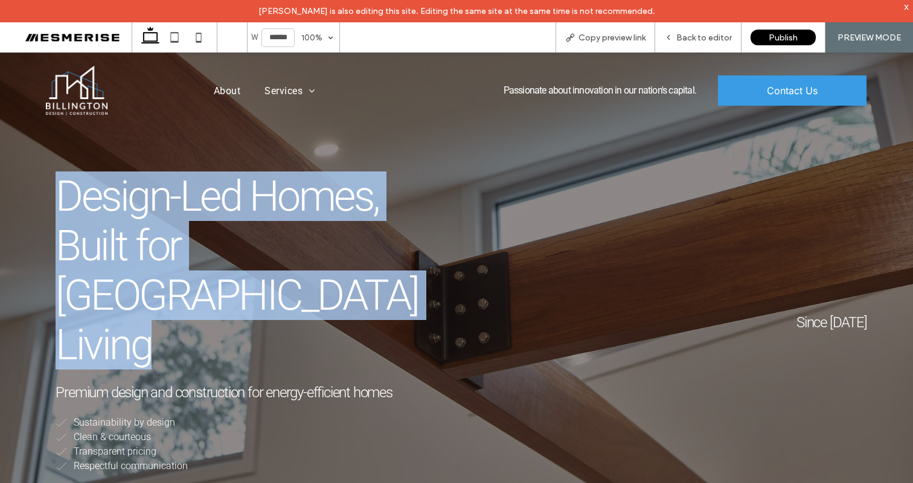
drag, startPoint x: 223, startPoint y: 191, endPoint x: 288, endPoint y: 198, distance: 64.9
click at [223, 192] on span "Design-Led Homes, Built for Canberra Living" at bounding box center [237, 271] width 363 height 198
click at [288, 198] on span "Design-Led Homes, Built for Canberra Living" at bounding box center [237, 271] width 363 height 198
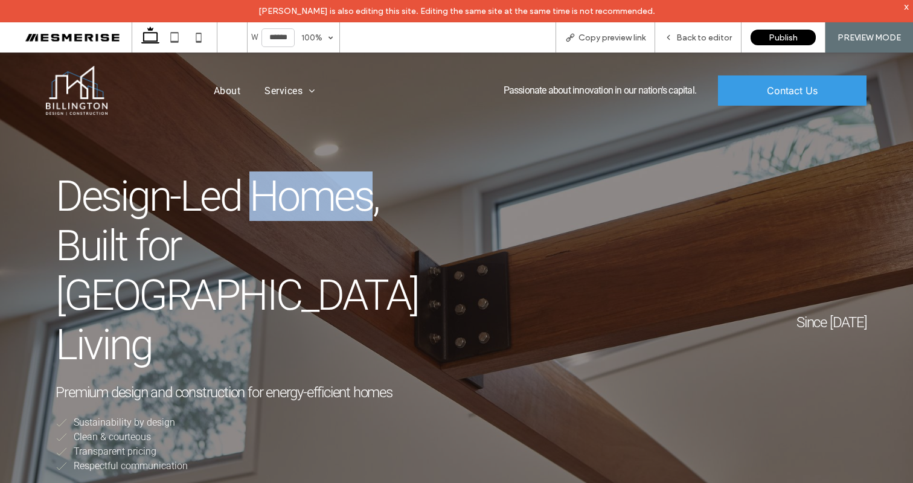
click at [288, 198] on span "Design-Led Homes, Built for Canberra Living" at bounding box center [237, 271] width 363 height 198
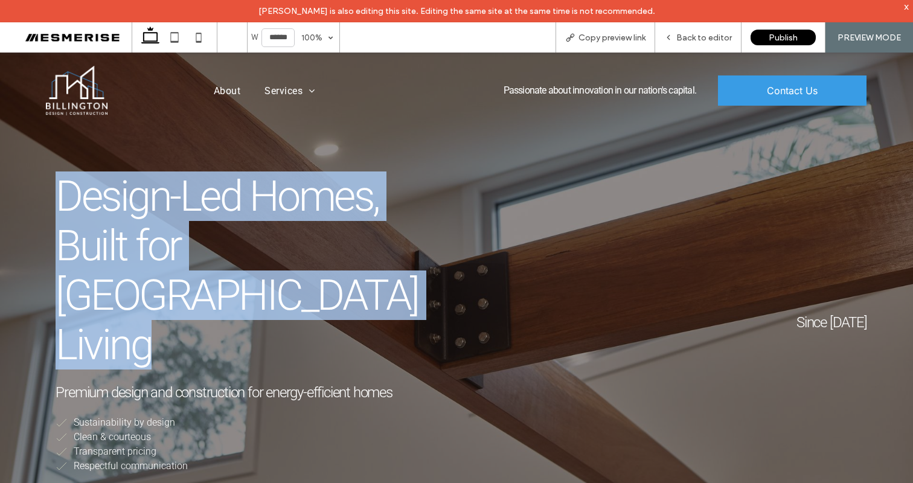
click at [288, 198] on span "Design-Led Homes, Built for Canberra Living" at bounding box center [237, 271] width 363 height 198
click at [186, 199] on span "Design-Led Homes, Built for Canberra Living" at bounding box center [237, 271] width 363 height 198
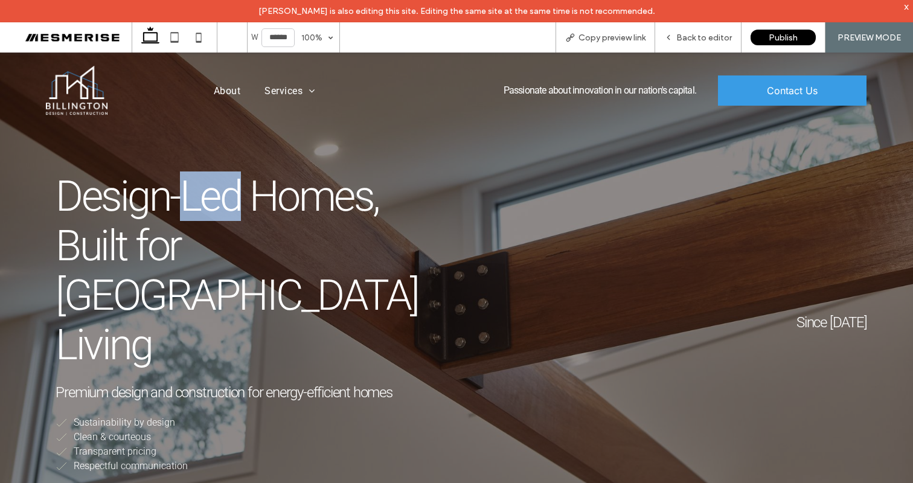
click at [186, 199] on span "Design-Led Homes, Built for Canberra Living" at bounding box center [237, 271] width 363 height 198
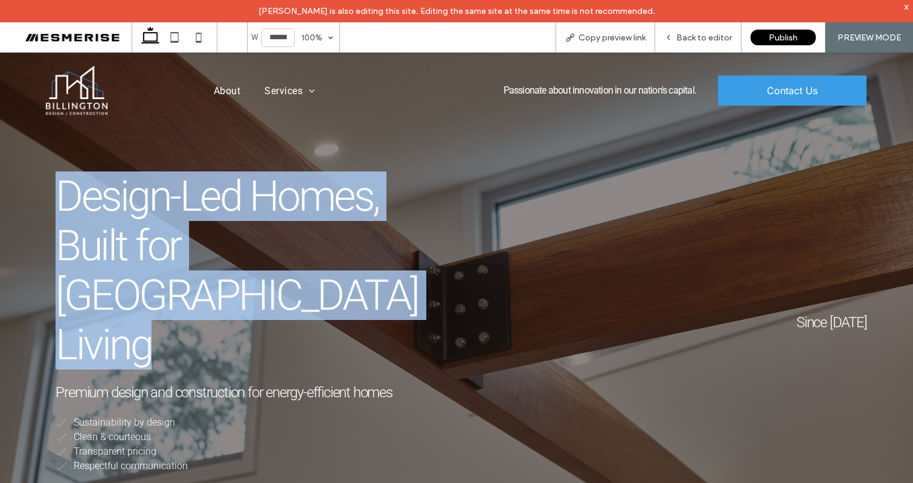
drag, startPoint x: 186, startPoint y: 199, endPoint x: 129, endPoint y: 198, distance: 56.8
click at [186, 199] on span "Design-Led Homes, Built for Canberra Living" at bounding box center [237, 271] width 363 height 198
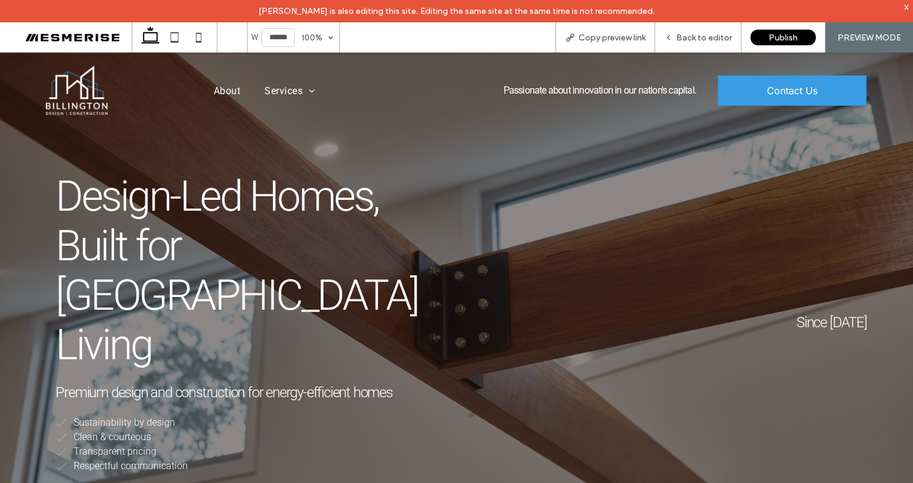
click at [127, 198] on span "Design-Led Homes, Built for Canberra Living" at bounding box center [237, 271] width 363 height 198
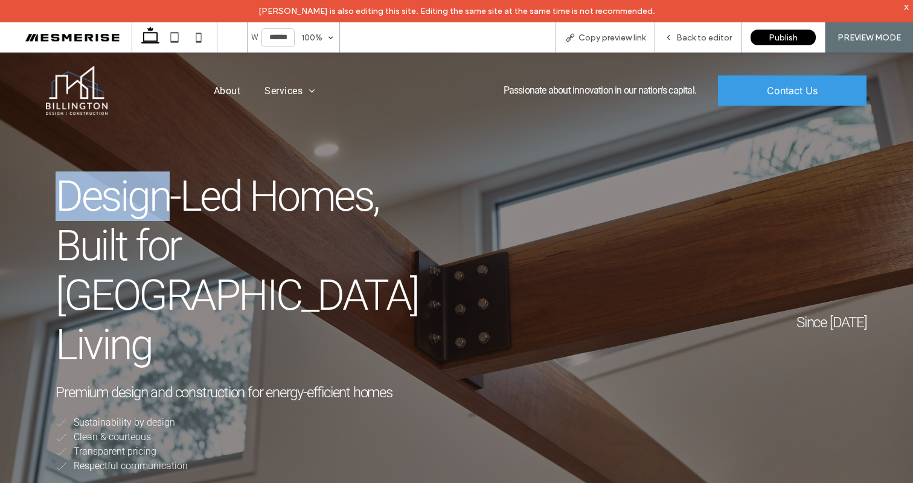
click at [127, 198] on span "Design-Led Homes, Built for Canberra Living" at bounding box center [237, 271] width 363 height 198
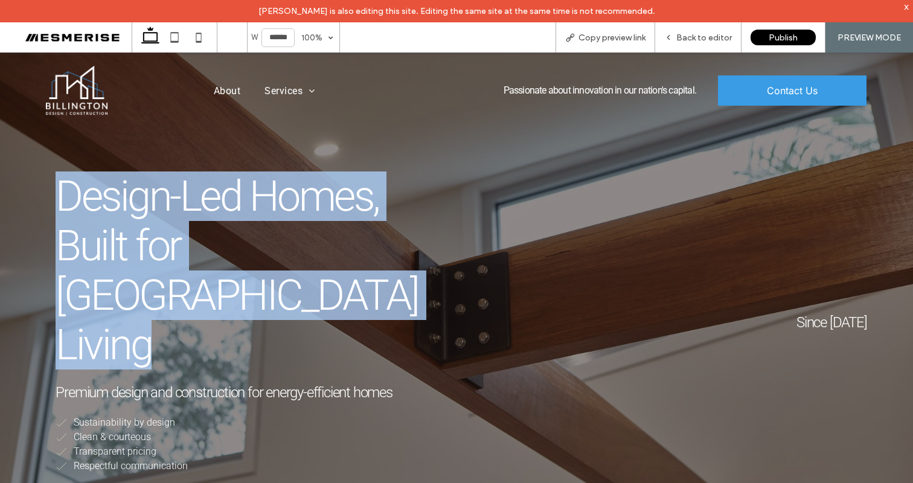
click at [127, 198] on span "Design-Led Homes, Built for Canberra Living" at bounding box center [237, 271] width 363 height 198
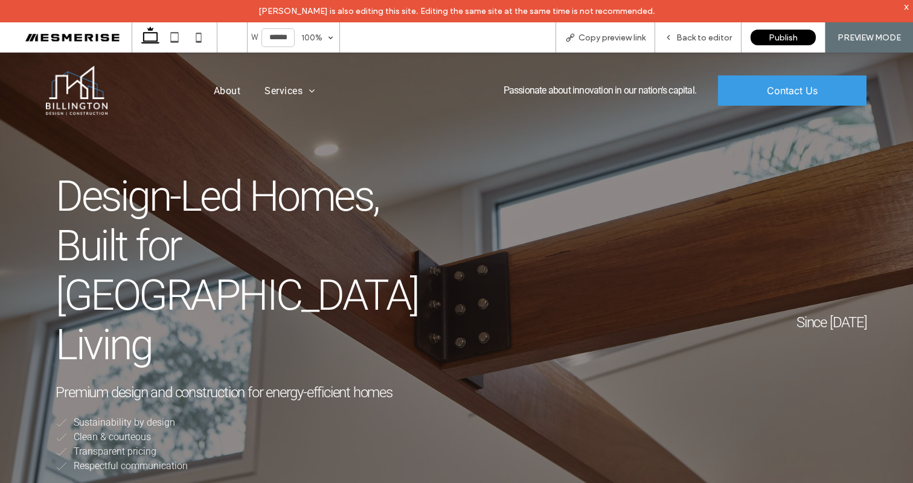
click at [238, 198] on span "Design-Led Homes, Built for Canberra Living" at bounding box center [237, 271] width 363 height 198
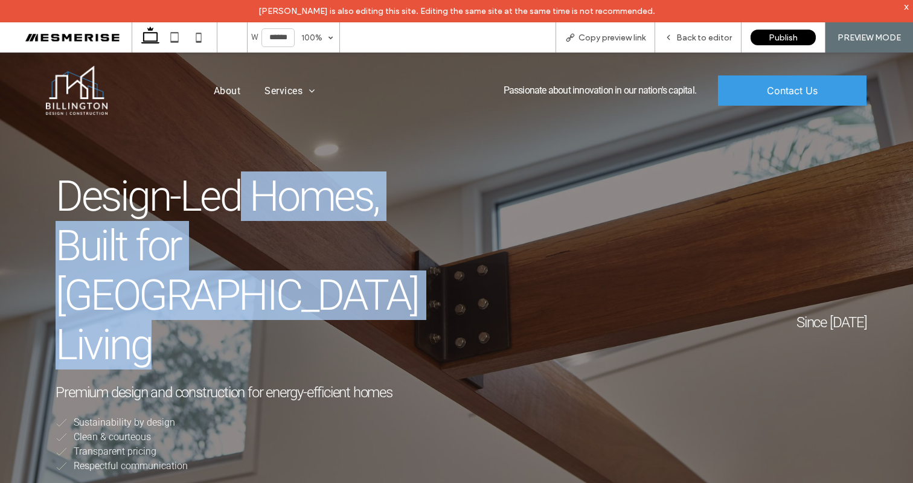
click at [239, 198] on span "Design-Led Homes, Built for Canberra Living" at bounding box center [237, 271] width 363 height 198
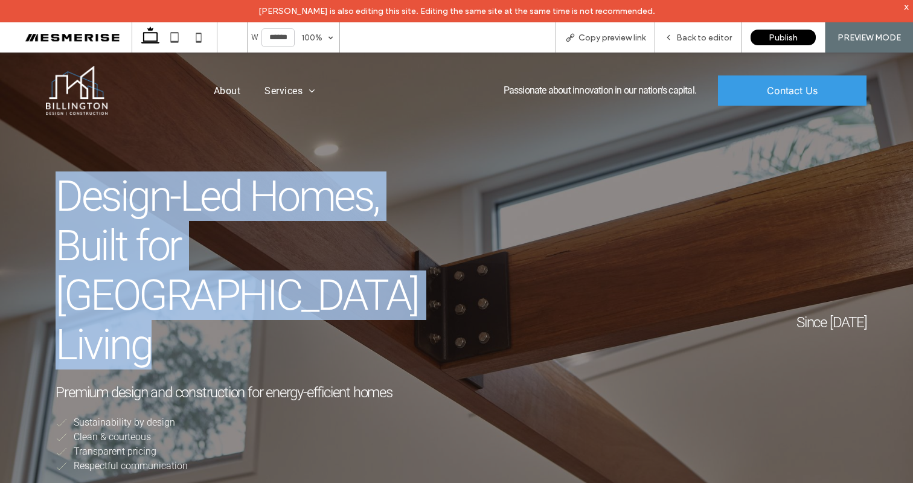
click at [239, 198] on span "Design-Led Homes, Built for Canberra Living" at bounding box center [237, 271] width 363 height 198
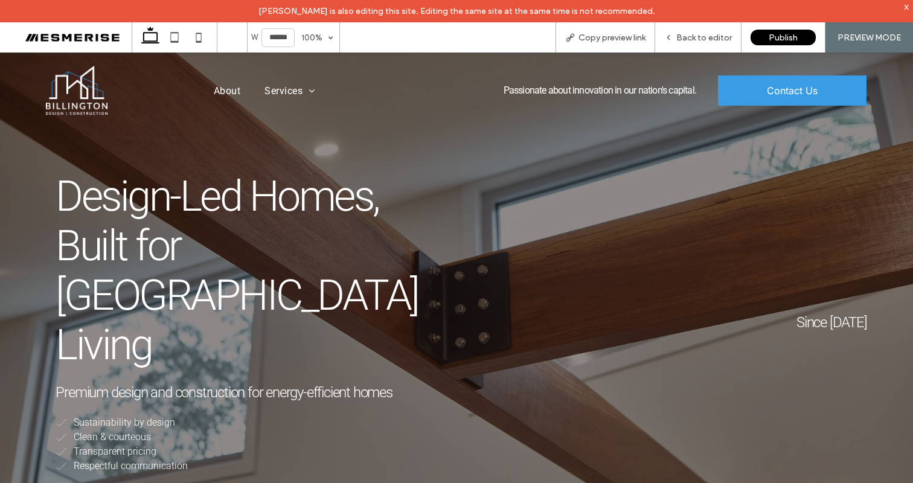
click at [320, 203] on span "Design-Led Homes, Built for Canberra Living" at bounding box center [237, 271] width 363 height 198
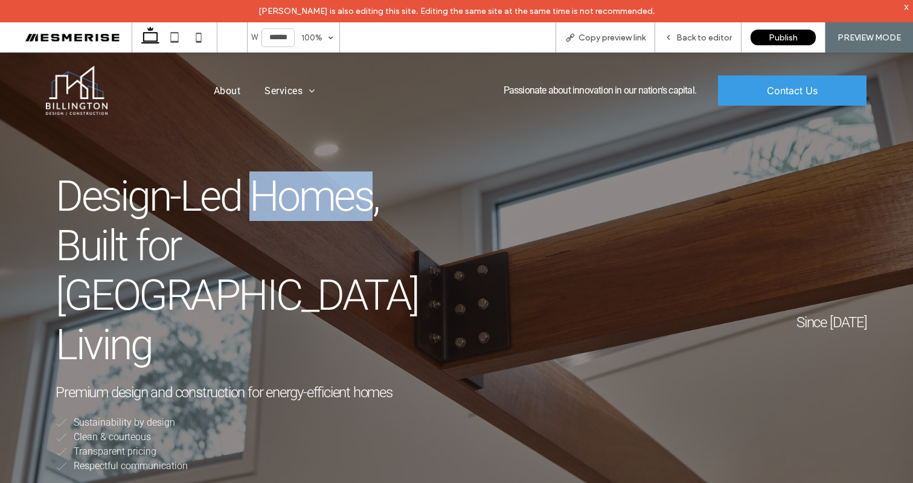
click at [320, 203] on span "Design-Led Homes, Built for Canberra Living" at bounding box center [237, 271] width 363 height 198
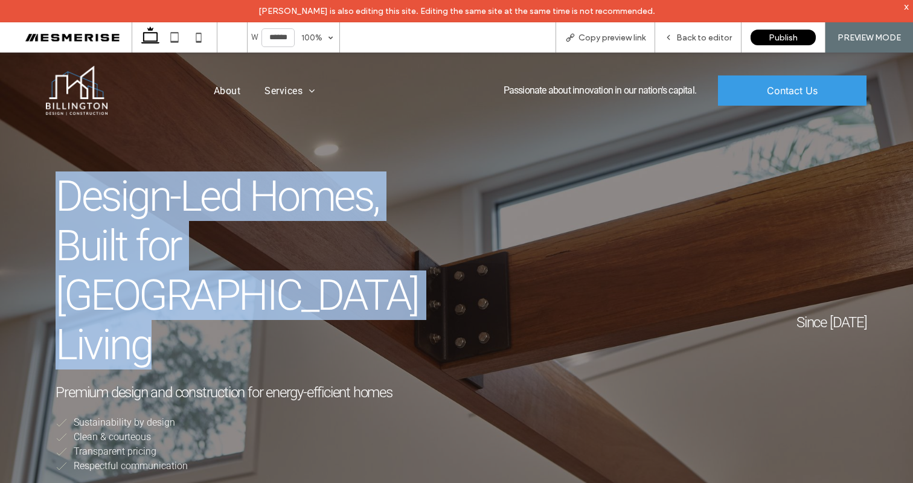
click at [320, 203] on span "Design-Led Homes, Built for Canberra Living" at bounding box center [237, 271] width 363 height 198
click at [334, 154] on div "Since 2013 Design-Led Homes, Built for Canberra Living ﻿ Premium design and con…" at bounding box center [456, 323] width 913 height 541
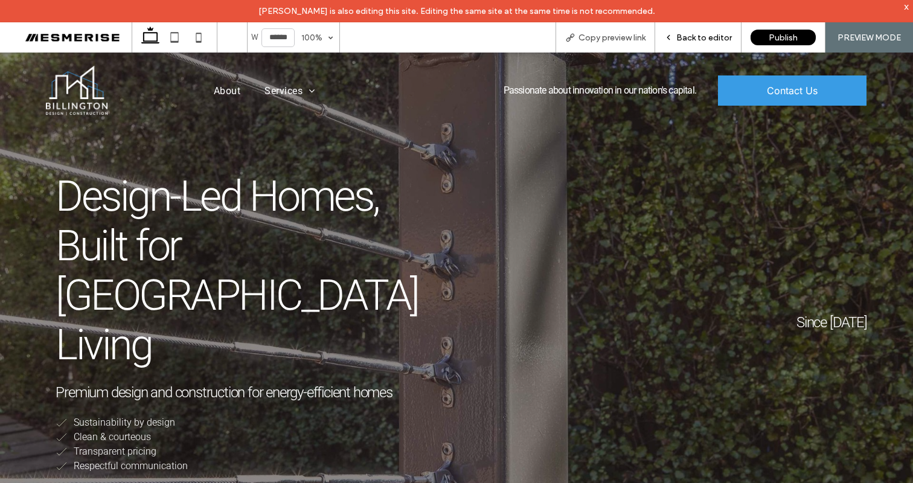
click at [689, 40] on span "Back to editor" at bounding box center [705, 38] width 56 height 10
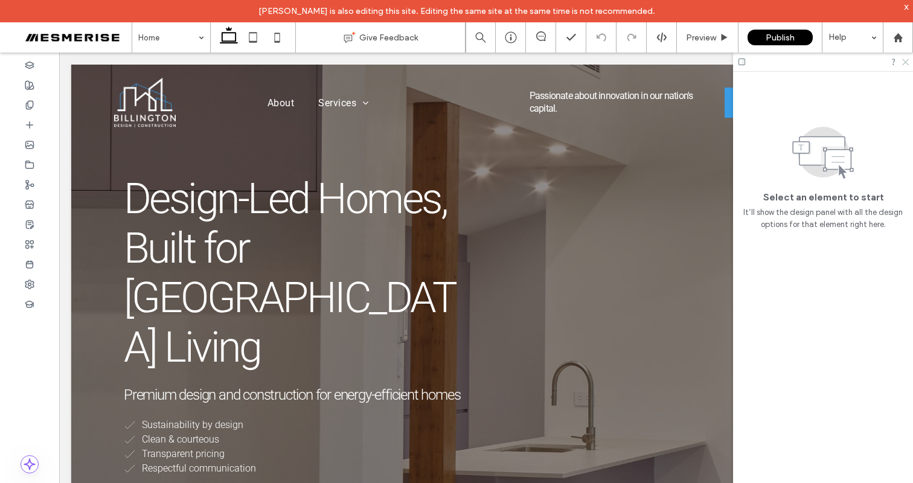
click at [908, 62] on icon at bounding box center [905, 61] width 8 height 8
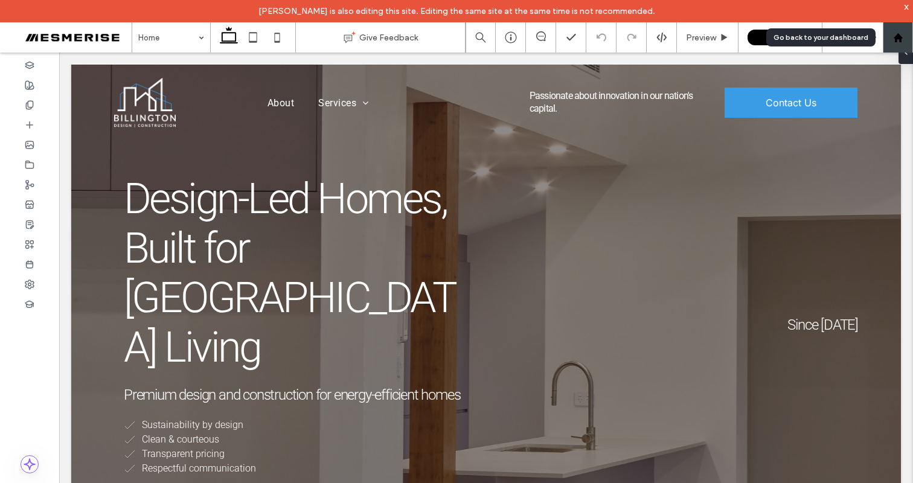
click at [897, 39] on use at bounding box center [897, 37] width 9 height 9
